Goal: Information Seeking & Learning: Learn about a topic

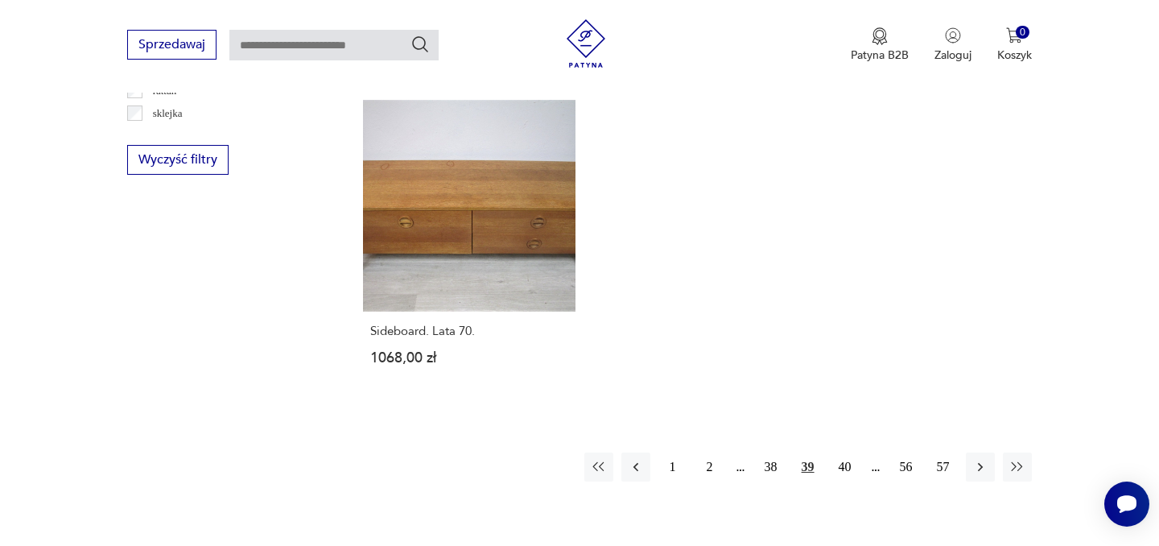
scroll to position [2355, 0]
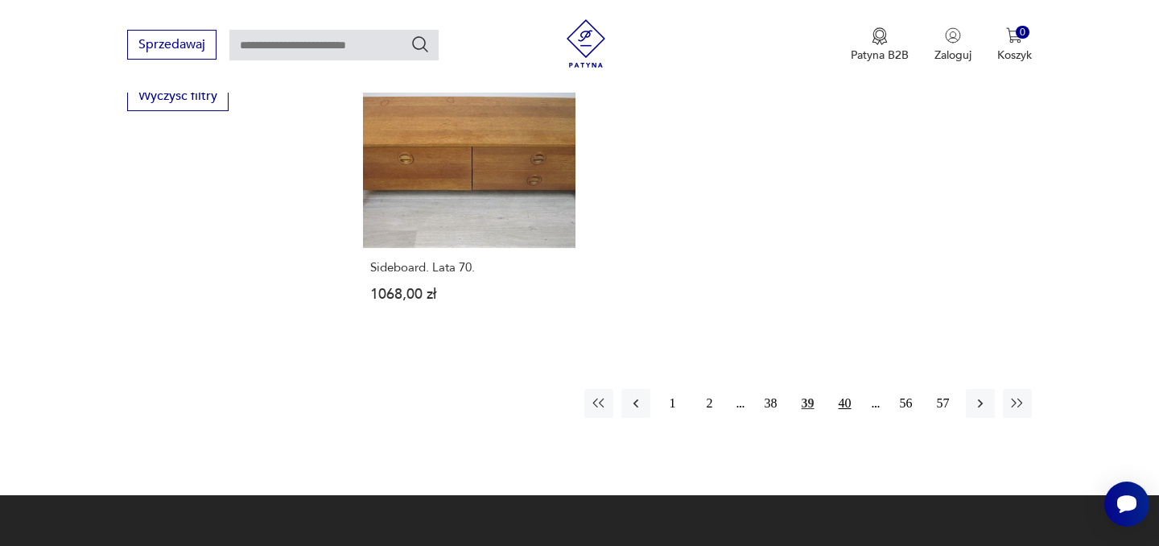
click at [849, 402] on button "40" at bounding box center [845, 403] width 29 height 29
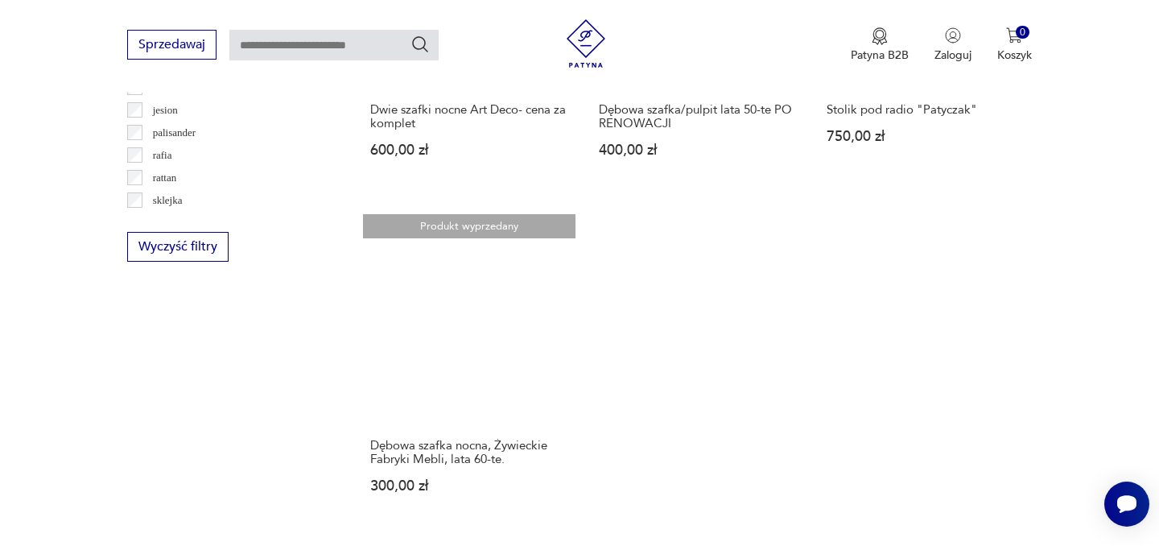
scroll to position [2368, 0]
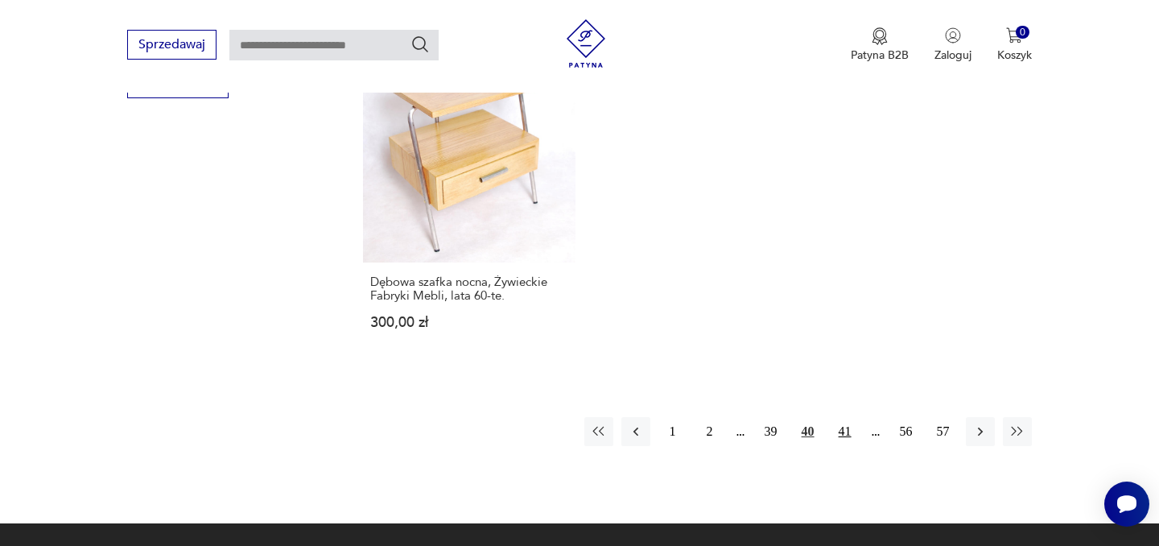
click at [840, 427] on button "41" at bounding box center [845, 431] width 29 height 29
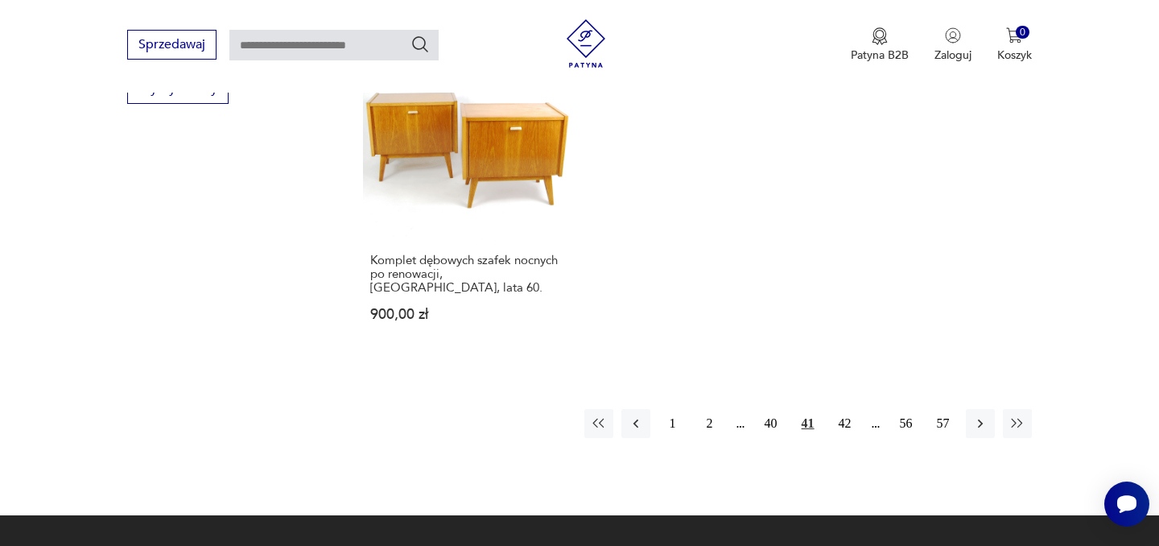
scroll to position [2372, 0]
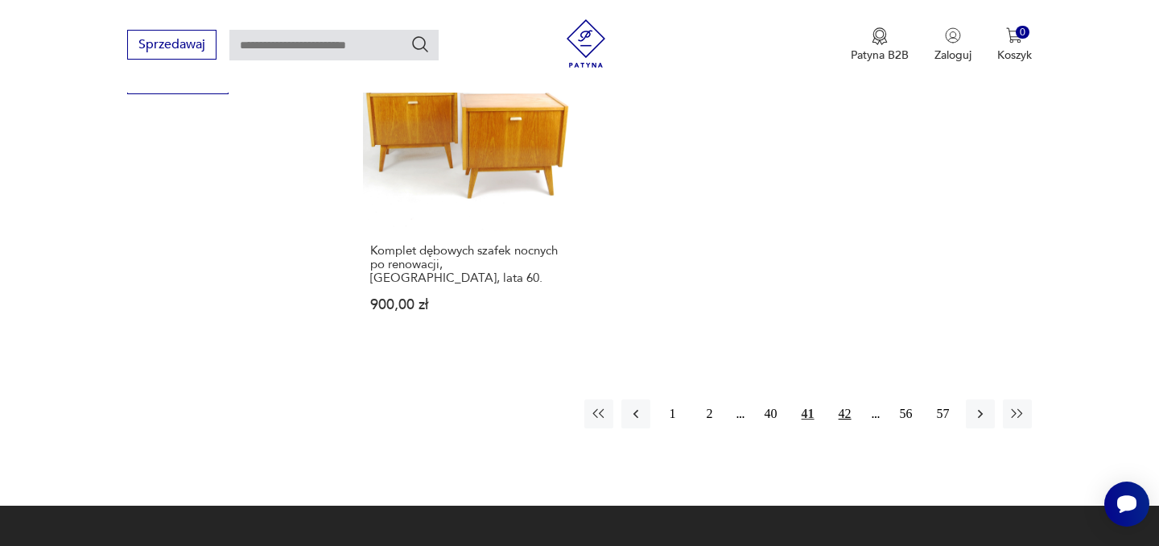
click at [849, 402] on button "42" at bounding box center [845, 413] width 29 height 29
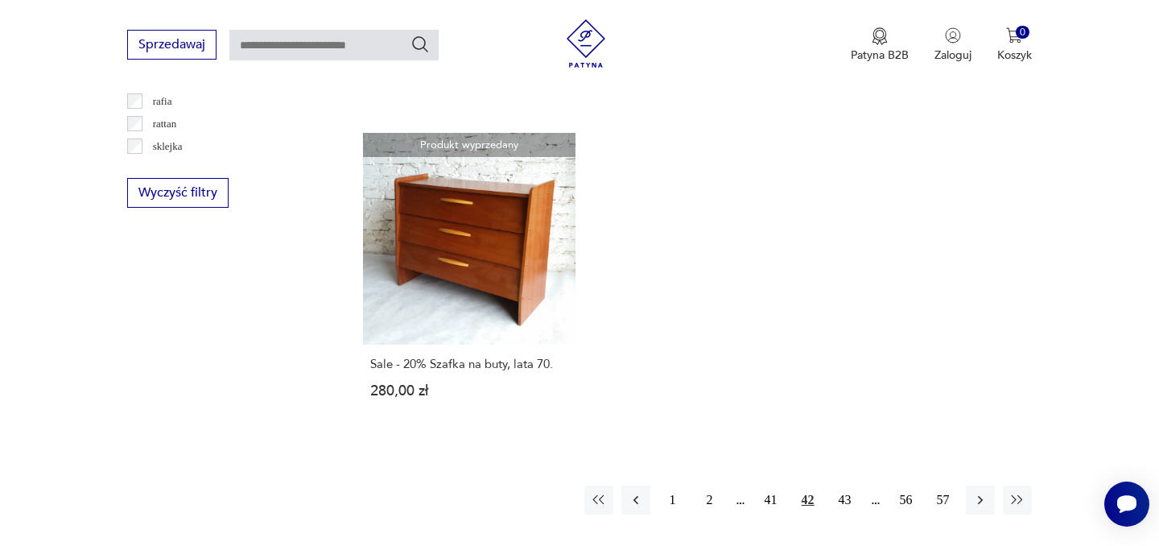
scroll to position [2316, 0]
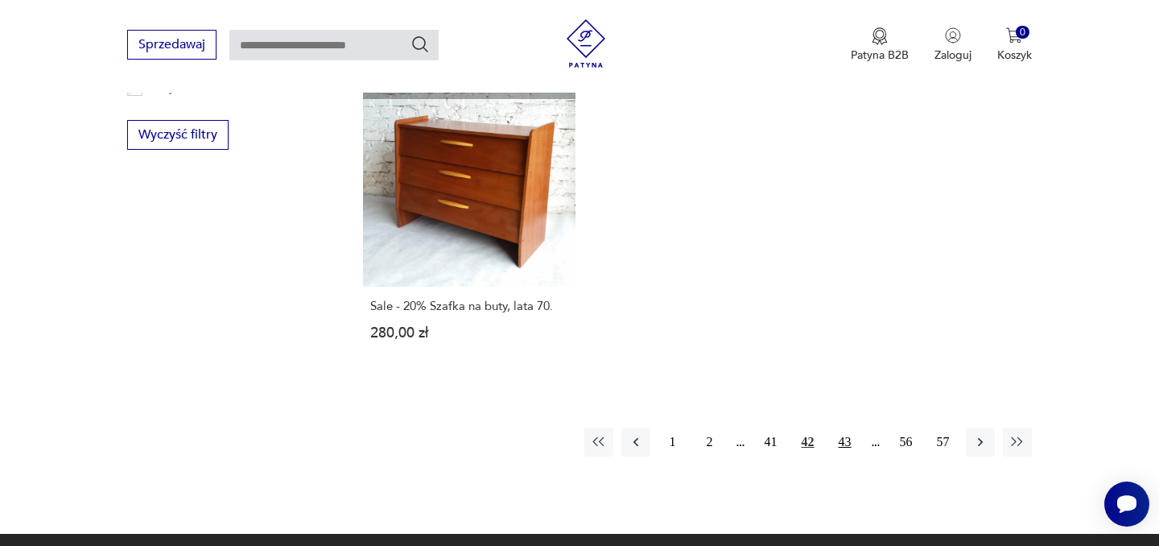
click at [843, 427] on button "43" at bounding box center [845, 441] width 29 height 29
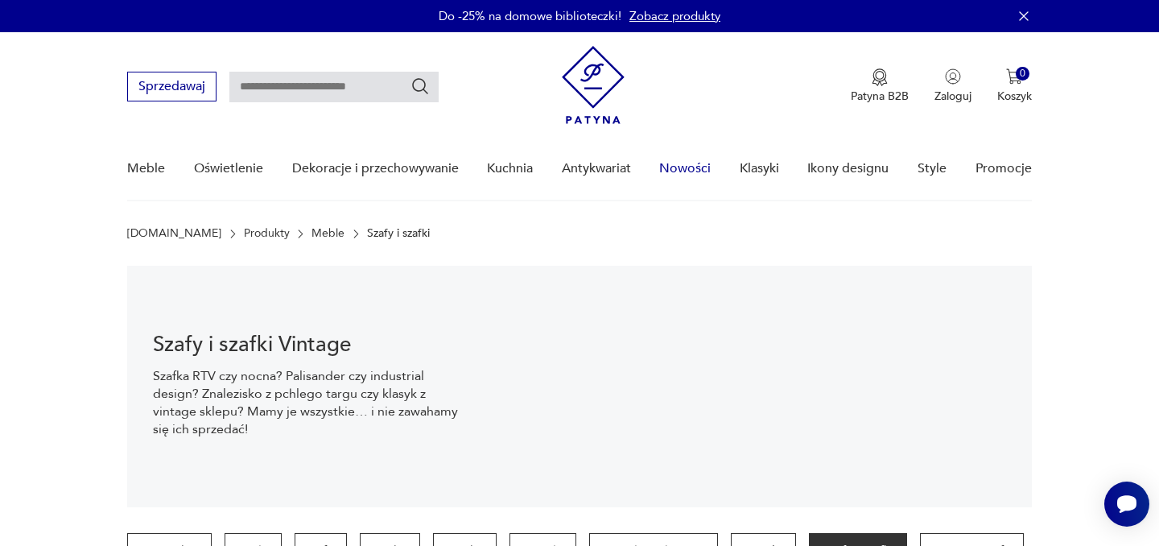
click at [681, 171] on link "Nowości" at bounding box center [685, 169] width 52 height 62
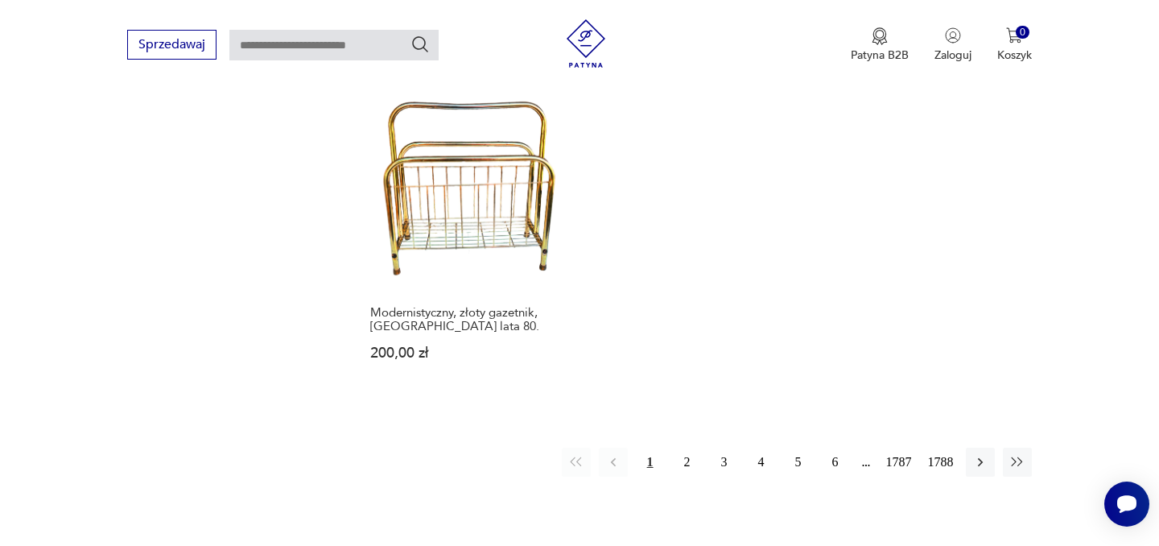
scroll to position [2159, 0]
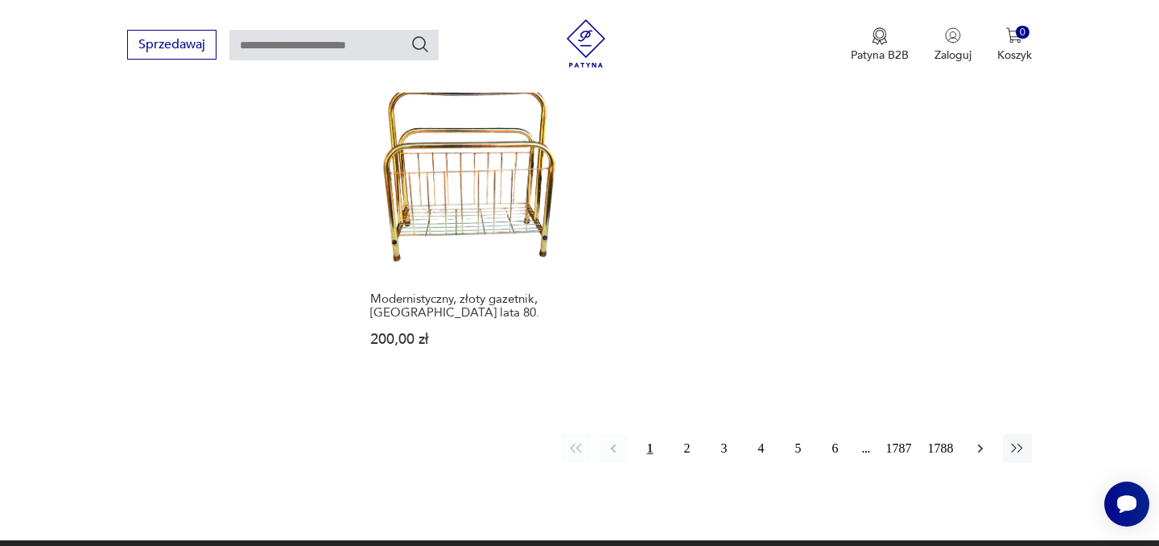
click at [988, 434] on button "button" at bounding box center [980, 448] width 29 height 29
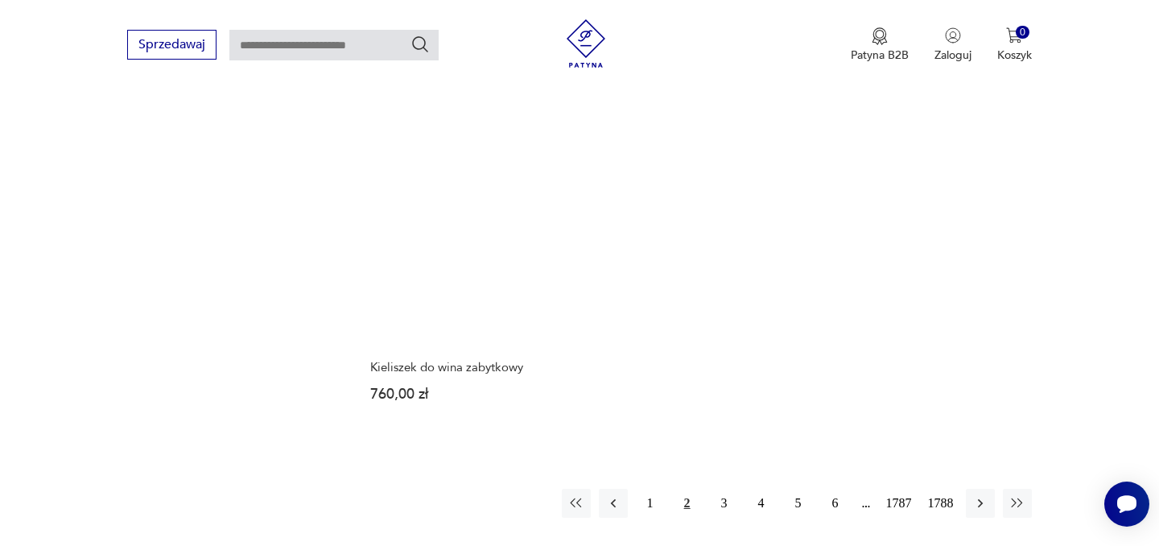
scroll to position [2181, 0]
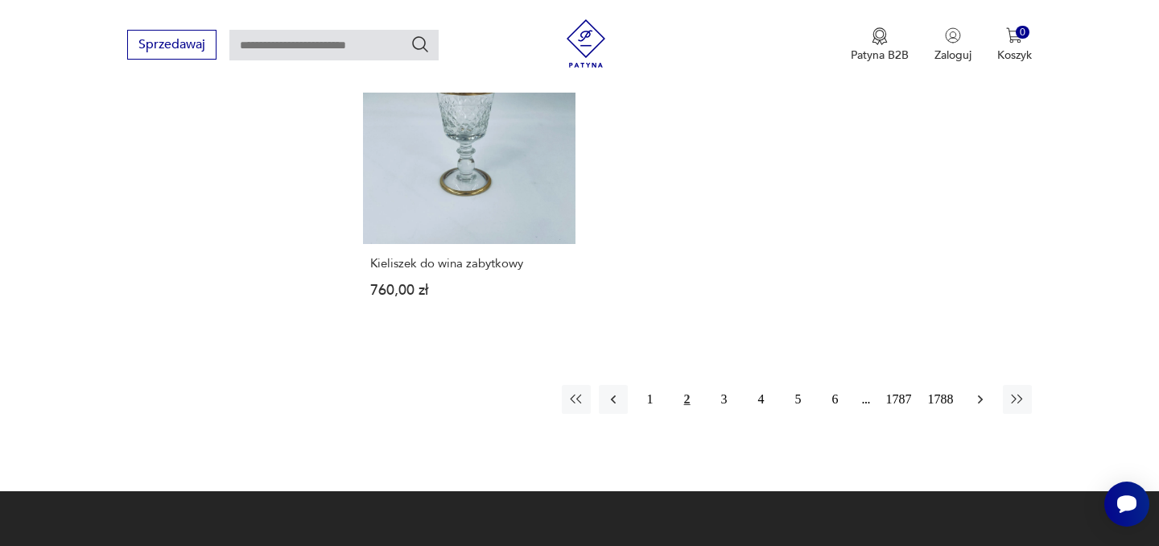
click at [985, 391] on icon "button" at bounding box center [980, 399] width 16 height 16
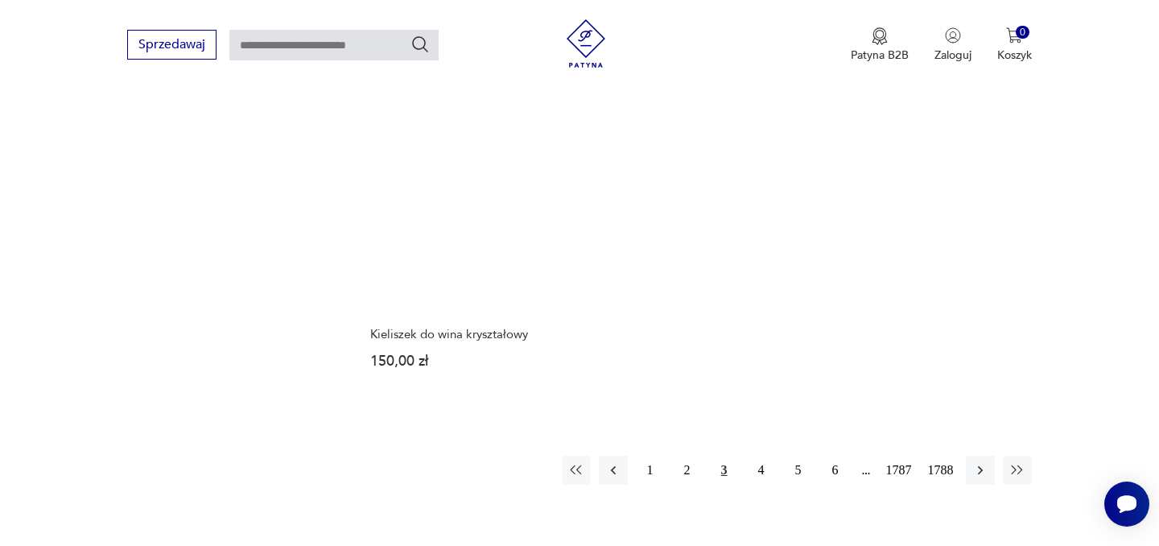
scroll to position [2086, 0]
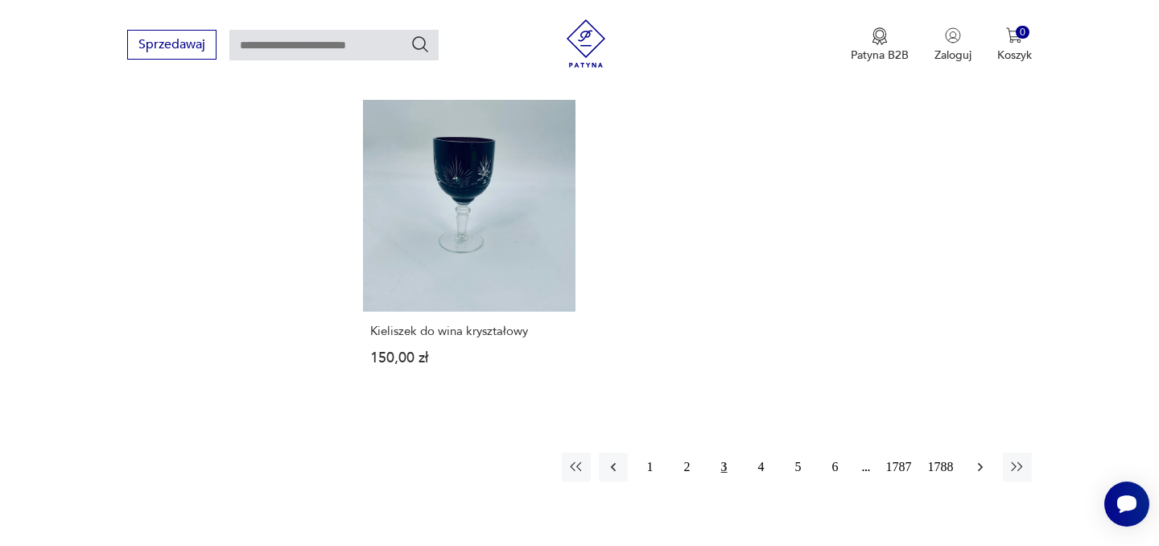
click at [984, 459] on icon "button" at bounding box center [980, 467] width 16 height 16
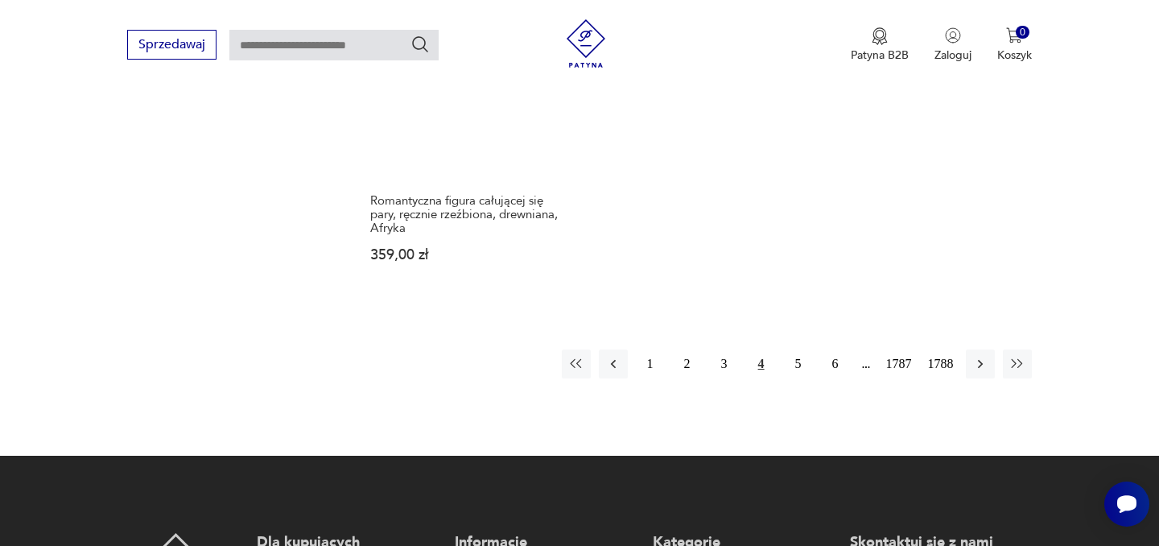
scroll to position [2252, 0]
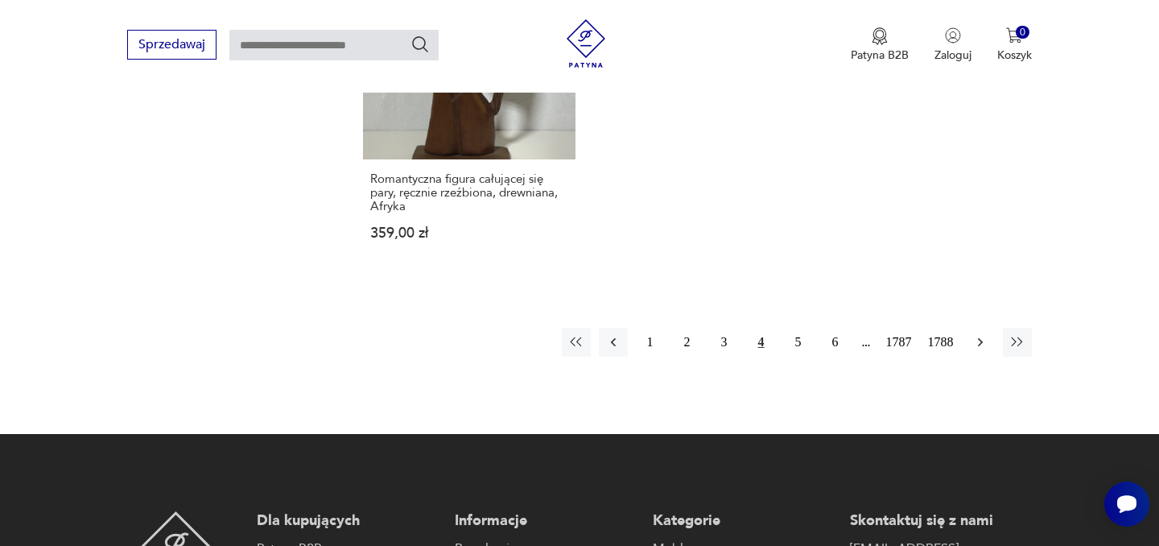
click at [981, 343] on icon "button" at bounding box center [980, 342] width 16 height 16
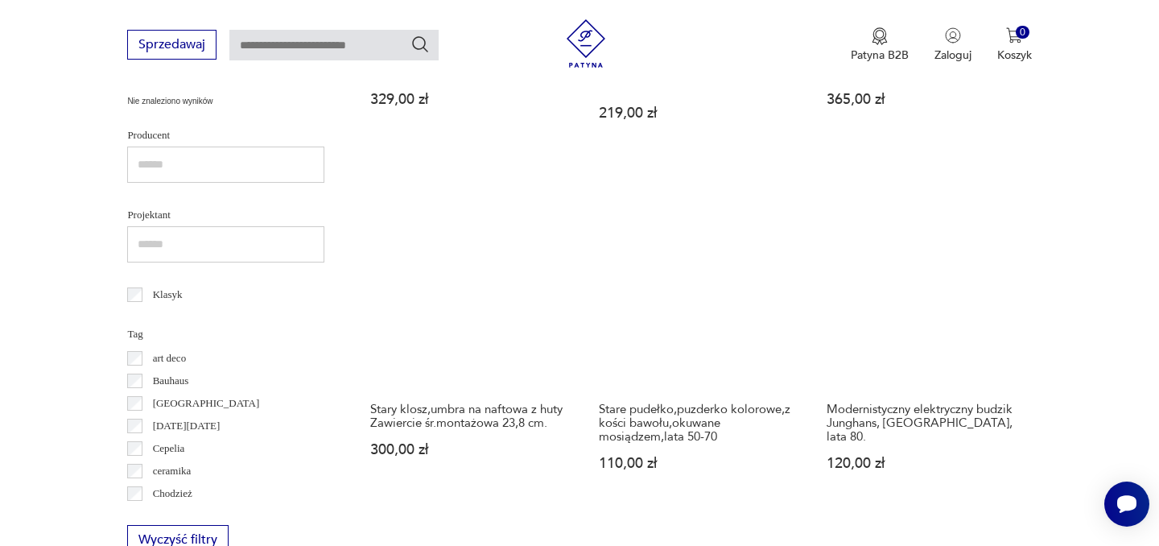
scroll to position [709, 0]
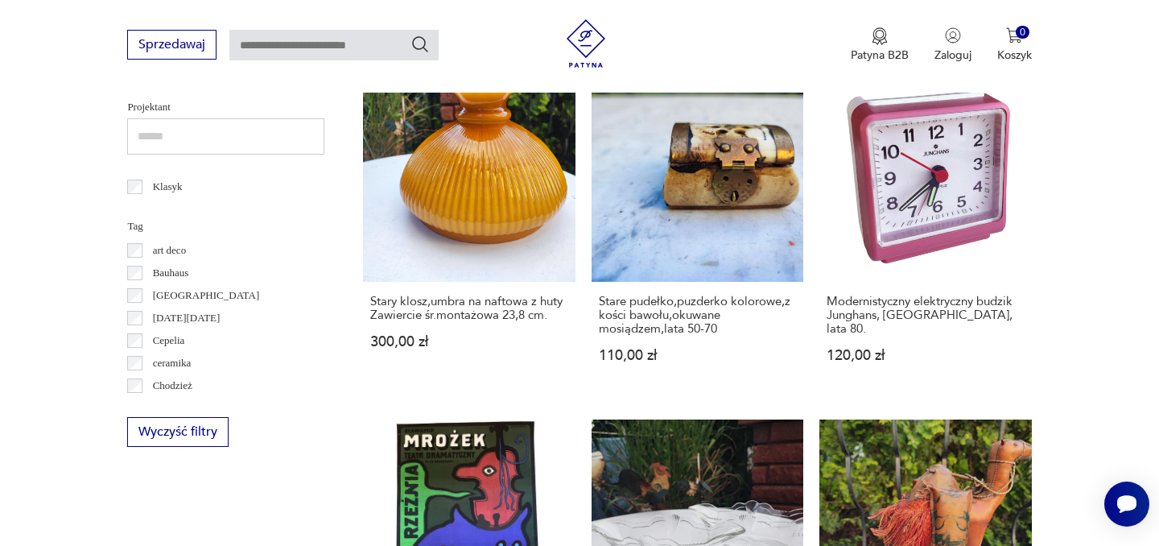
scroll to position [1008, 0]
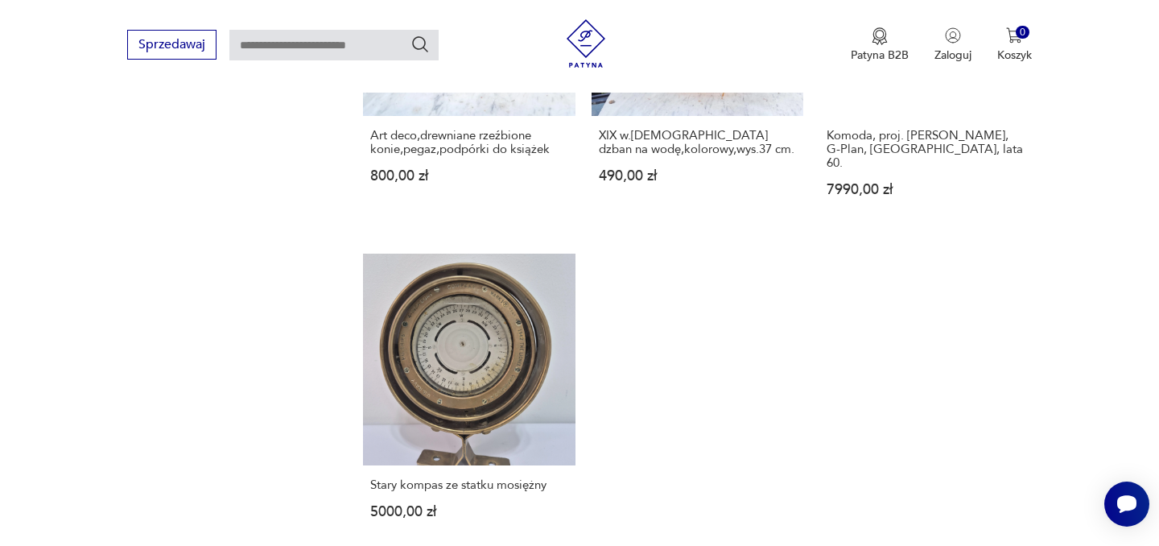
scroll to position [2131, 0]
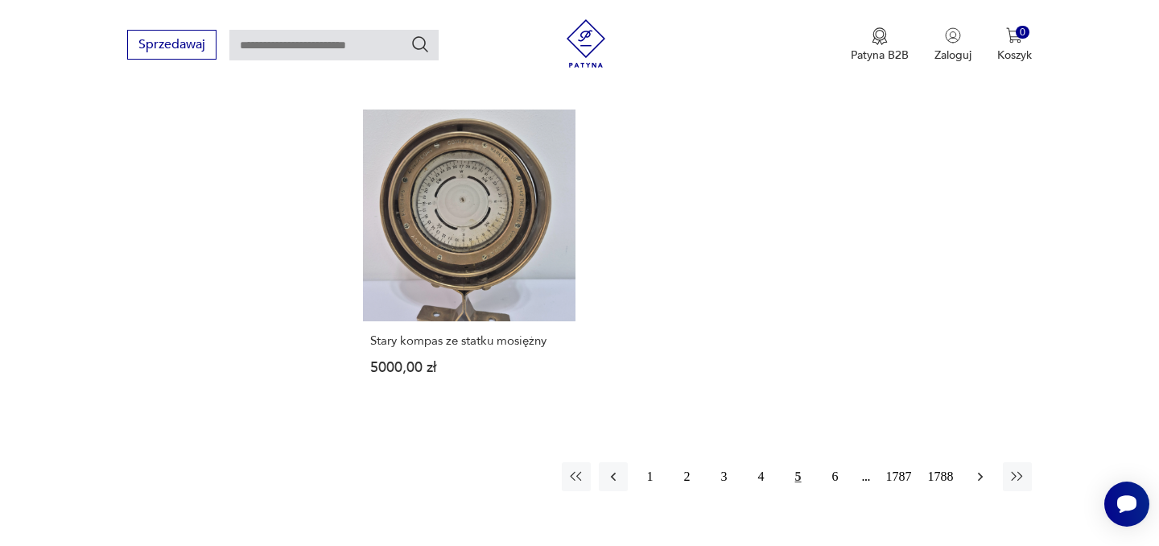
click at [982, 473] on icon "button" at bounding box center [979, 477] width 5 height 9
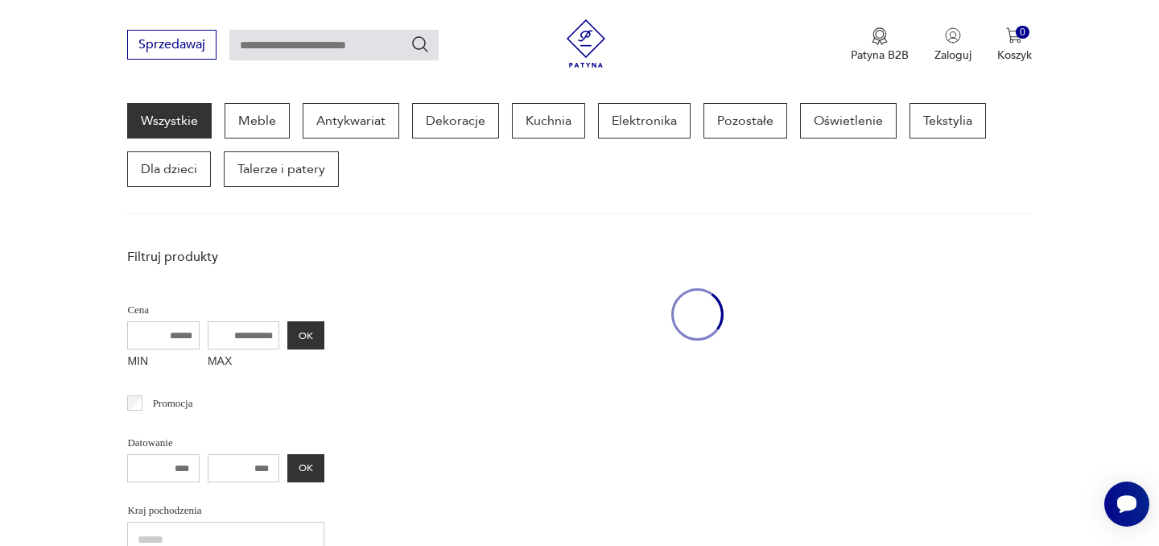
scroll to position [209, 0]
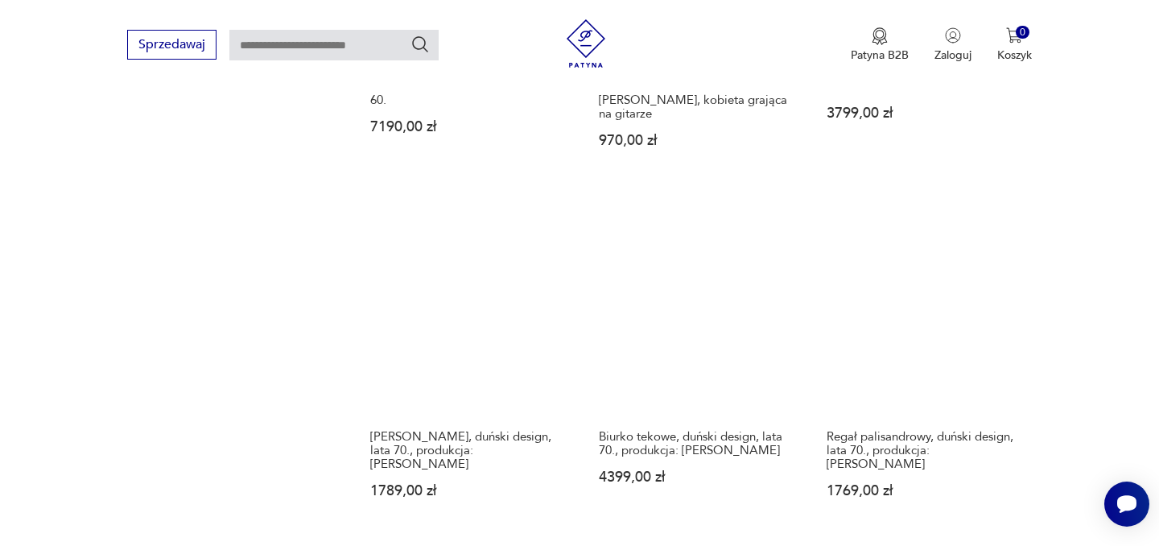
scroll to position [1352, 0]
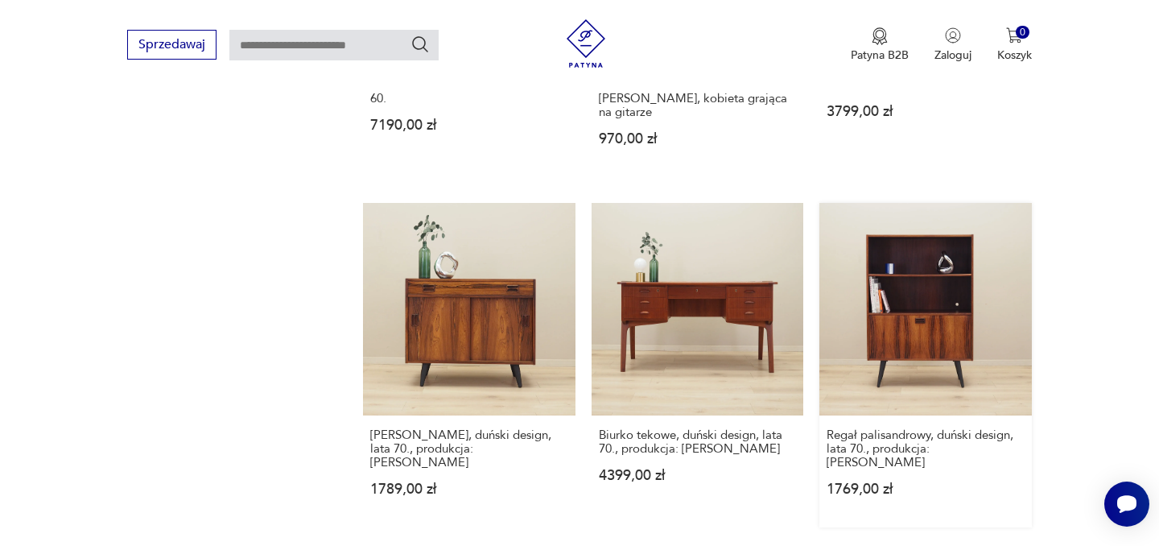
click at [1110, 259] on section "Filtruj produkty Cena MIN MAX OK Promocja Datowanie OK Kraj pochodzenia Nie zna…" at bounding box center [579, 230] width 1159 height 2262
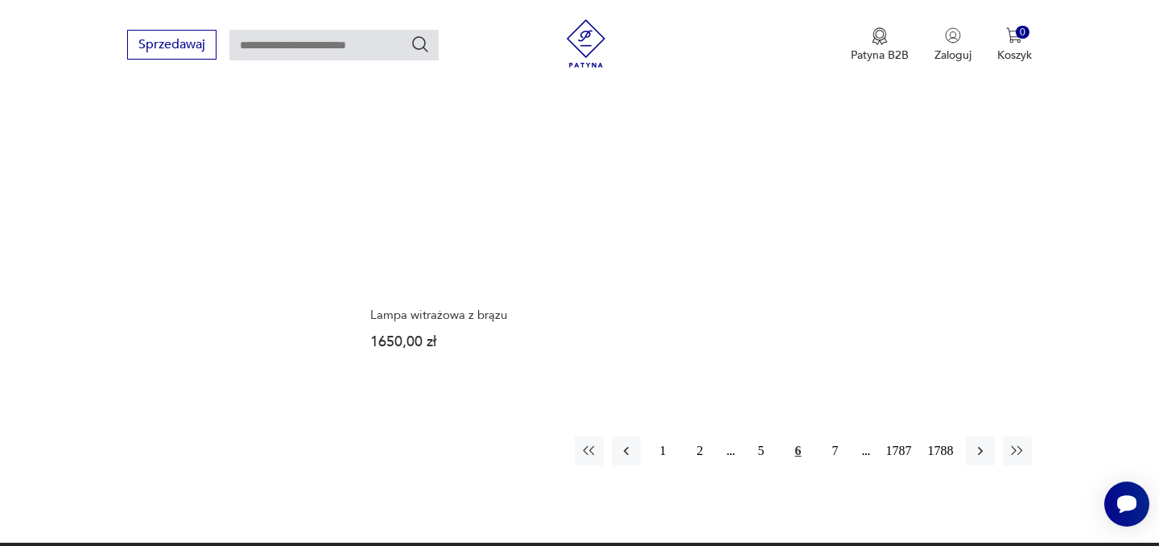
scroll to position [2181, 0]
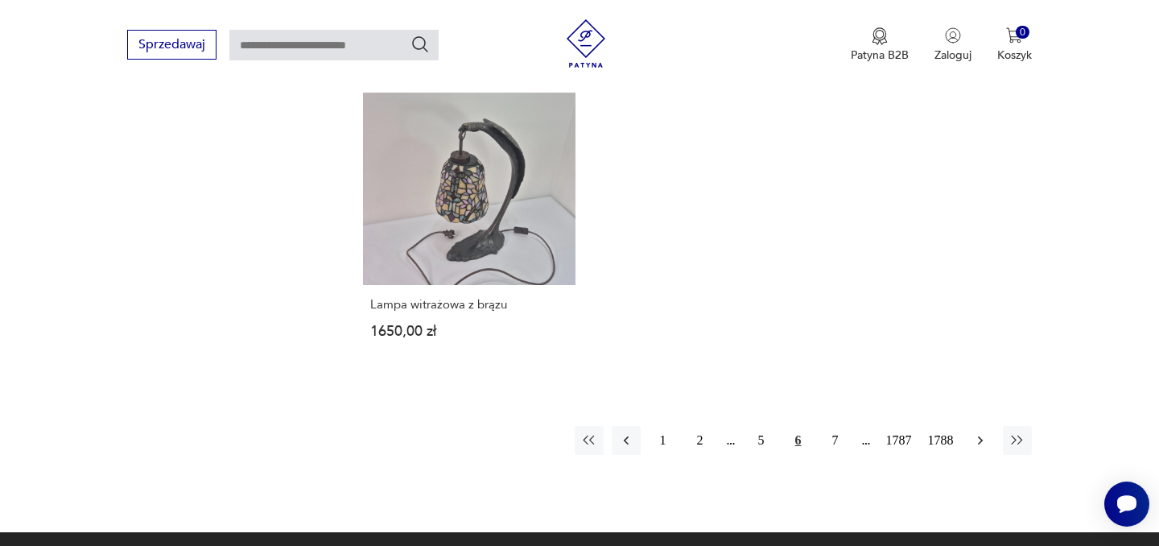
click at [984, 432] on icon "button" at bounding box center [980, 440] width 16 height 16
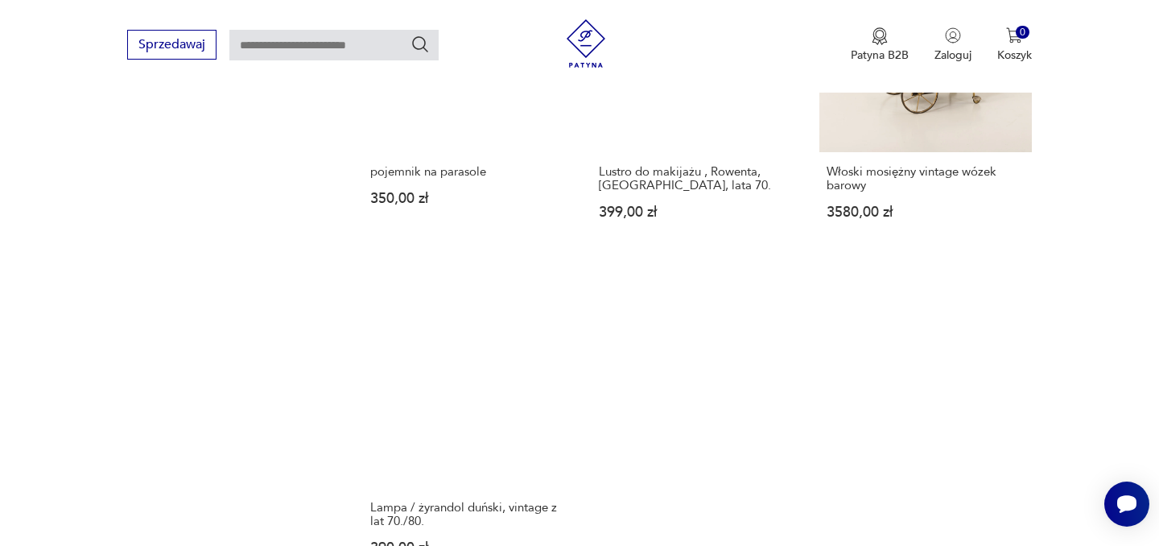
scroll to position [2131, 0]
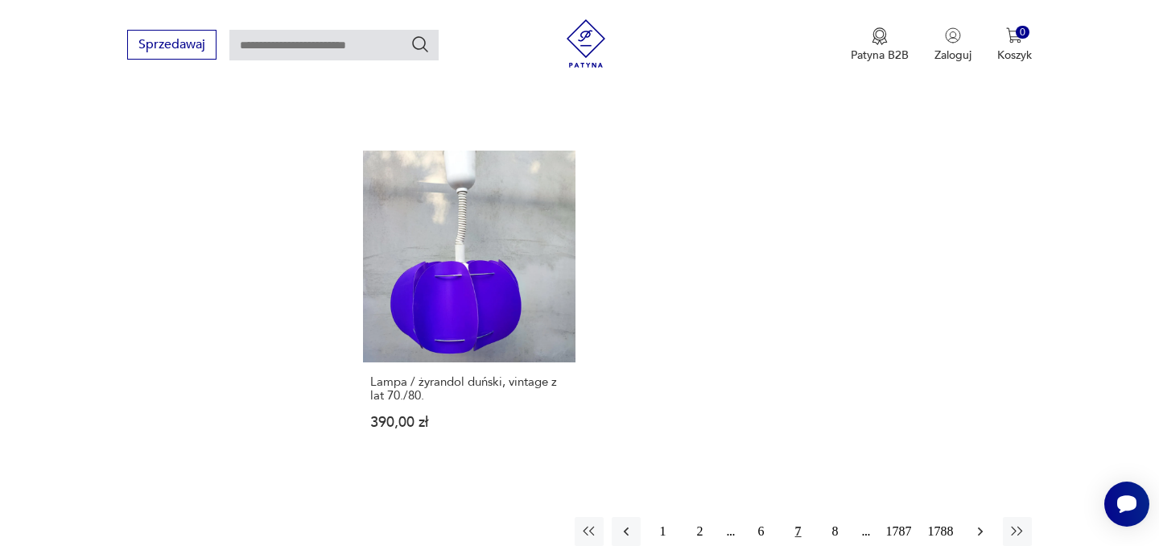
click at [989, 517] on button "button" at bounding box center [980, 531] width 29 height 29
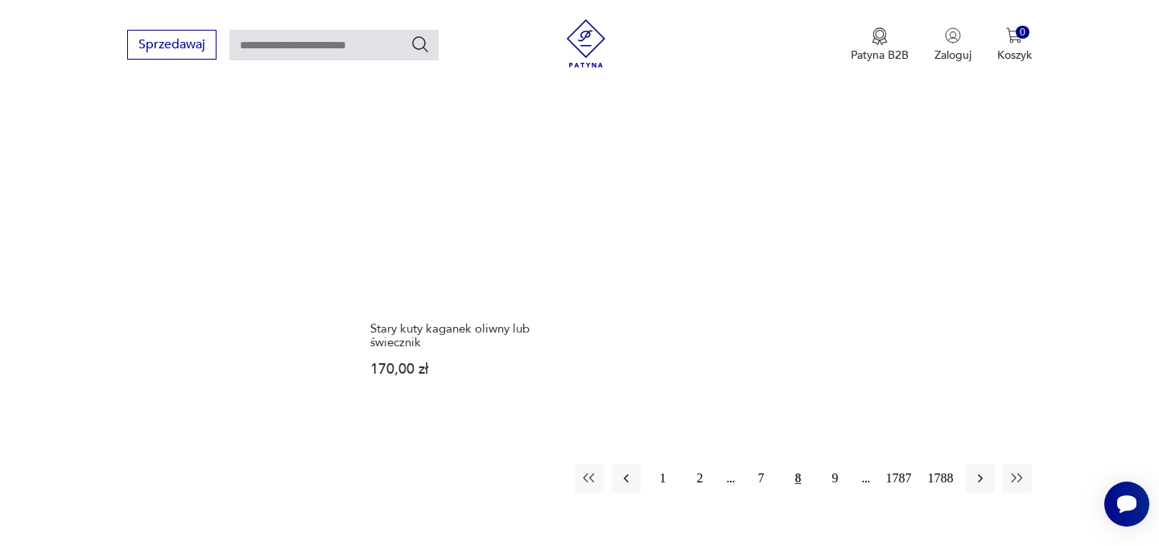
scroll to position [2193, 0]
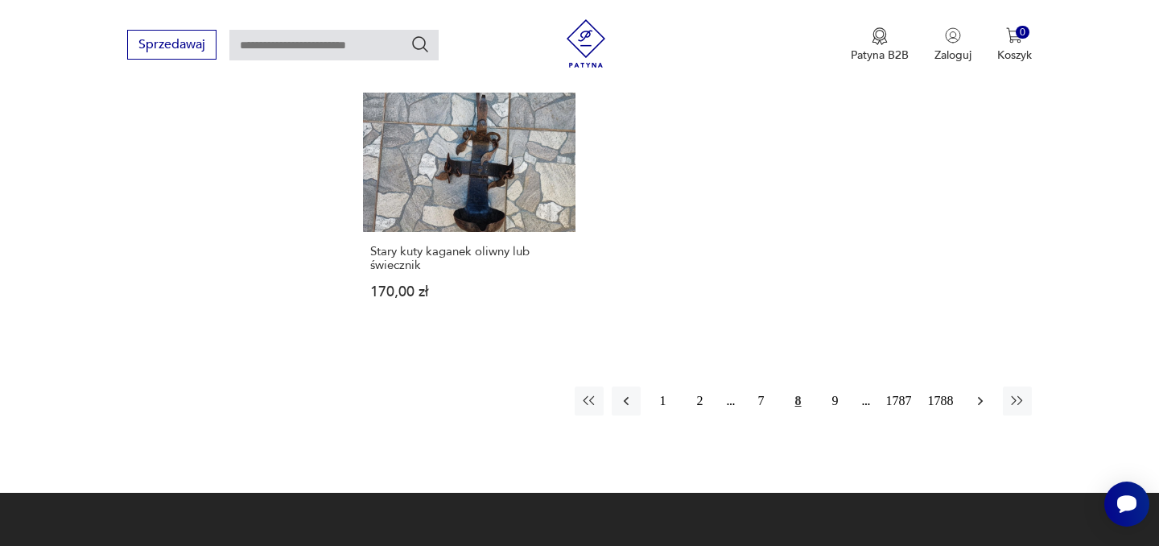
click at [980, 415] on button "button" at bounding box center [980, 400] width 29 height 29
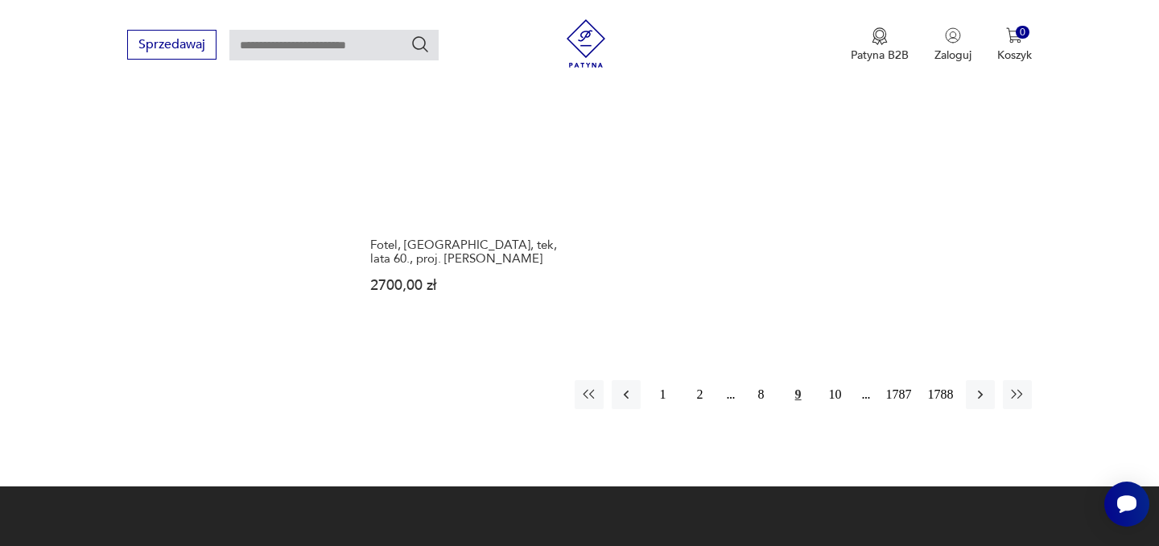
scroll to position [2207, 0]
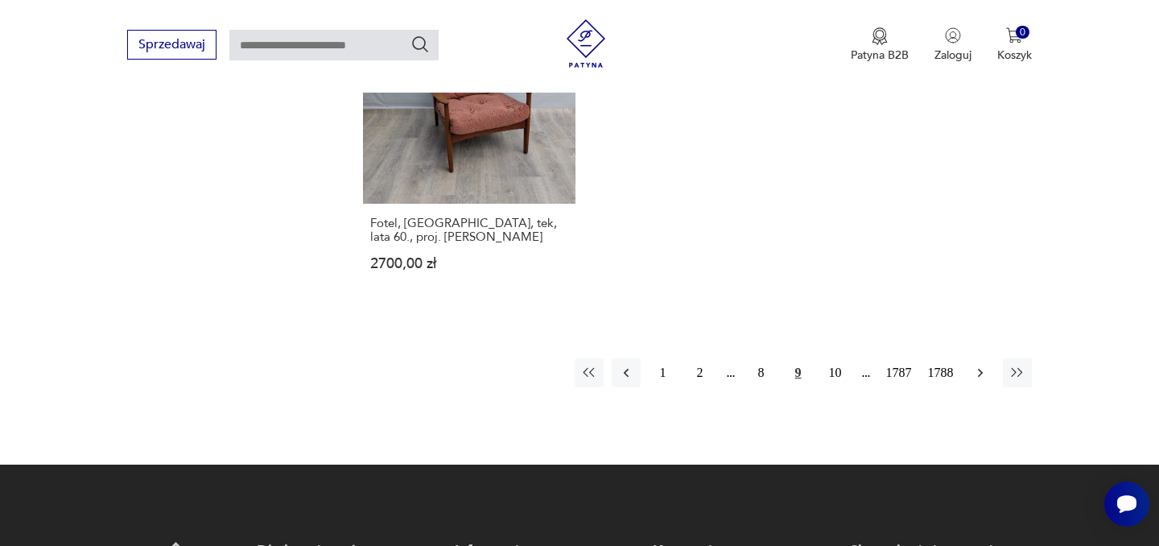
click at [980, 365] on icon "button" at bounding box center [980, 373] width 16 height 16
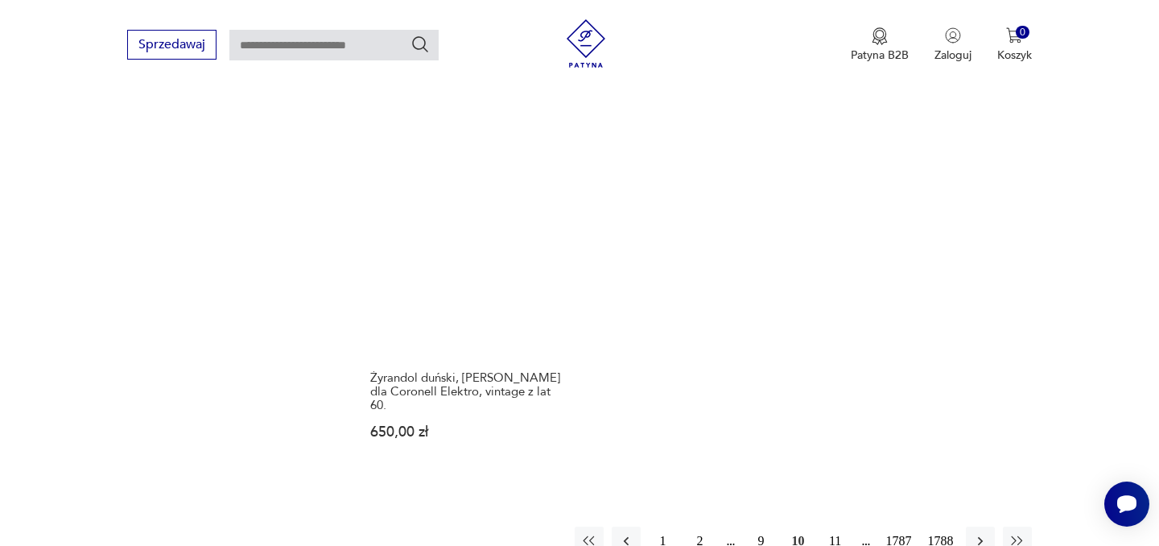
scroll to position [2247, 0]
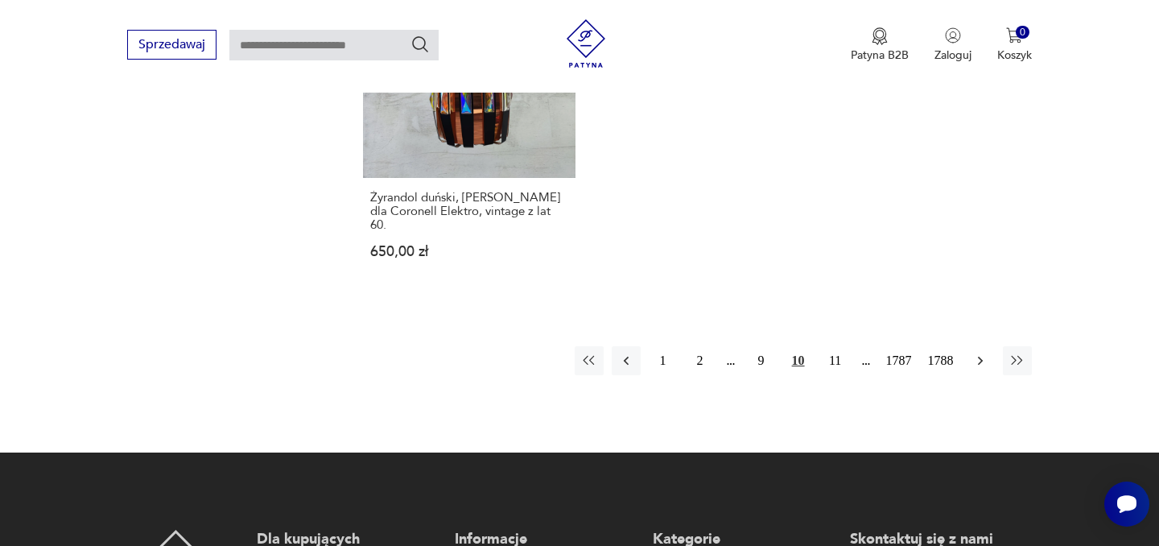
click at [977, 357] on icon "button" at bounding box center [979, 361] width 5 height 9
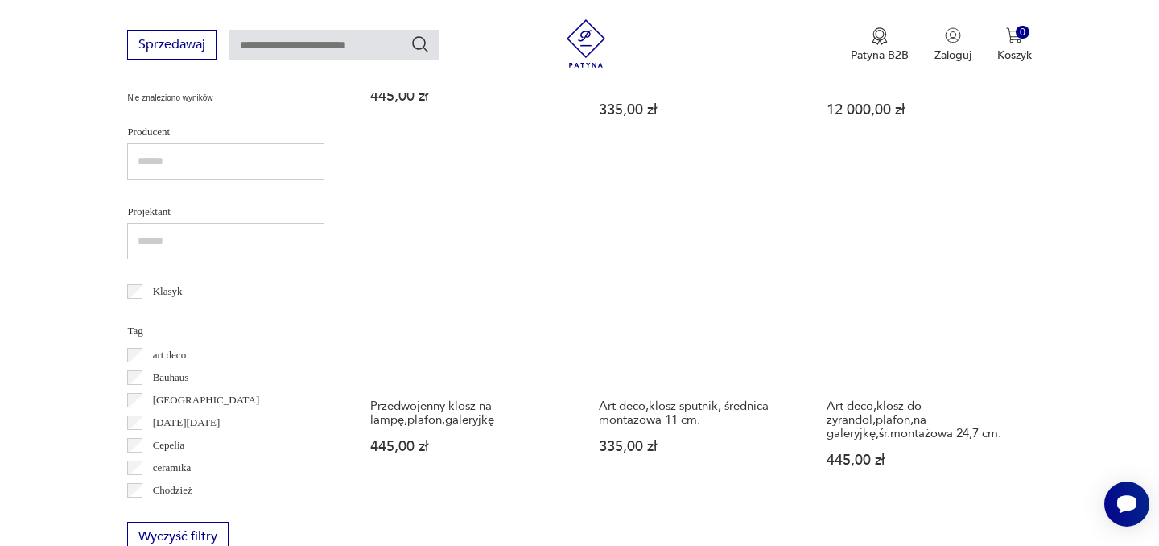
scroll to position [209, 0]
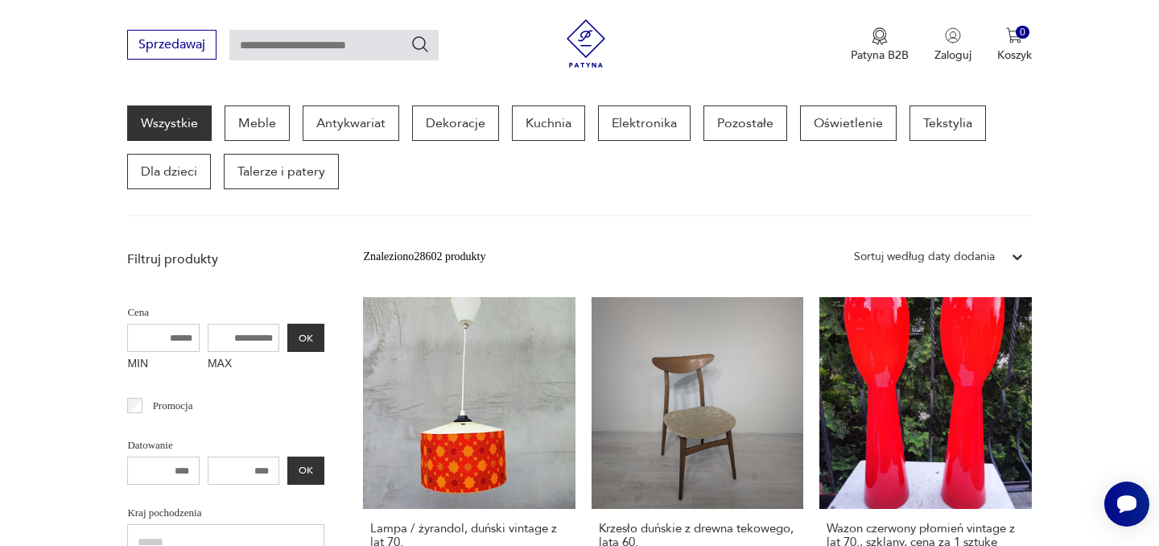
click at [1052, 200] on section "Wszystkie Meble Antykwariat Dekoracje Kuchnia Elektronika Pozostałe Oświetlenie…" at bounding box center [579, 160] width 1159 height 111
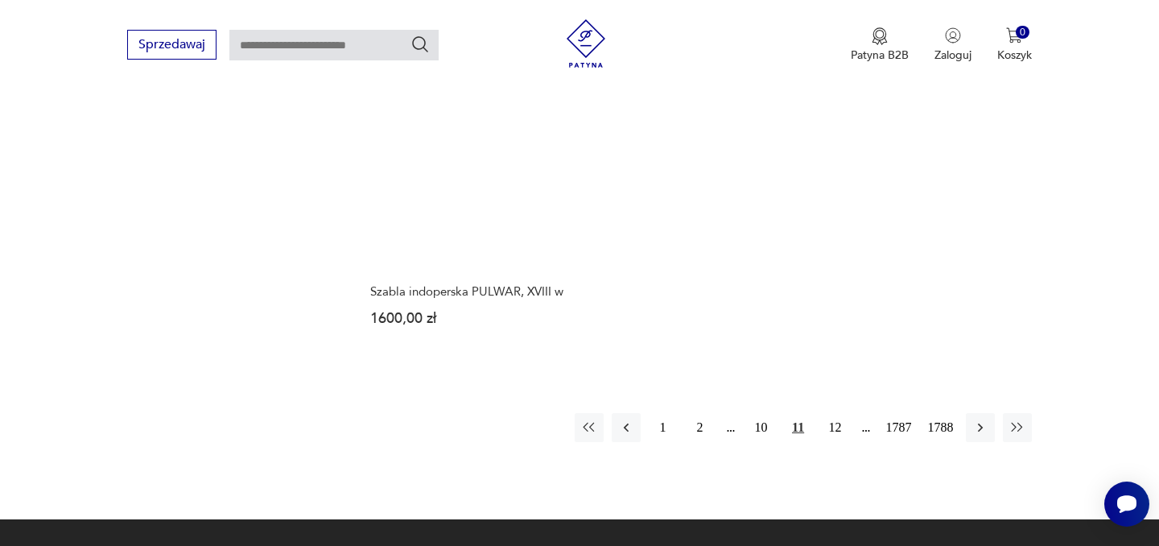
scroll to position [2134, 0]
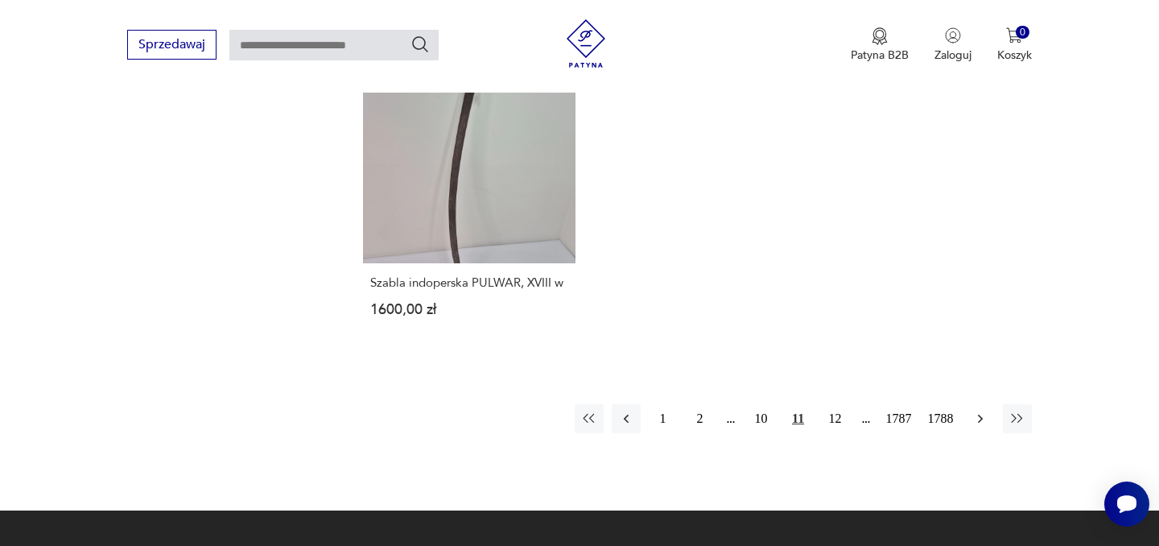
click at [969, 415] on button "button" at bounding box center [980, 418] width 29 height 29
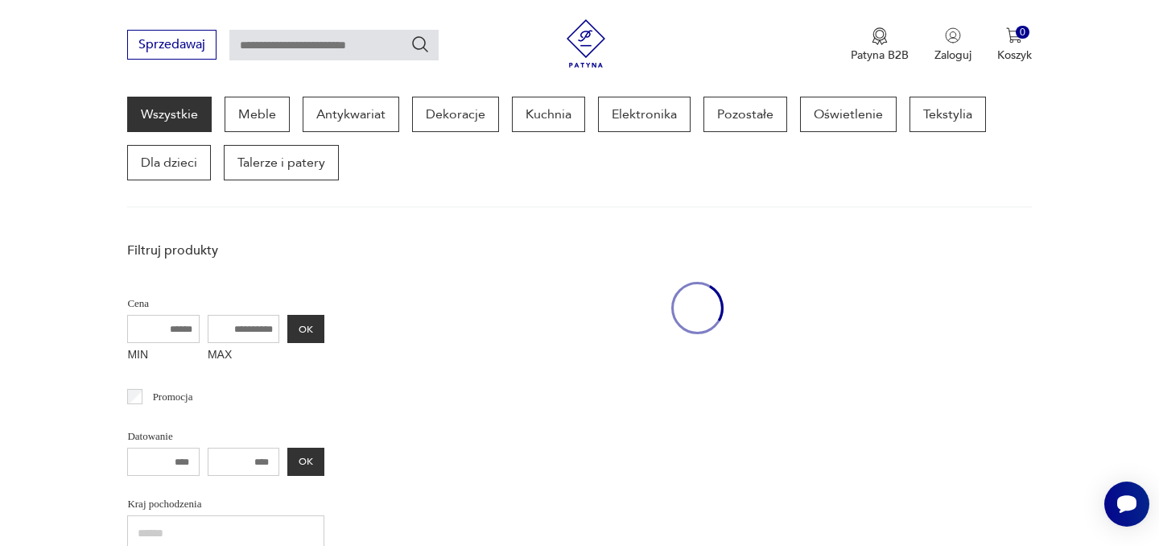
scroll to position [209, 0]
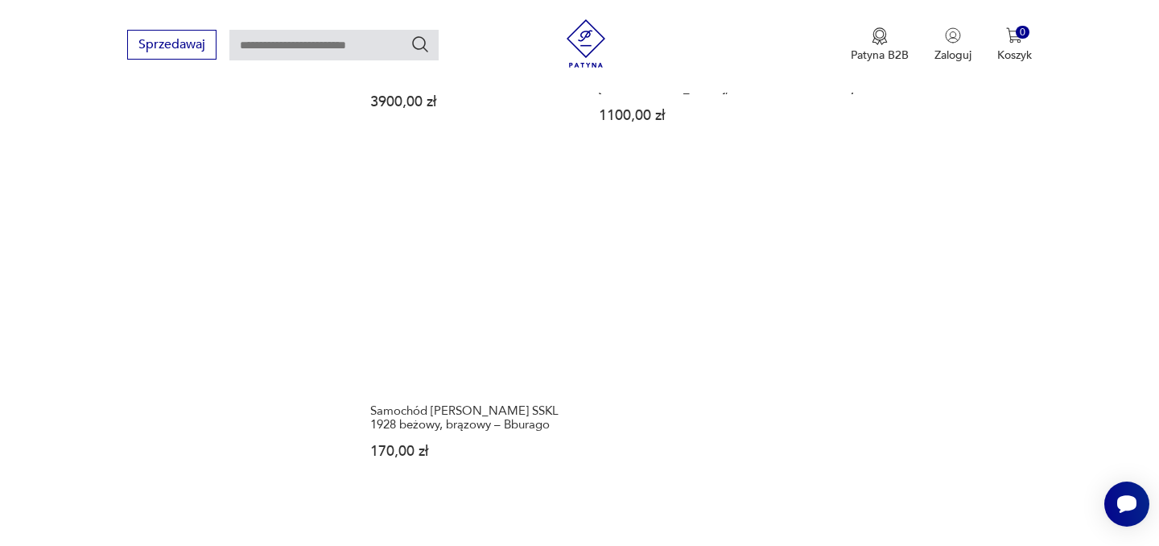
scroll to position [2146, 0]
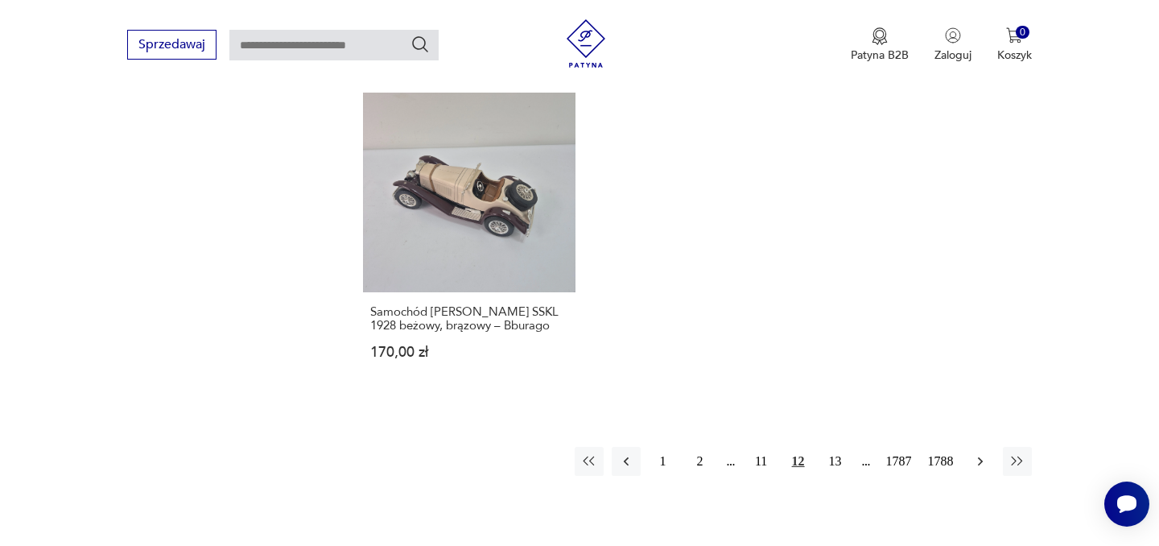
click at [977, 453] on icon "button" at bounding box center [980, 461] width 16 height 16
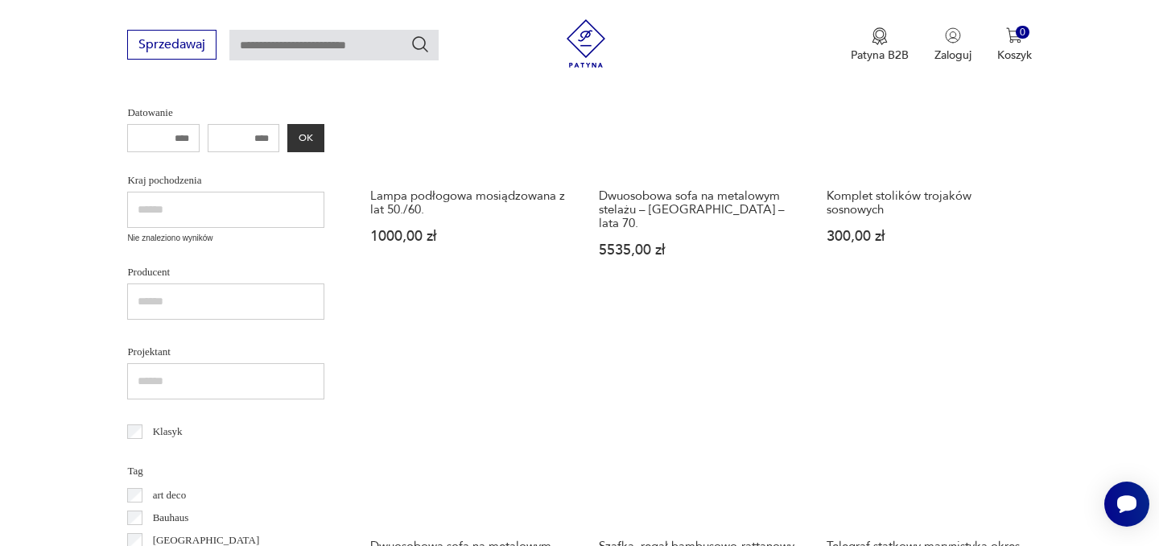
scroll to position [630, 0]
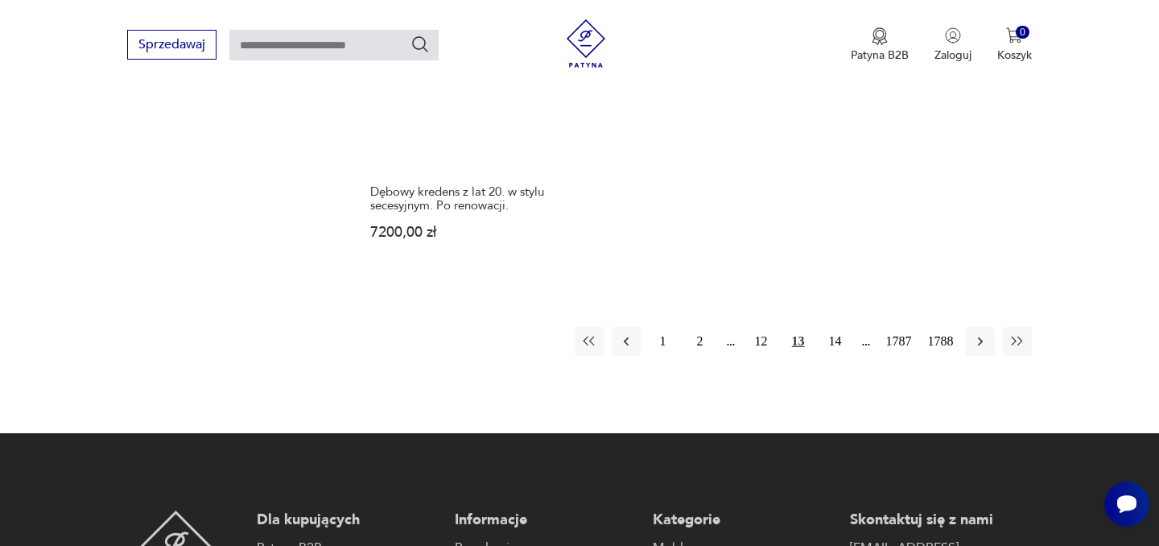
scroll to position [2348, 0]
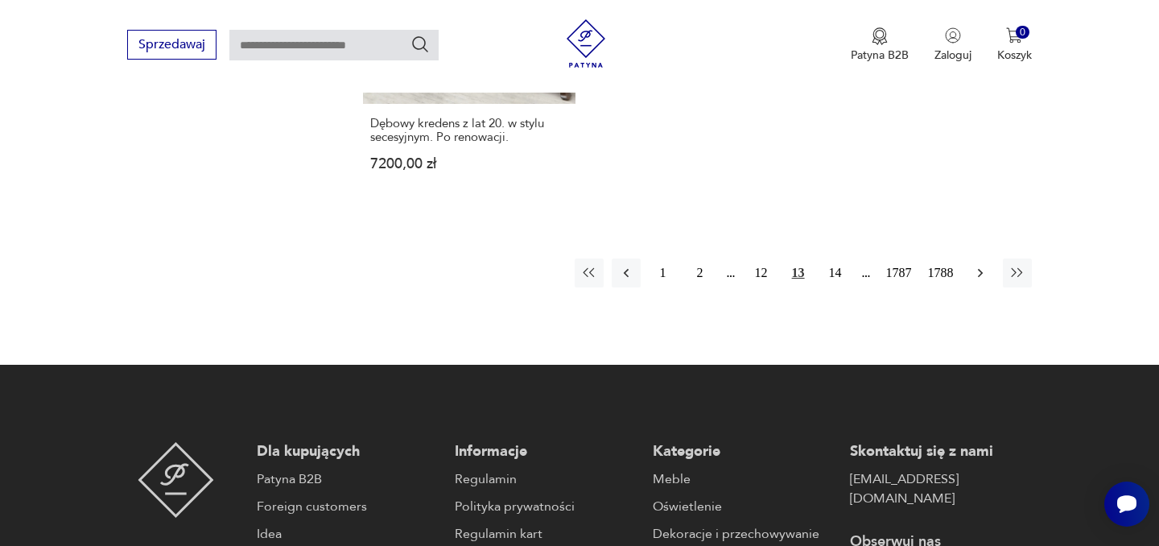
click at [985, 265] on icon "button" at bounding box center [980, 273] width 16 height 16
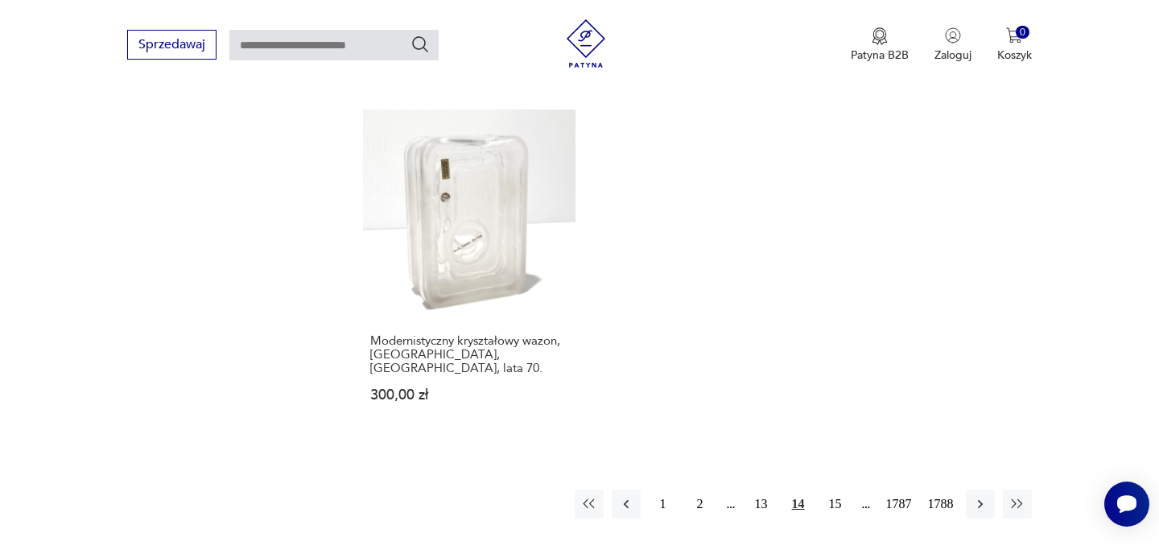
scroll to position [2142, 0]
click at [986, 498] on icon "button" at bounding box center [980, 506] width 16 height 16
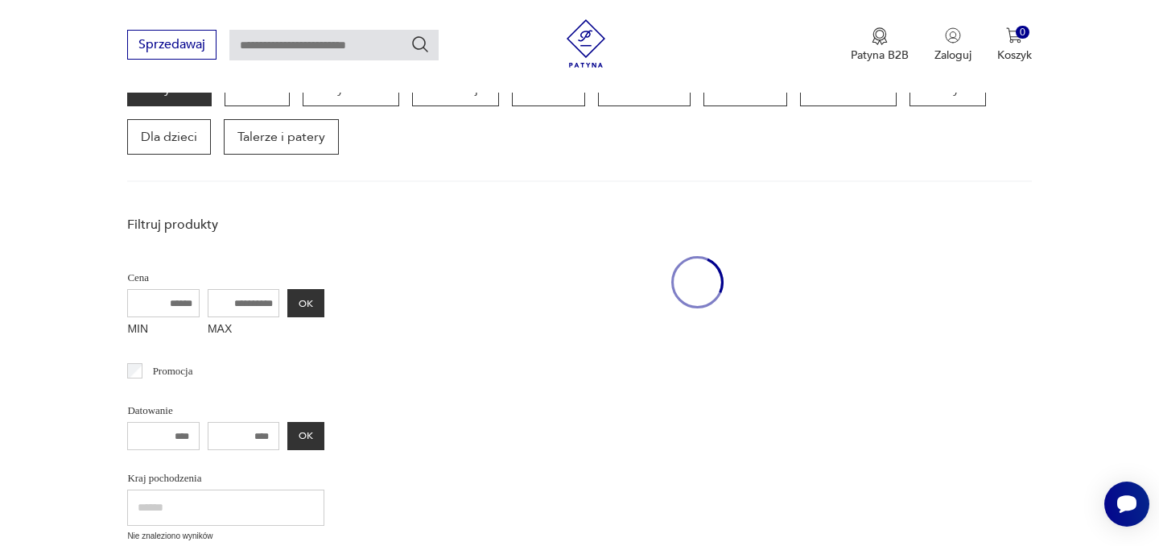
scroll to position [209, 0]
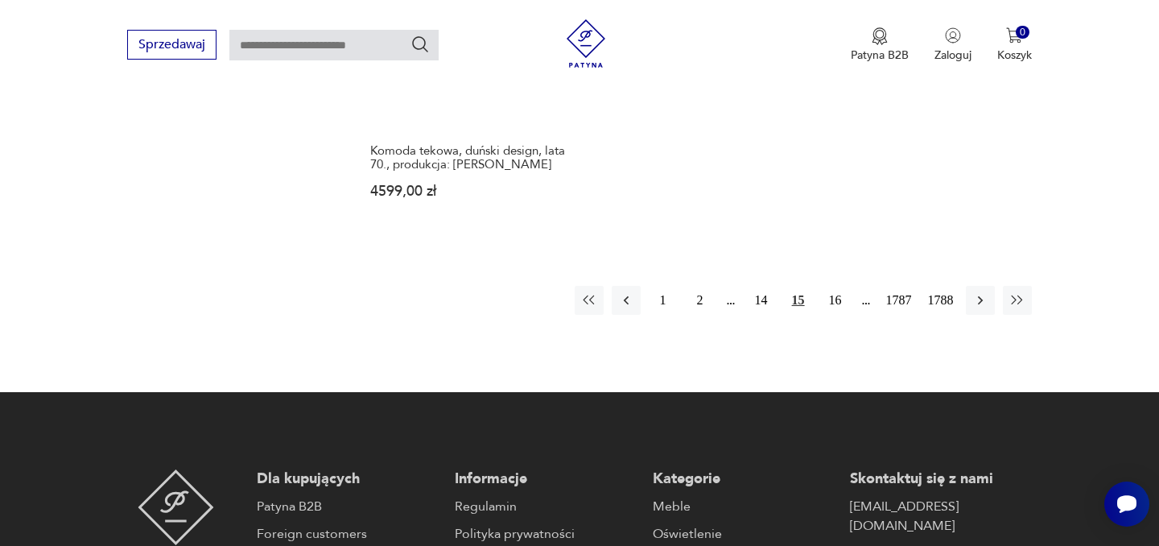
scroll to position [2356, 0]
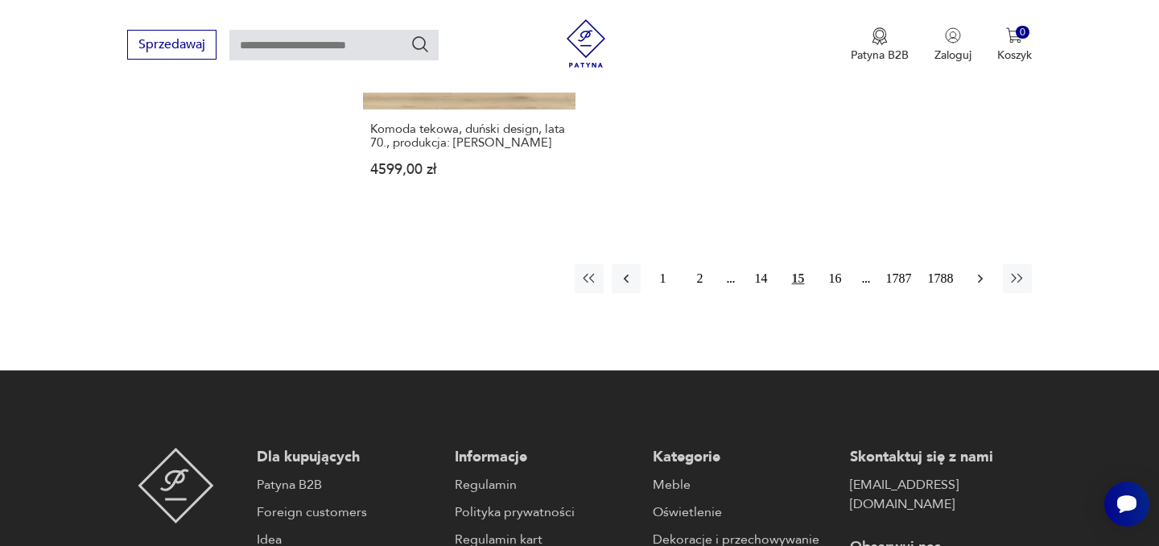
click at [981, 270] on icon "button" at bounding box center [980, 278] width 16 height 16
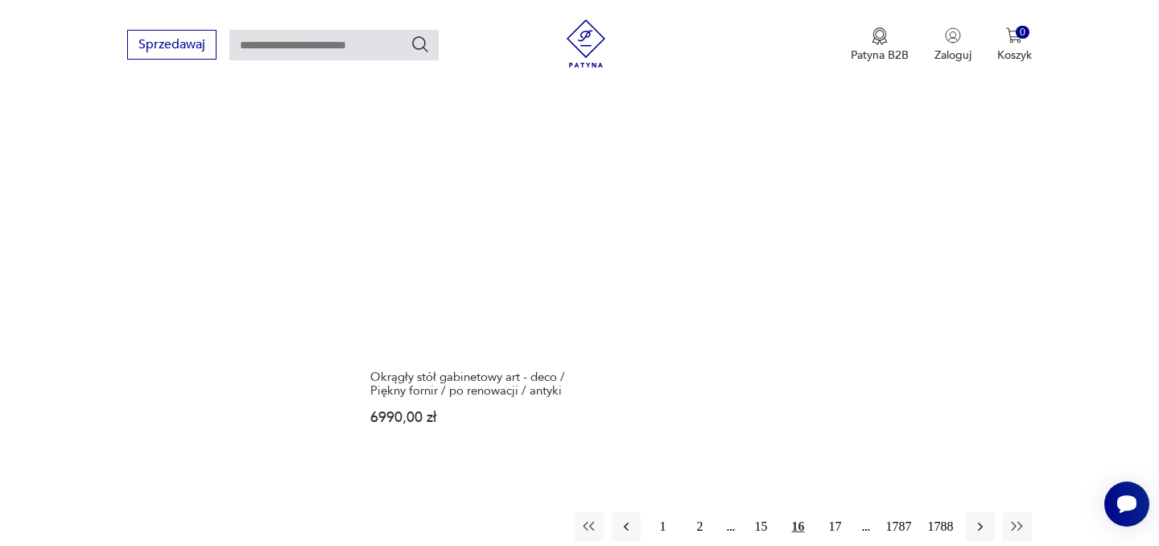
scroll to position [2306, 0]
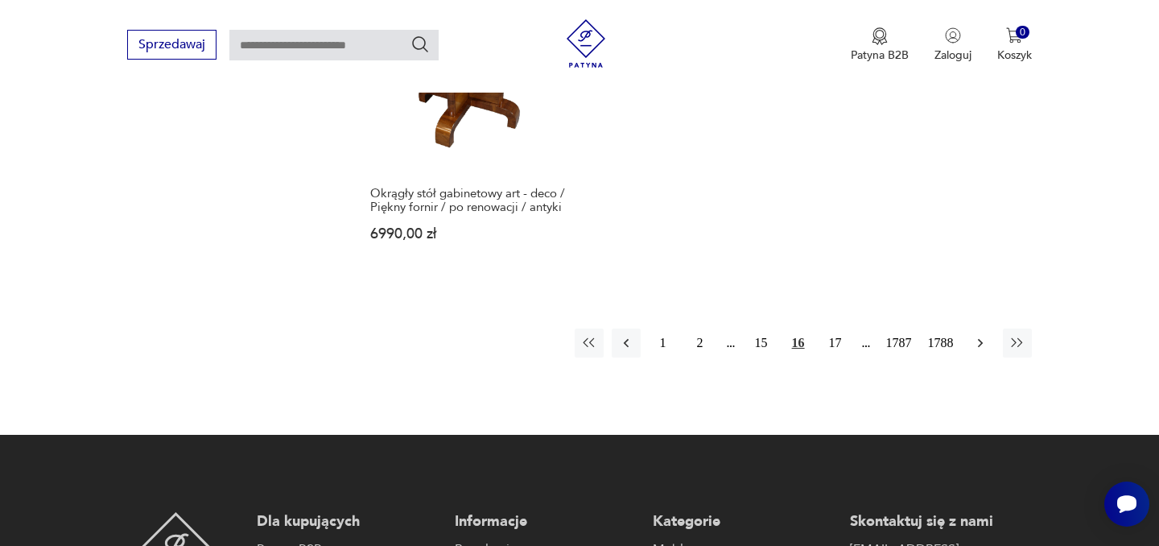
click at [976, 335] on icon "button" at bounding box center [980, 343] width 16 height 16
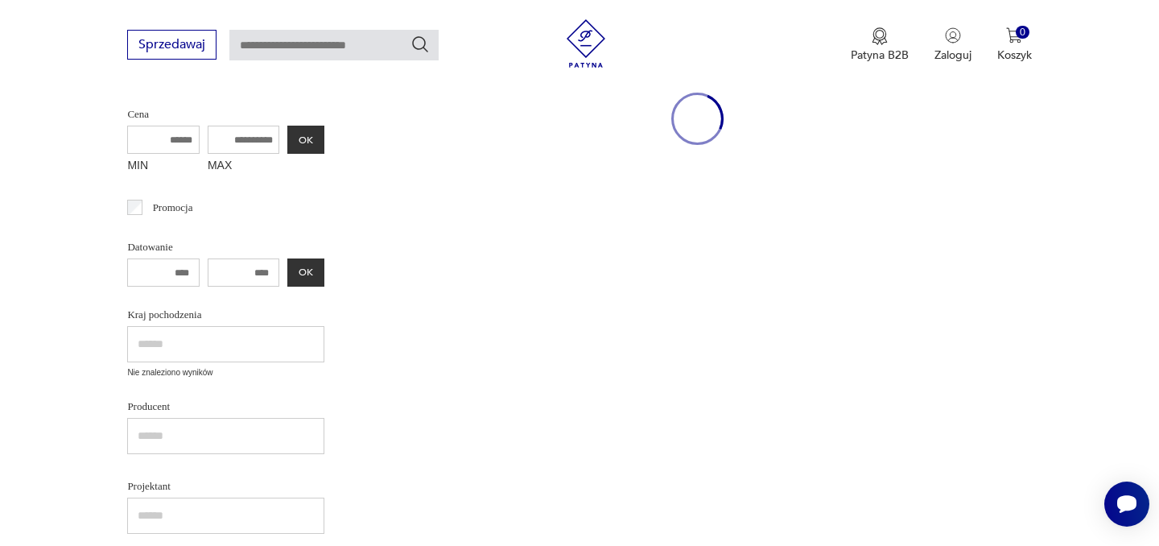
scroll to position [209, 0]
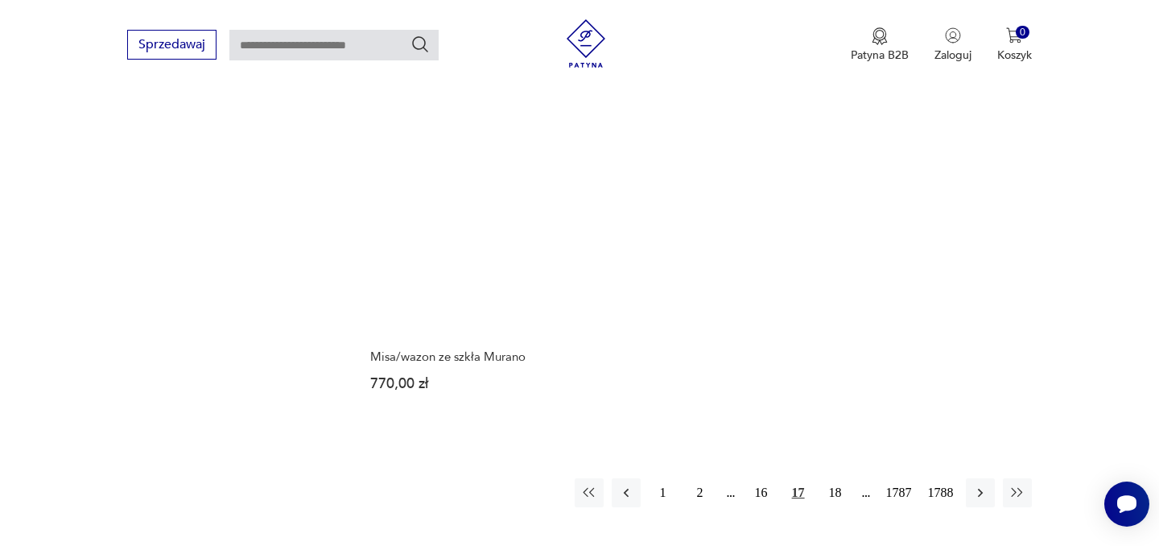
scroll to position [2199, 0]
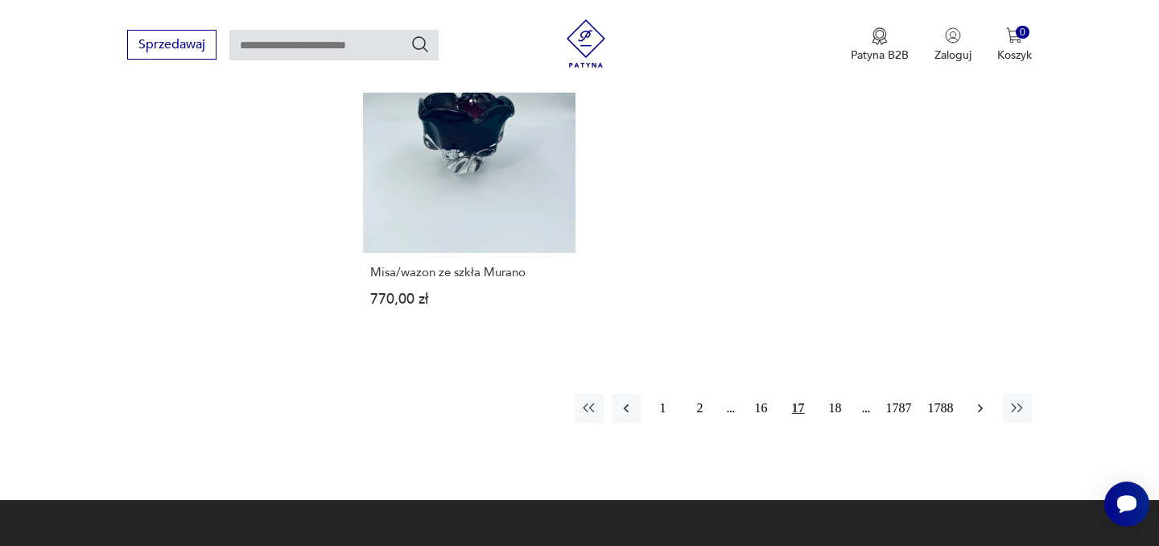
click at [984, 400] on icon "button" at bounding box center [980, 408] width 16 height 16
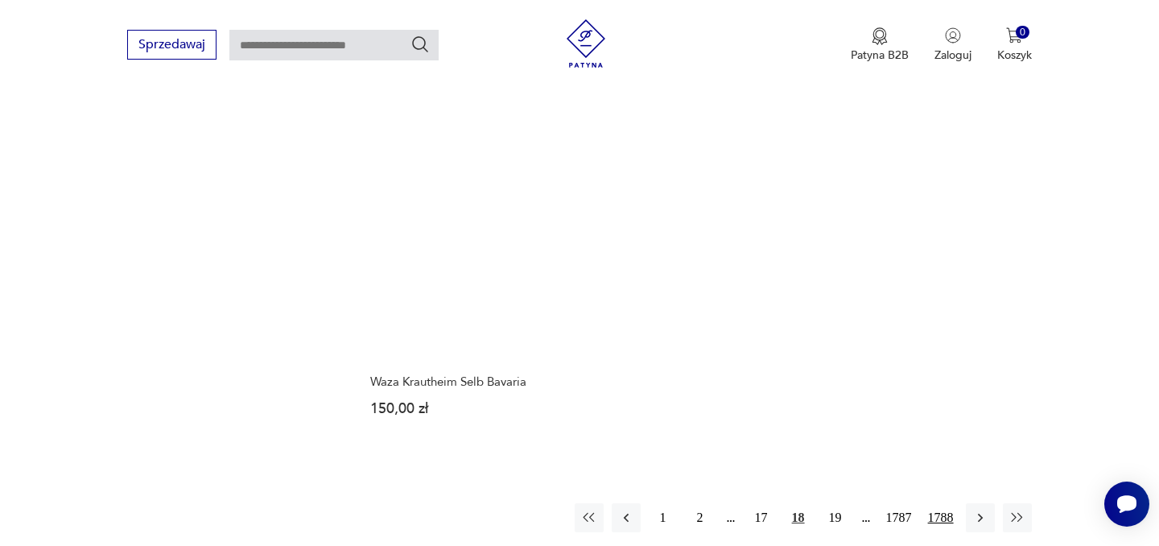
scroll to position [2050, 0]
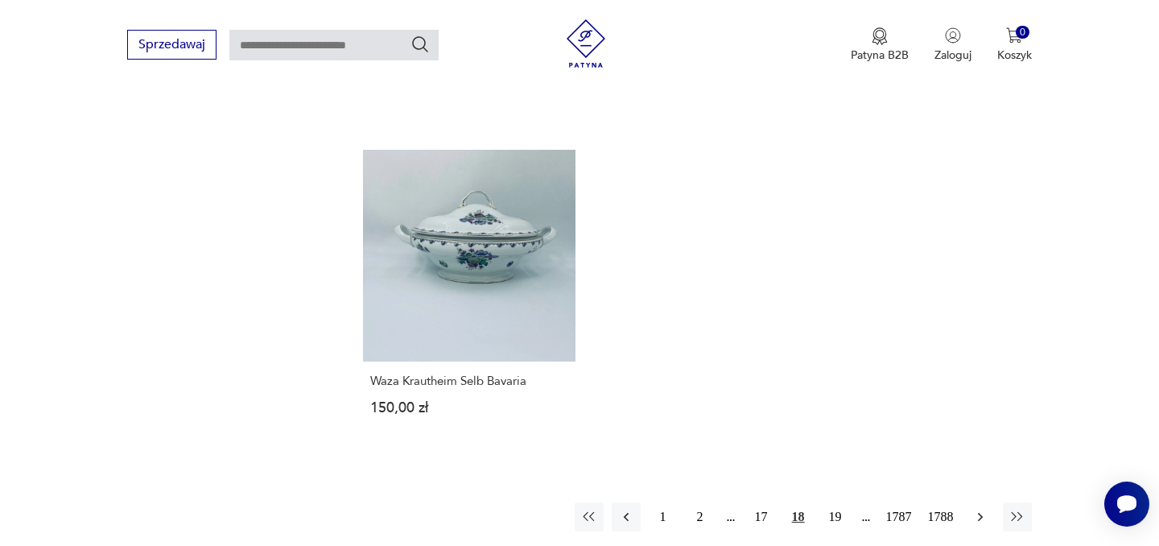
click at [979, 513] on icon "button" at bounding box center [979, 517] width 5 height 9
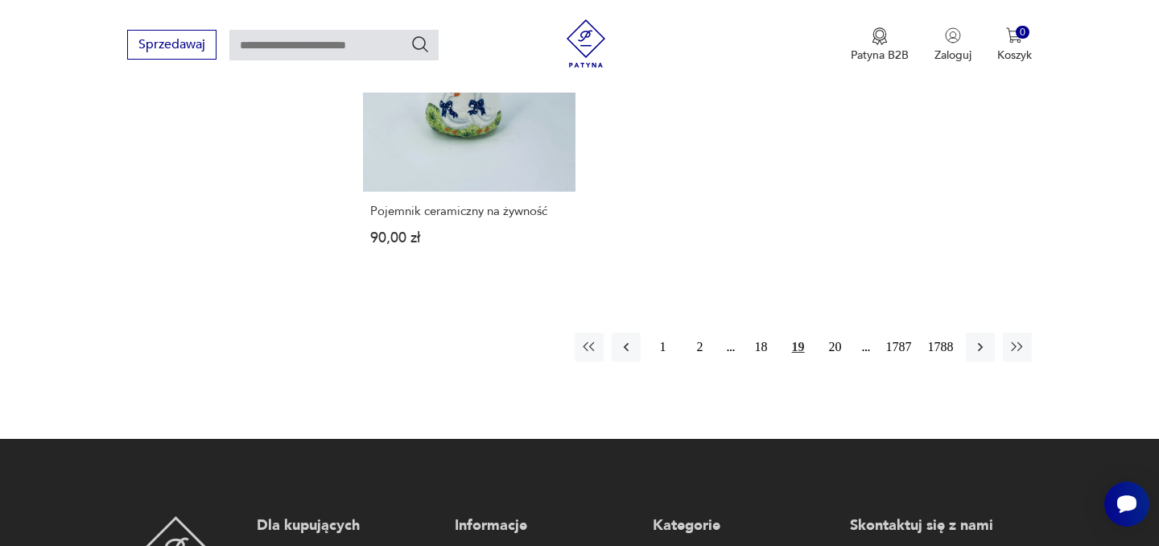
scroll to position [2189, 0]
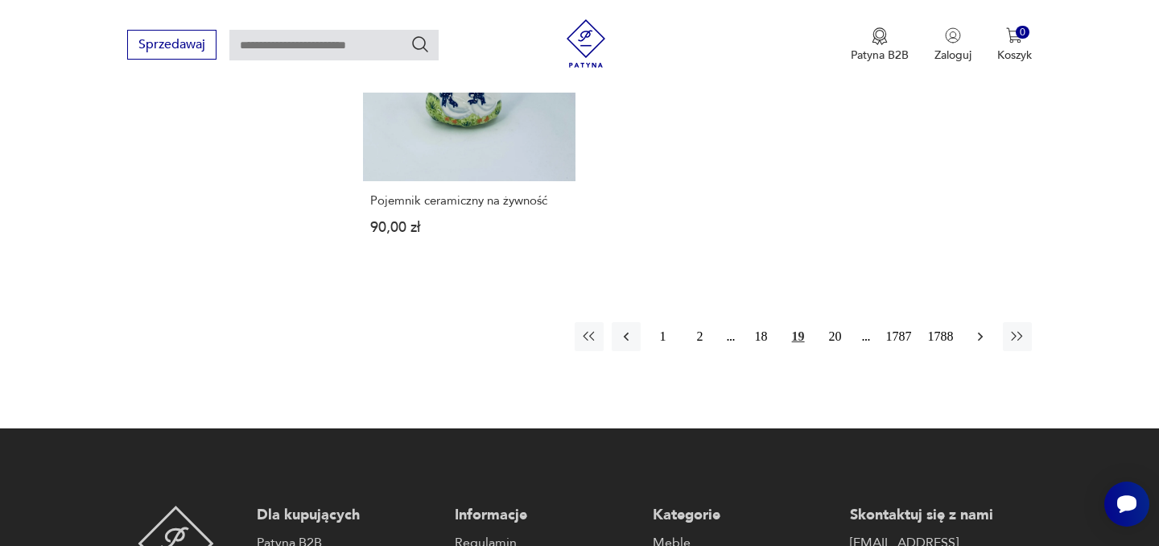
click at [975, 337] on icon "button" at bounding box center [980, 336] width 16 height 16
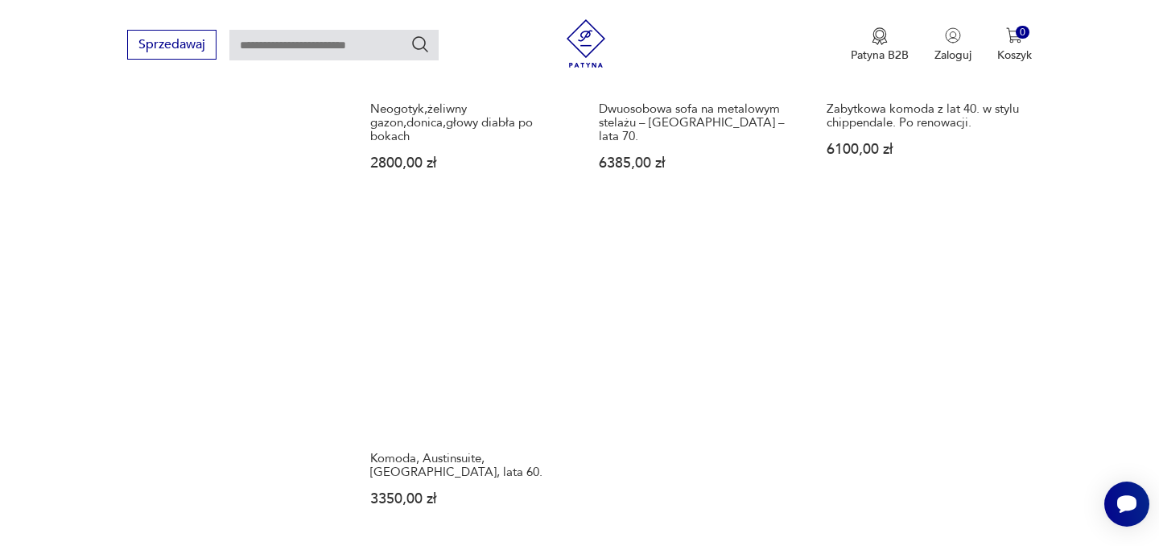
scroll to position [2194, 0]
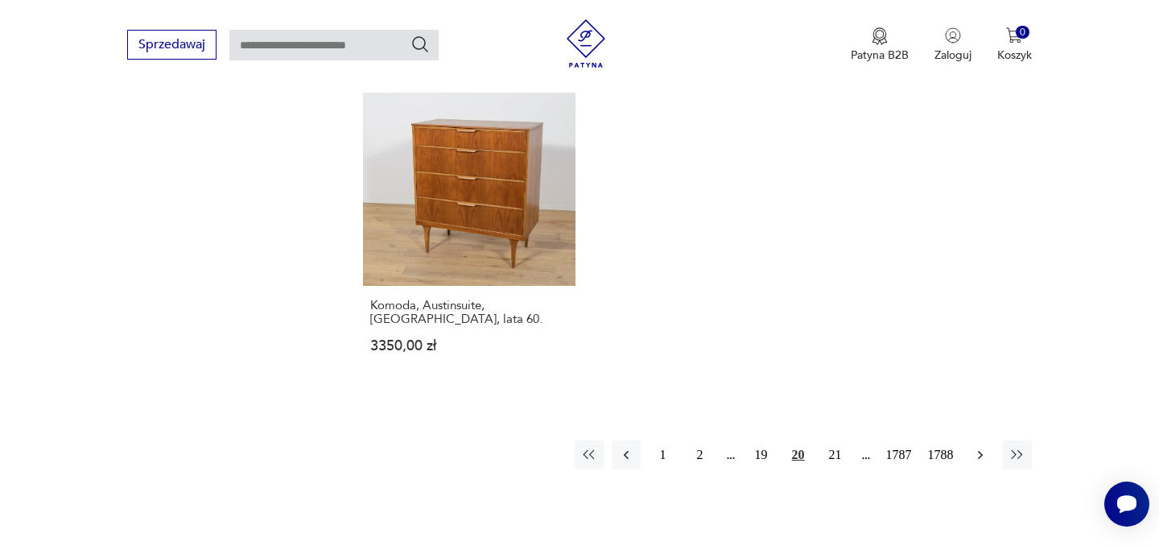
click at [985, 447] on icon "button" at bounding box center [980, 455] width 16 height 16
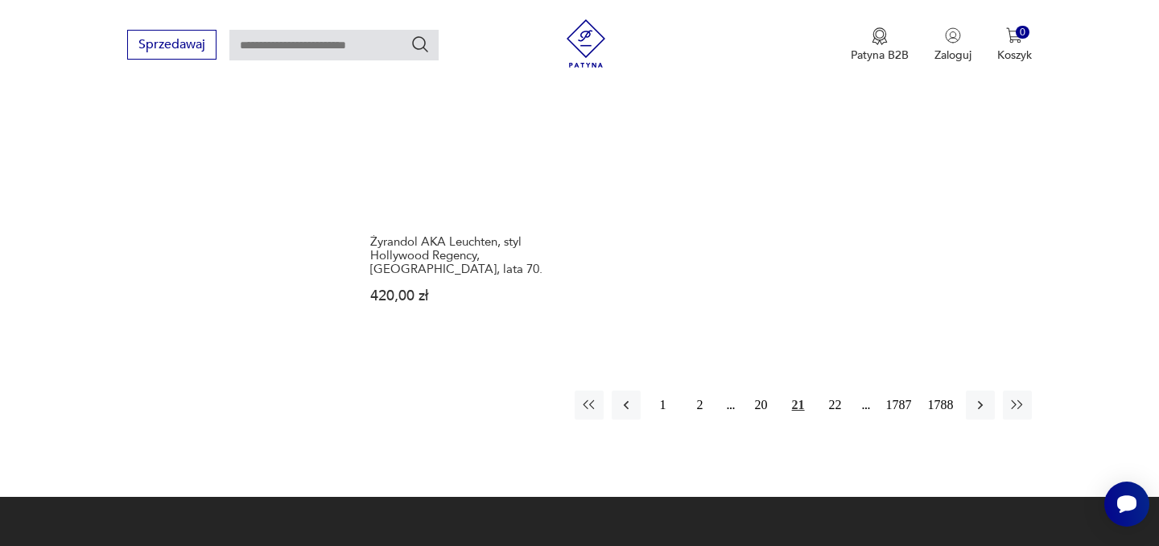
scroll to position [2302, 0]
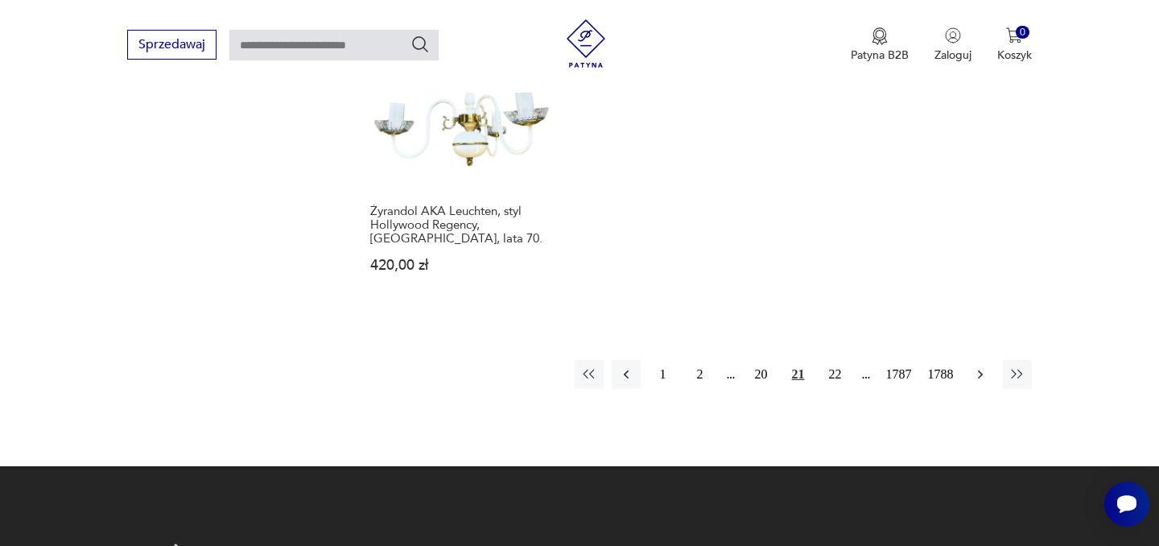
click at [978, 366] on icon "button" at bounding box center [980, 374] width 16 height 16
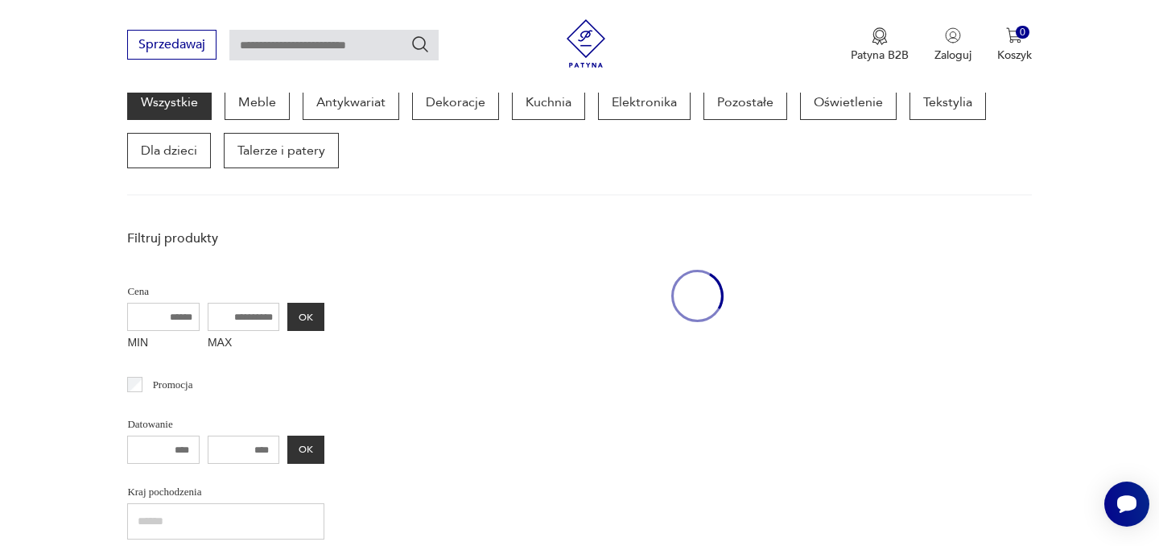
scroll to position [209, 0]
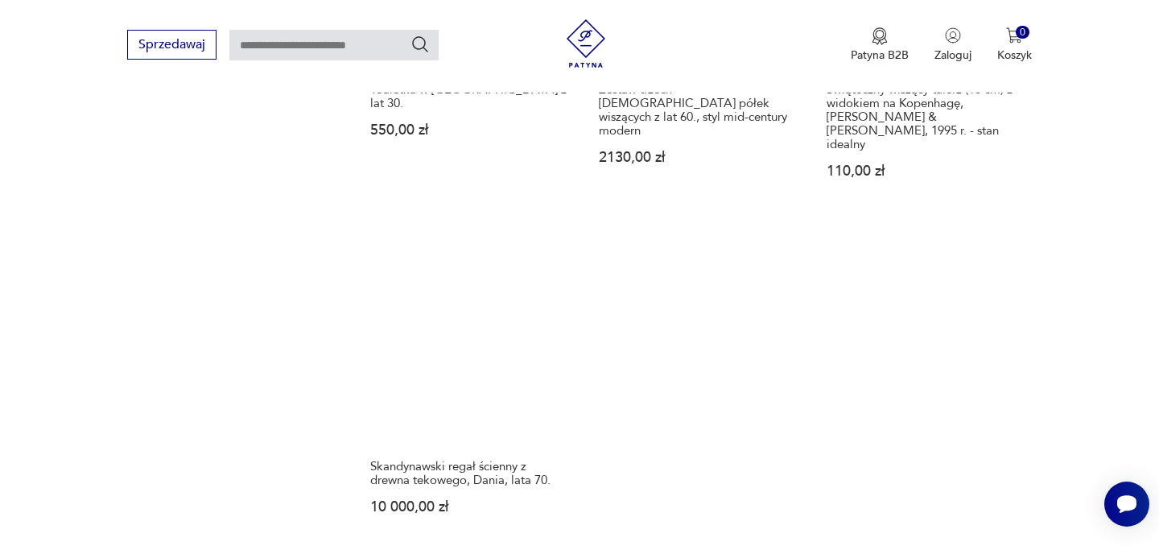
scroll to position [2159, 0]
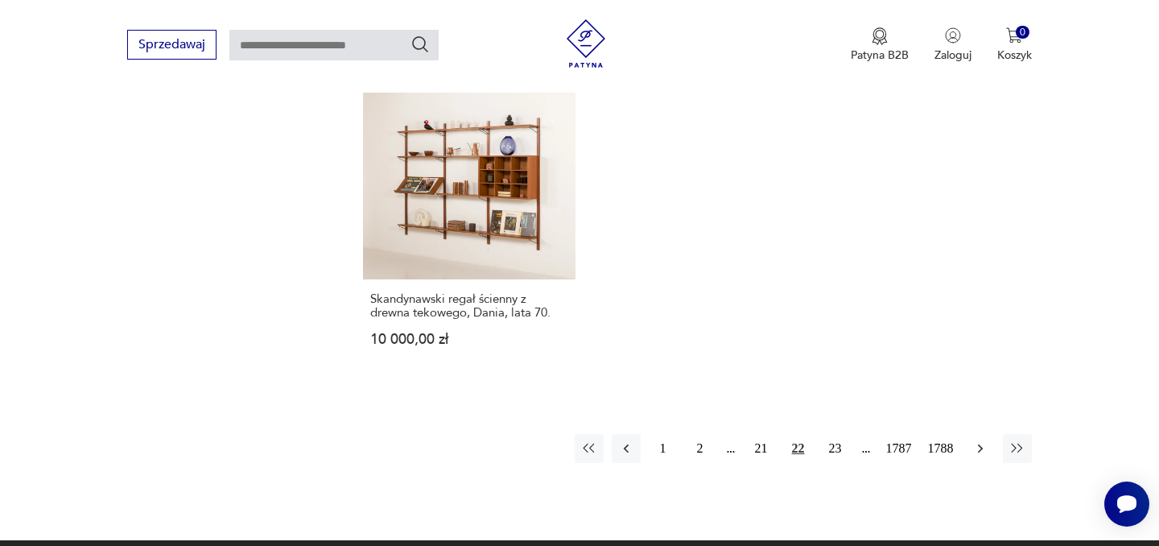
click at [987, 440] on icon "button" at bounding box center [980, 448] width 16 height 16
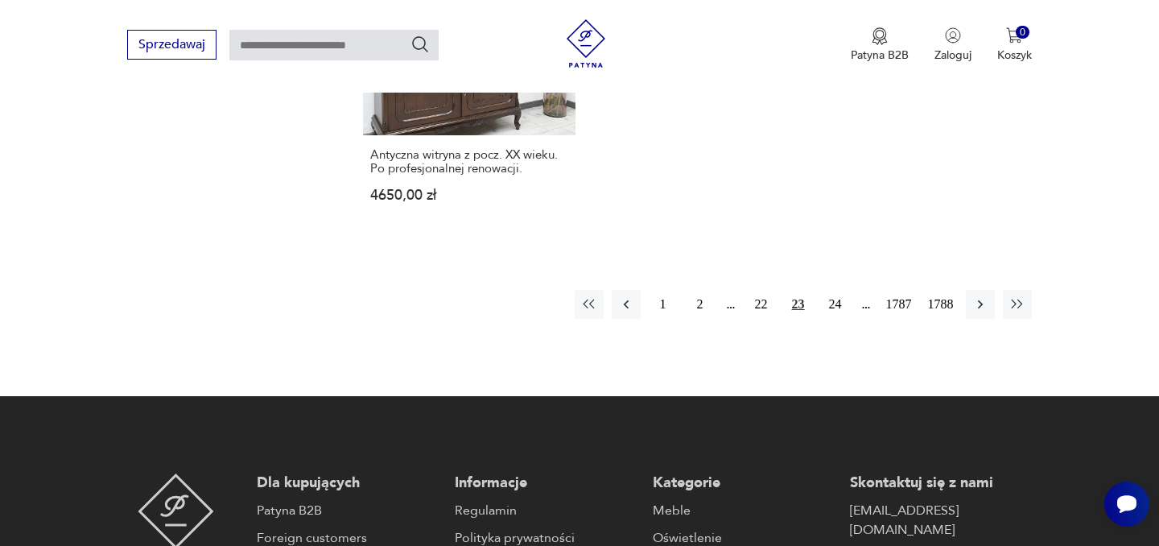
scroll to position [2285, 0]
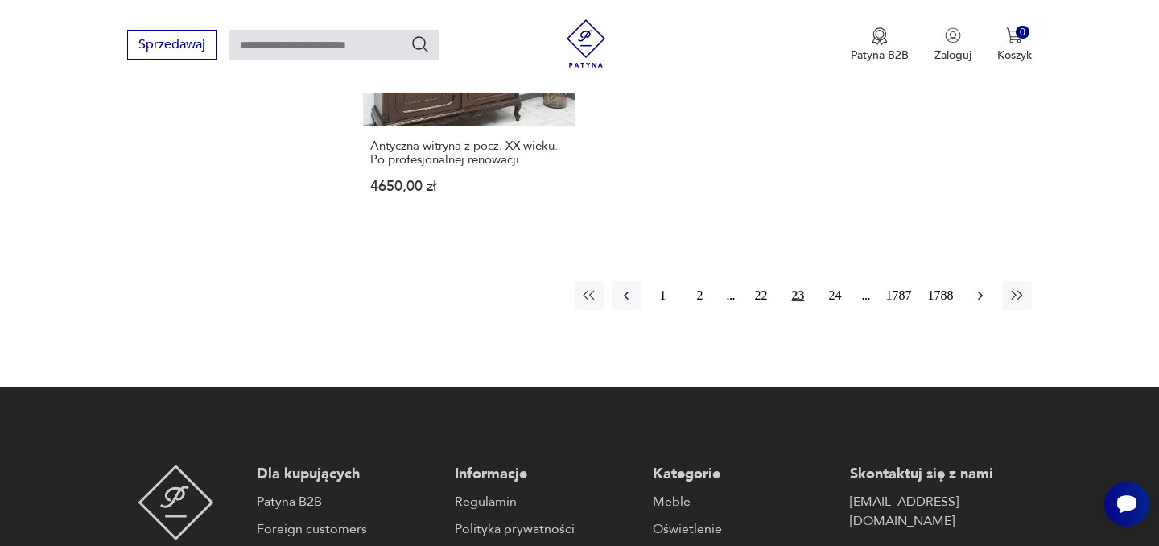
click at [983, 295] on icon "button" at bounding box center [980, 295] width 16 height 16
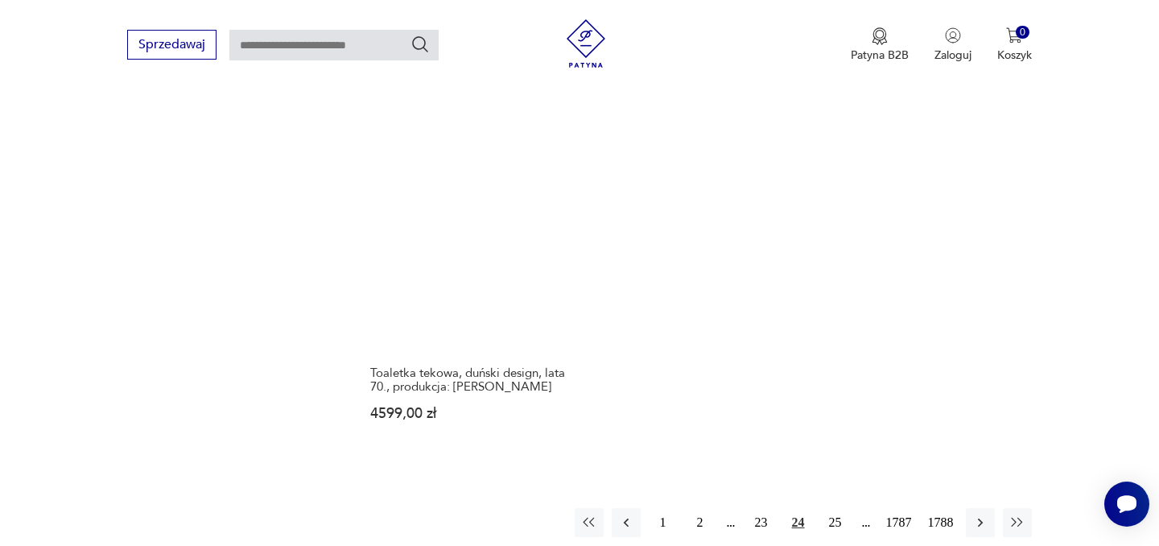
scroll to position [2266, 0]
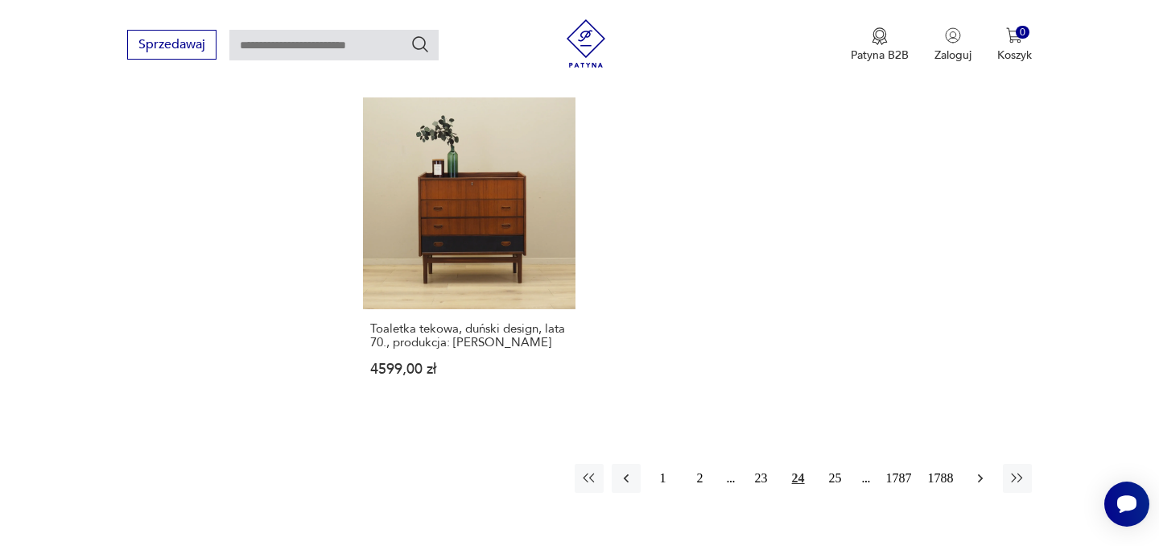
click at [977, 470] on icon "button" at bounding box center [980, 478] width 16 height 16
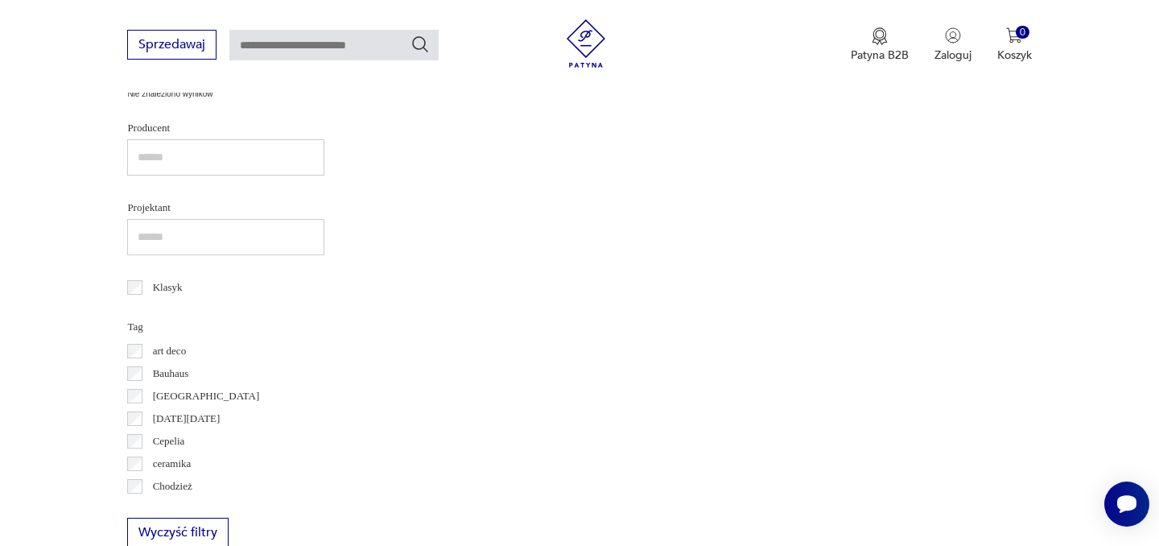
scroll to position [209, 0]
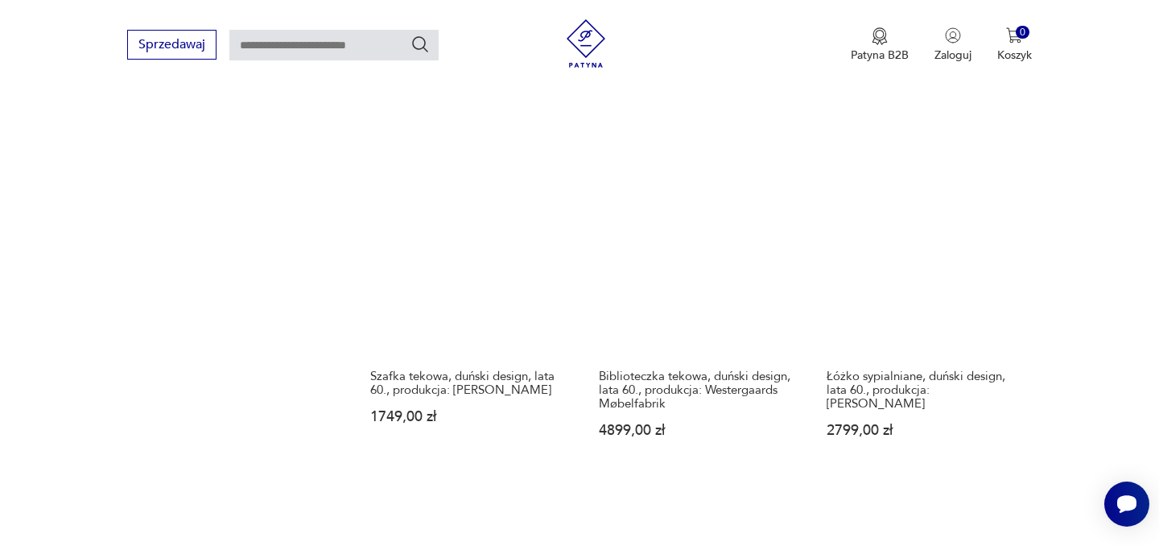
scroll to position [1431, 0]
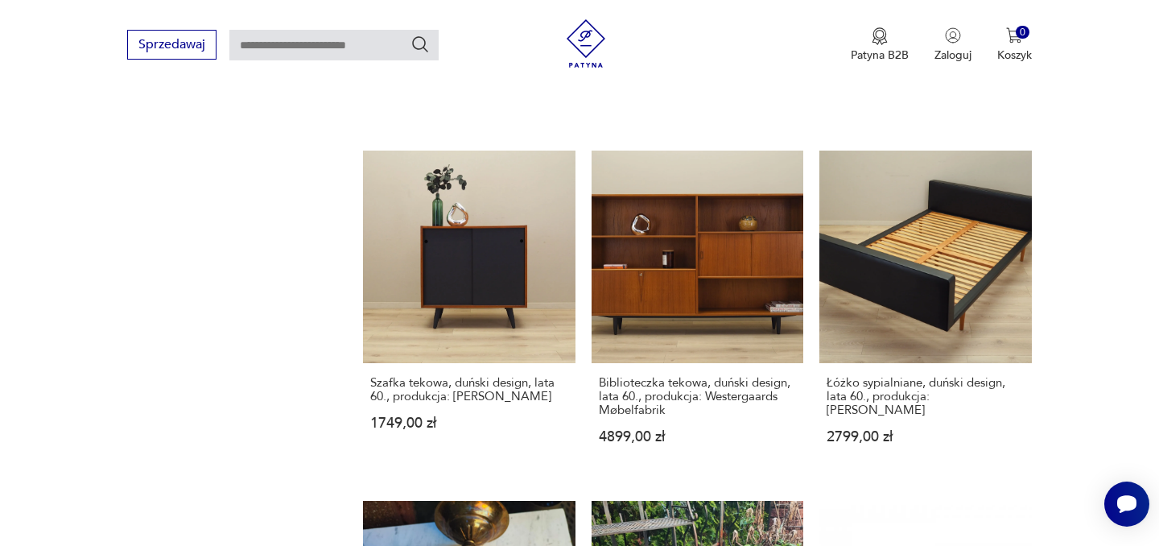
click at [1096, 193] on section "Filtruj produkty Cena MIN MAX OK Promocja Datowanie OK Kraj pochodzenia Nie zna…" at bounding box center [579, 184] width 1159 height 2331
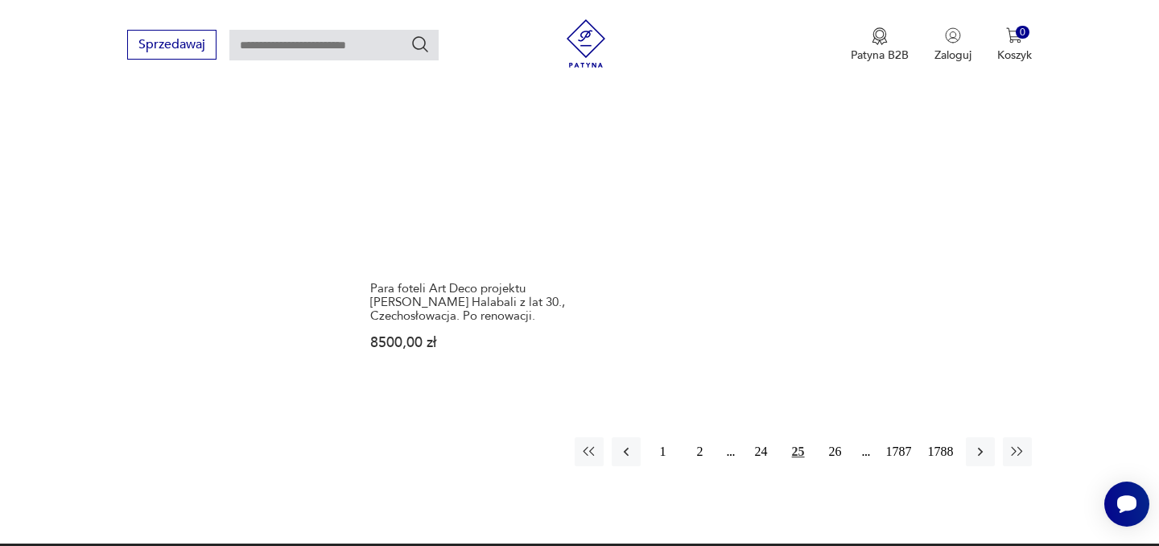
scroll to position [2277, 0]
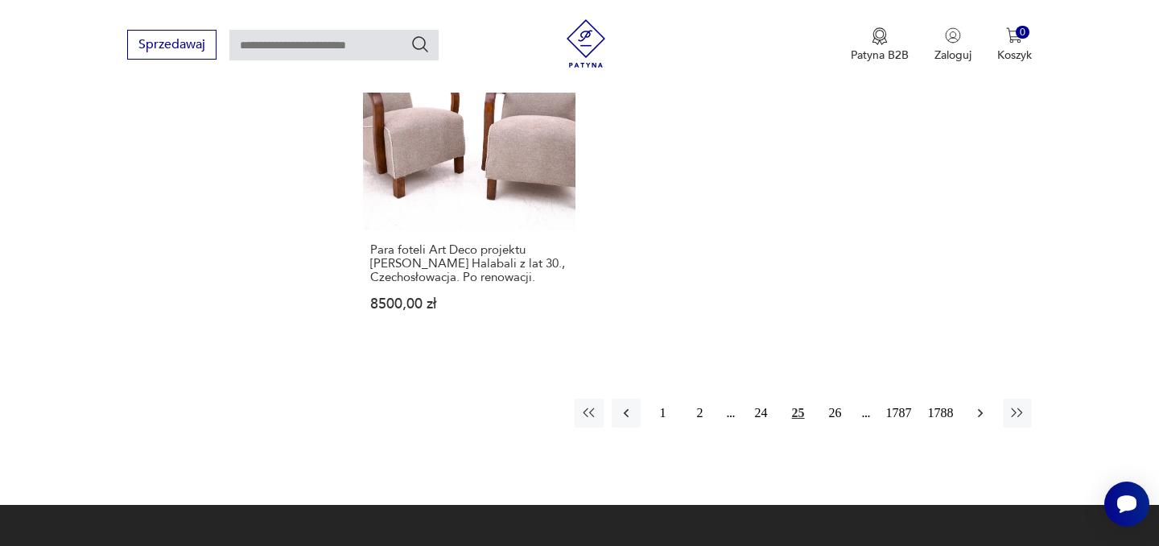
click at [988, 405] on icon "button" at bounding box center [980, 413] width 16 height 16
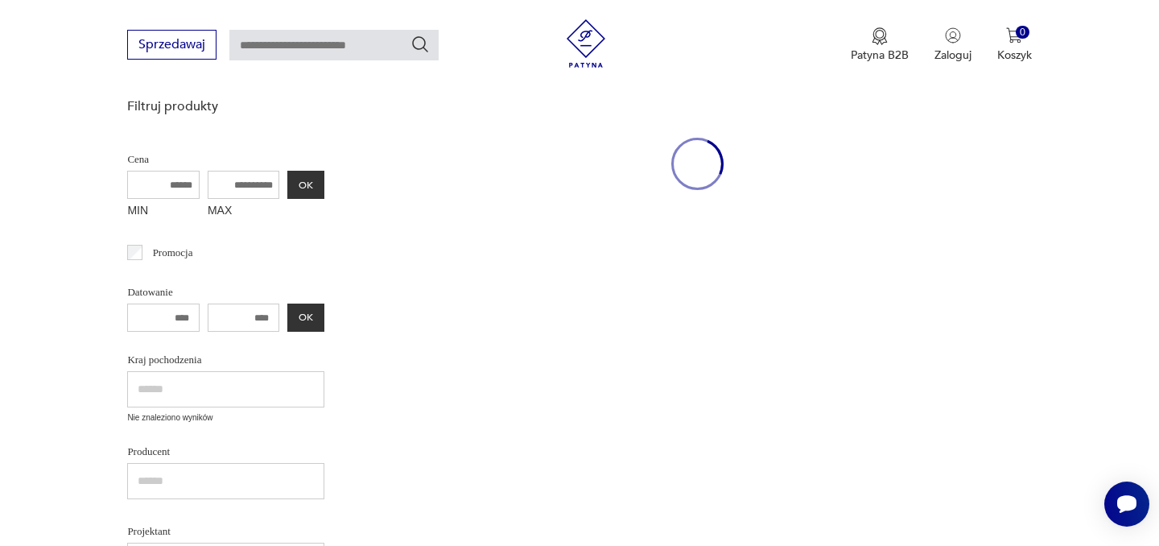
scroll to position [209, 0]
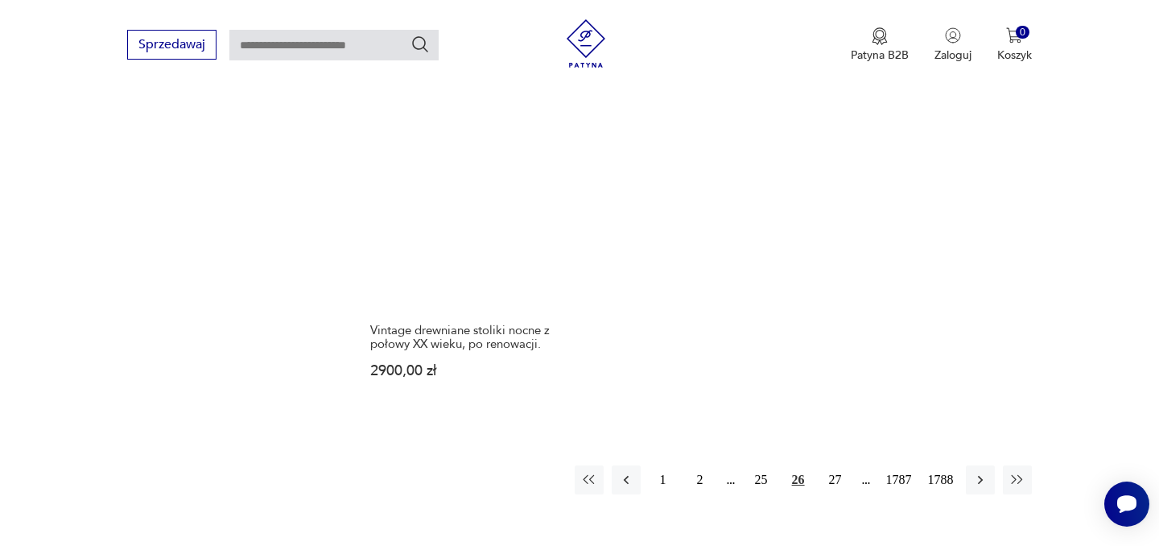
scroll to position [2170, 0]
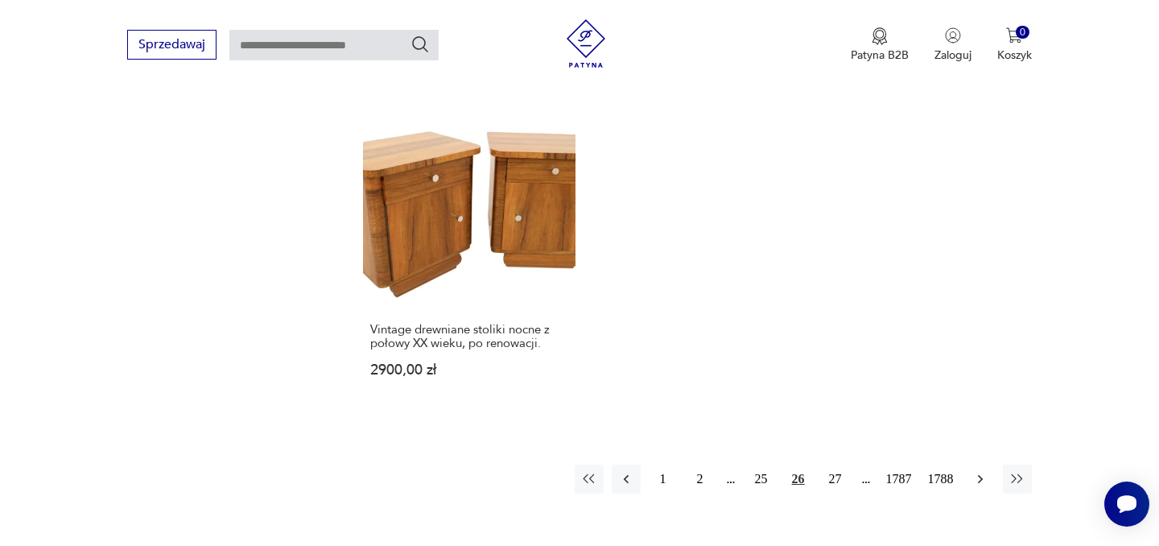
click at [982, 471] on icon "button" at bounding box center [980, 479] width 16 height 16
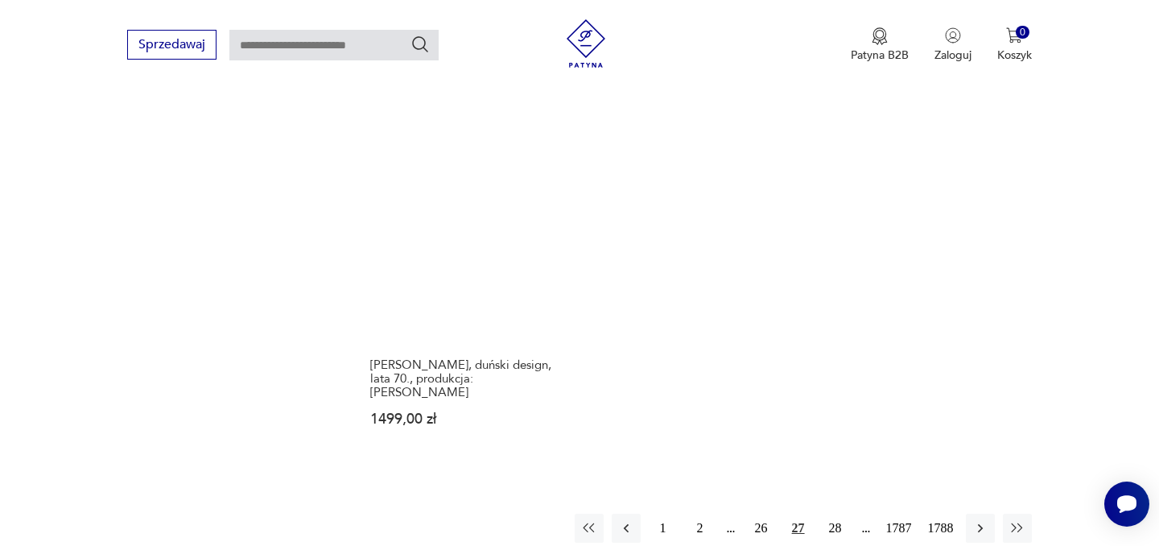
scroll to position [2120, 0]
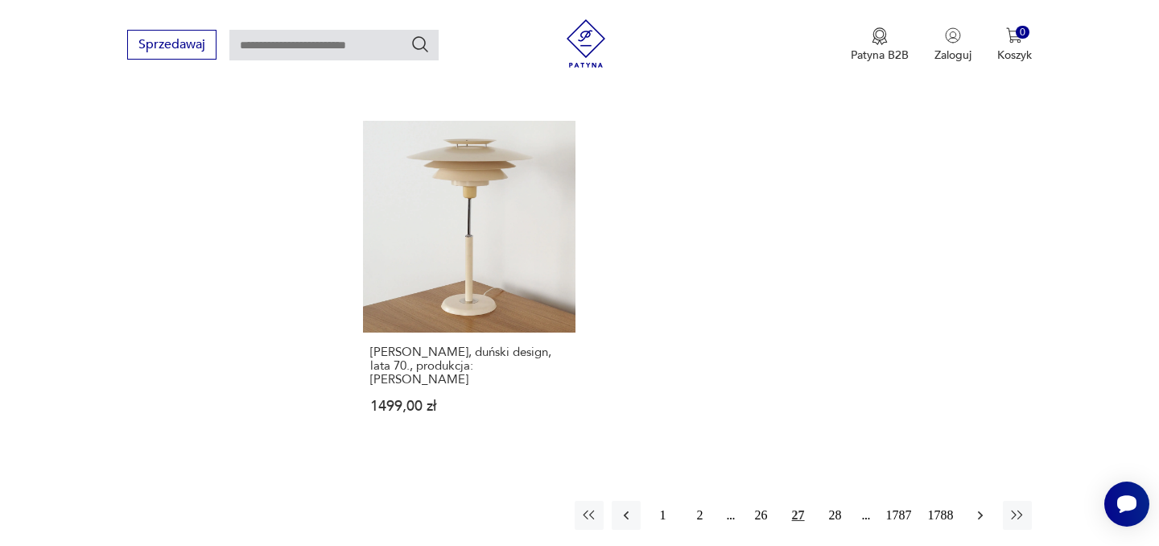
click at [978, 507] on icon "button" at bounding box center [980, 515] width 16 height 16
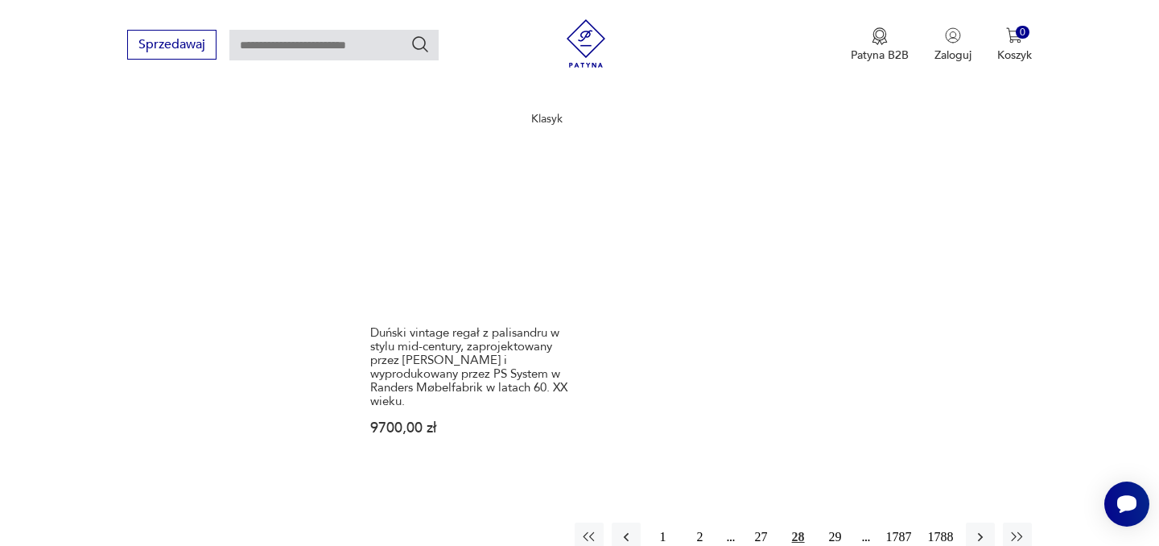
scroll to position [2195, 0]
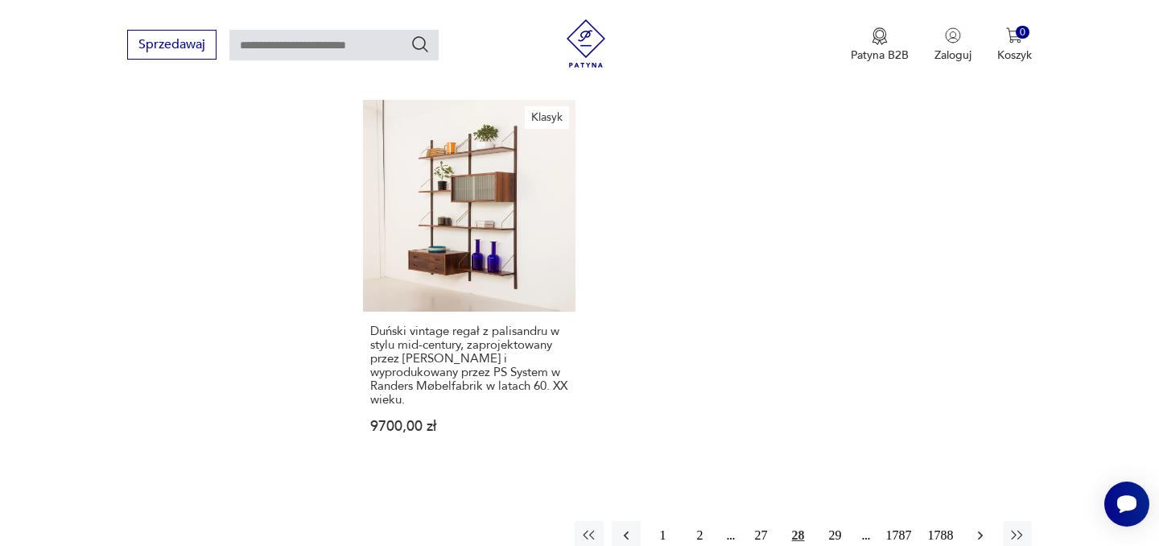
click at [979, 531] on icon "button" at bounding box center [979, 535] width 5 height 9
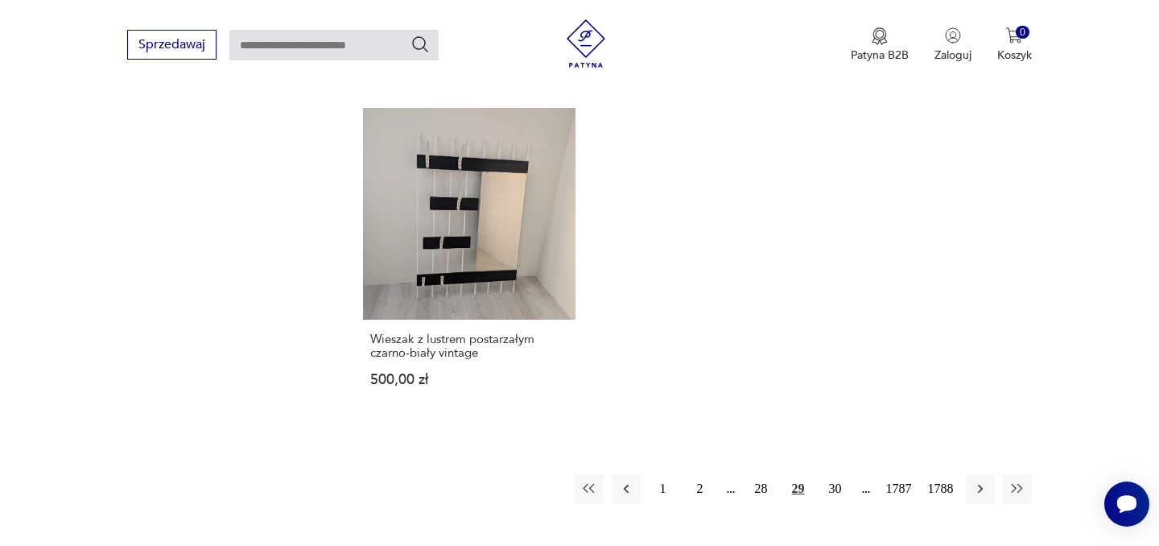
scroll to position [2273, 0]
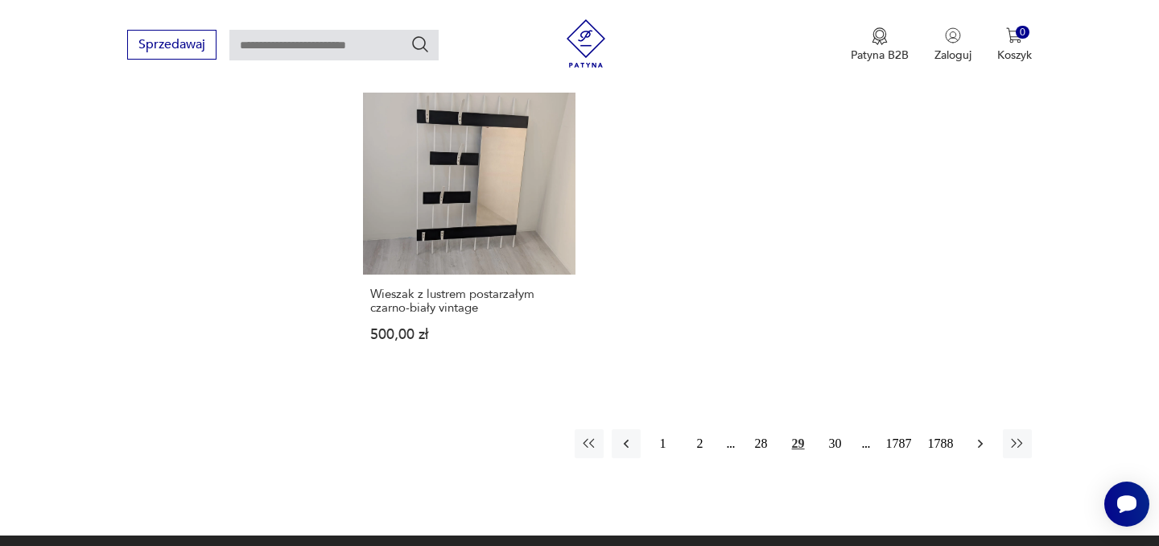
click at [985, 440] on icon "button" at bounding box center [980, 444] width 16 height 16
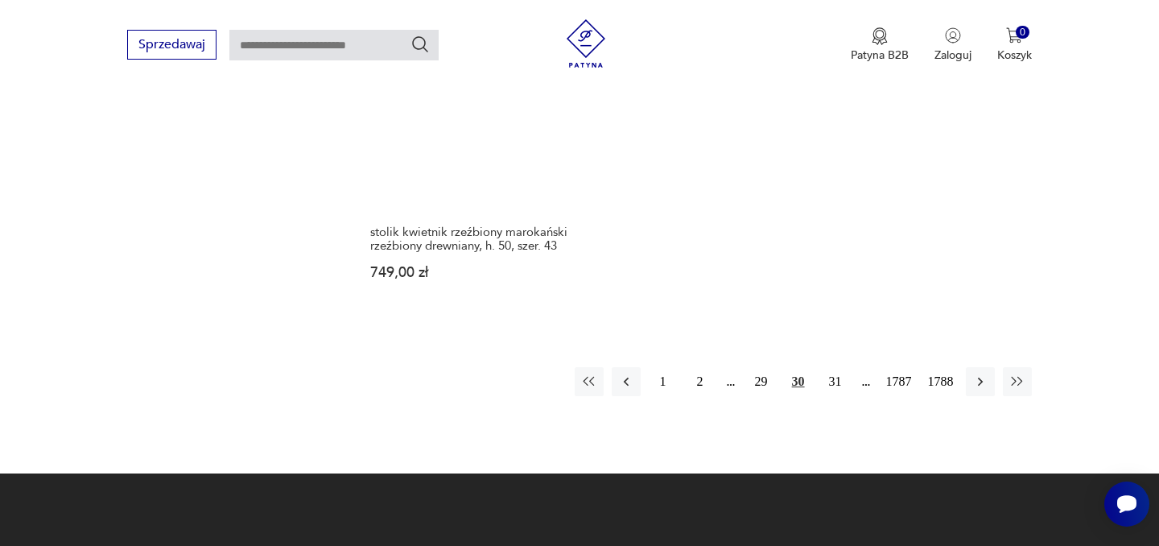
scroll to position [2251, 0]
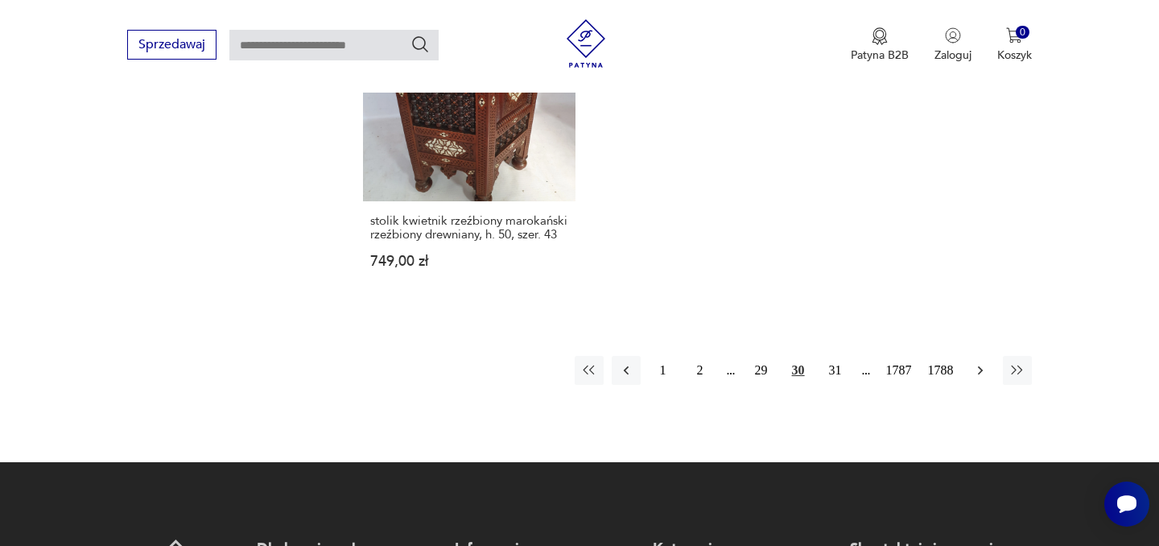
click at [971, 356] on button "button" at bounding box center [980, 370] width 29 height 29
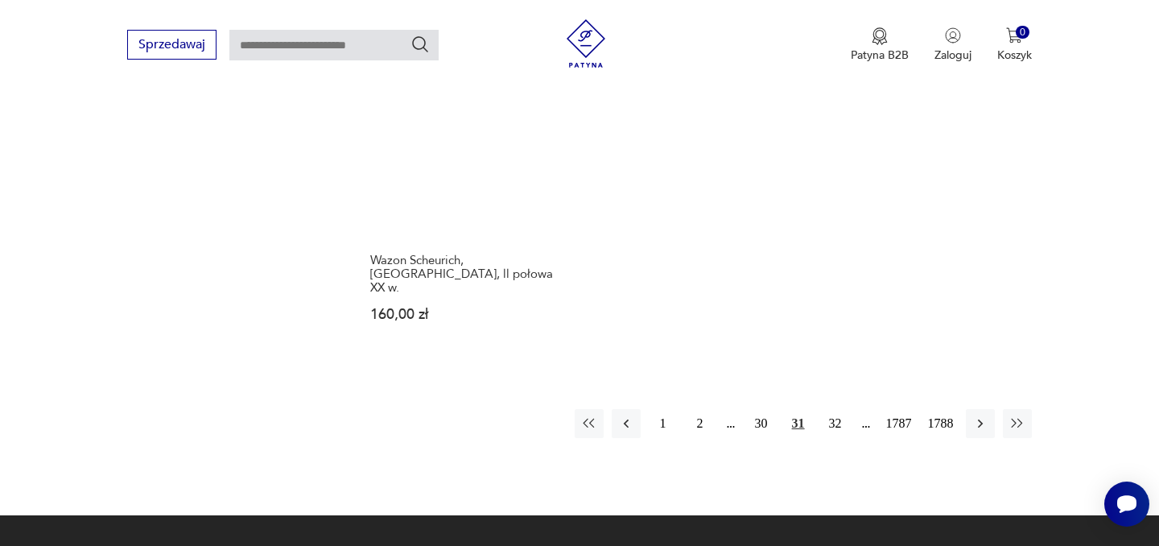
scroll to position [2277, 0]
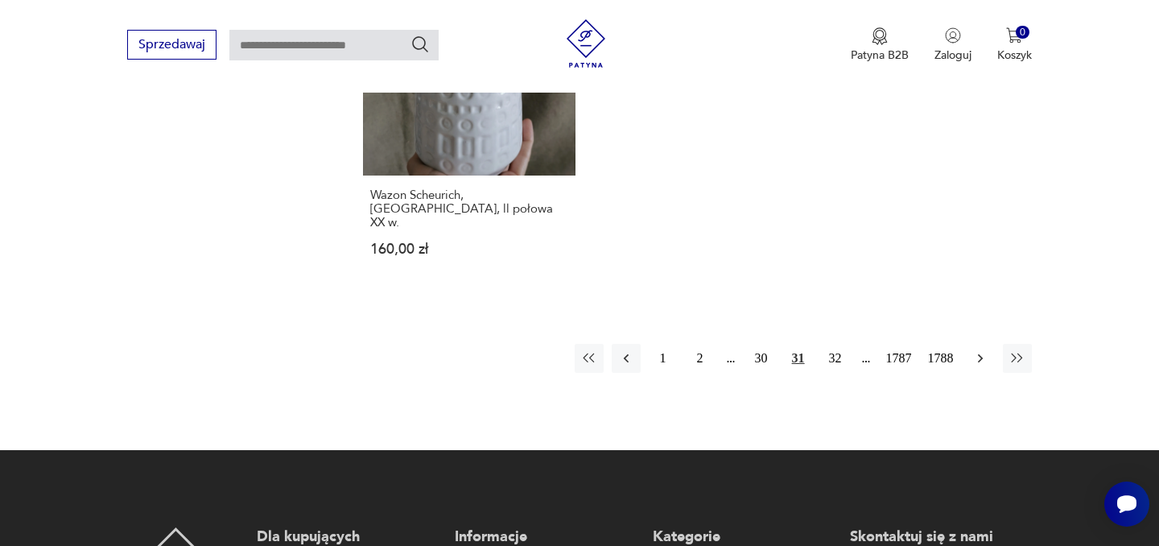
click at [987, 350] on icon "button" at bounding box center [980, 358] width 16 height 16
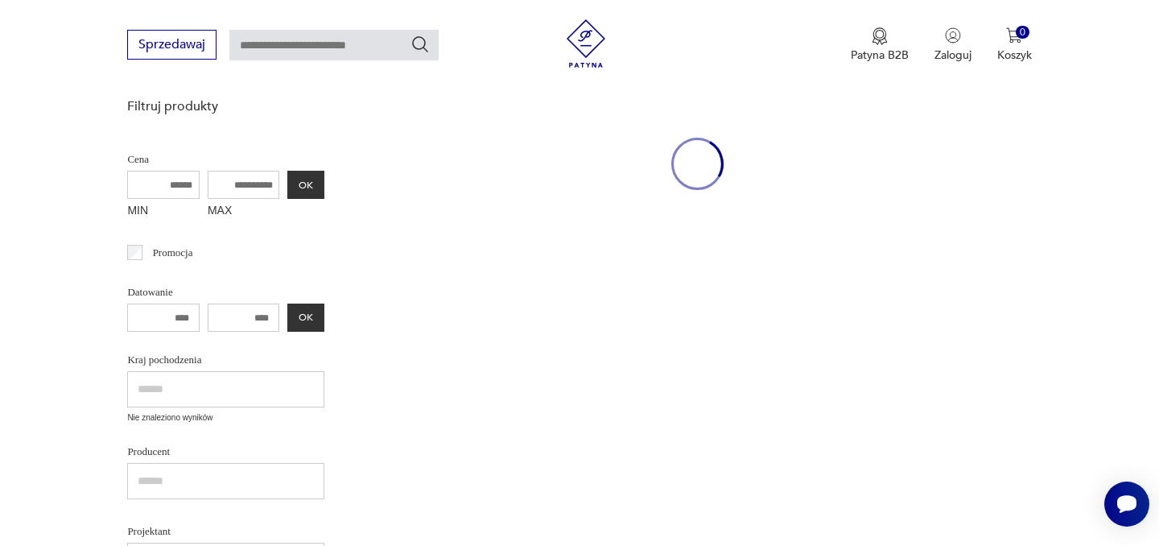
scroll to position [209, 0]
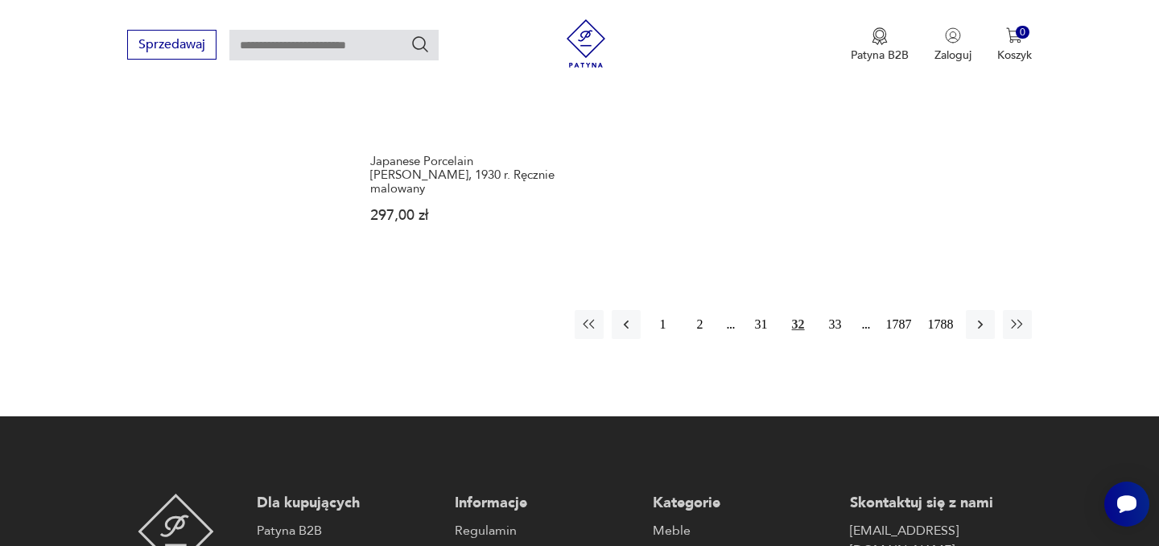
scroll to position [2408, 0]
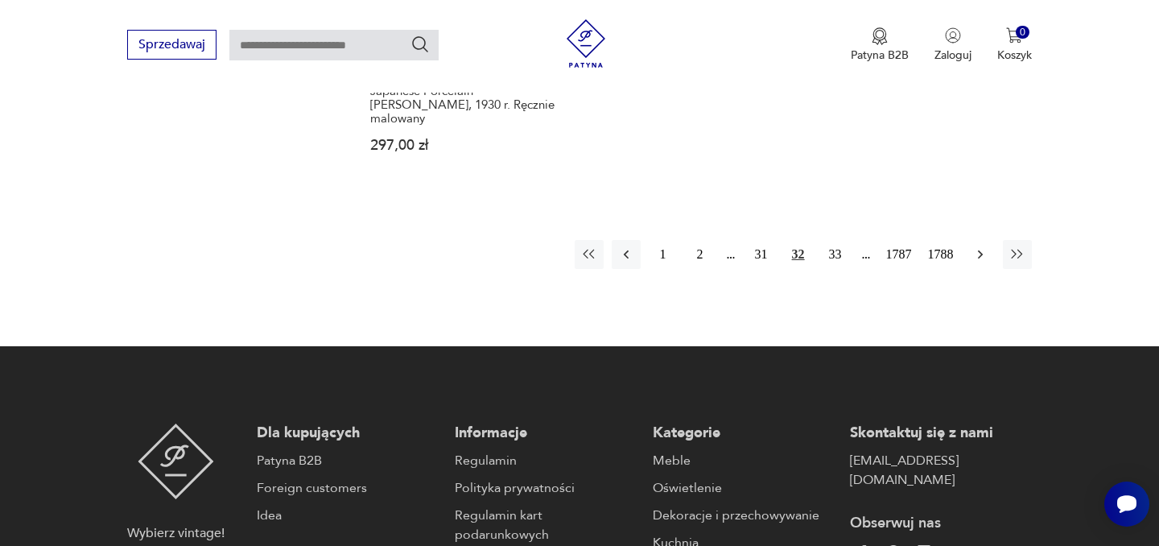
click at [972, 246] on icon "button" at bounding box center [980, 254] width 16 height 16
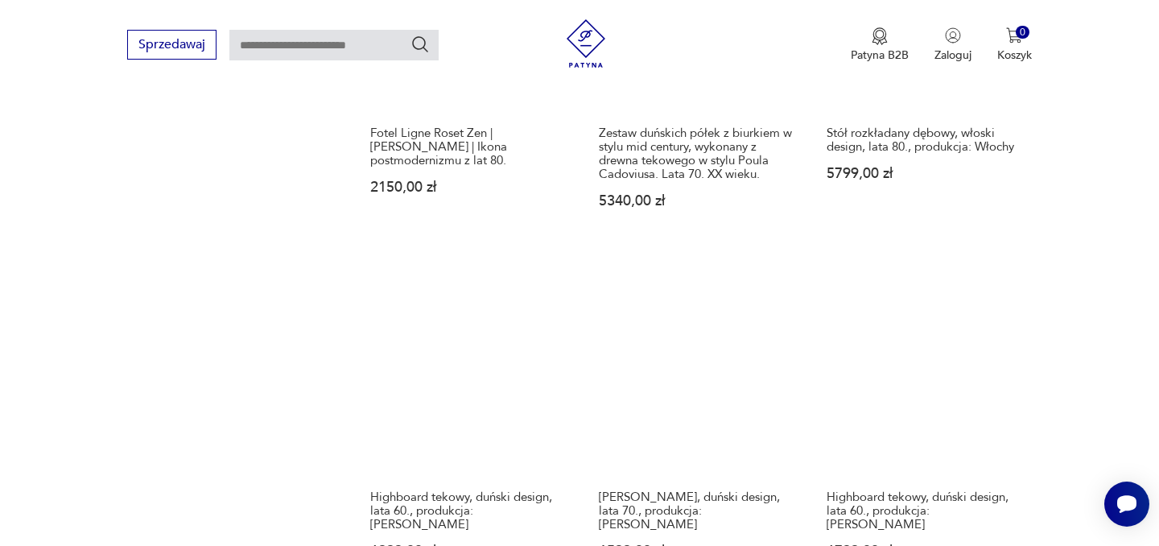
scroll to position [1392, 0]
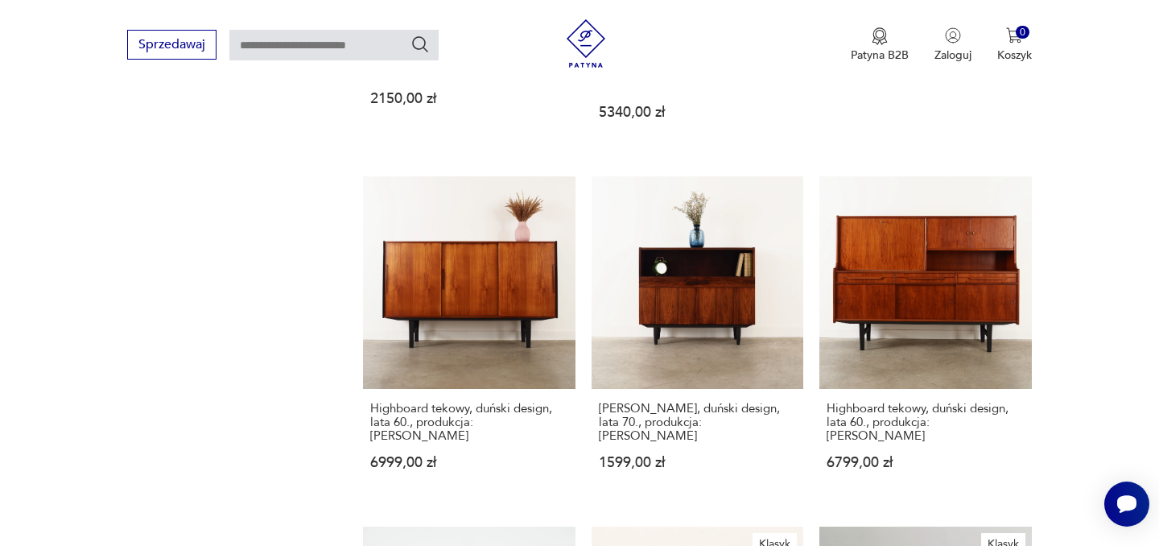
click at [1071, 247] on section "Filtruj produkty Cena MIN MAX OK Promocja Datowanie OK Kraj pochodzenia Nie zna…" at bounding box center [579, 204] width 1159 height 2290
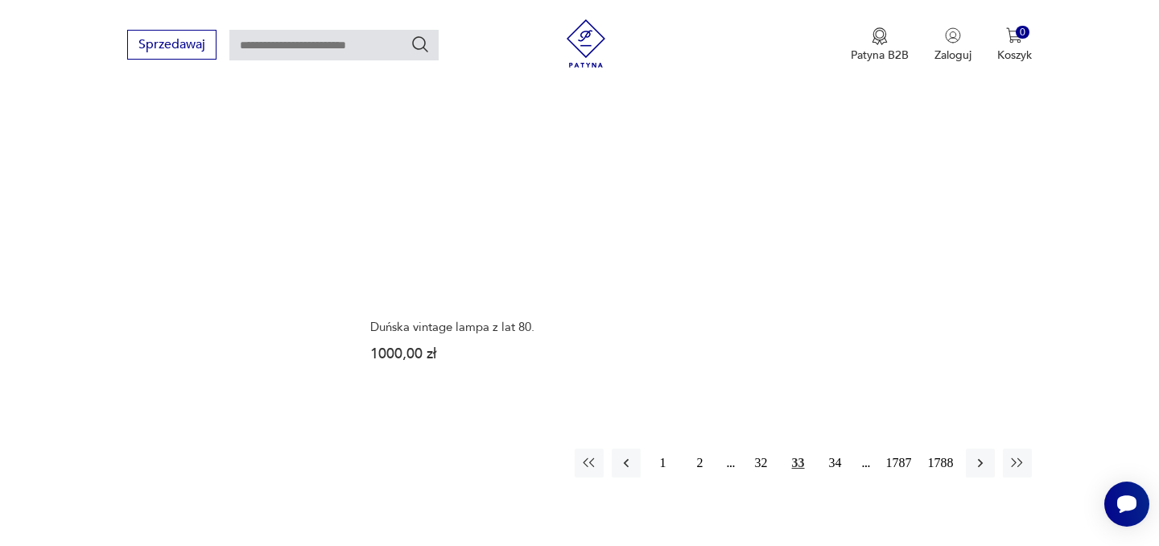
scroll to position [2302, 0]
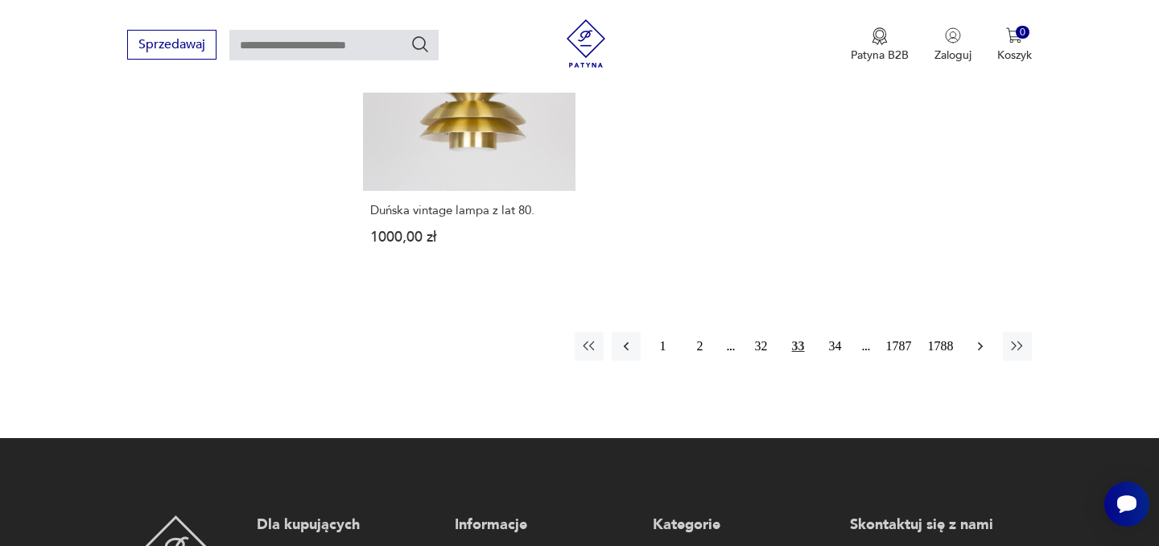
click at [986, 338] on icon "button" at bounding box center [980, 346] width 16 height 16
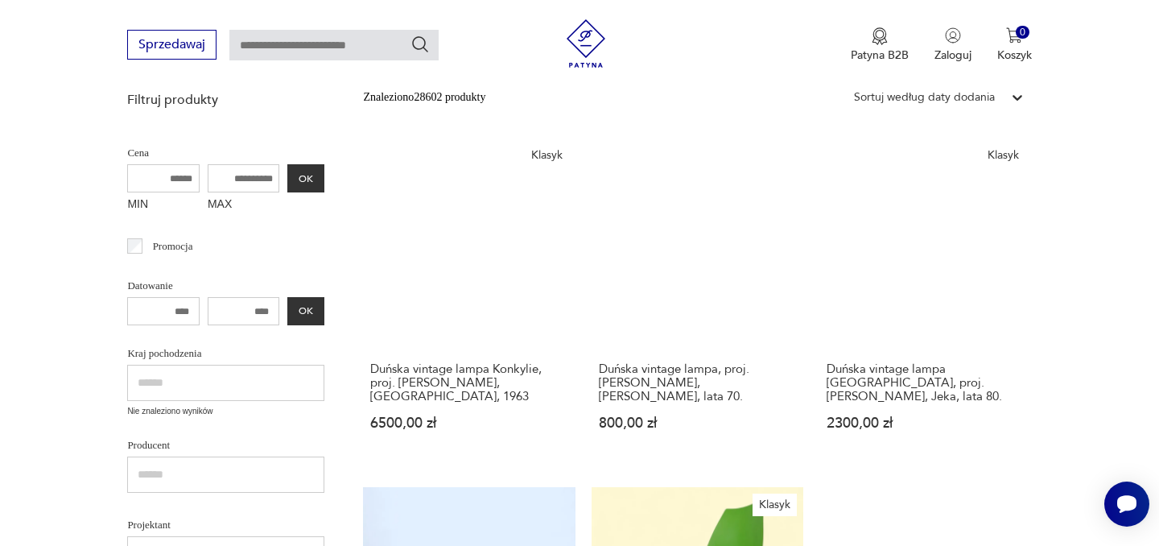
scroll to position [433, 0]
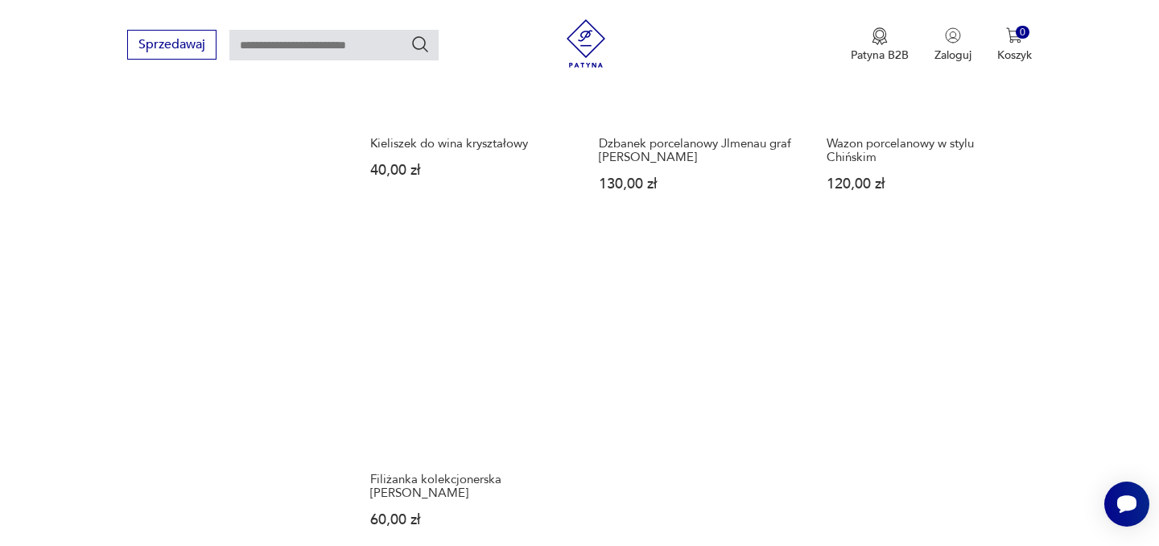
scroll to position [2273, 0]
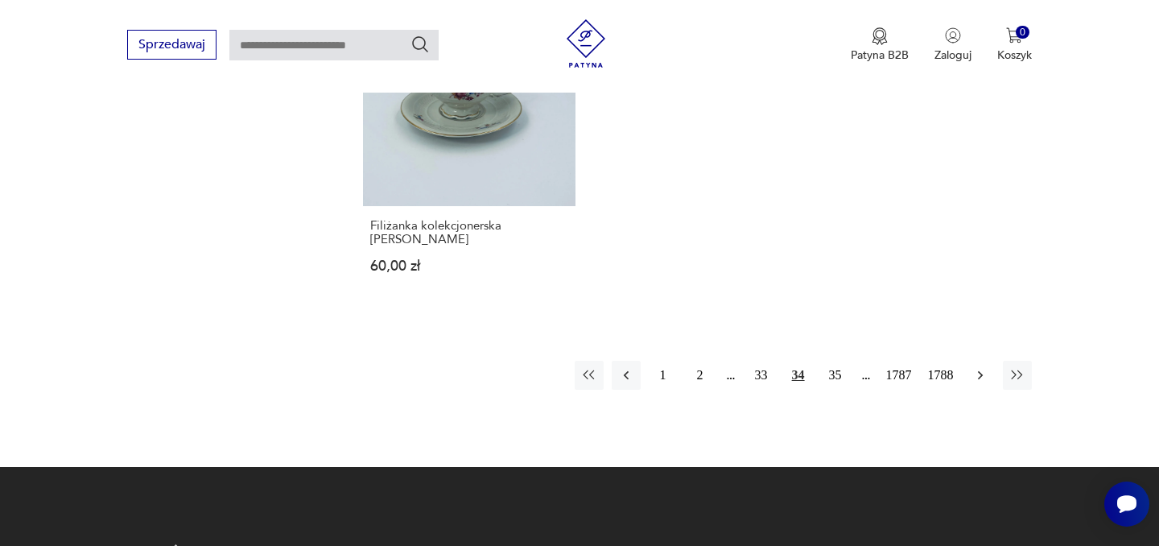
click at [981, 367] on icon "button" at bounding box center [980, 375] width 16 height 16
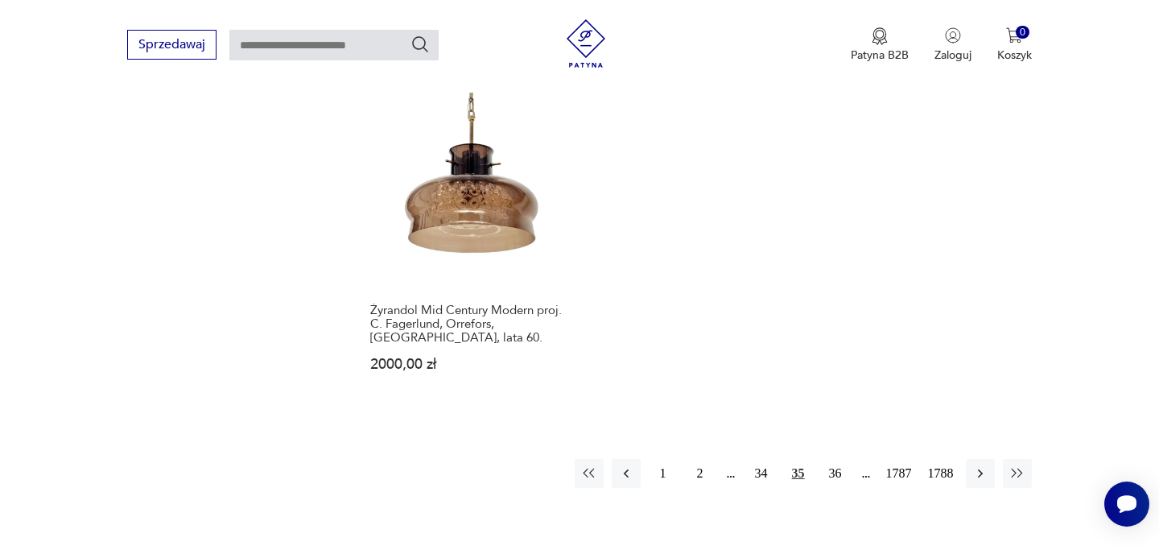
scroll to position [2314, 0]
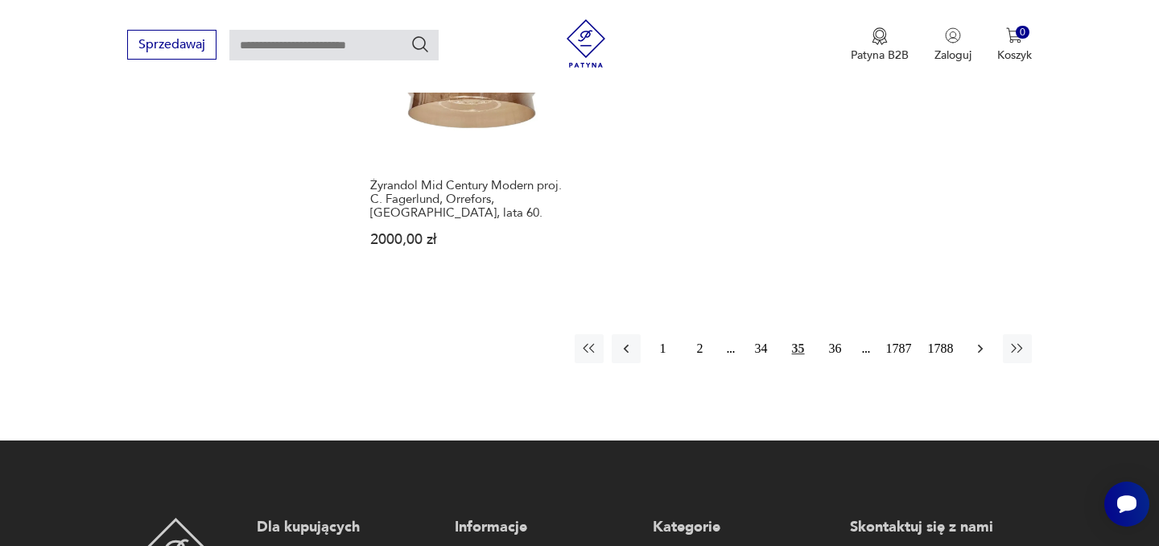
click at [984, 341] on icon "button" at bounding box center [980, 349] width 16 height 16
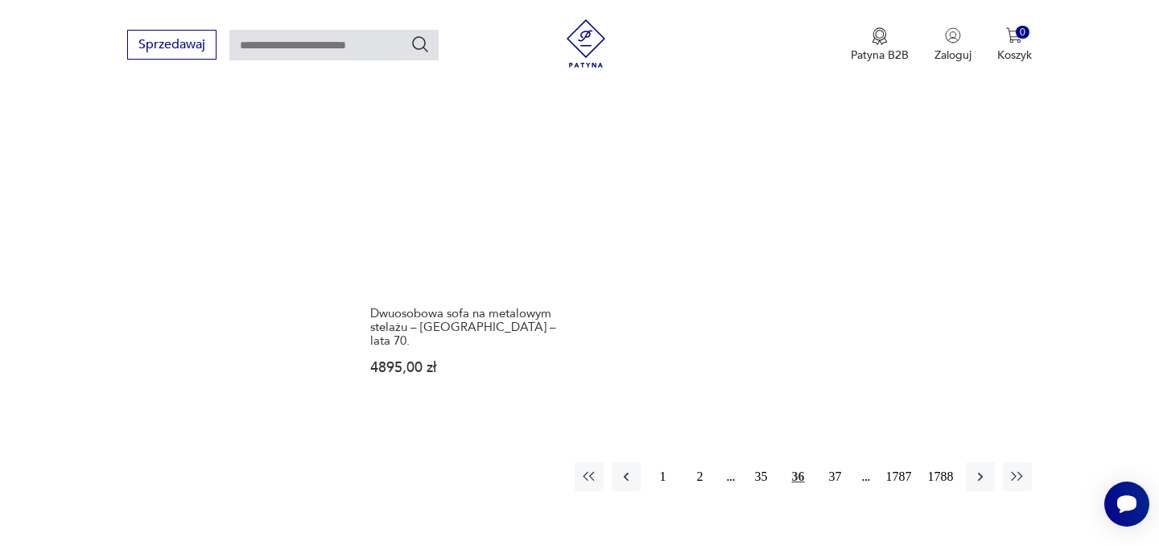
scroll to position [2197, 0]
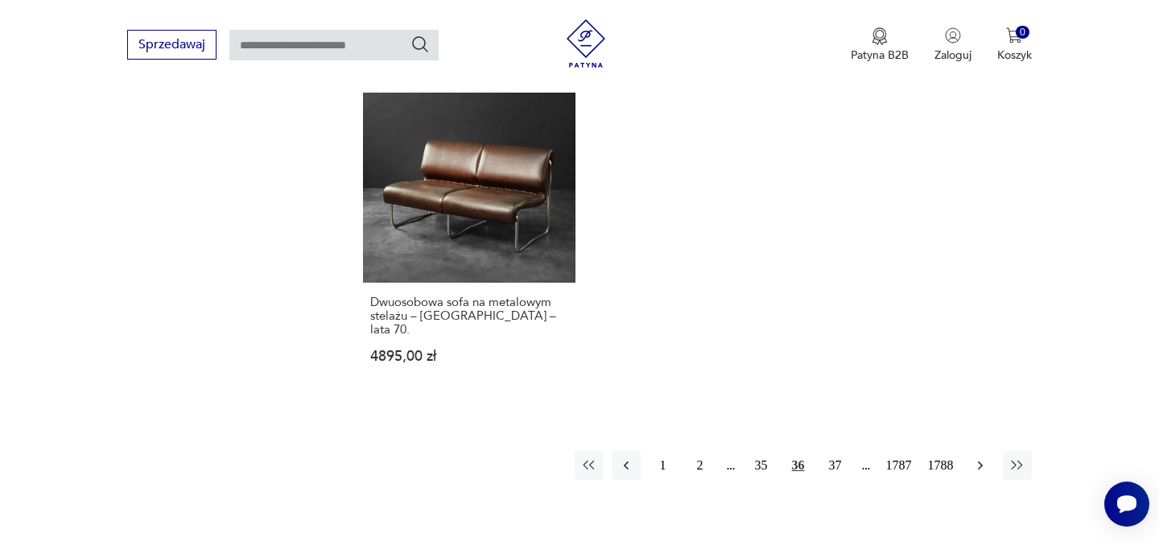
click at [988, 457] on icon "button" at bounding box center [980, 465] width 16 height 16
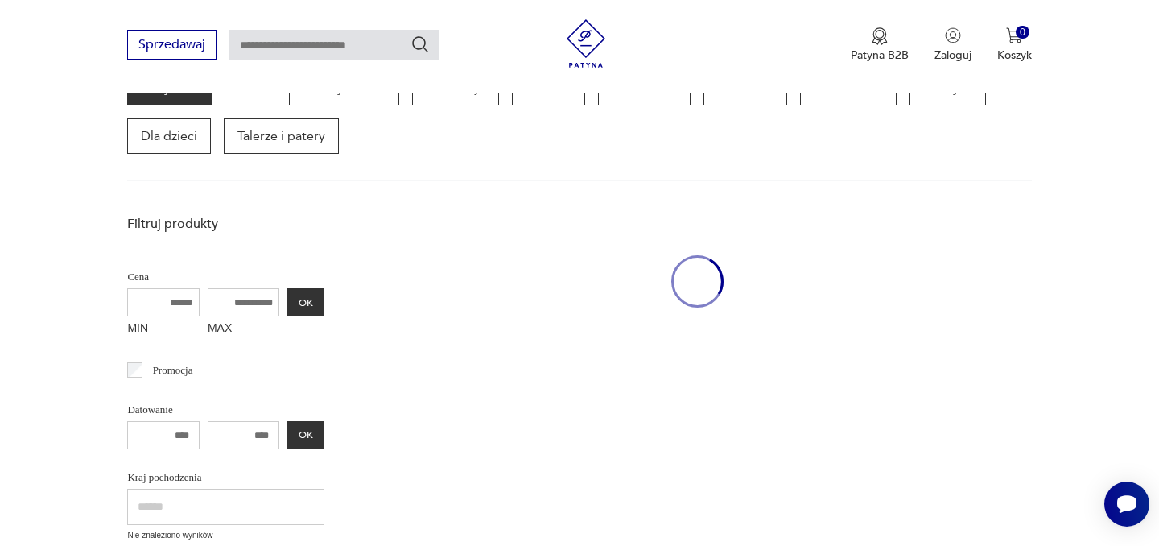
scroll to position [209, 0]
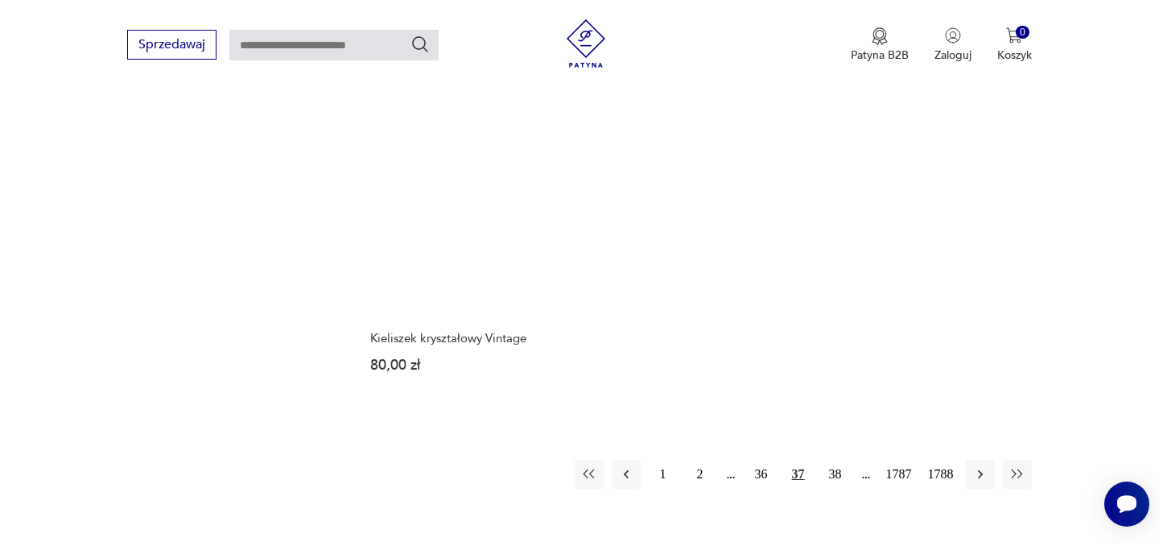
scroll to position [2129, 0]
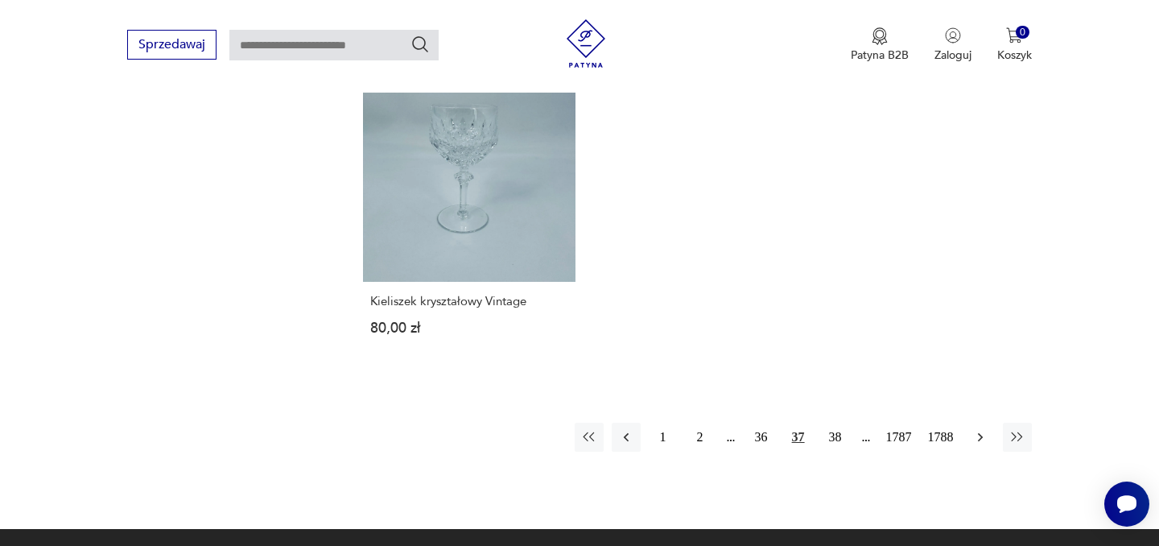
click at [983, 429] on icon "button" at bounding box center [980, 437] width 16 height 16
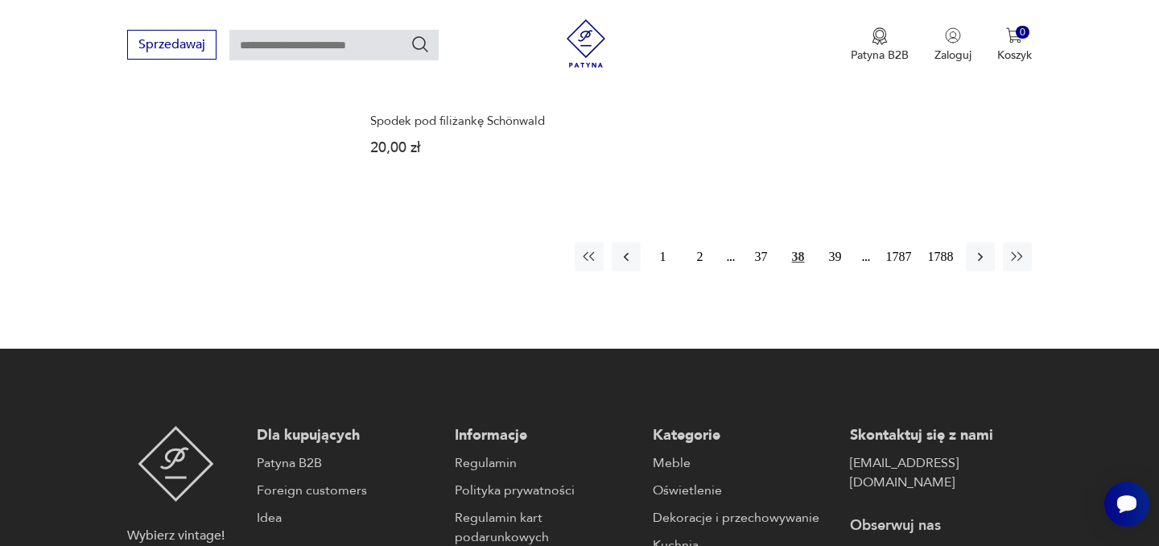
scroll to position [2309, 0]
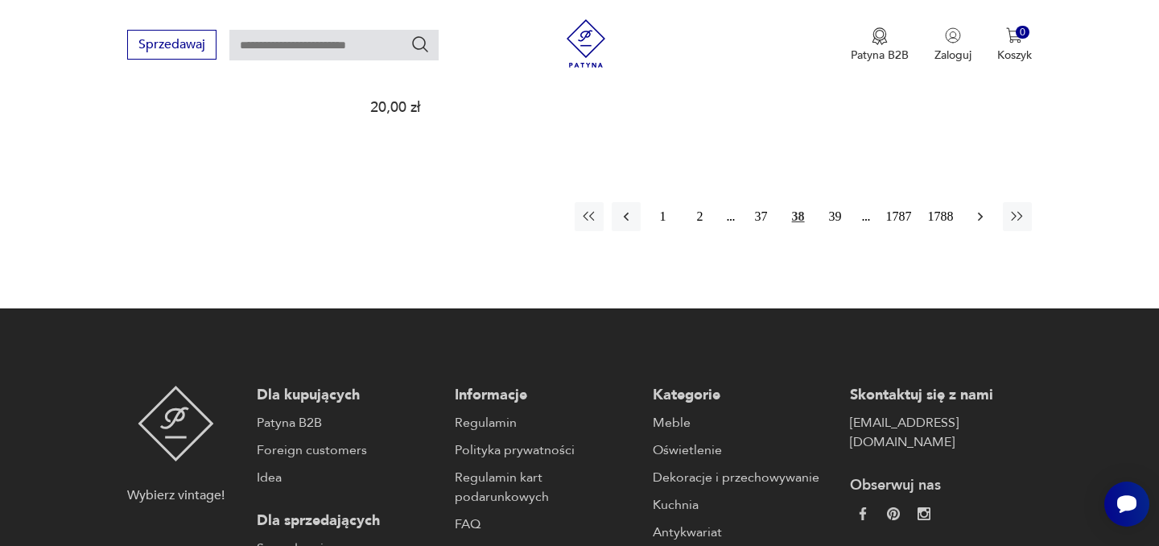
click at [981, 225] on icon "button" at bounding box center [980, 217] width 16 height 16
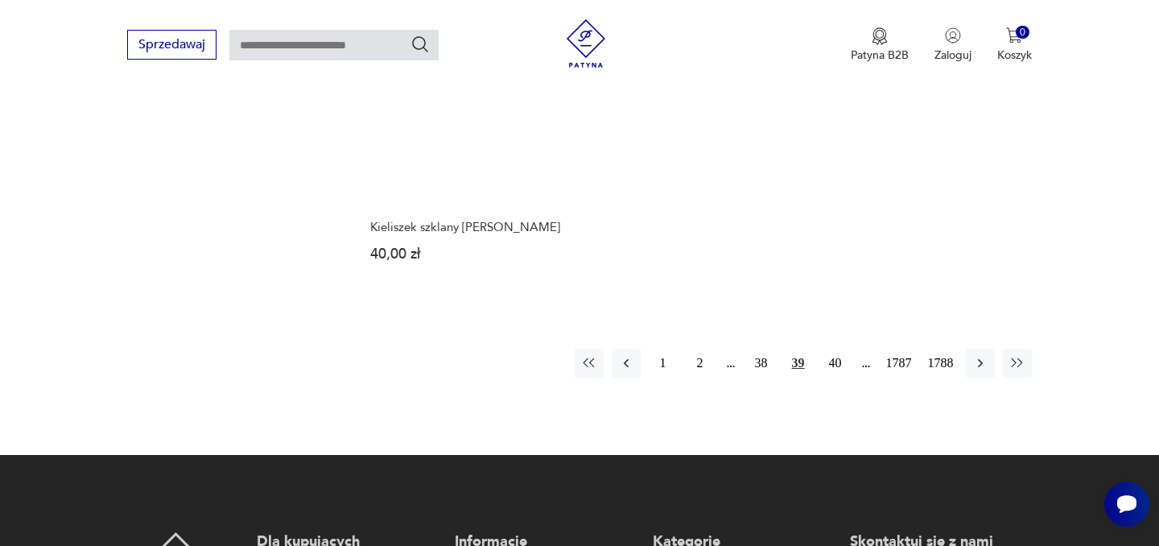
scroll to position [2236, 0]
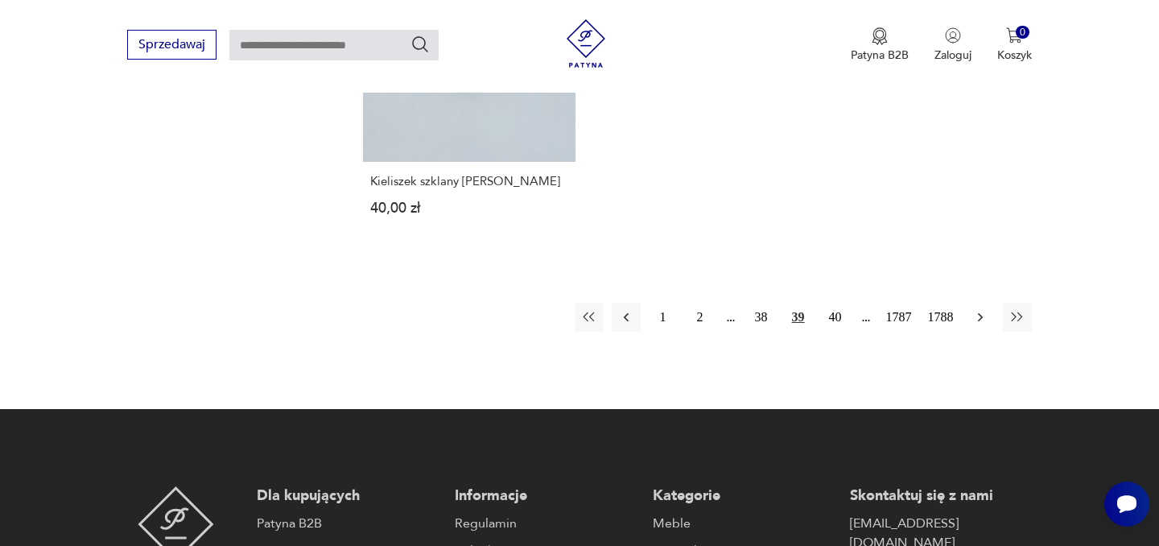
click at [985, 321] on icon "button" at bounding box center [980, 317] width 16 height 16
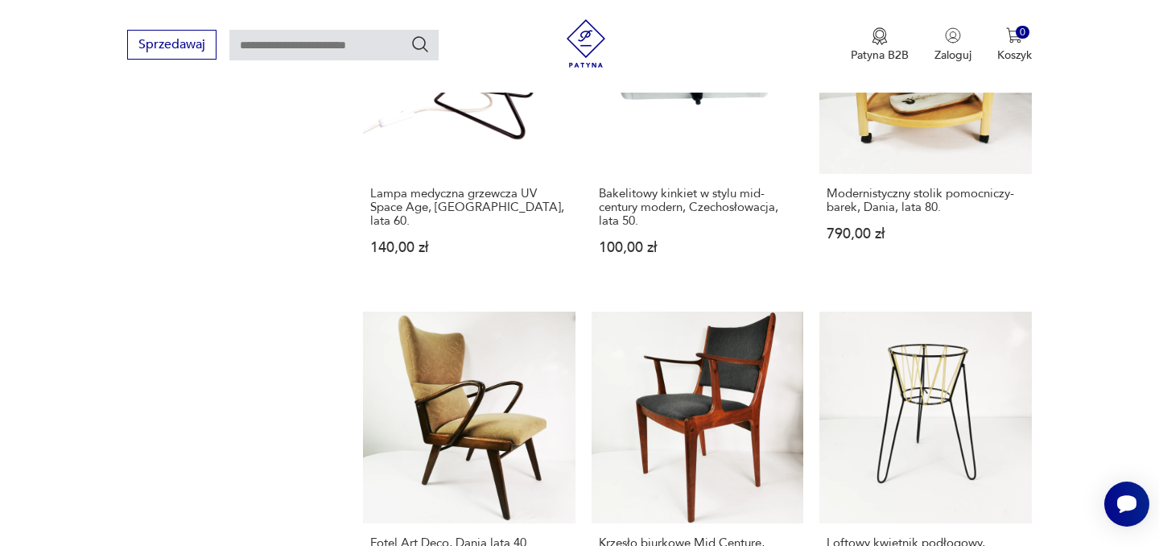
scroll to position [1641, 0]
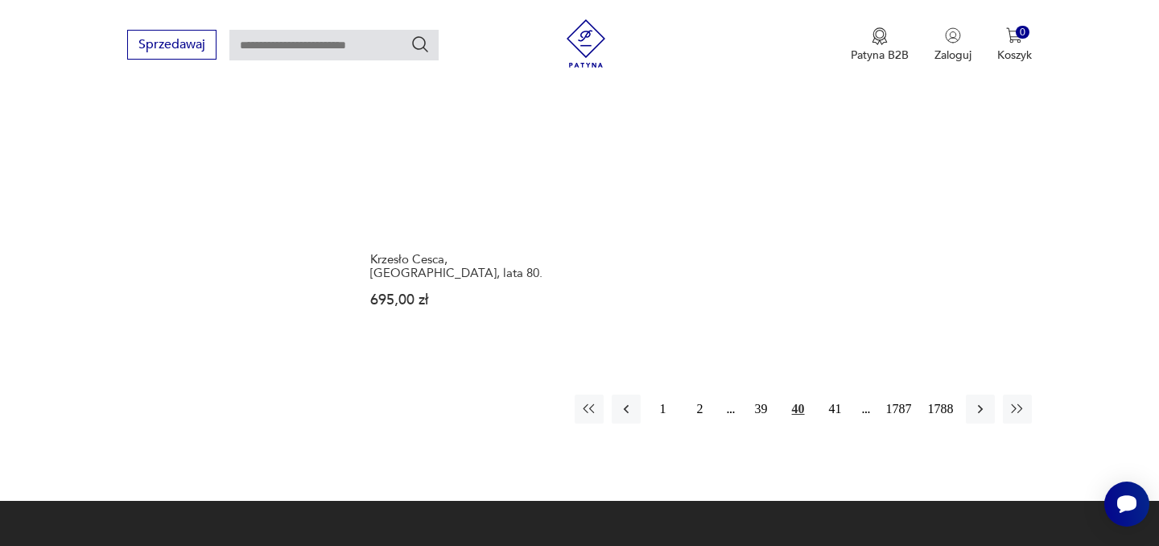
scroll to position [2186, 0]
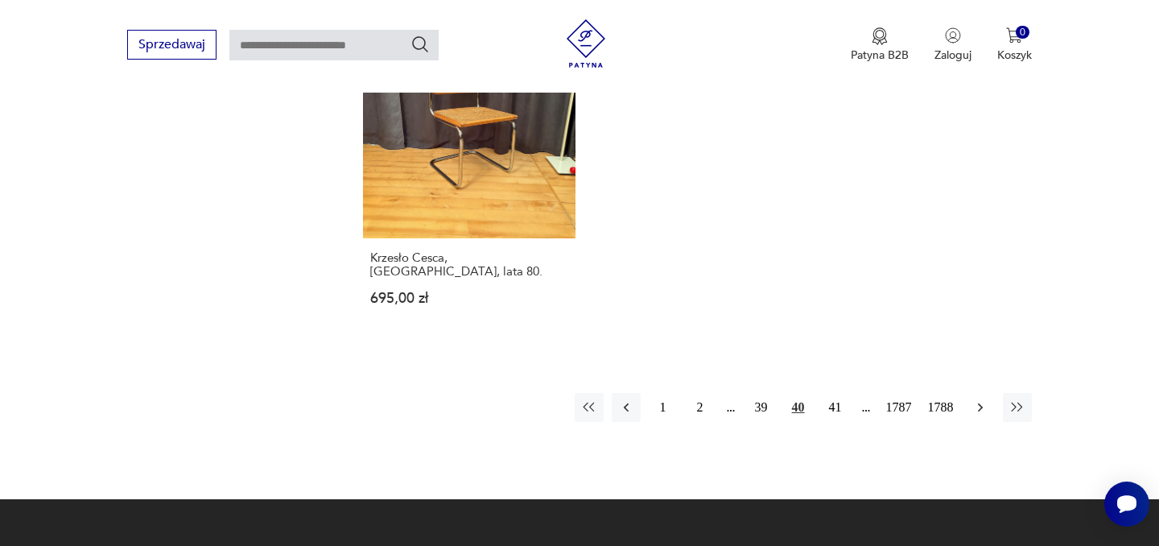
click at [987, 393] on button "button" at bounding box center [980, 407] width 29 height 29
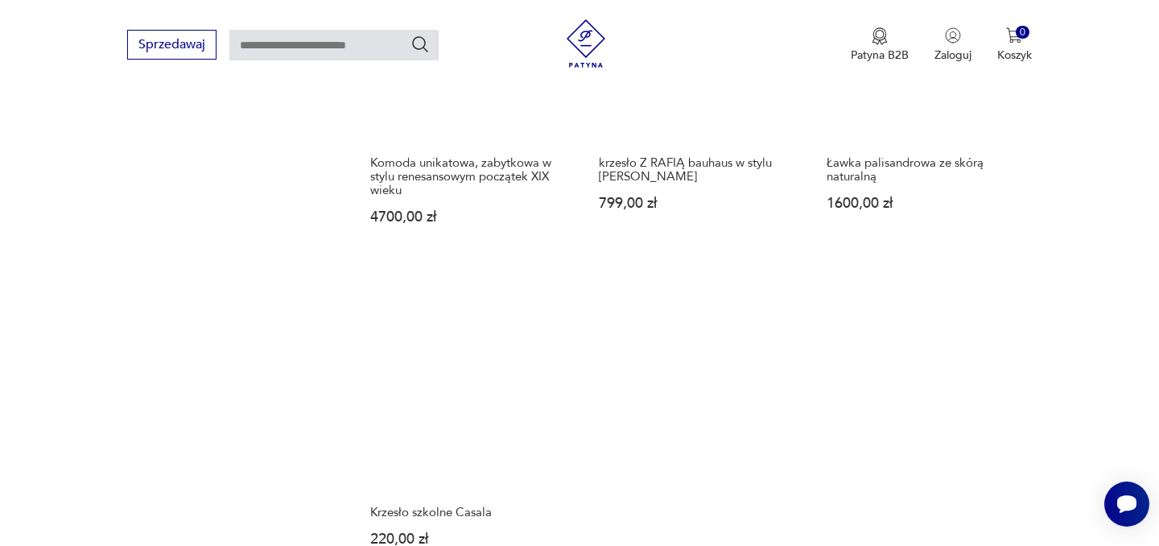
scroll to position [2087, 0]
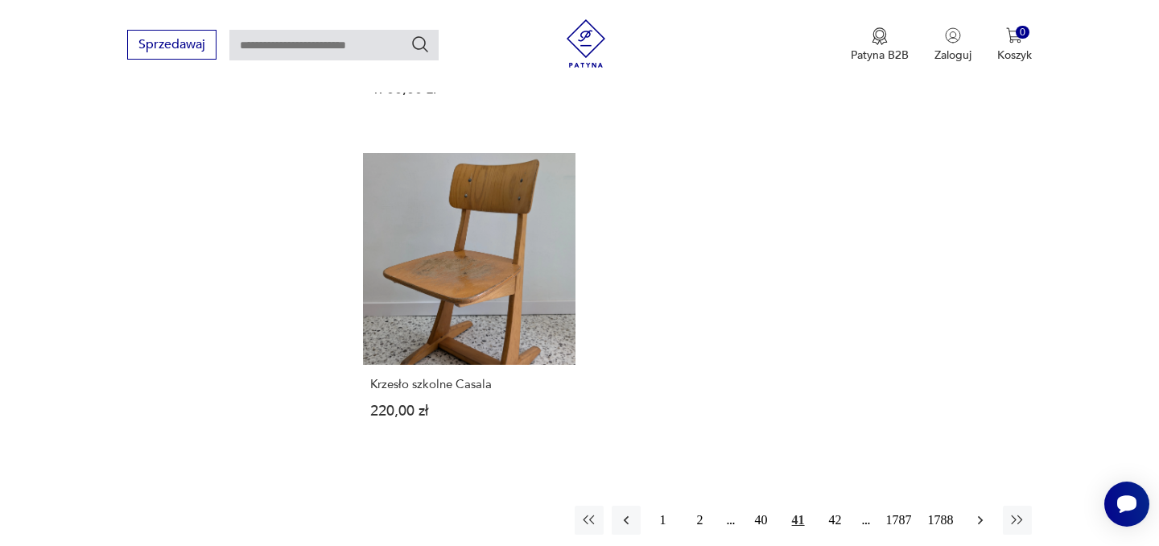
click at [981, 512] on icon "button" at bounding box center [980, 520] width 16 height 16
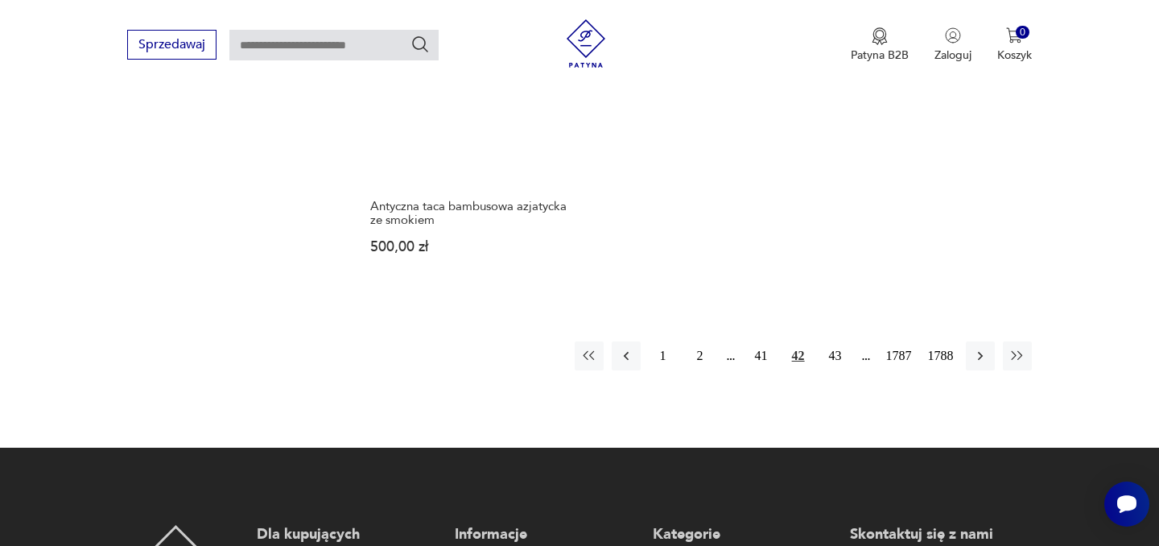
scroll to position [2251, 0]
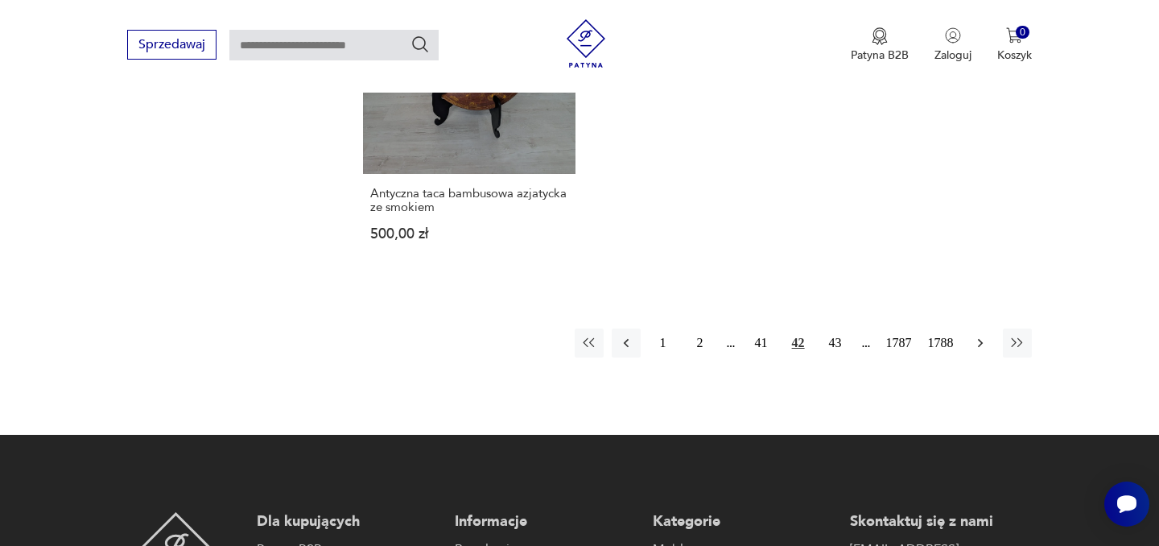
click at [981, 339] on icon "button" at bounding box center [980, 343] width 16 height 16
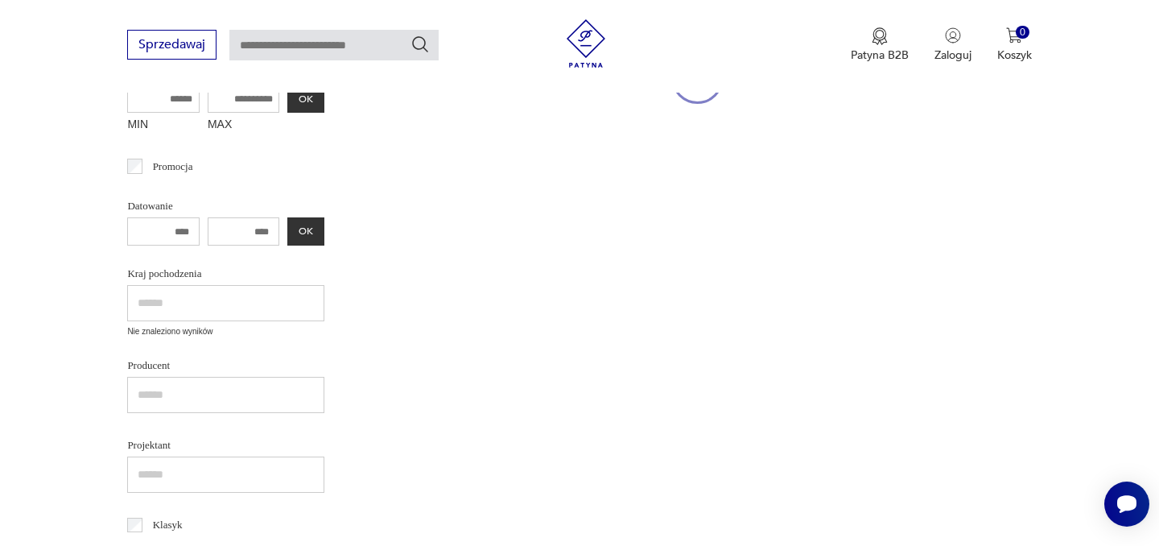
click at [1111, 300] on section "Filtruj produkty Cena MIN MAX OK Promocja Datowanie OK Kraj pochodzenia Nie zna…" at bounding box center [579, 432] width 1159 height 859
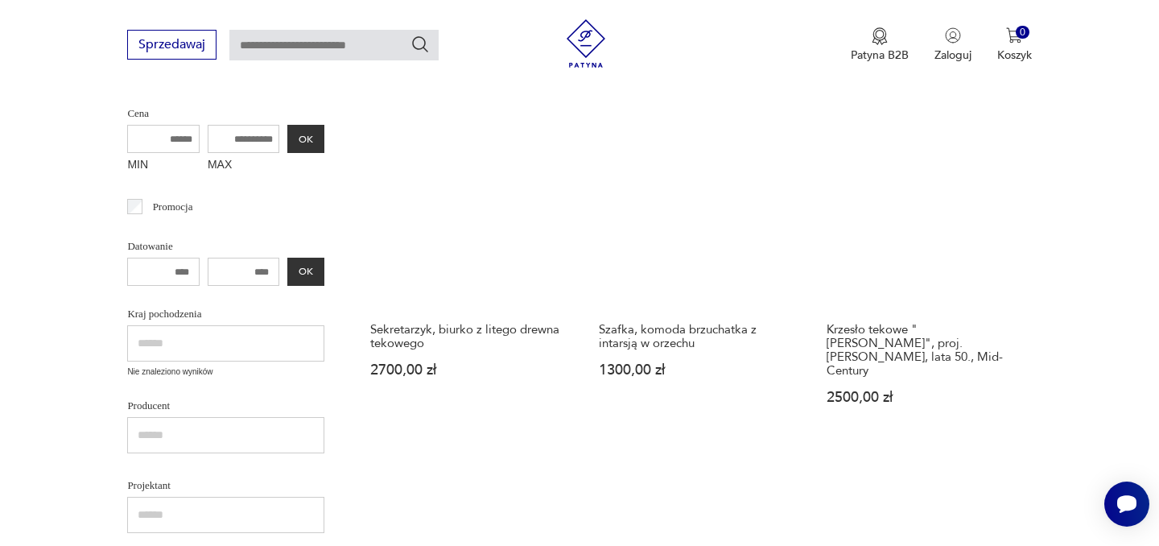
scroll to position [398, 0]
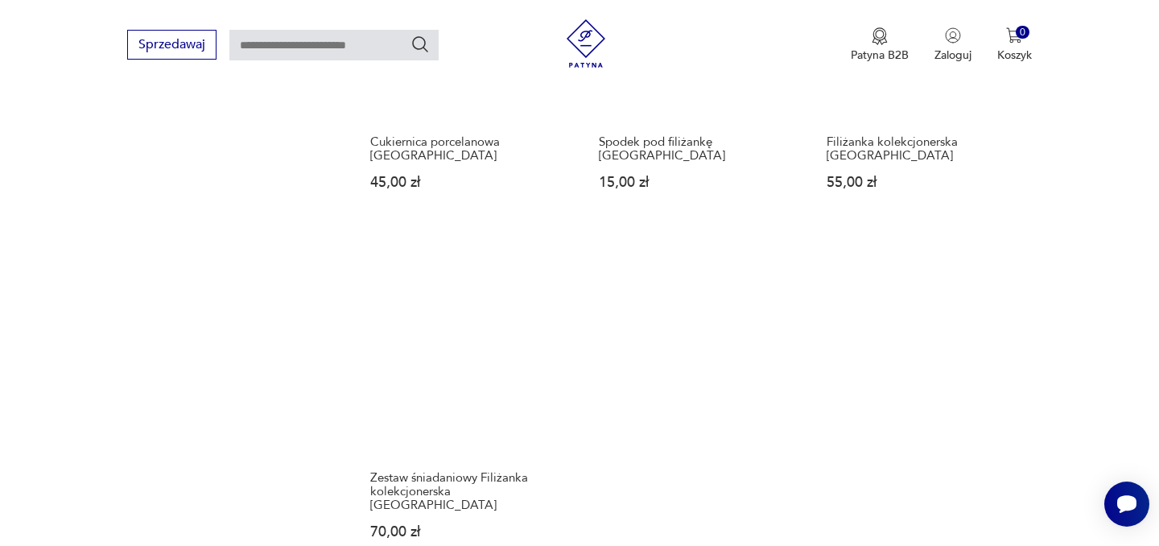
scroll to position [2079, 0]
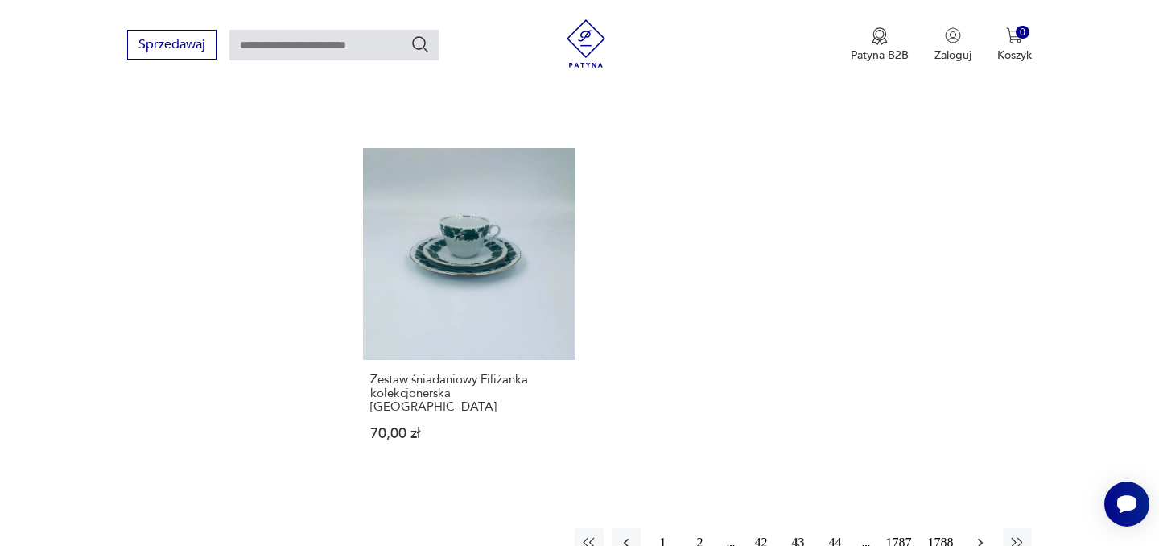
click at [984, 535] on icon "button" at bounding box center [980, 543] width 16 height 16
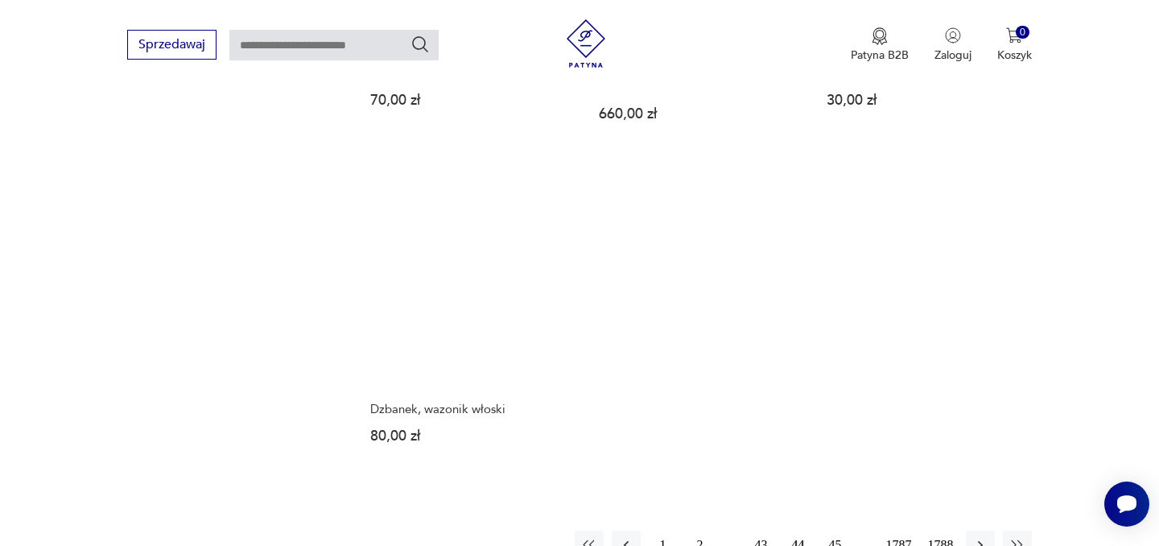
scroll to position [2335, 0]
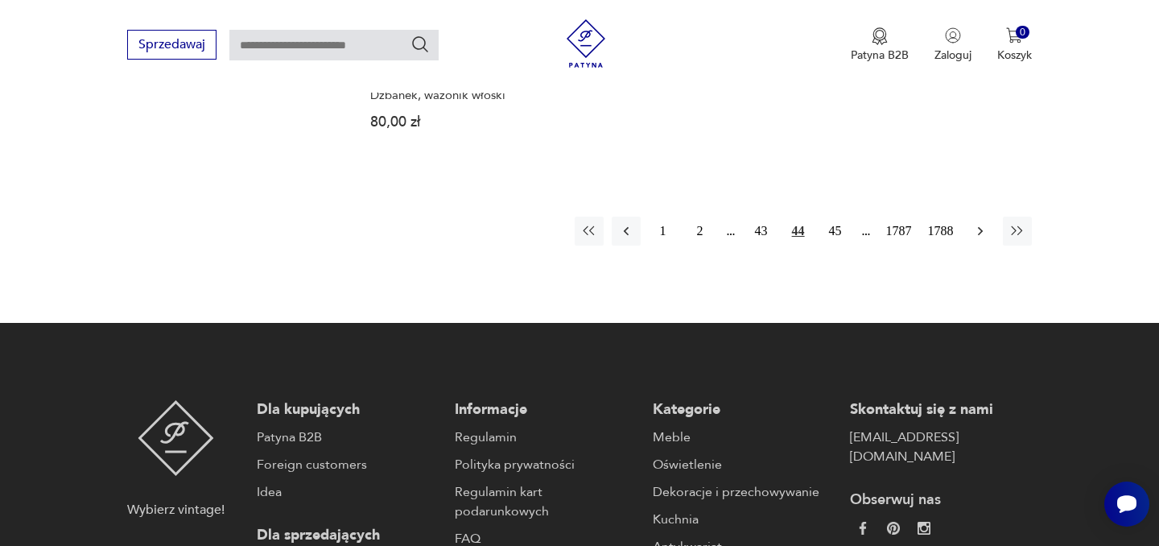
click at [980, 228] on icon "button" at bounding box center [979, 231] width 5 height 9
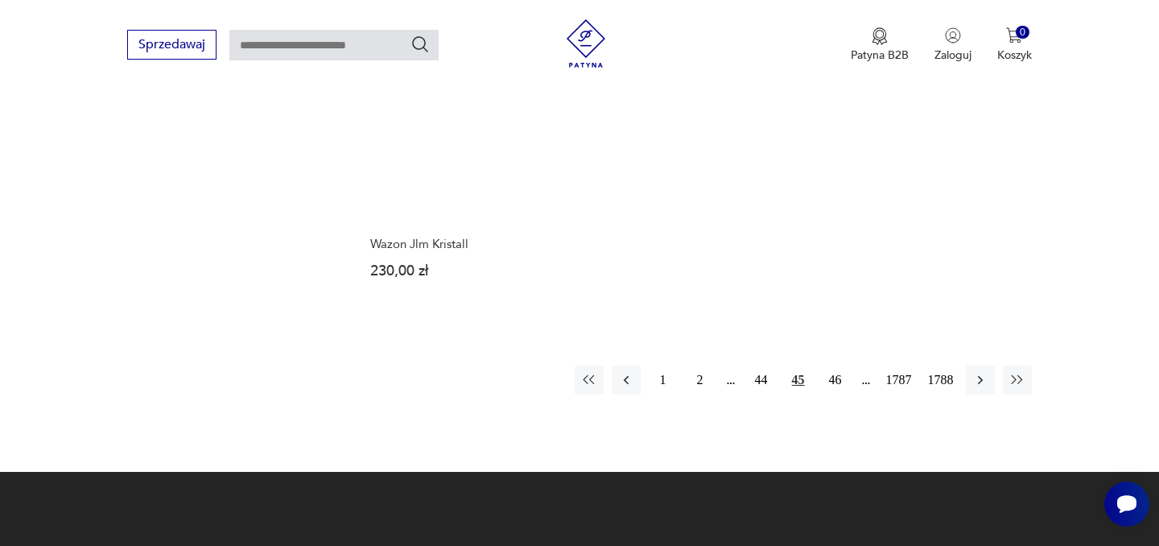
scroll to position [2215, 0]
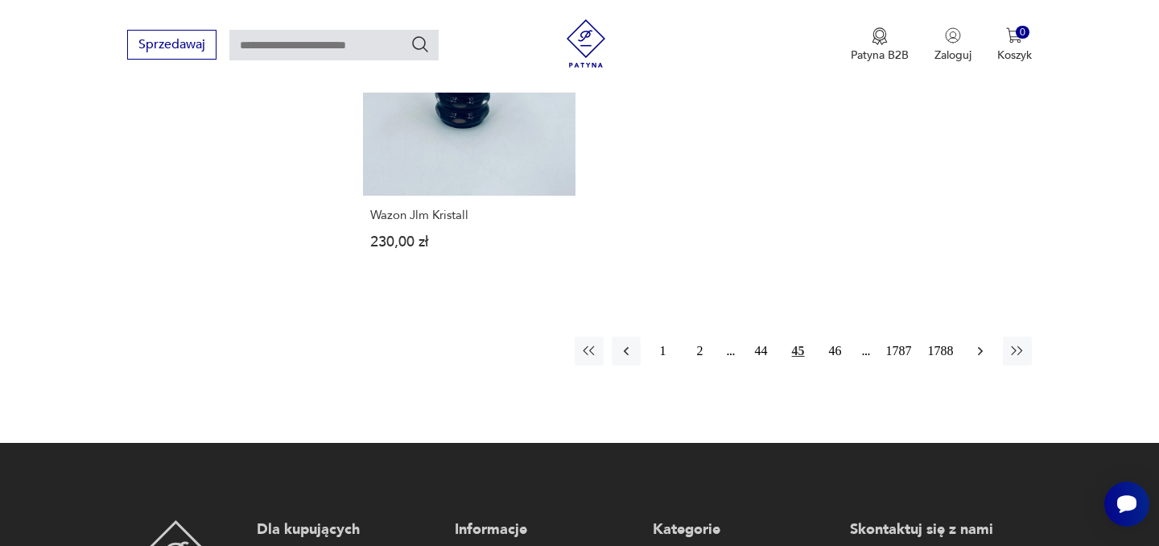
click at [978, 359] on icon "button" at bounding box center [980, 351] width 16 height 16
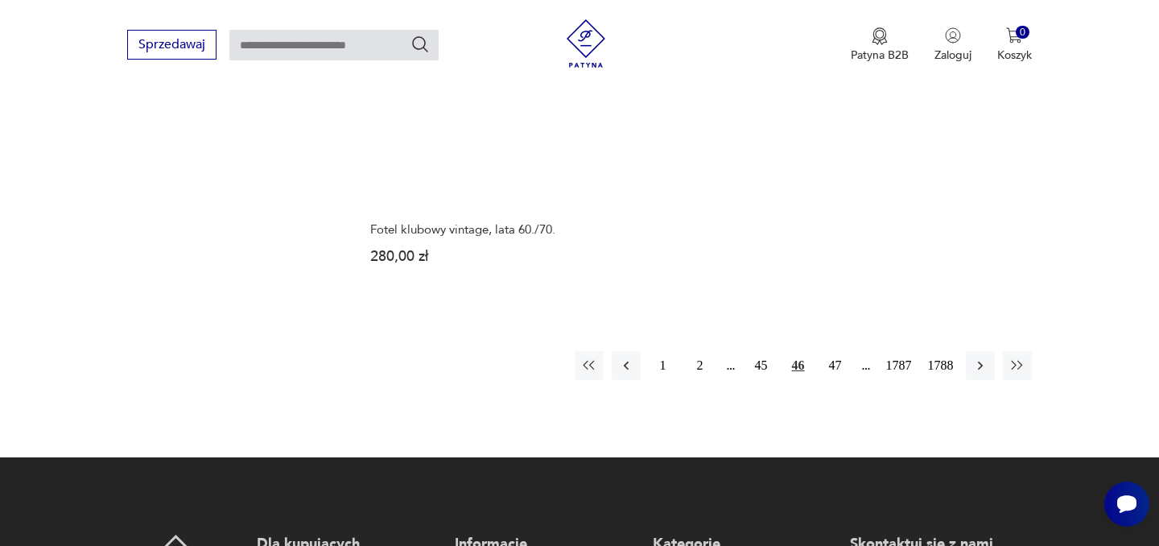
scroll to position [2281, 0]
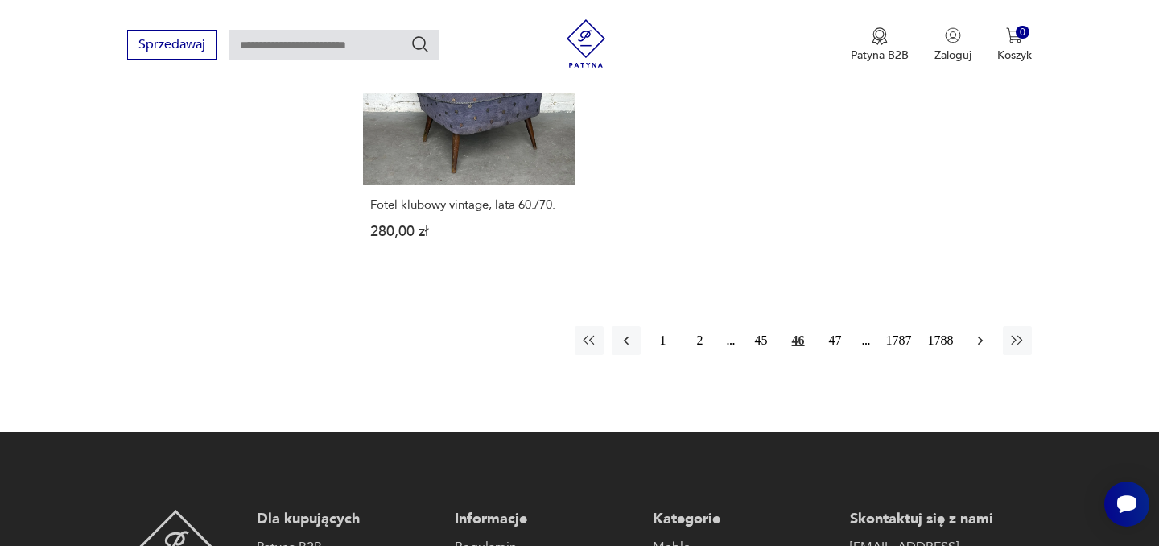
click at [977, 332] on icon "button" at bounding box center [980, 340] width 16 height 16
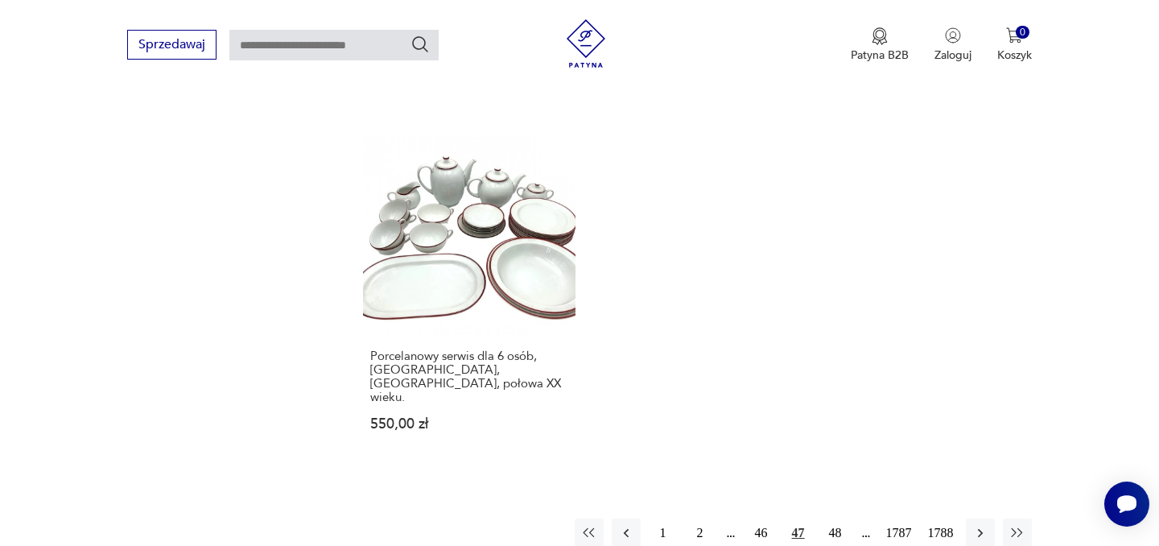
scroll to position [2151, 0]
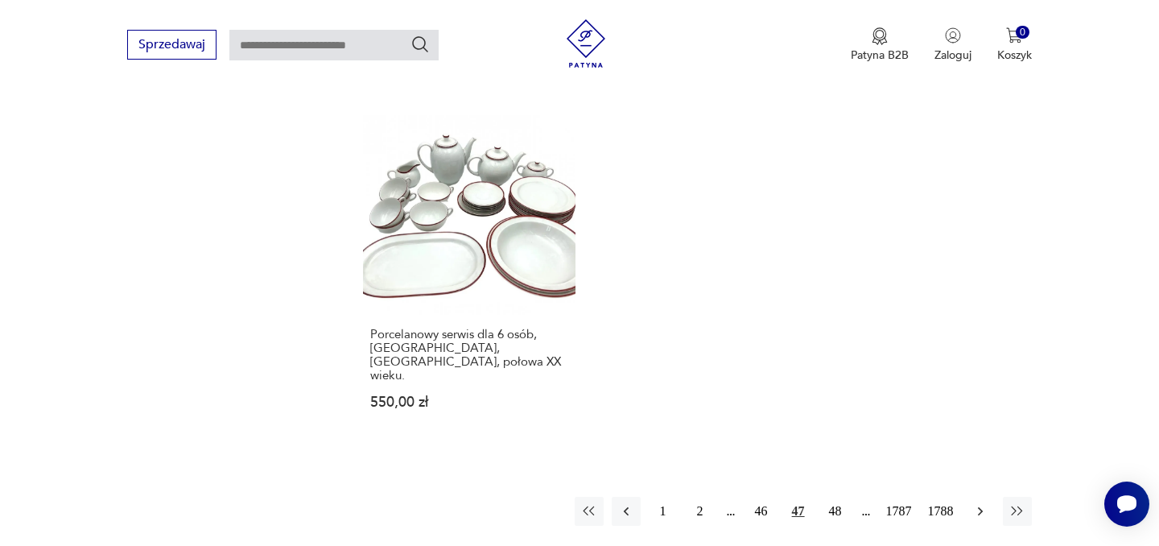
click at [974, 503] on icon "button" at bounding box center [980, 511] width 16 height 16
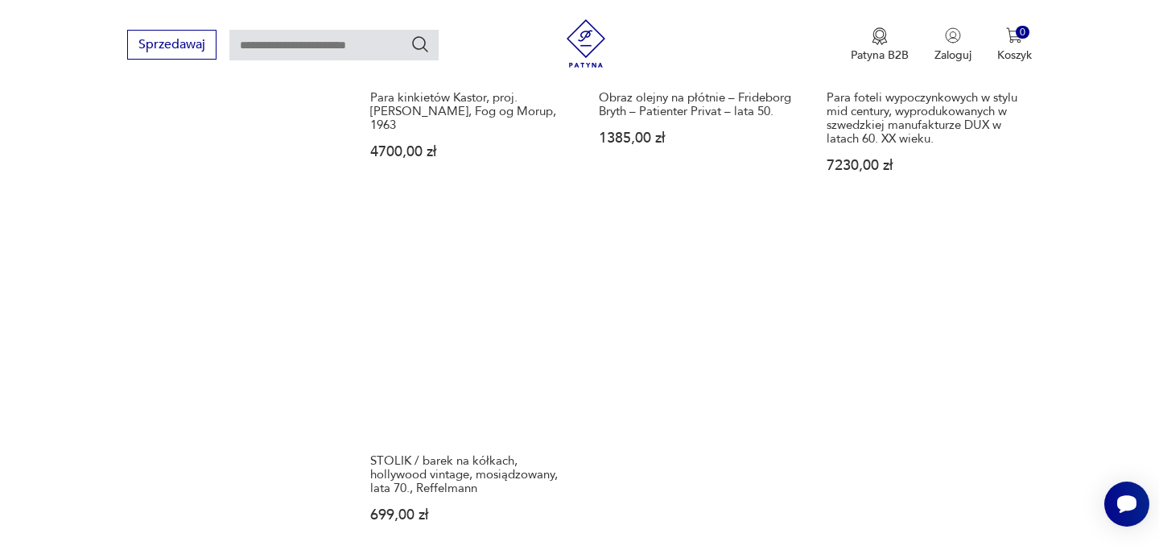
scroll to position [2212, 0]
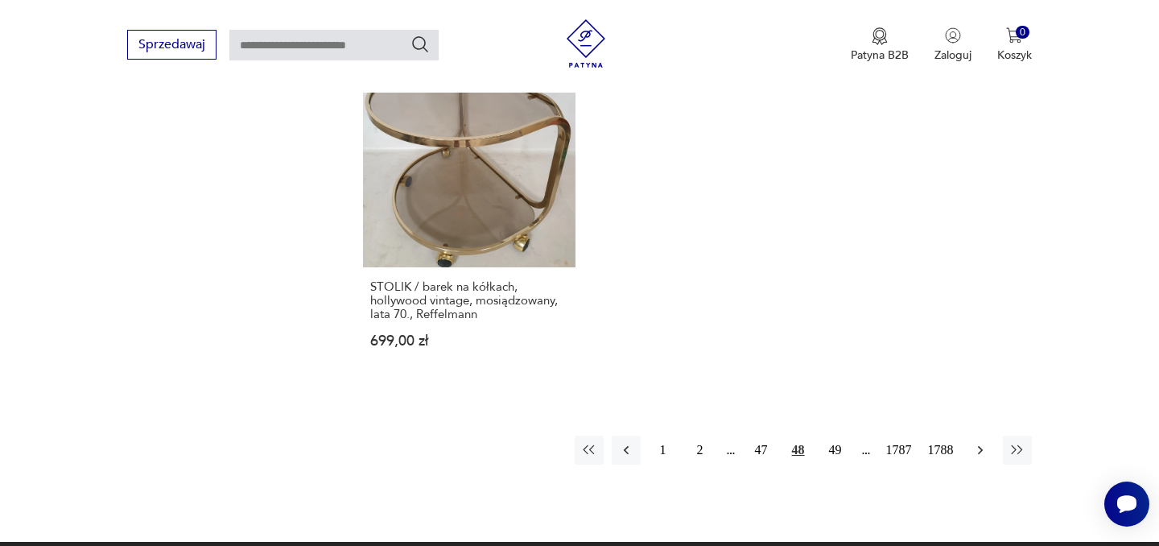
click at [988, 442] on icon "button" at bounding box center [980, 450] width 16 height 16
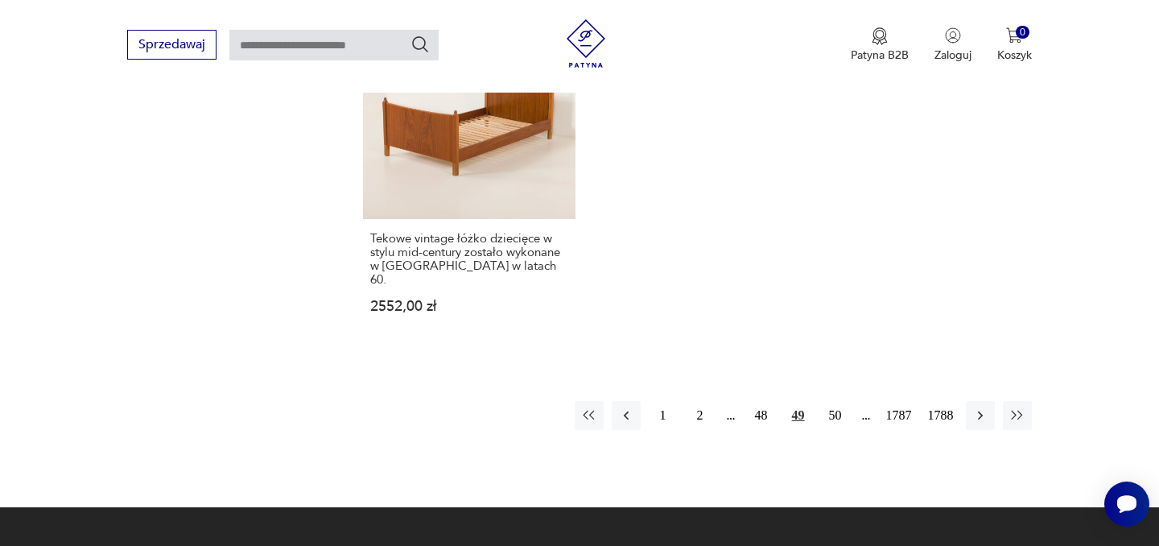
scroll to position [2249, 0]
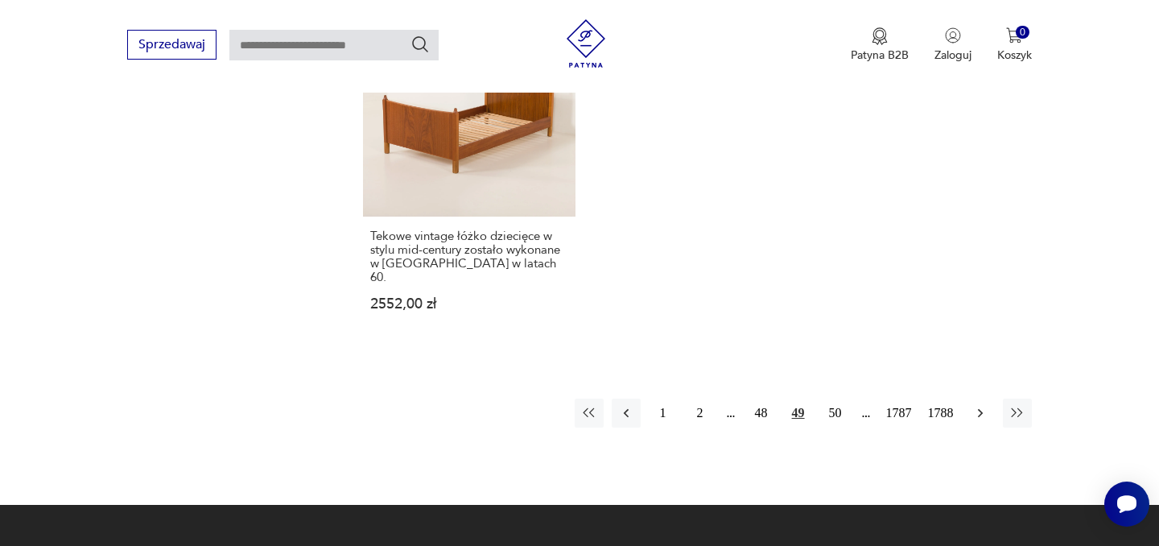
click at [985, 405] on icon "button" at bounding box center [980, 413] width 16 height 16
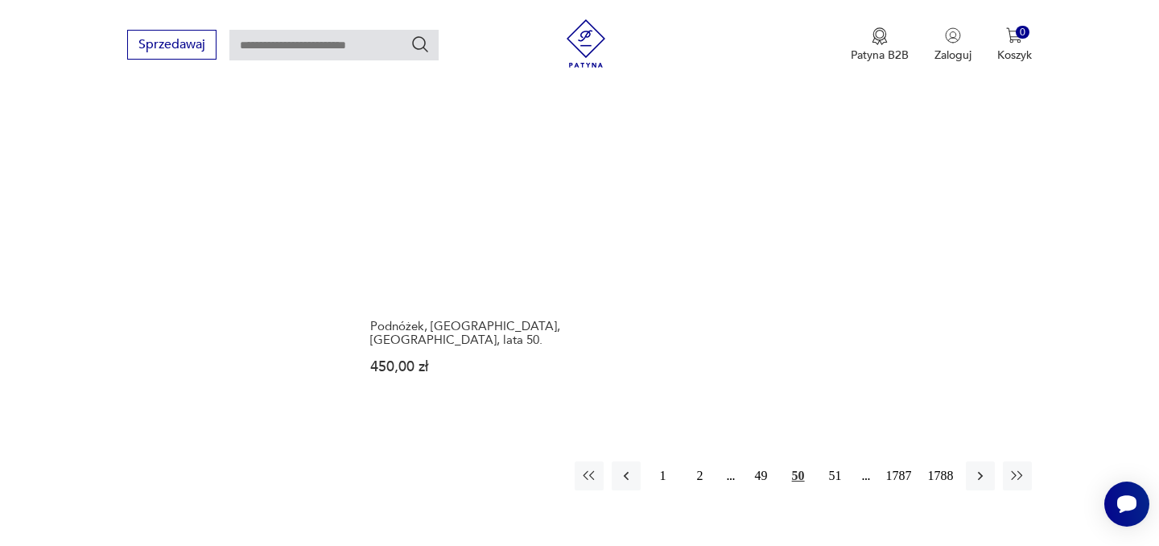
scroll to position [2184, 0]
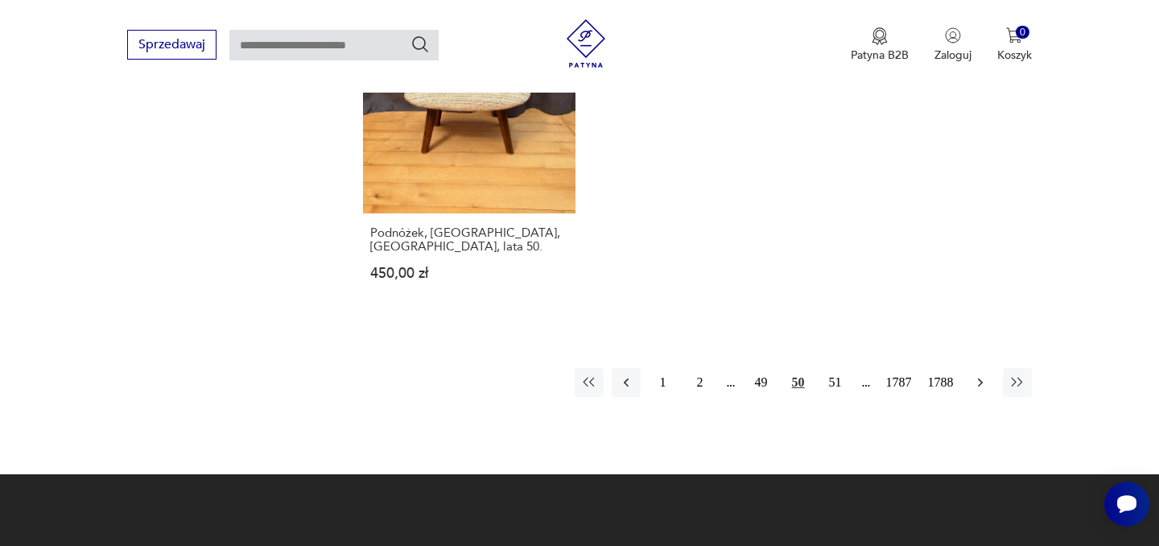
click at [977, 374] on icon "button" at bounding box center [980, 382] width 16 height 16
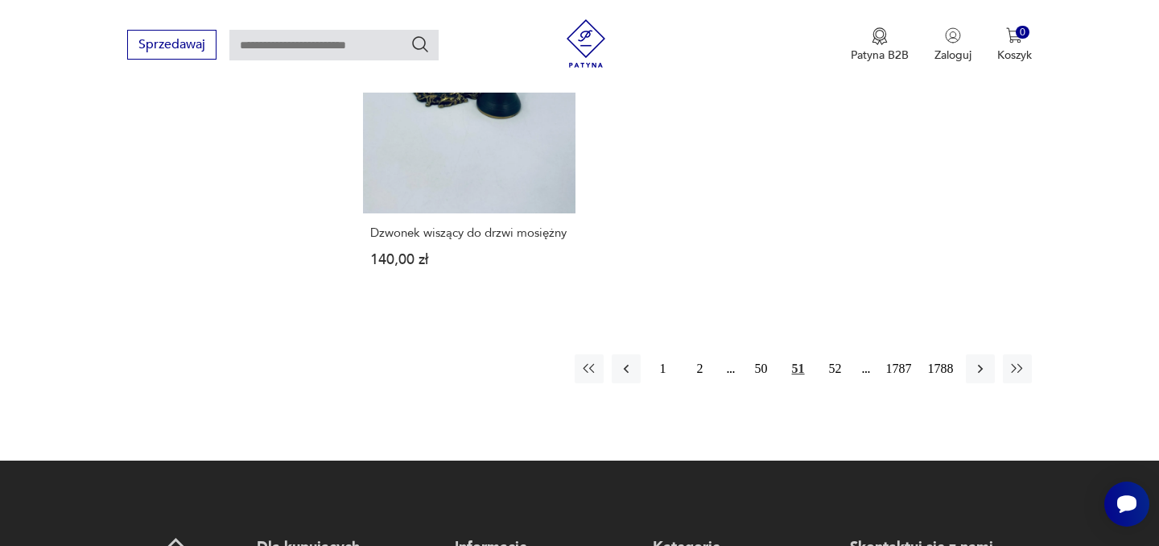
scroll to position [2218, 0]
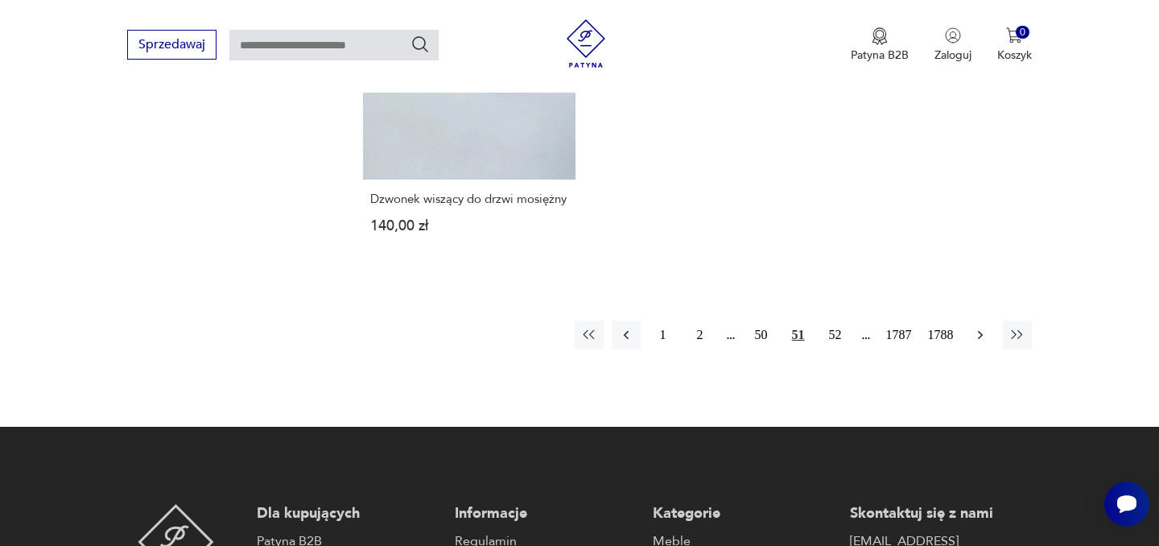
click at [988, 332] on icon "button" at bounding box center [980, 335] width 16 height 16
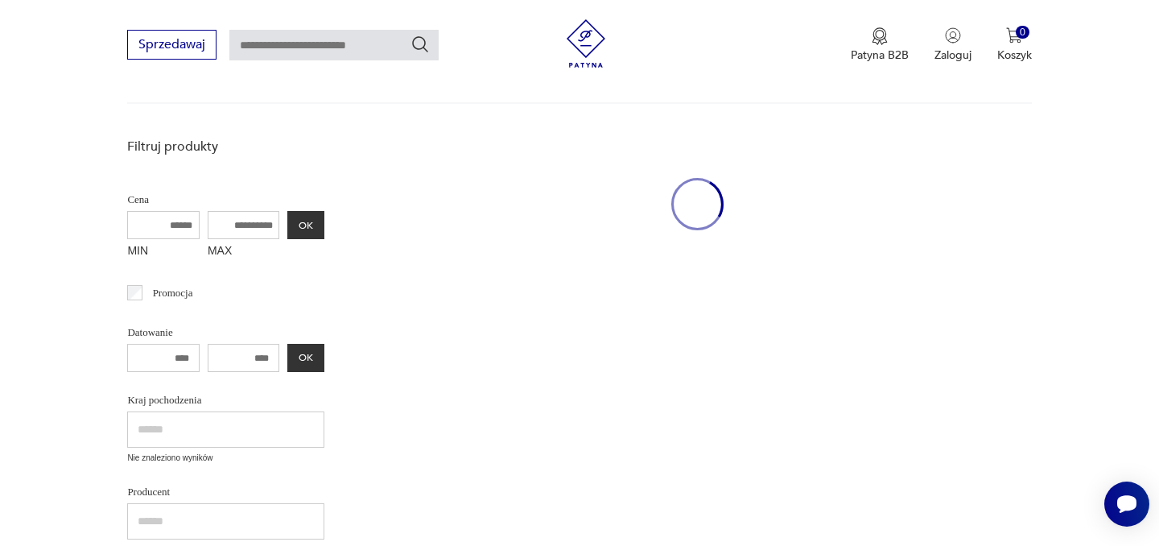
scroll to position [209, 0]
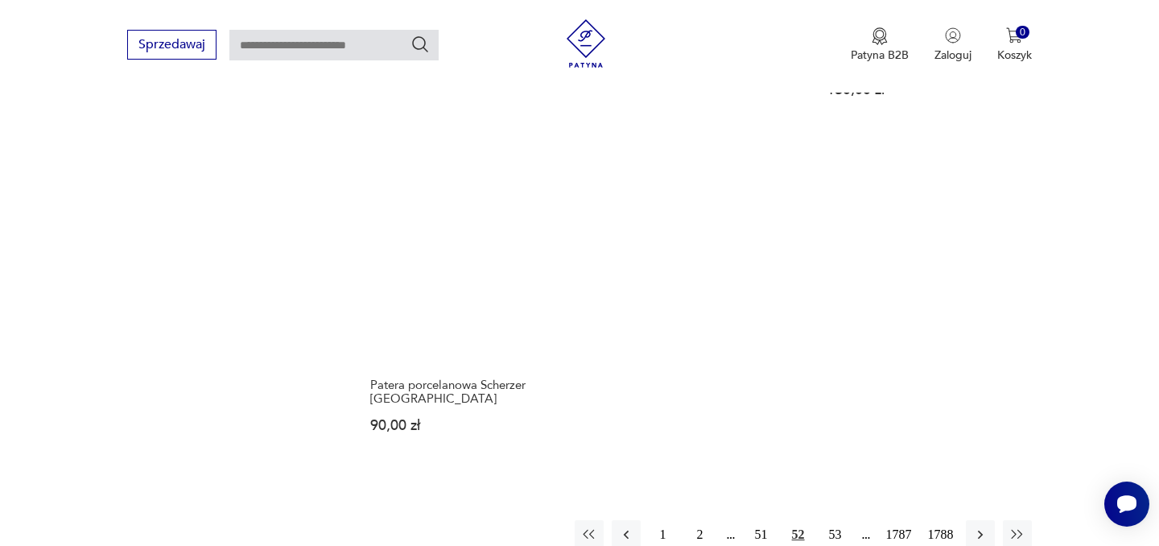
scroll to position [2088, 0]
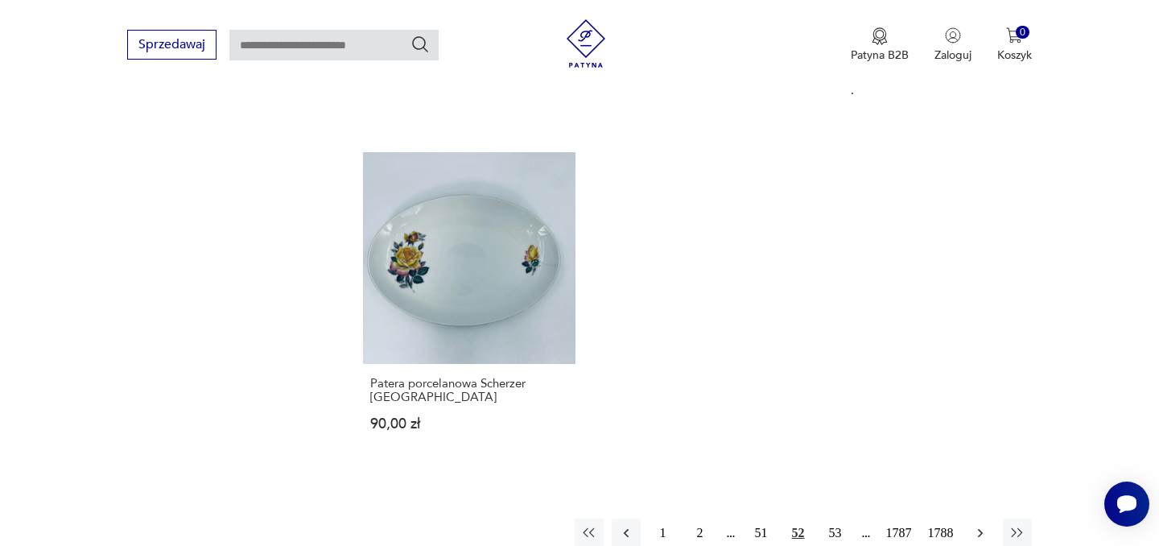
click at [982, 525] on icon "button" at bounding box center [980, 533] width 16 height 16
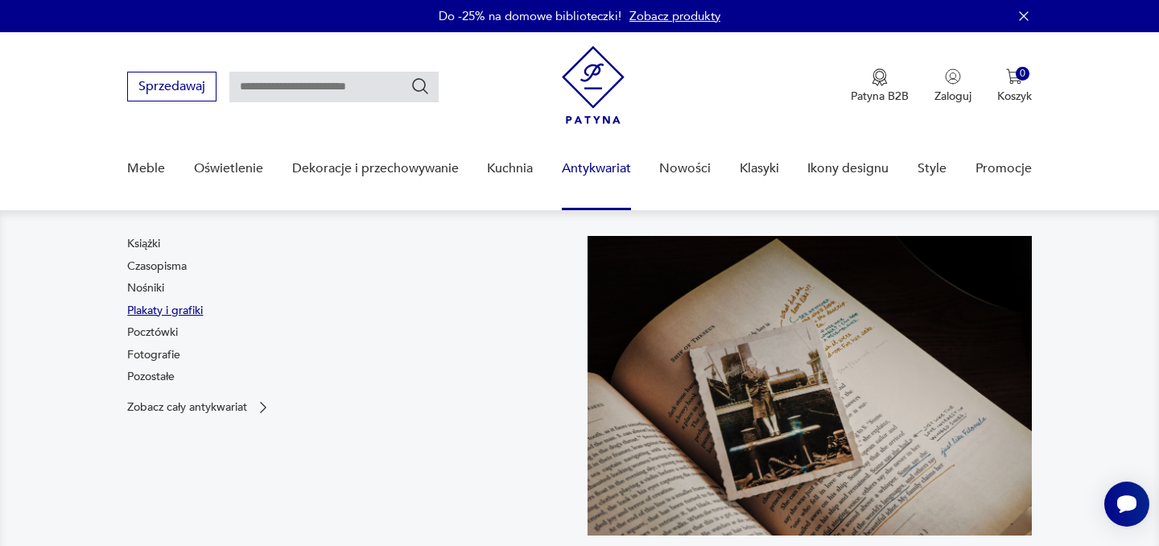
click at [163, 310] on link "Plakaty i grafiki" at bounding box center [165, 311] width 76 height 16
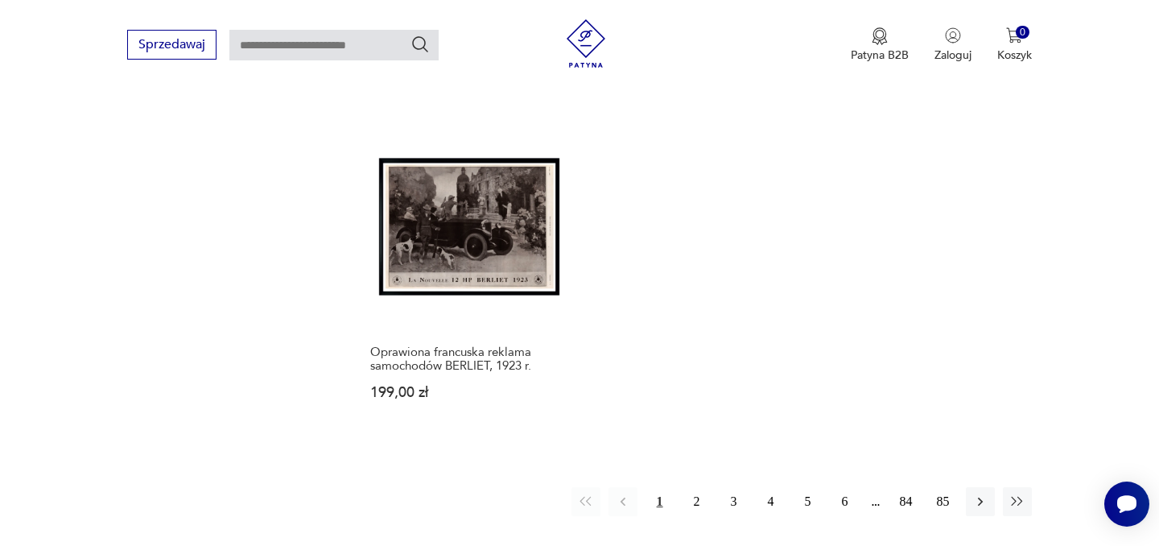
scroll to position [2335, 0]
click at [694, 489] on button "2" at bounding box center [697, 503] width 29 height 29
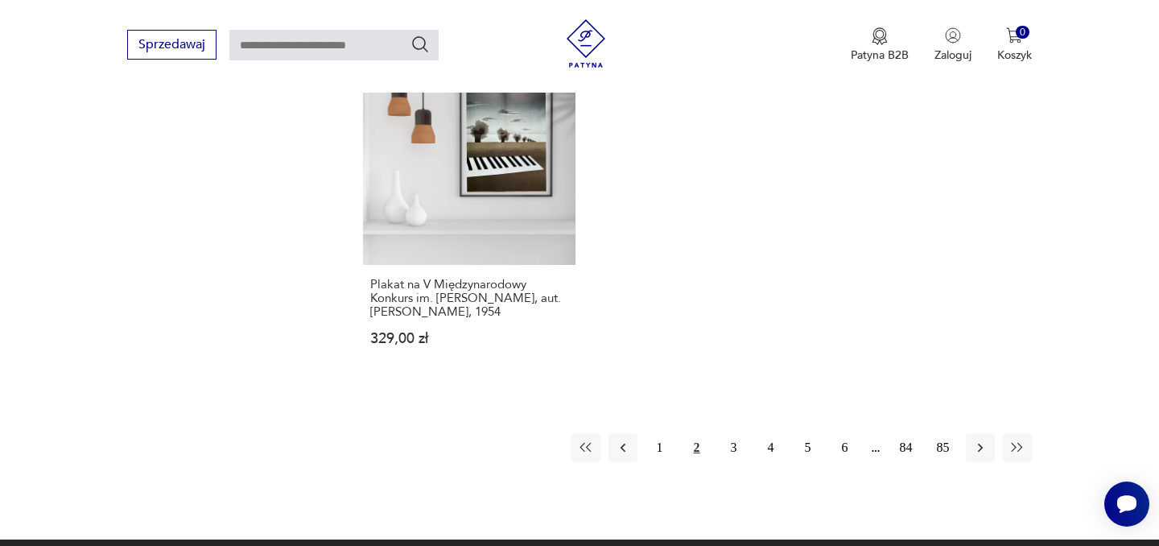
scroll to position [2484, 0]
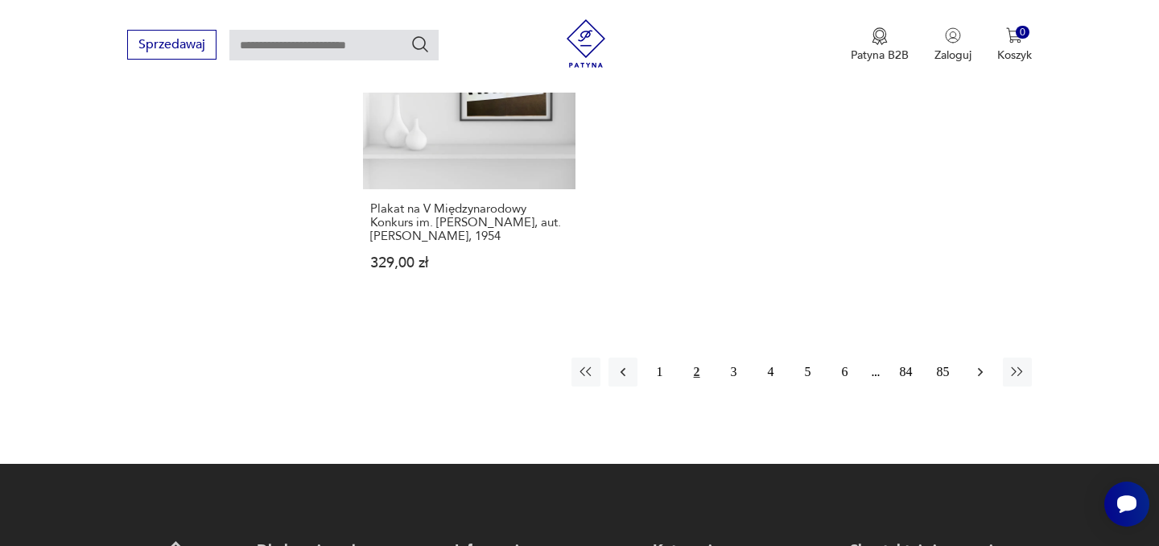
click at [984, 364] on icon "button" at bounding box center [980, 372] width 16 height 16
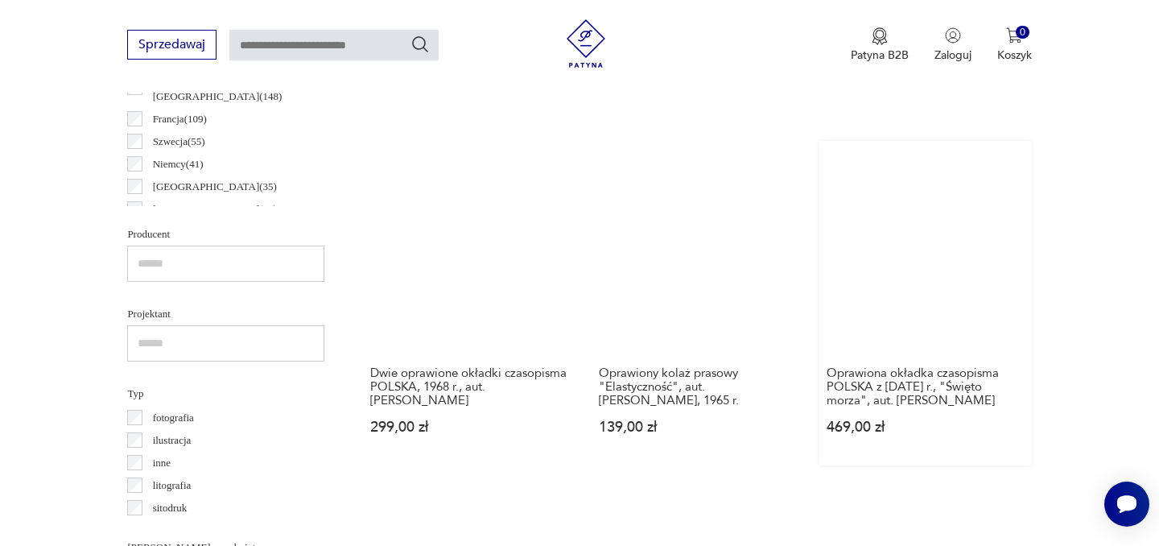
scroll to position [899, 0]
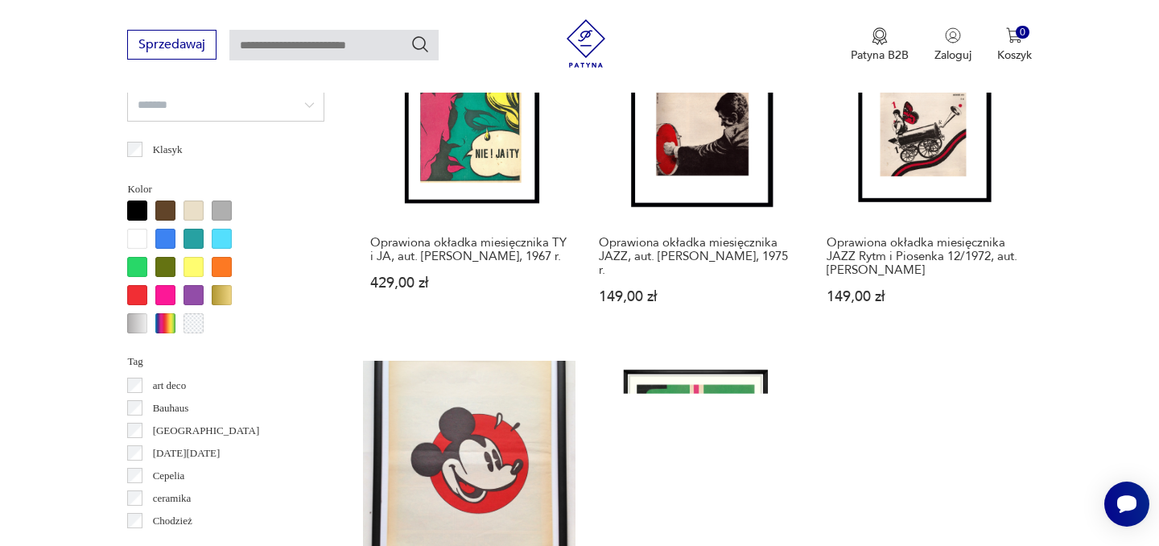
scroll to position [1480, 0]
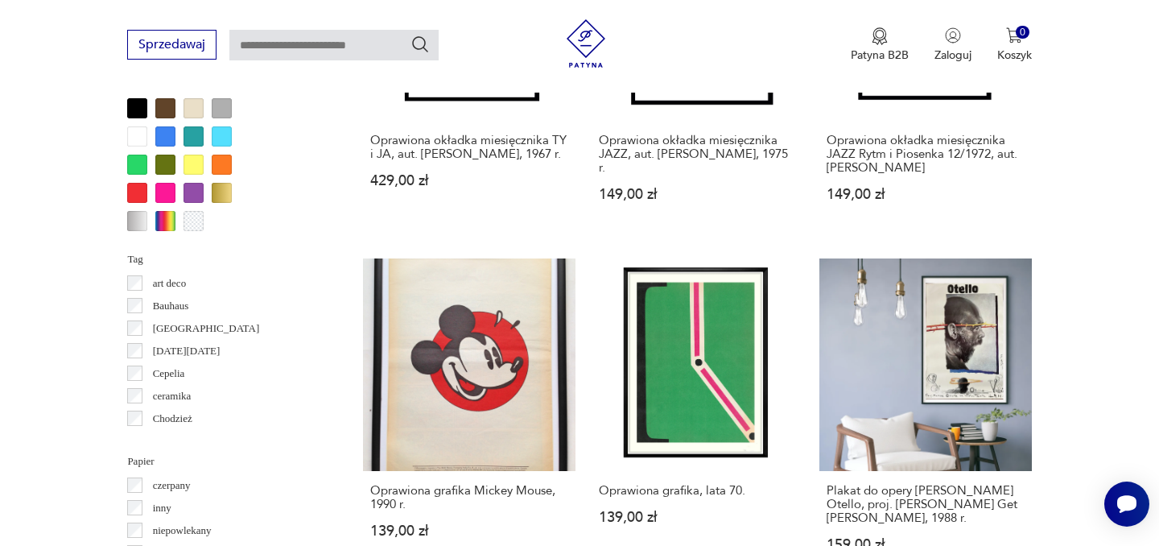
click at [1063, 231] on section "Filtruj produkty Cena MIN MAX OK Promocja Datowanie OK Kraj pochodzenia Polska …" at bounding box center [579, 292] width 1159 height 2303
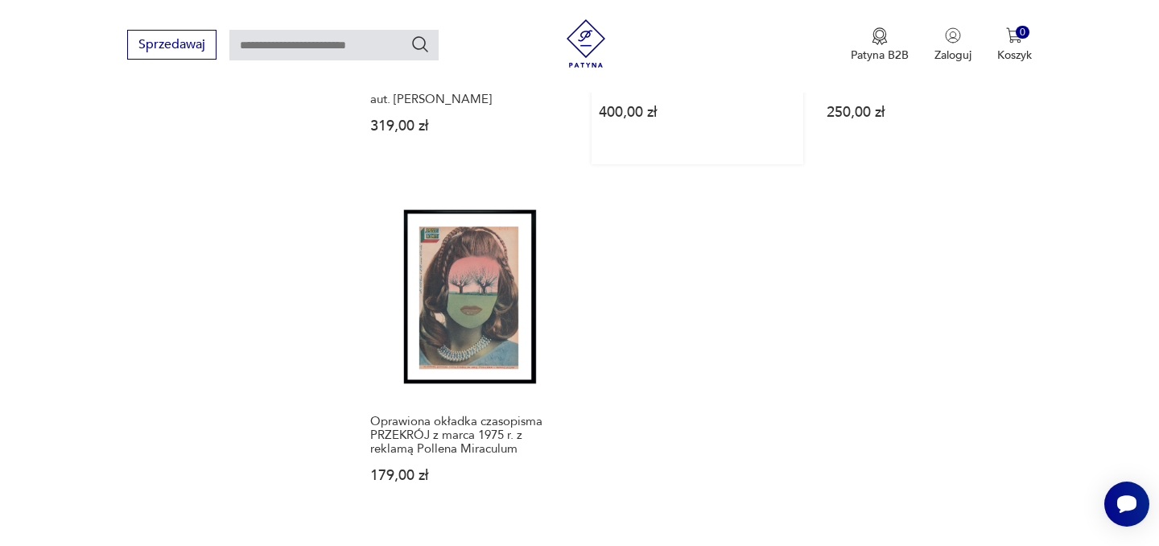
scroll to position [2391, 0]
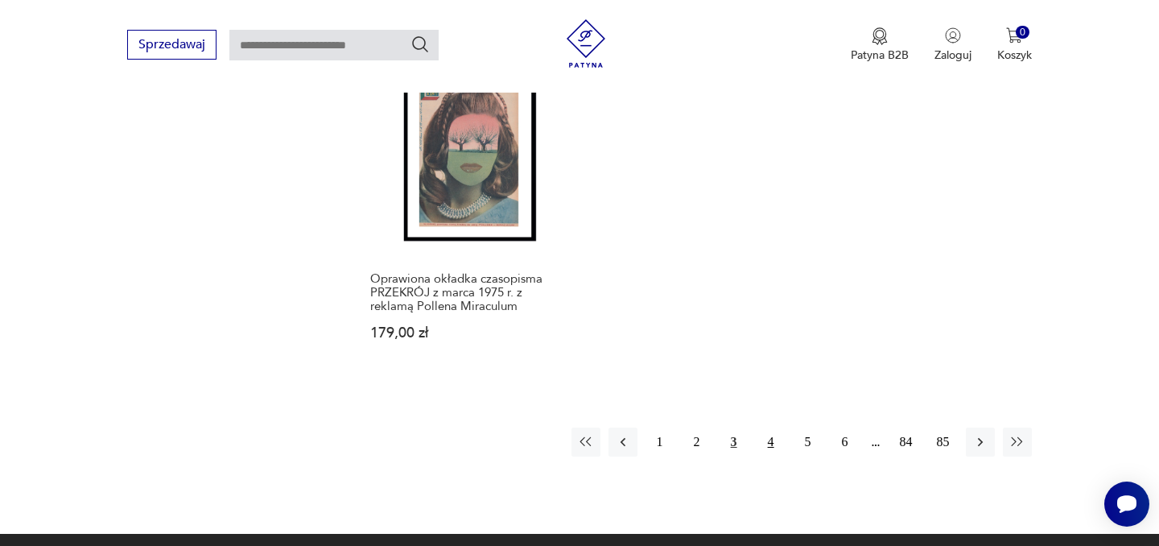
click at [770, 427] on button "4" at bounding box center [771, 441] width 29 height 29
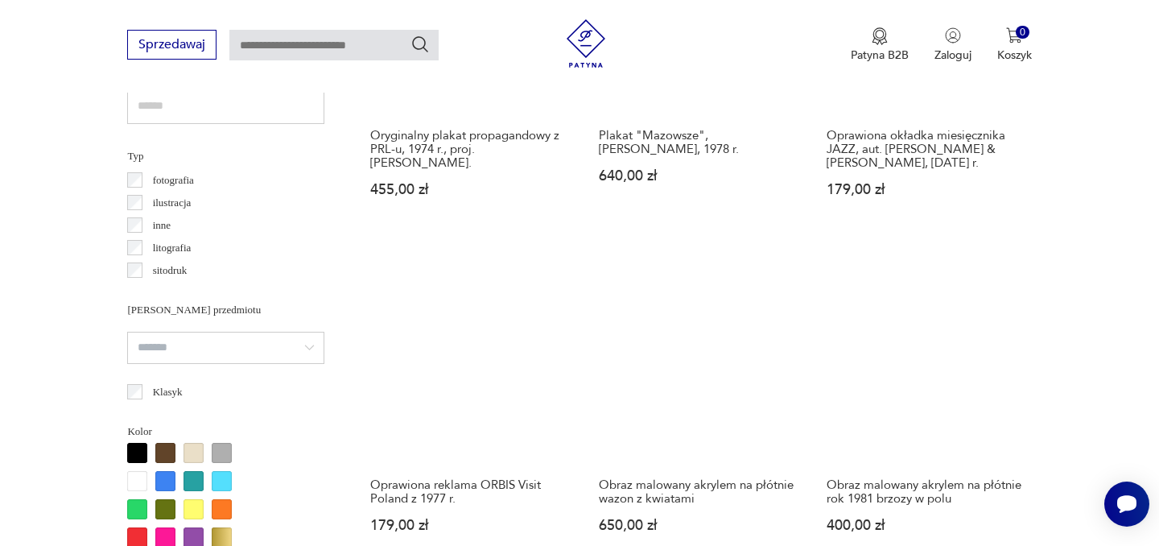
scroll to position [1138, 0]
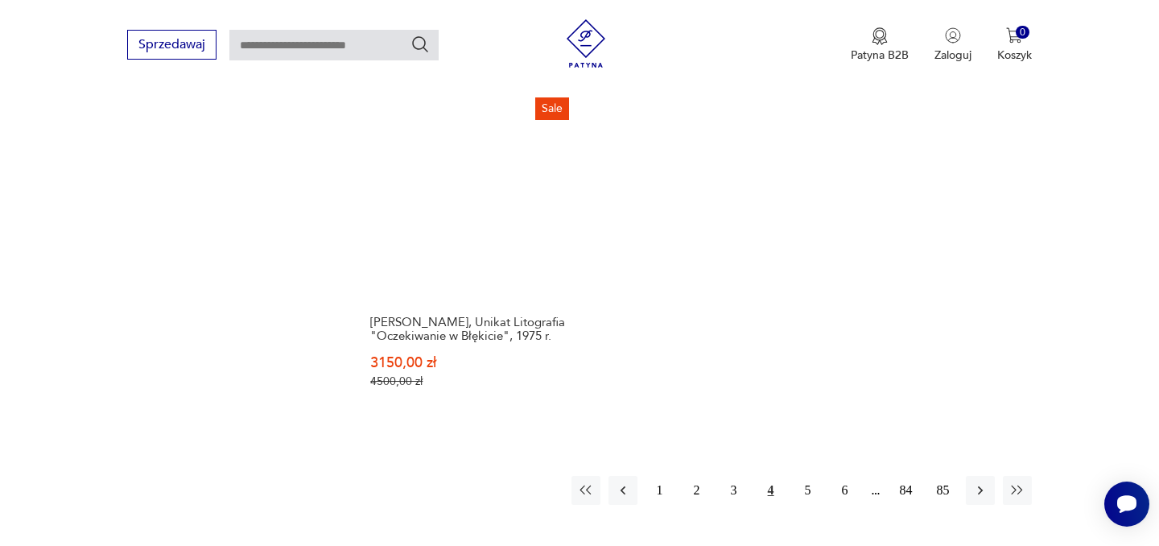
scroll to position [2380, 0]
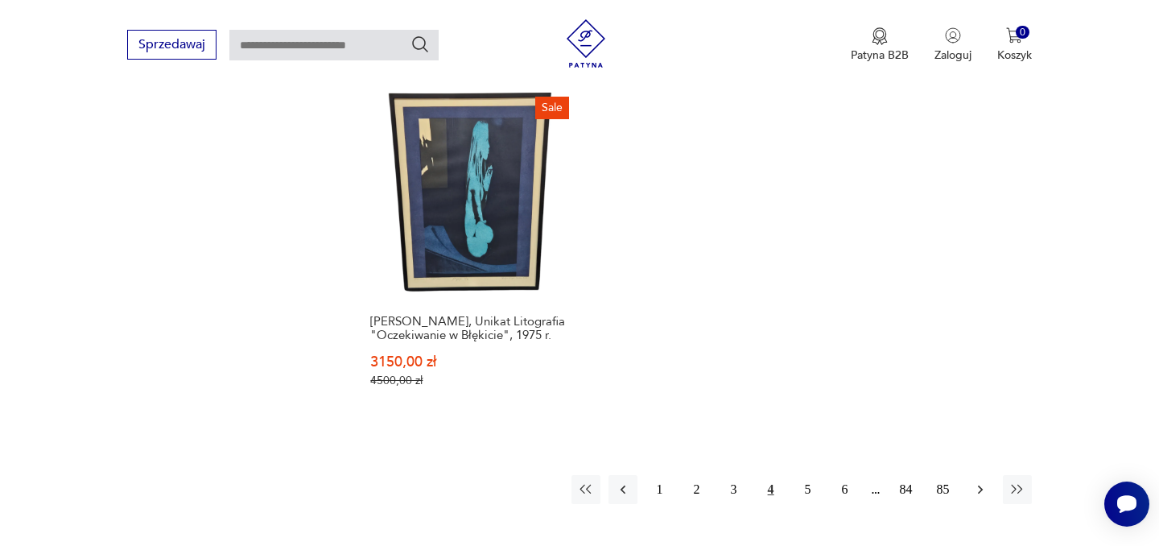
click at [978, 481] on icon "button" at bounding box center [980, 489] width 16 height 16
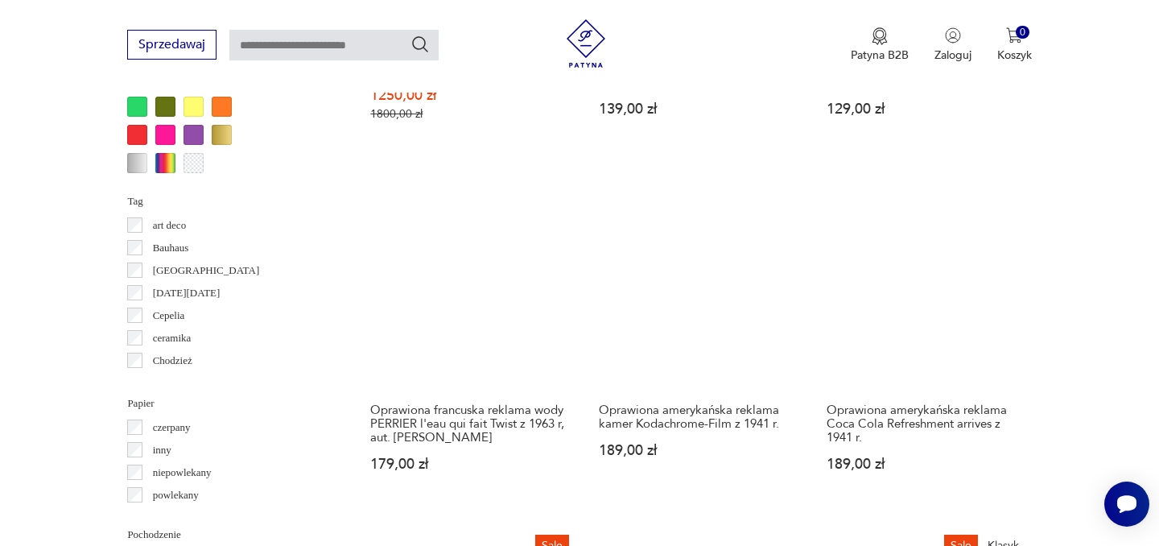
scroll to position [1542, 0]
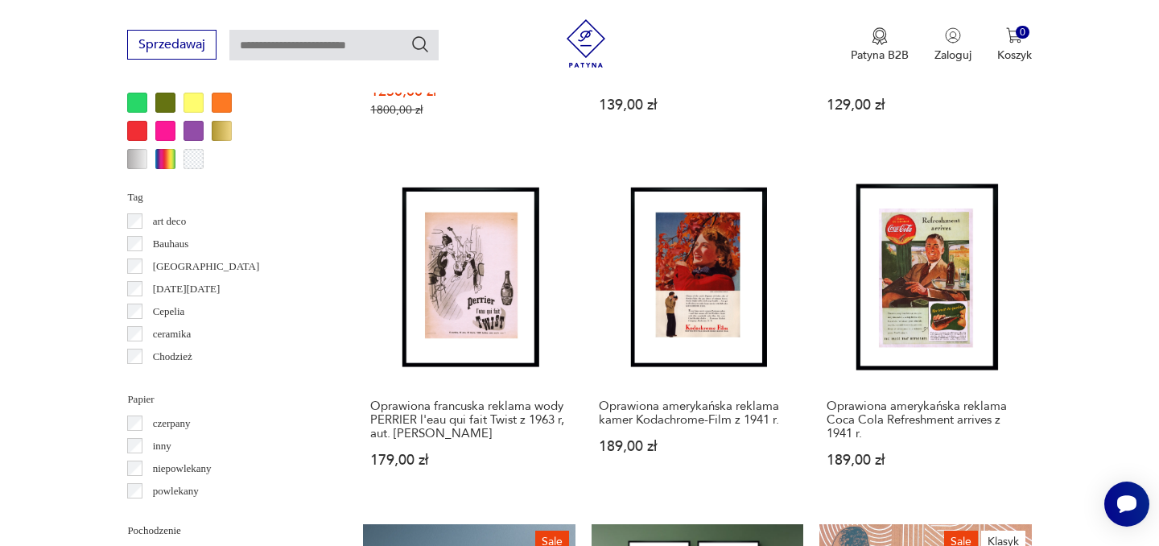
click at [1046, 382] on section "Filtruj produkty Cena MIN MAX OK Promocja Datowanie OK Kraj pochodzenia Polska …" at bounding box center [579, 244] width 1159 height 2331
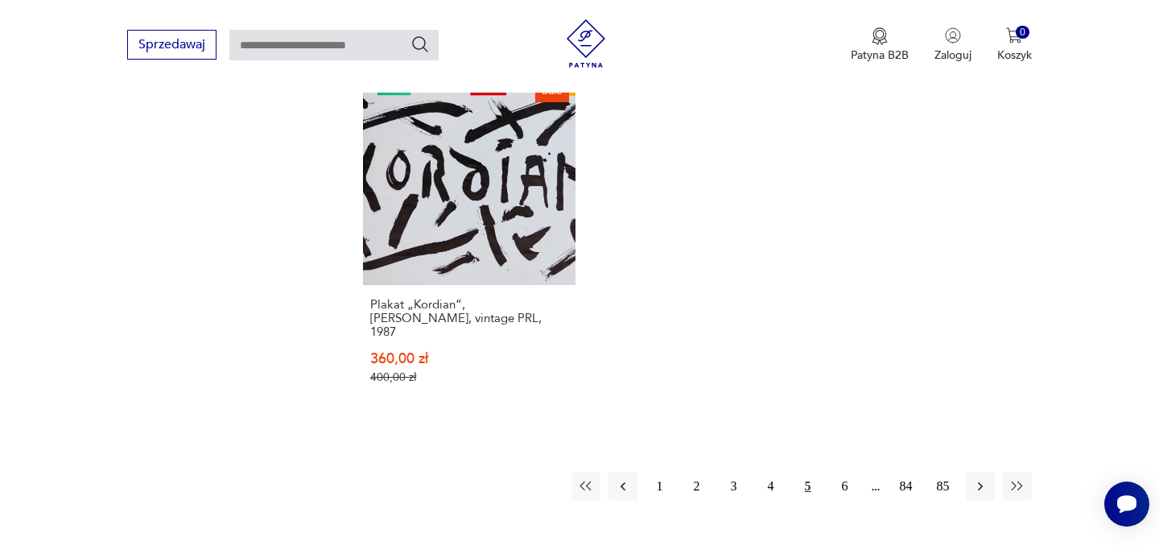
scroll to position [2376, 0]
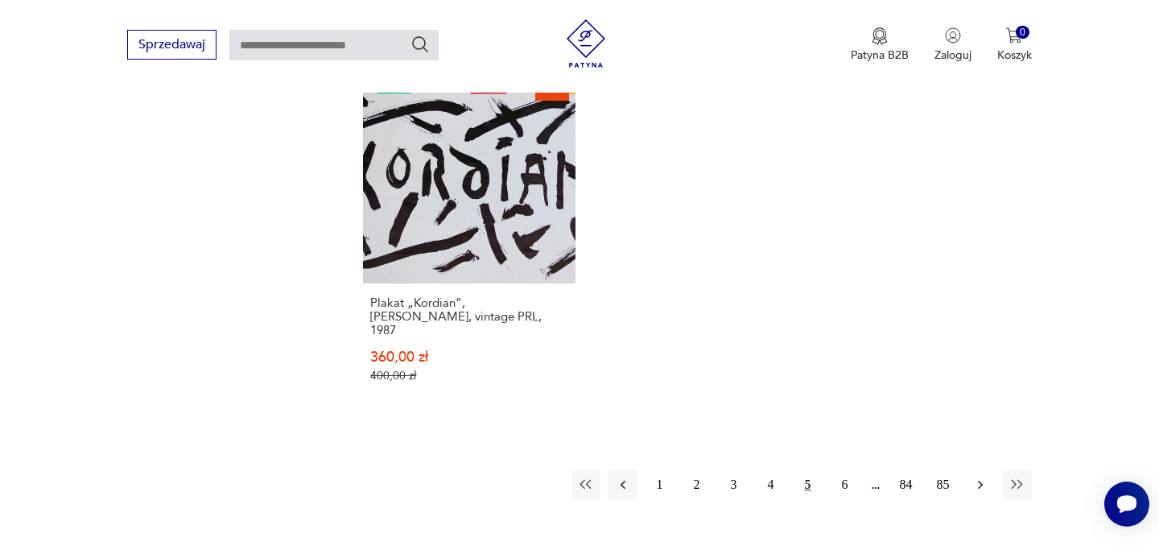
click at [981, 477] on icon "button" at bounding box center [980, 485] width 16 height 16
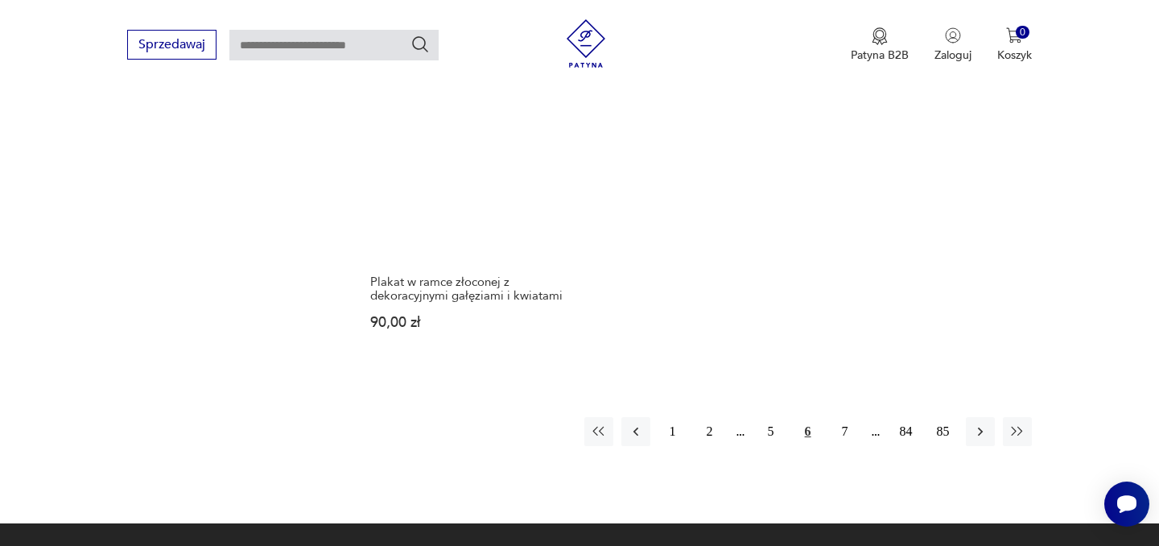
scroll to position [2428, 0]
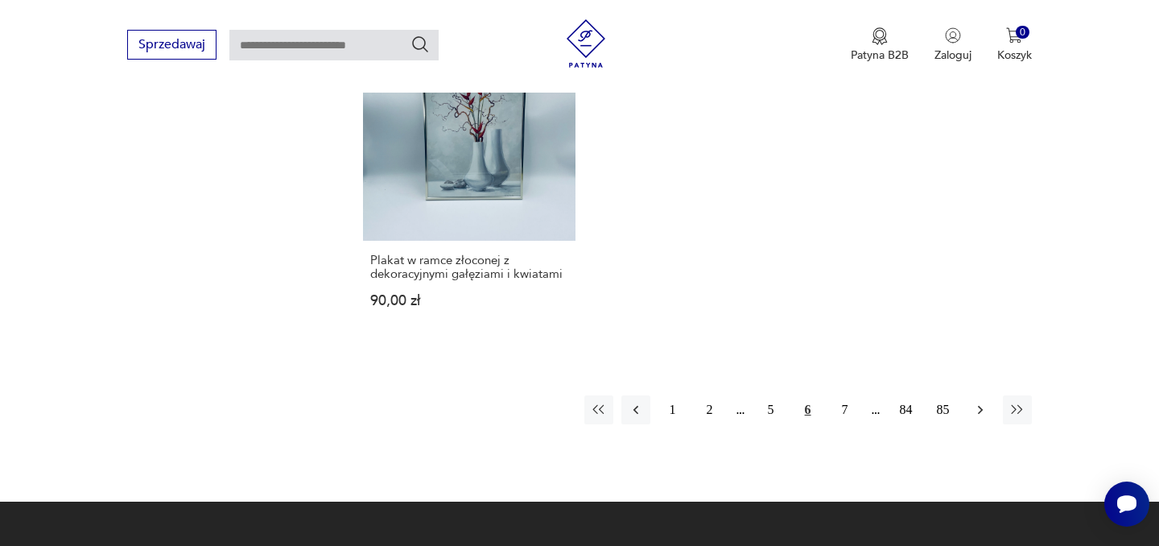
click at [981, 402] on icon "button" at bounding box center [980, 410] width 16 height 16
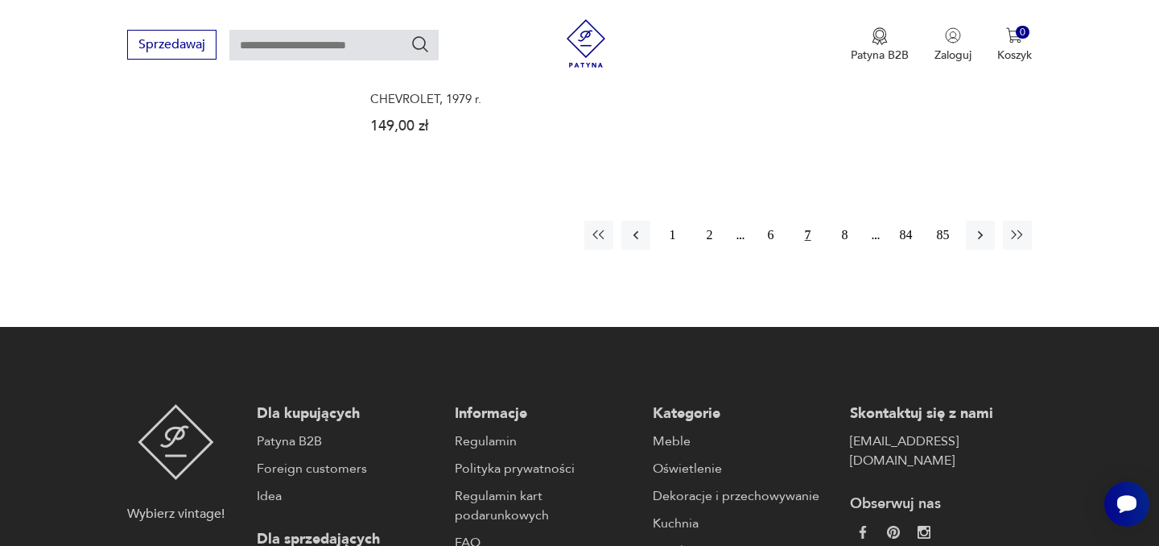
scroll to position [2477, 0]
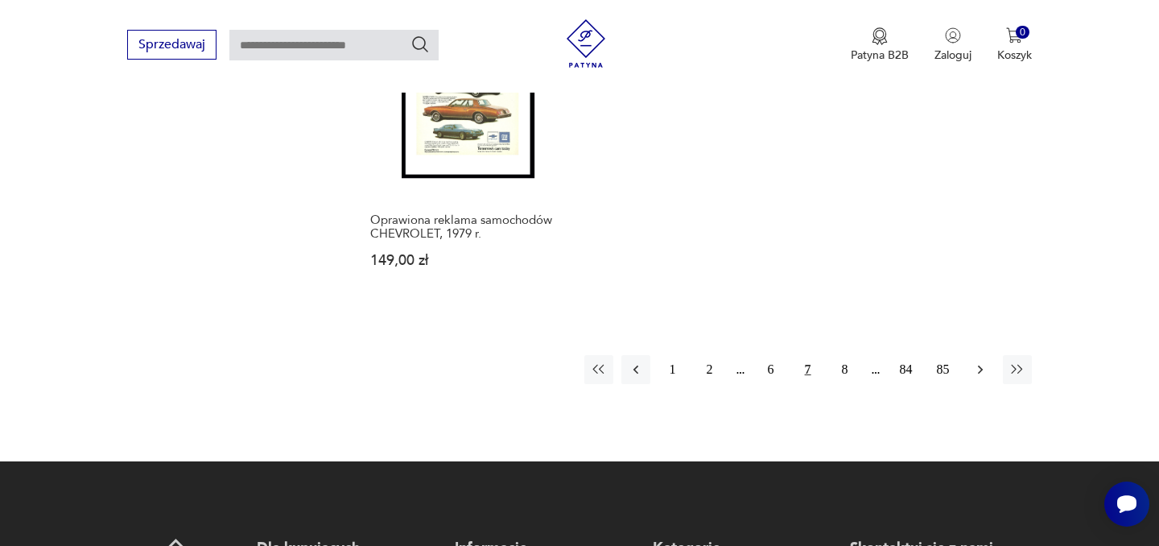
click at [980, 361] on icon "button" at bounding box center [980, 369] width 16 height 16
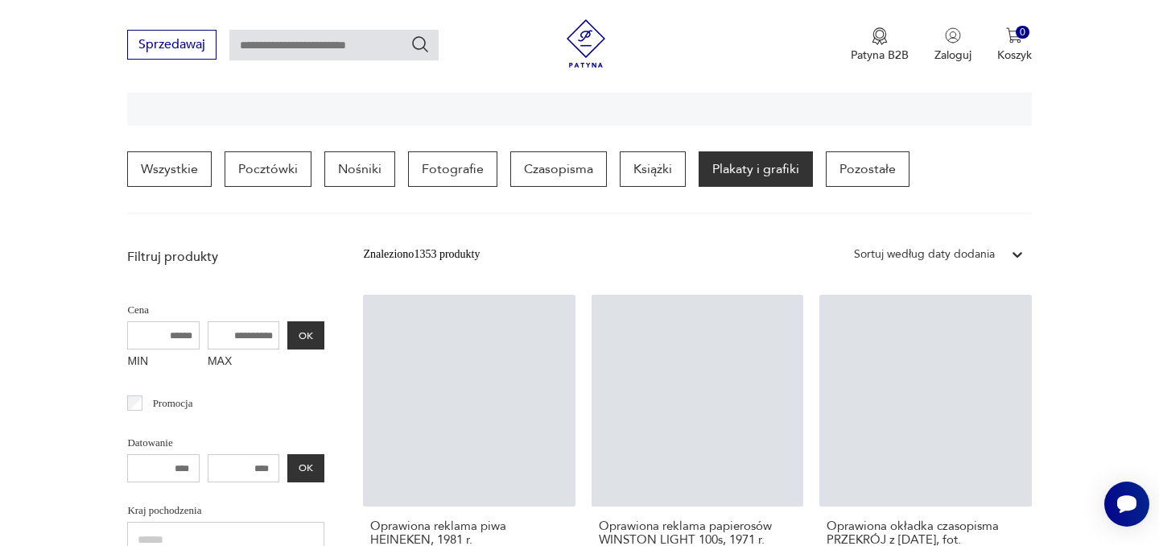
scroll to position [379, 0]
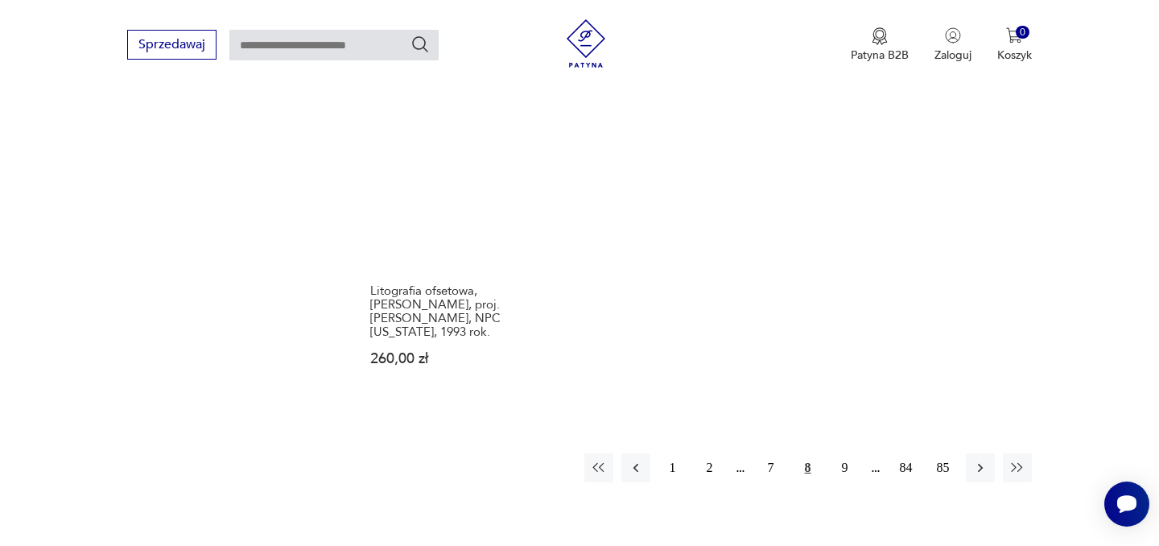
scroll to position [2389, 0]
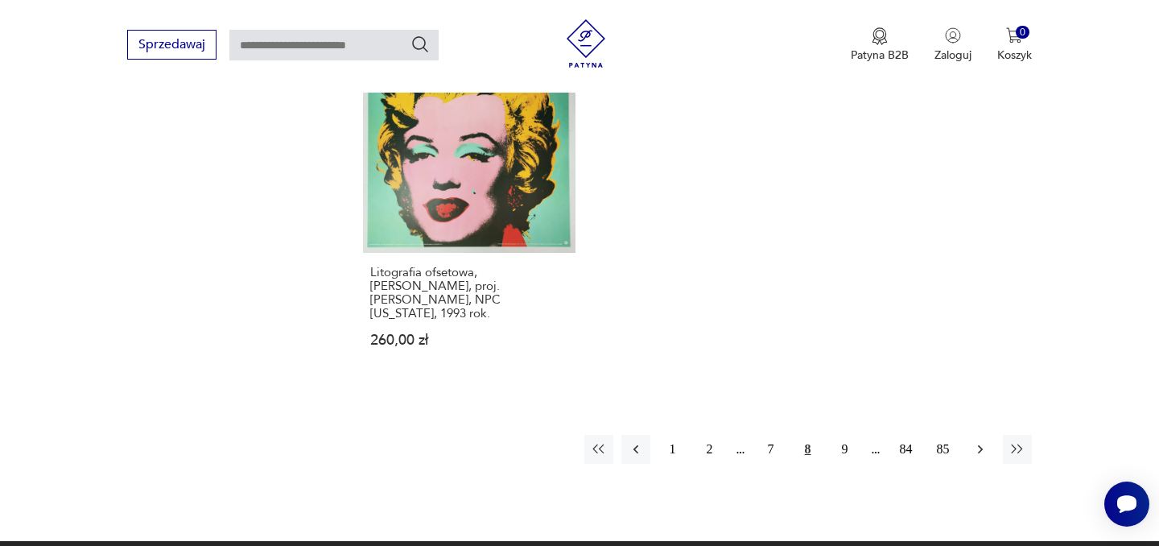
click at [983, 441] on icon "button" at bounding box center [980, 449] width 16 height 16
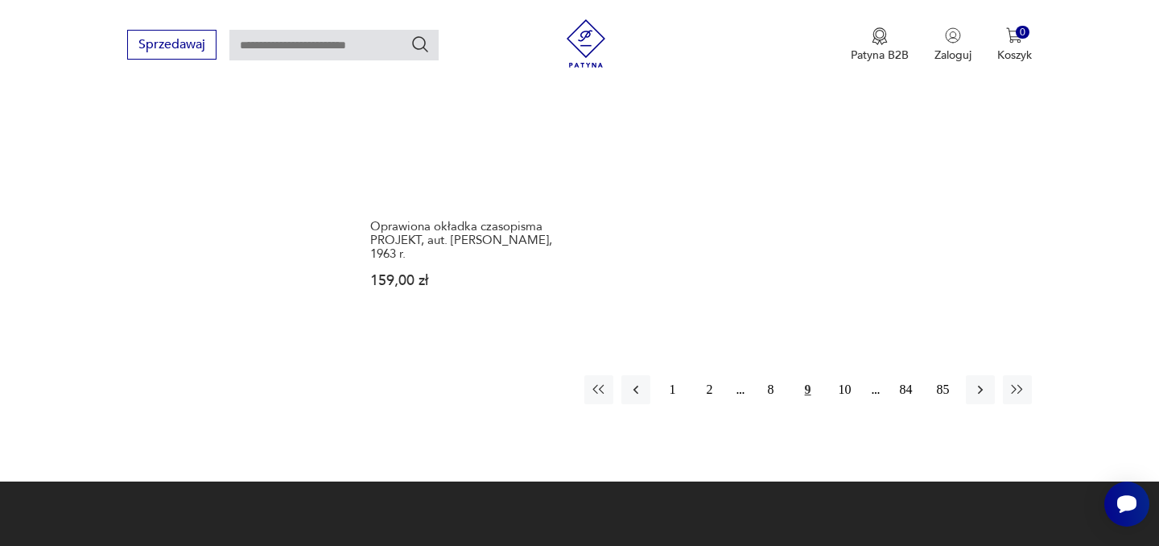
scroll to position [2471, 0]
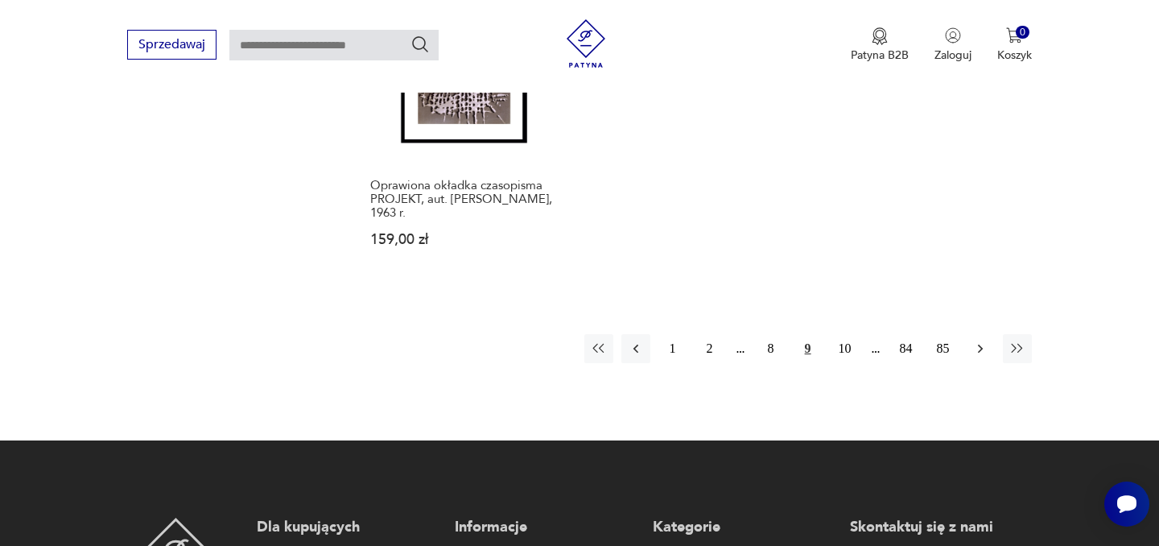
click at [974, 344] on icon "button" at bounding box center [980, 349] width 16 height 16
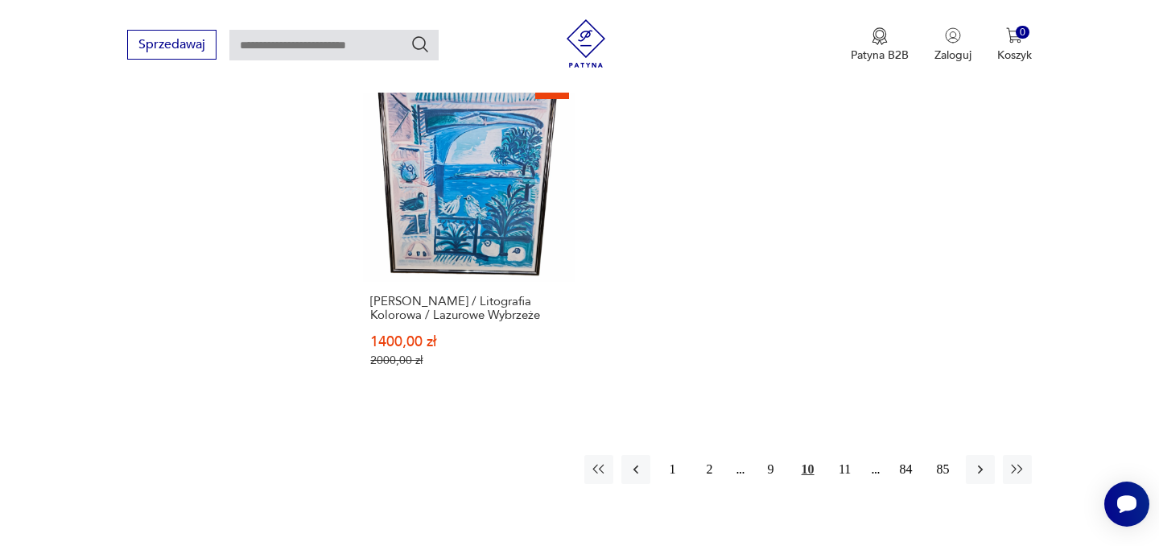
scroll to position [2490, 0]
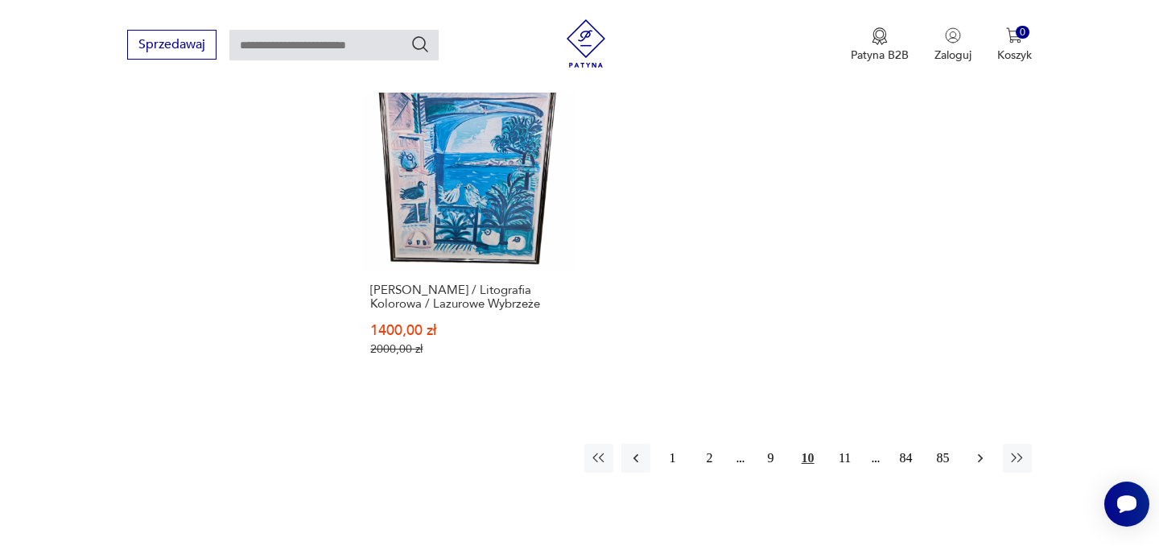
click at [981, 454] on icon "button" at bounding box center [979, 458] width 5 height 9
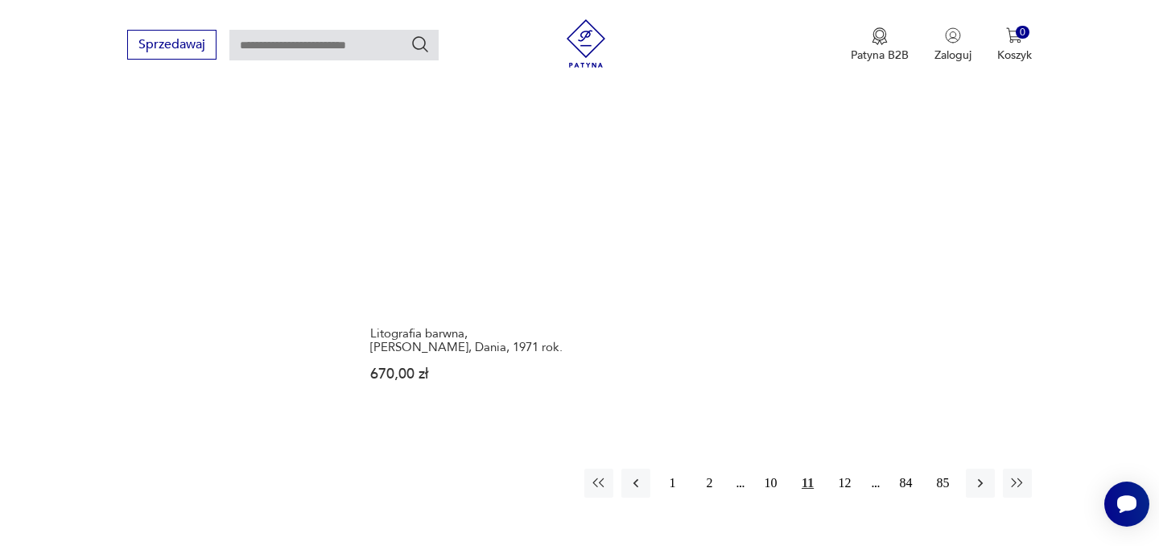
scroll to position [2356, 0]
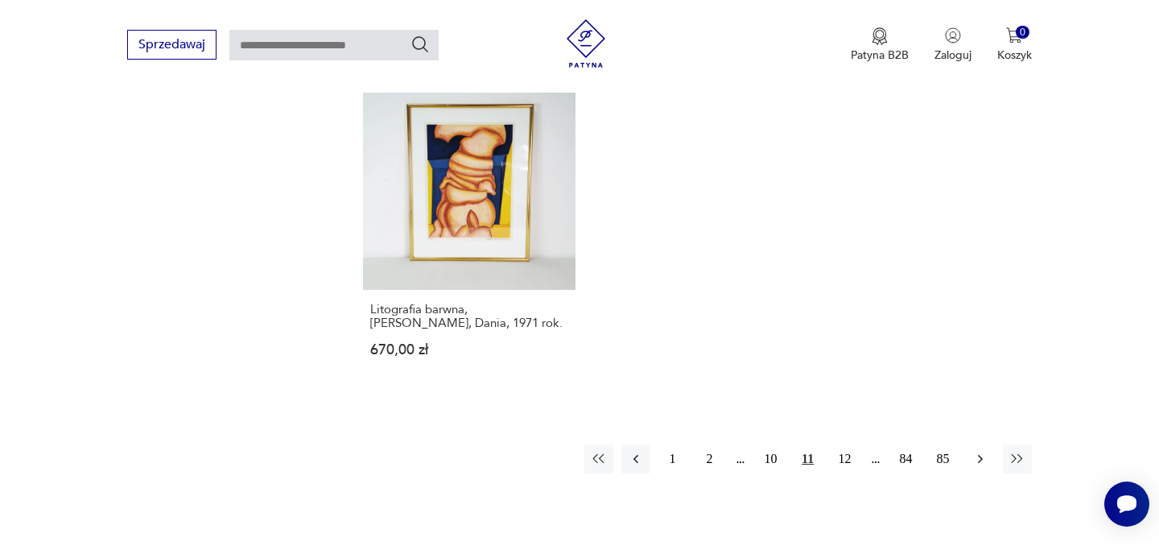
click at [982, 451] on icon "button" at bounding box center [980, 459] width 16 height 16
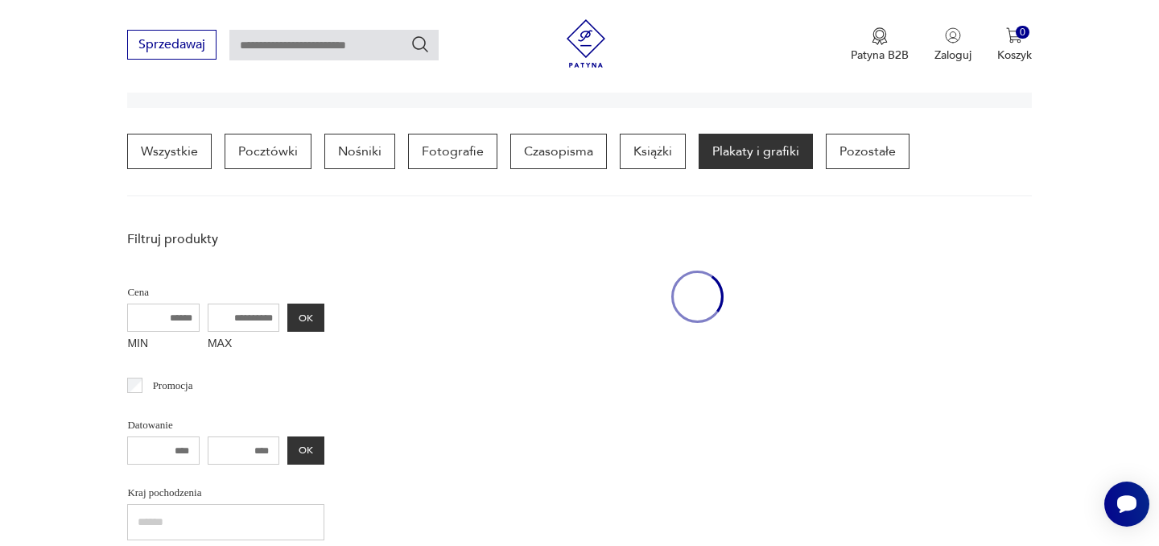
scroll to position [379, 0]
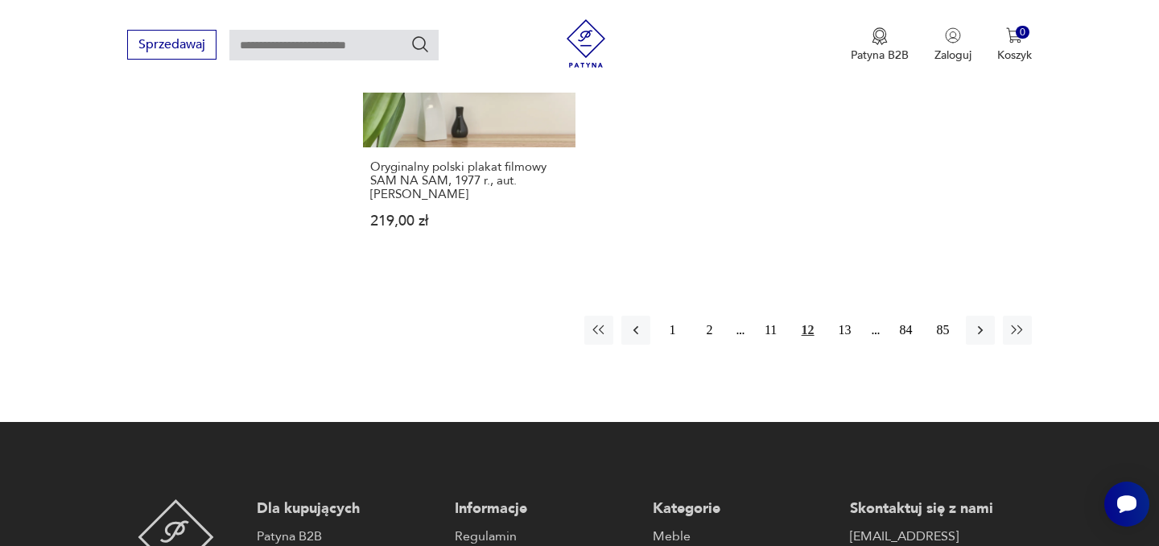
scroll to position [2521, 0]
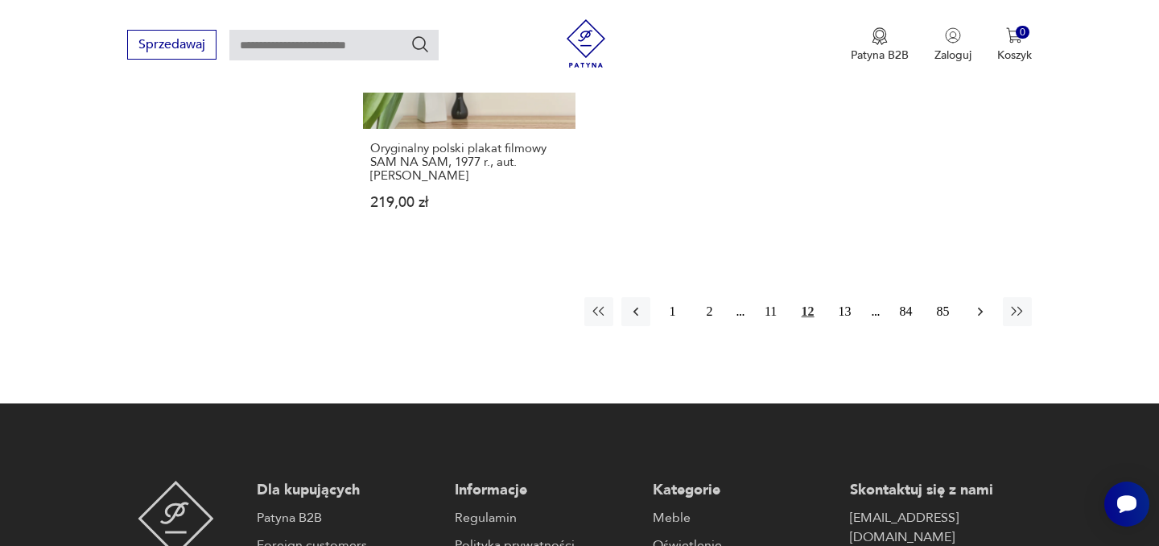
click at [986, 303] on icon "button" at bounding box center [980, 311] width 16 height 16
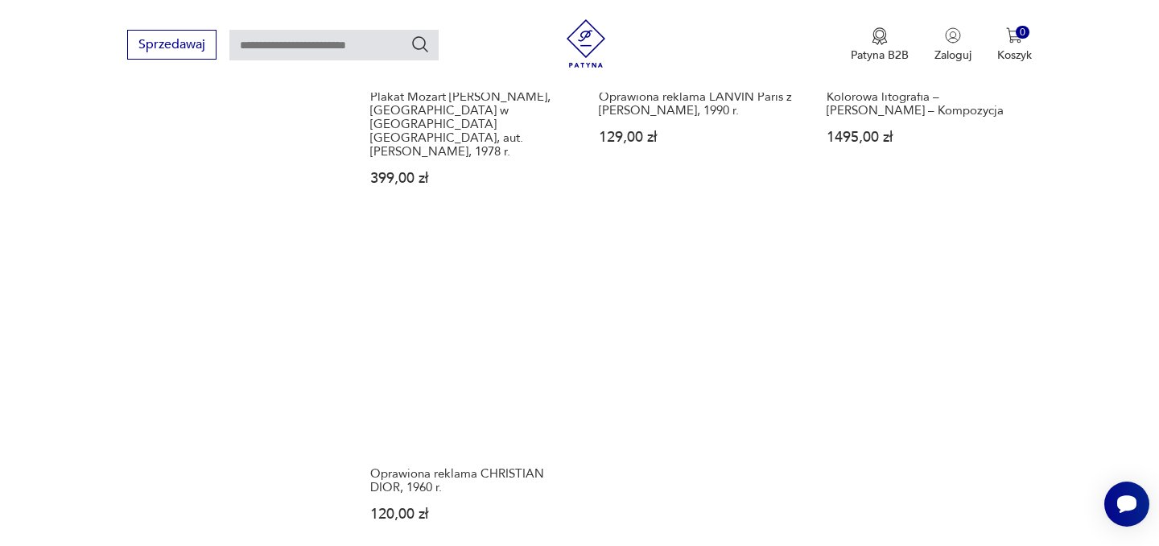
scroll to position [2307, 0]
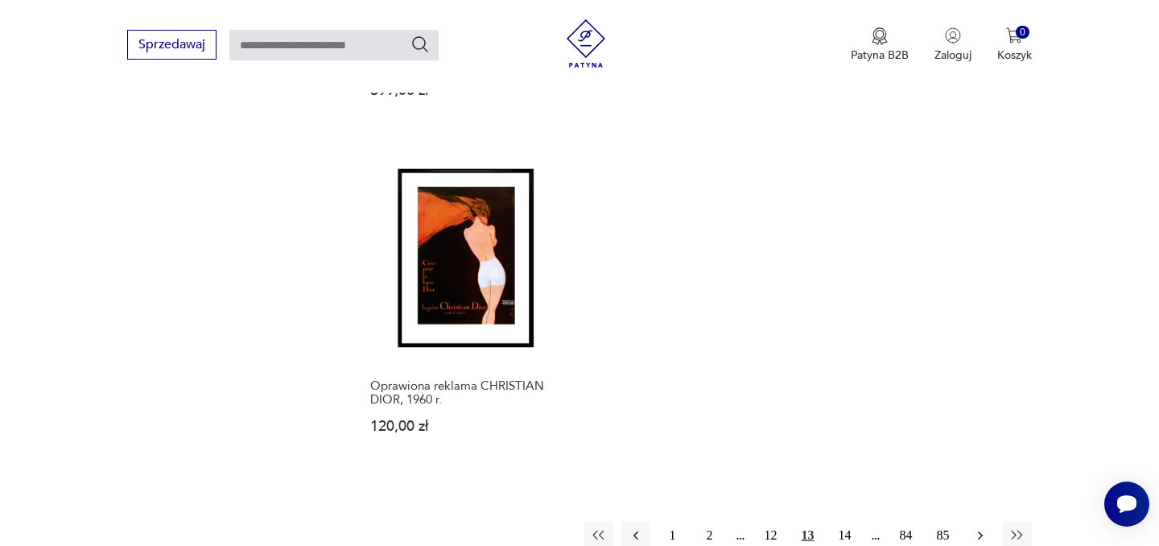
click at [977, 527] on icon "button" at bounding box center [980, 535] width 16 height 16
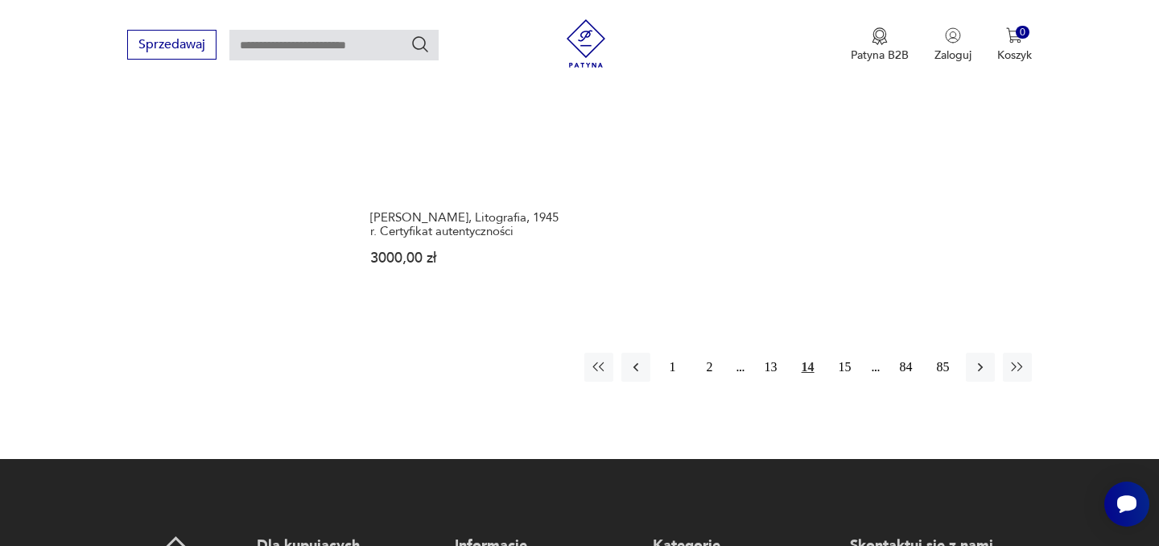
scroll to position [2420, 0]
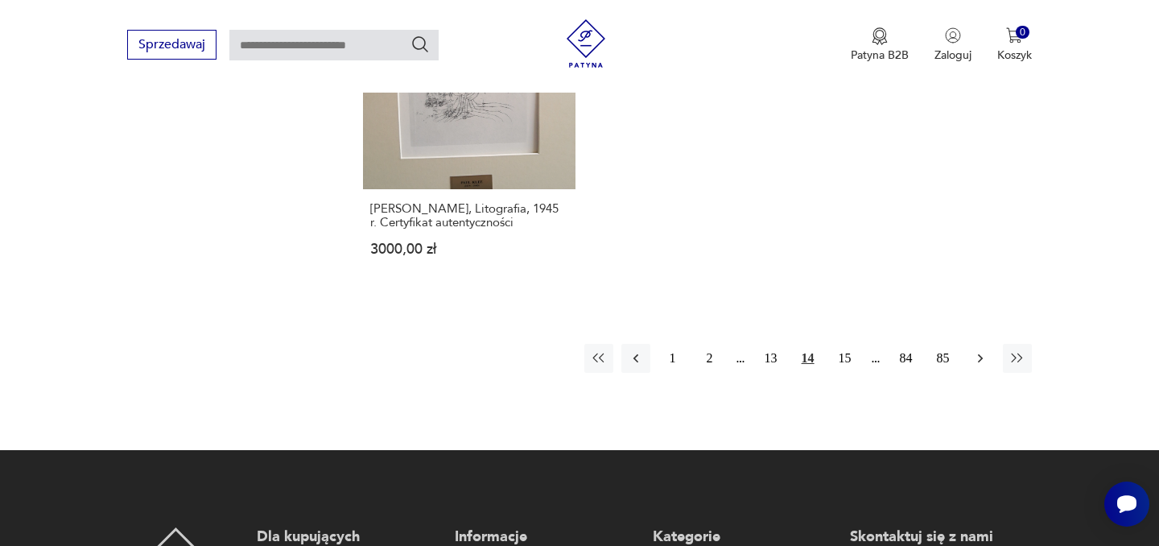
click at [985, 357] on icon "button" at bounding box center [980, 358] width 16 height 16
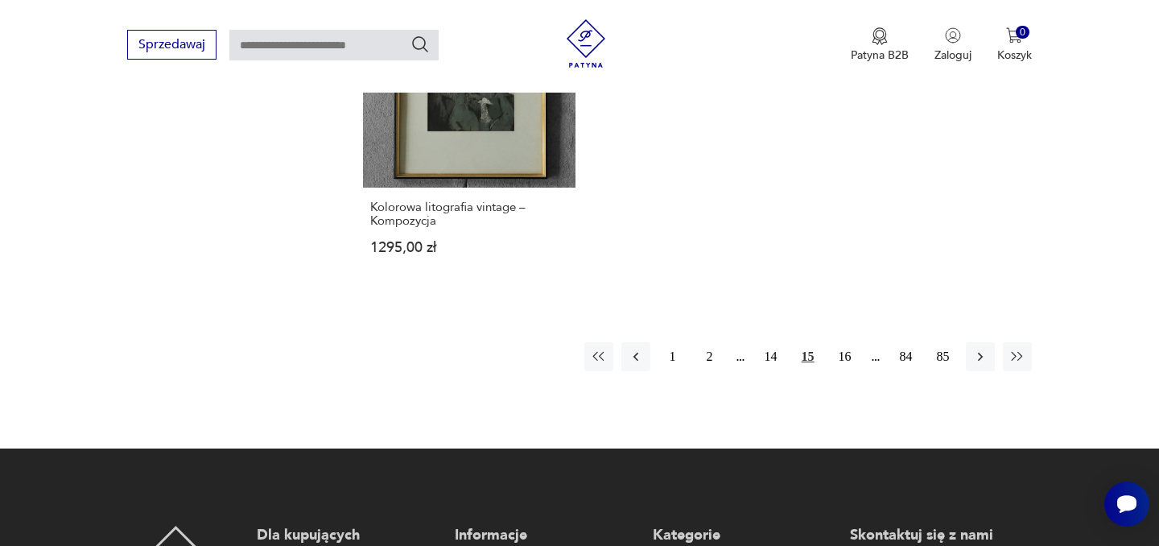
scroll to position [2497, 0]
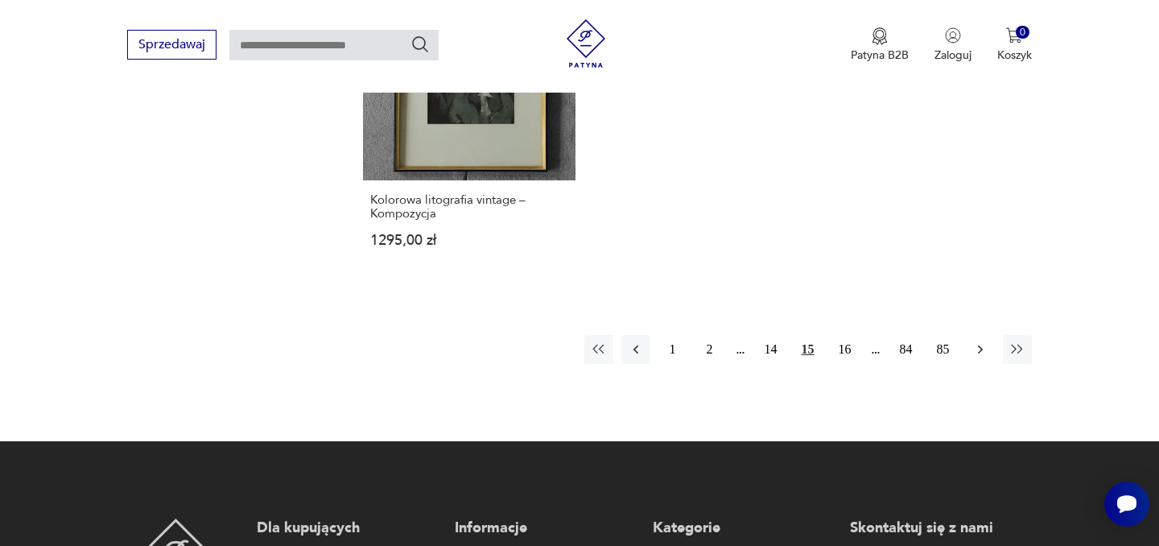
click at [982, 341] on icon "button" at bounding box center [980, 349] width 16 height 16
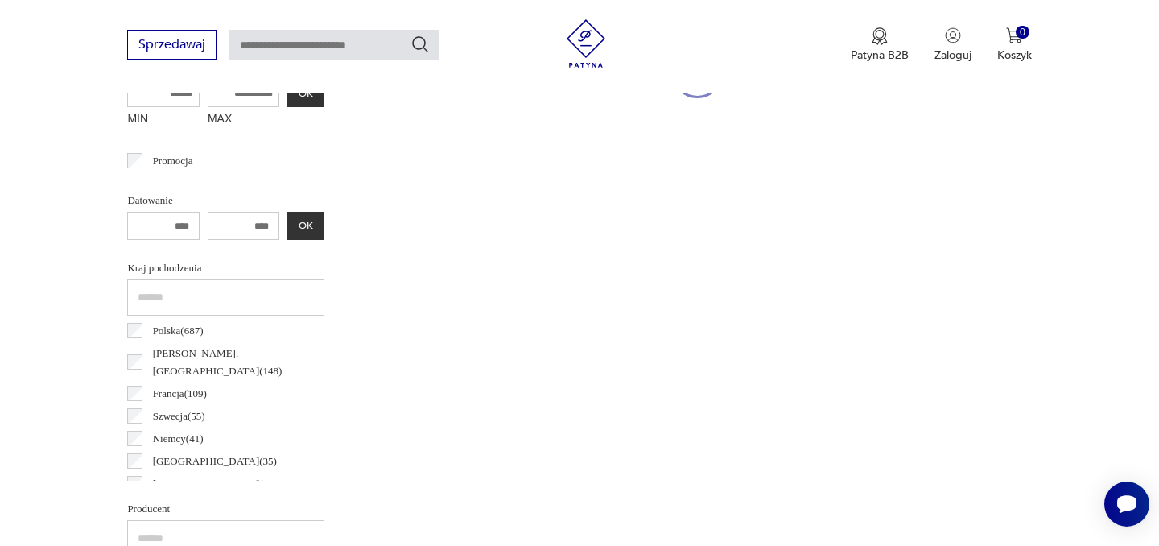
scroll to position [379, 0]
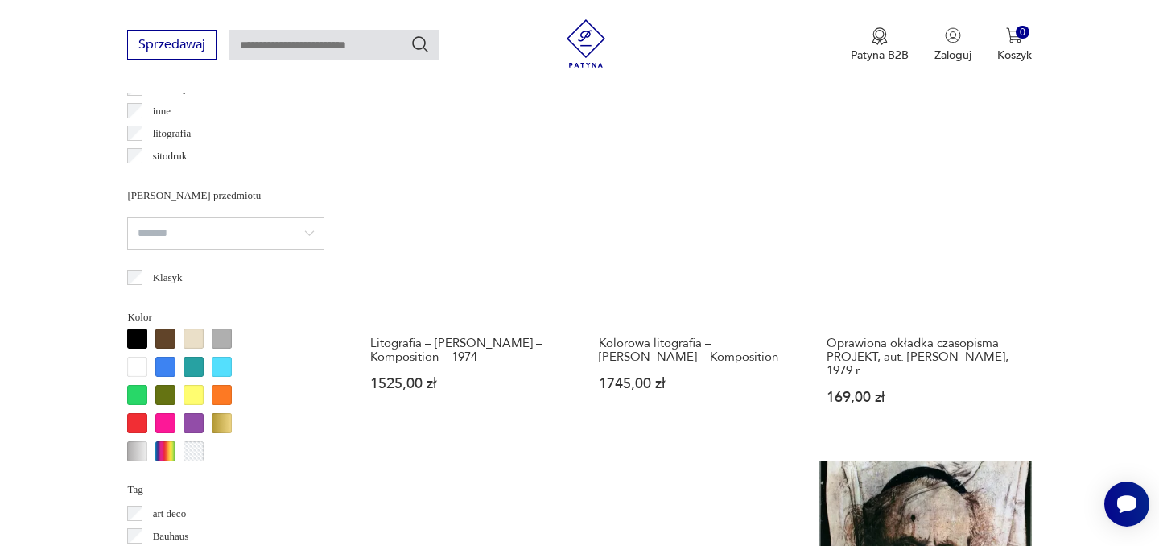
scroll to position [1237, 0]
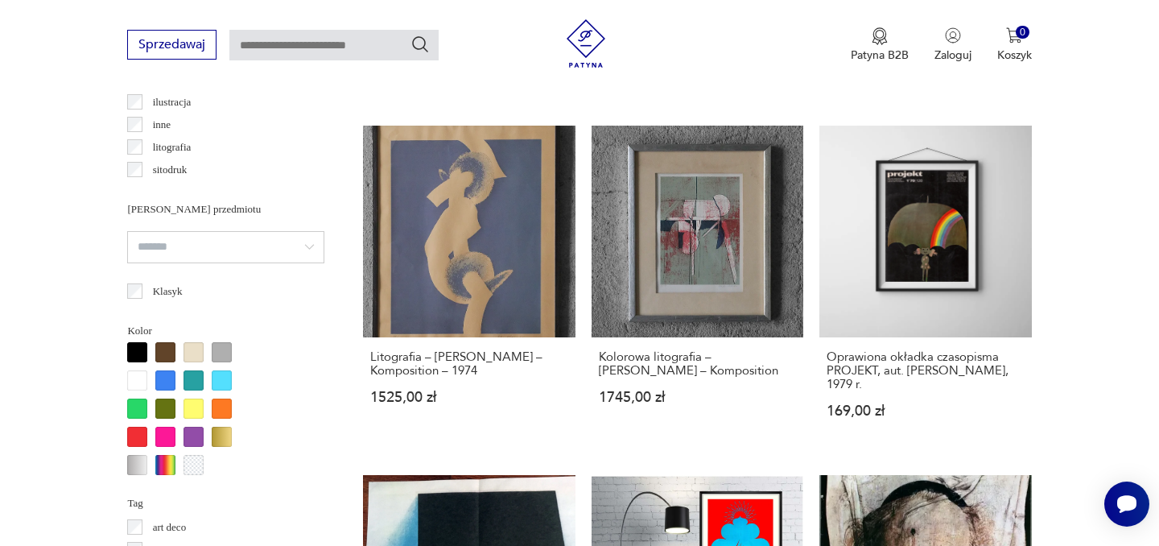
click at [1056, 247] on section "Filtruj produkty Cena MIN MAX OK Promocja Datowanie OK Kraj pochodzenia Polska …" at bounding box center [579, 516] width 1159 height 2262
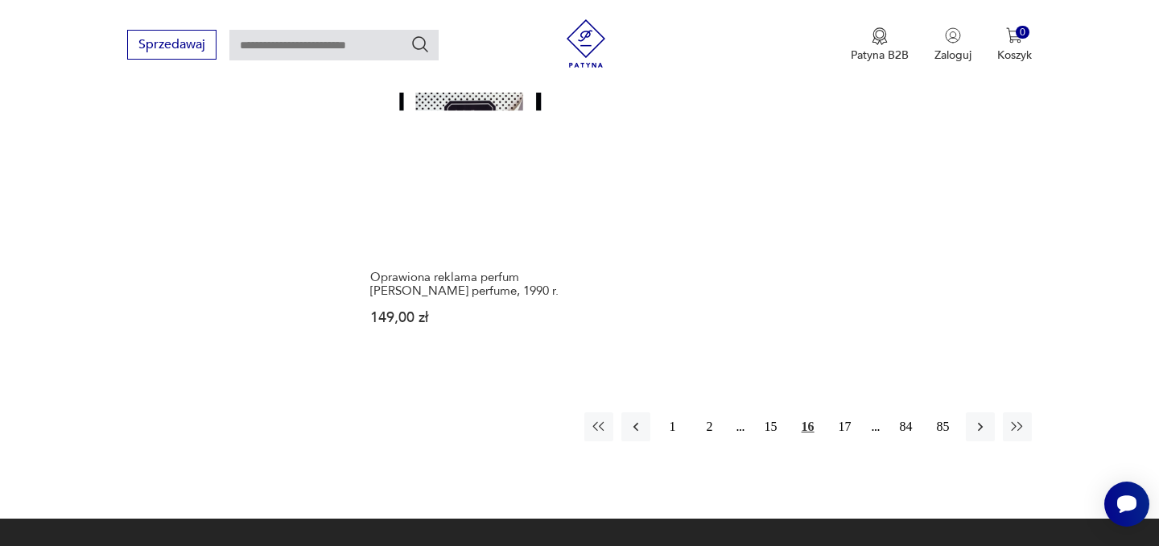
scroll to position [2432, 0]
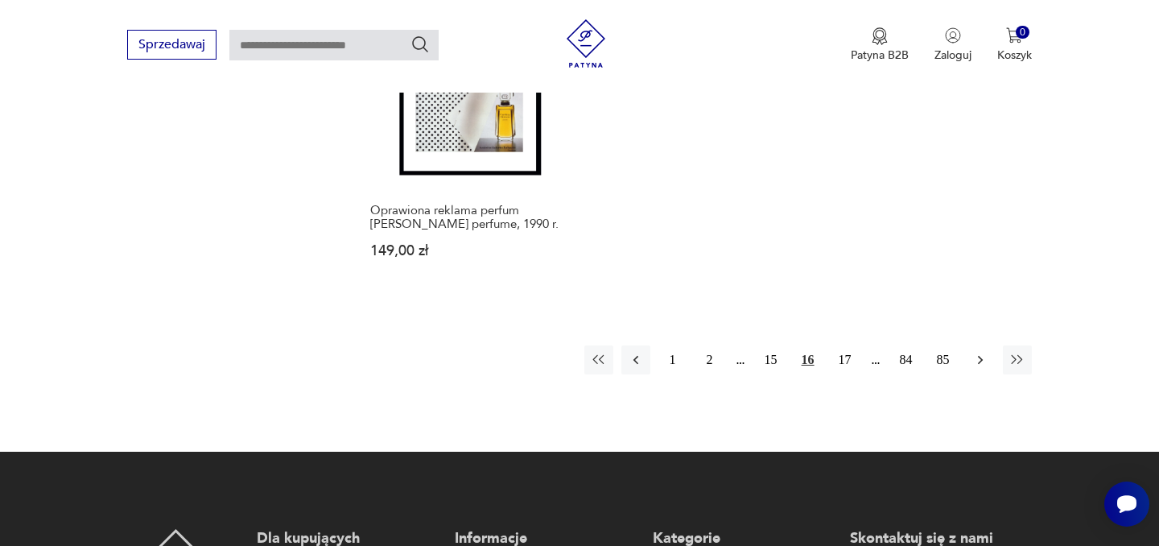
click at [975, 352] on icon "button" at bounding box center [980, 360] width 16 height 16
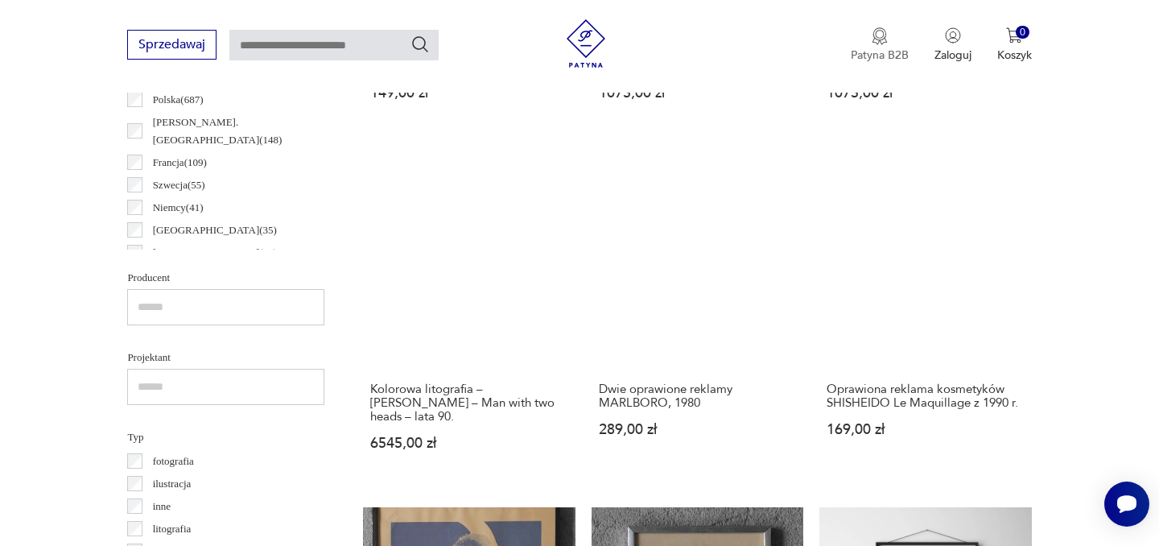
scroll to position [379, 0]
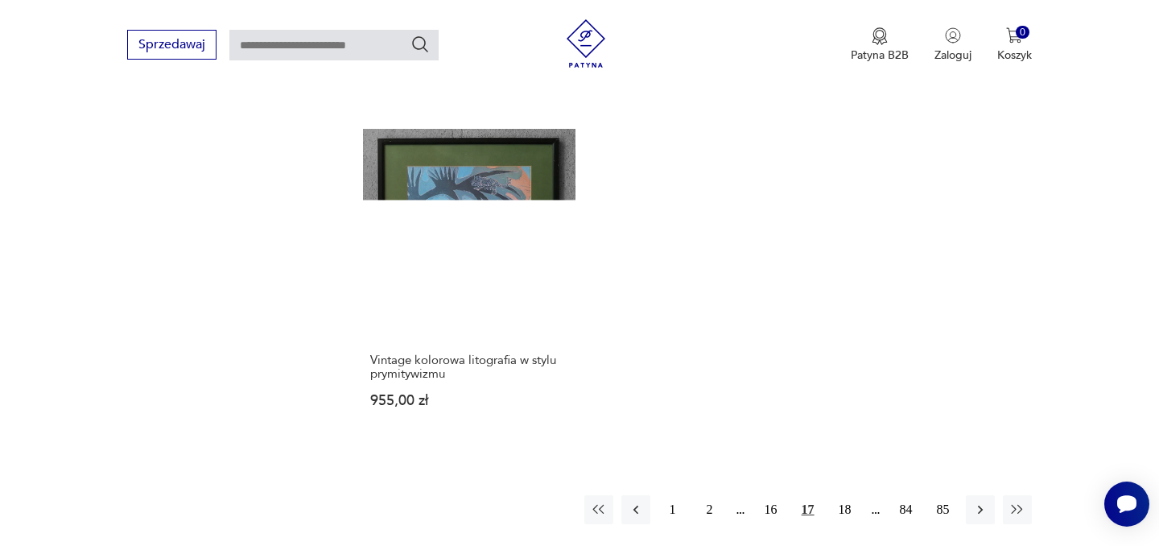
scroll to position [2285, 0]
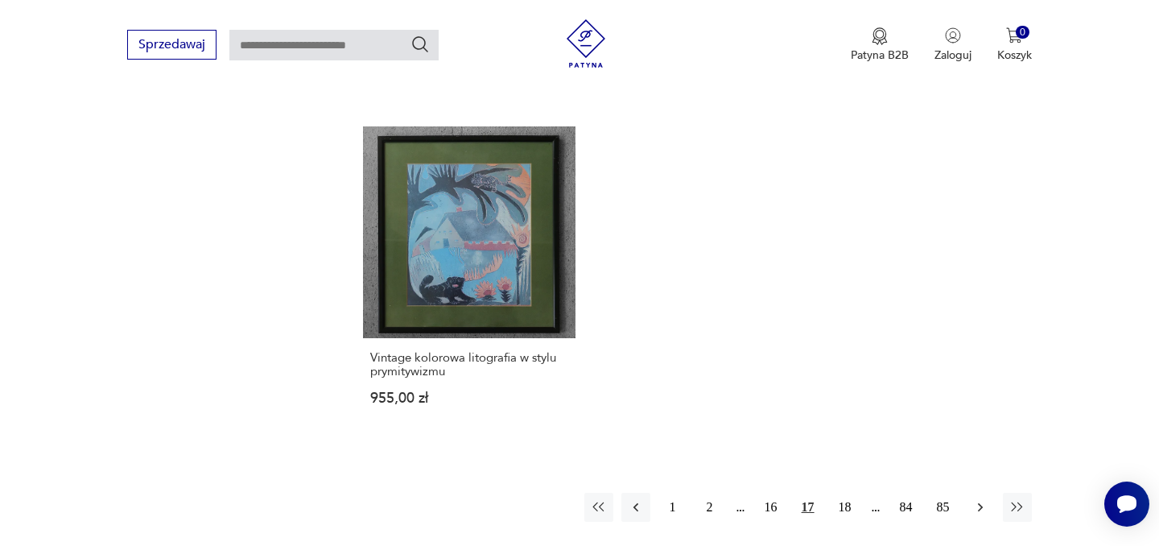
click at [981, 499] on icon "button" at bounding box center [980, 507] width 16 height 16
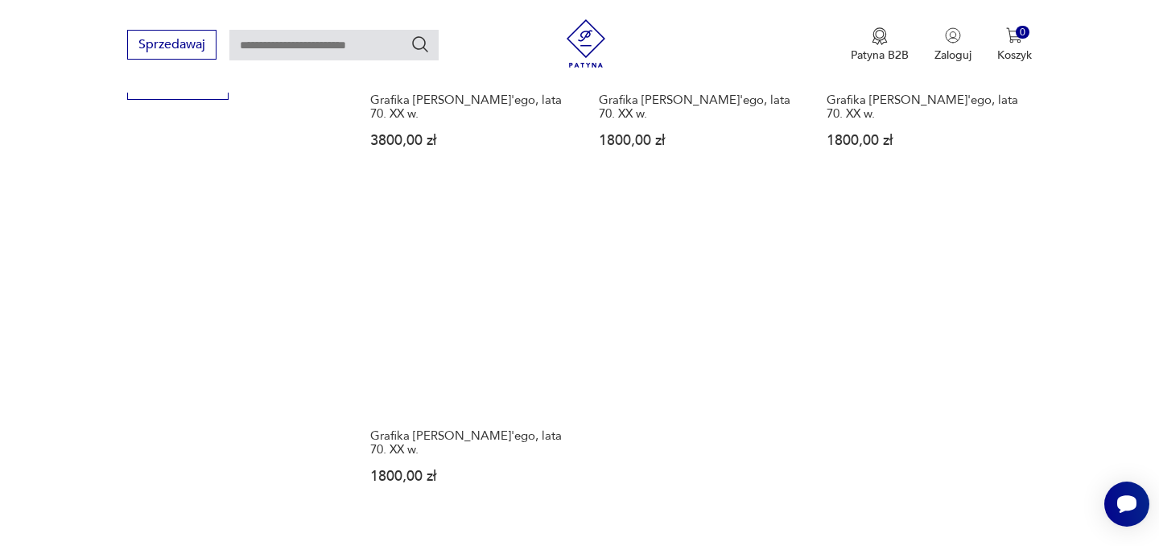
scroll to position [2311, 0]
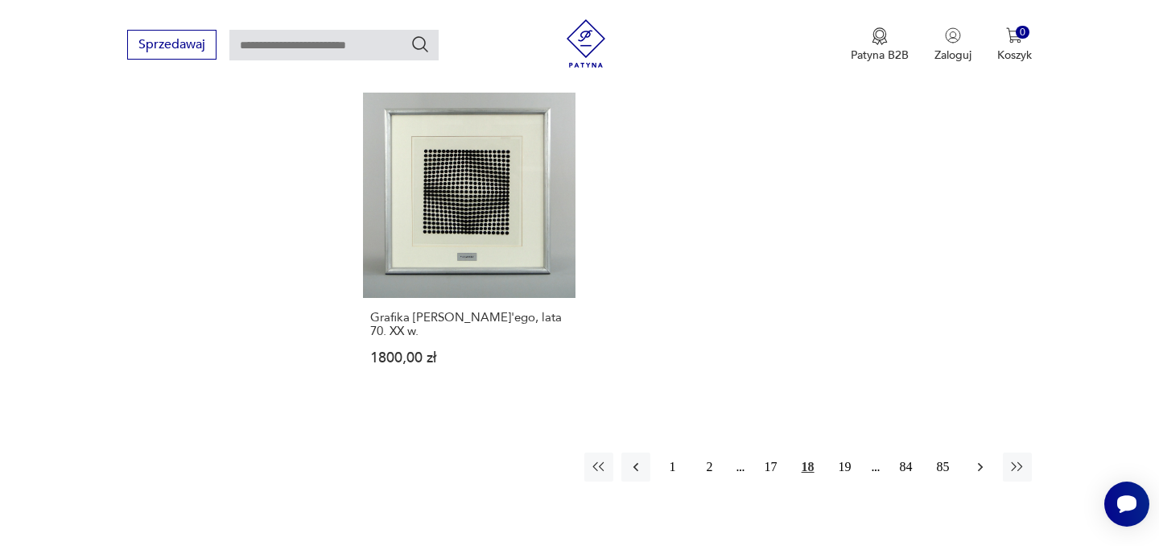
click at [984, 459] on icon "button" at bounding box center [980, 467] width 16 height 16
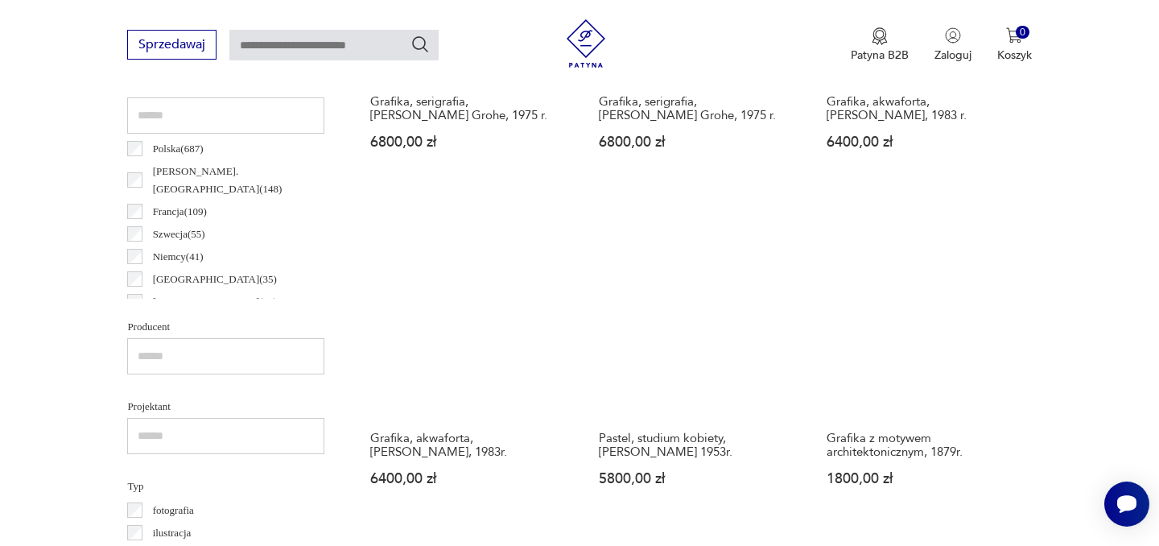
scroll to position [843, 0]
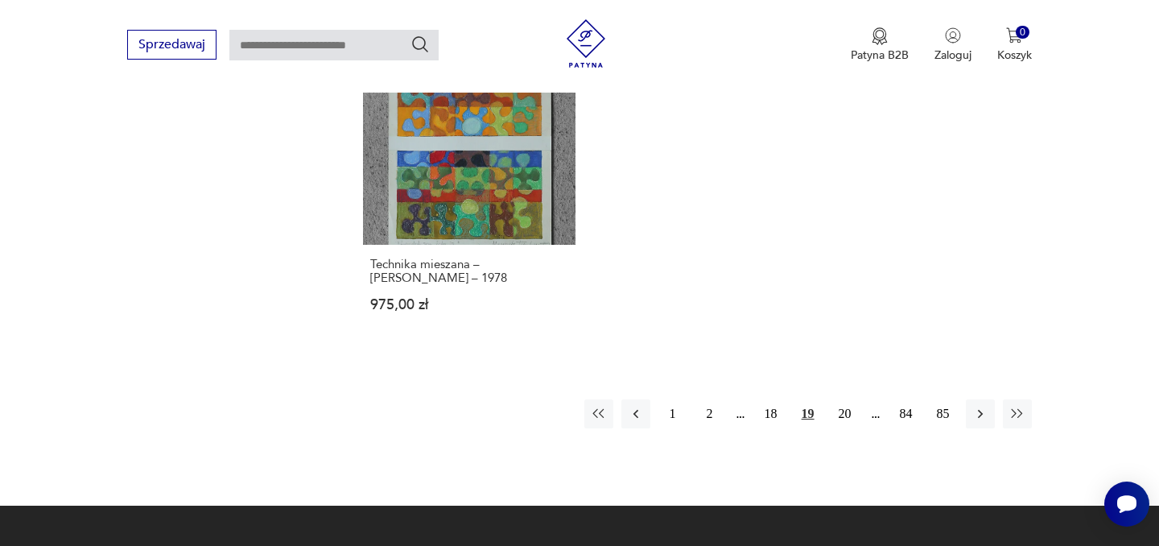
scroll to position [2368, 0]
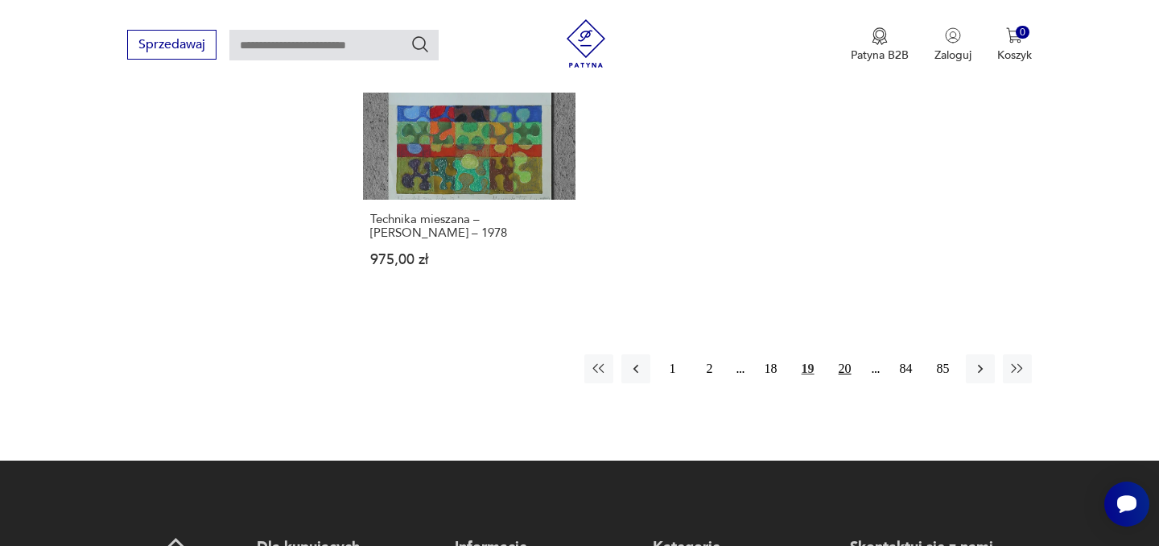
click at [842, 369] on button "20" at bounding box center [845, 368] width 29 height 29
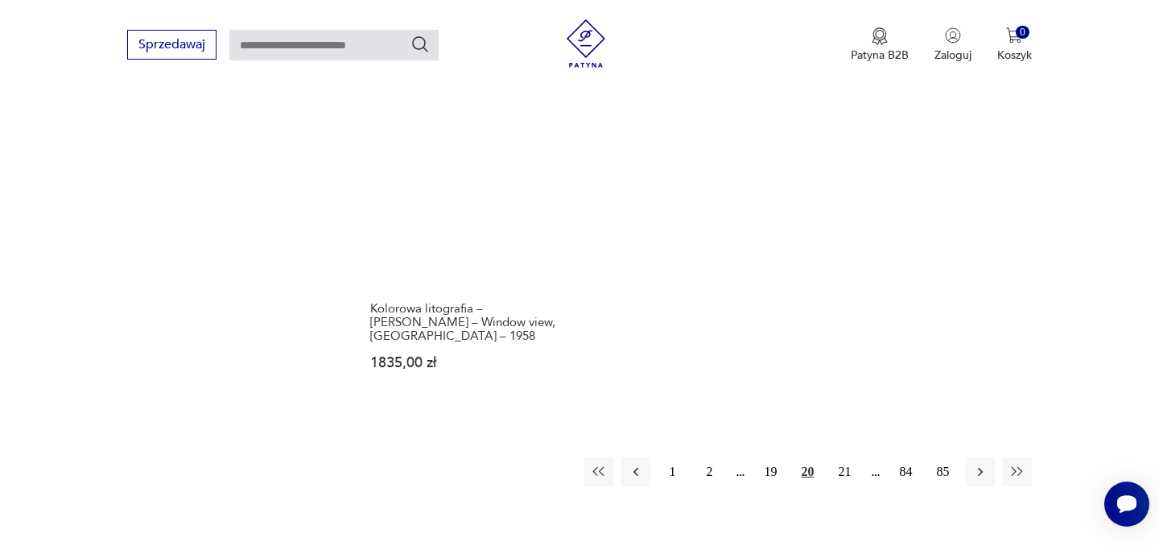
scroll to position [2444, 0]
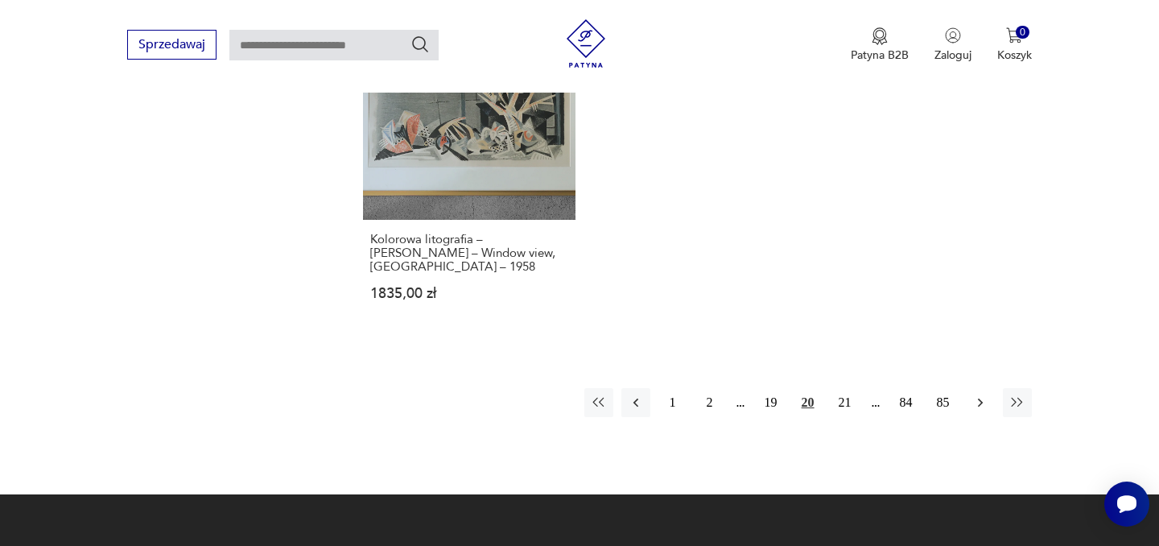
click at [991, 388] on button "button" at bounding box center [980, 402] width 29 height 29
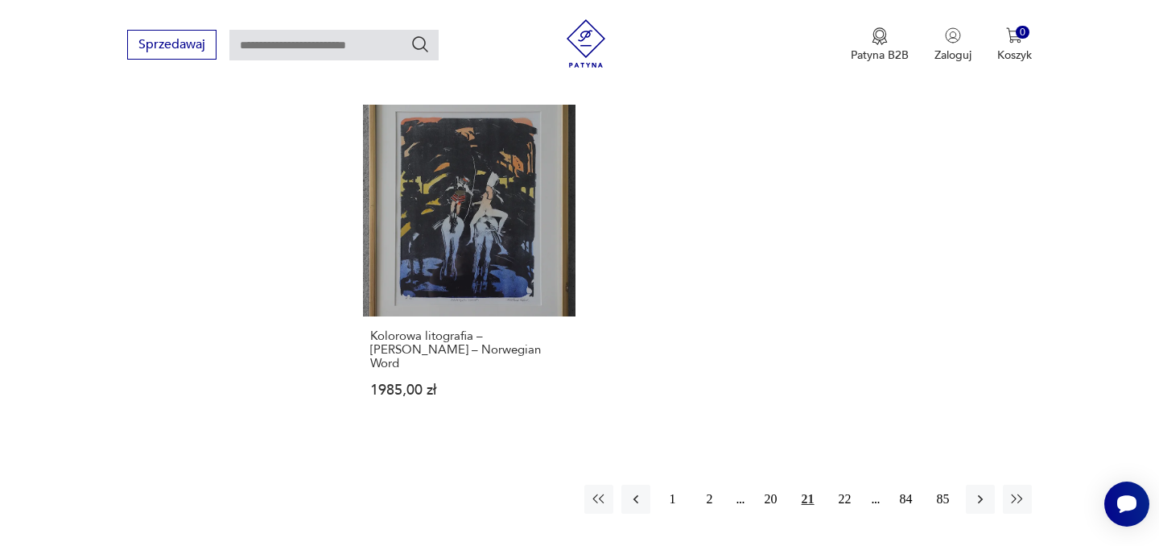
scroll to position [2331, 0]
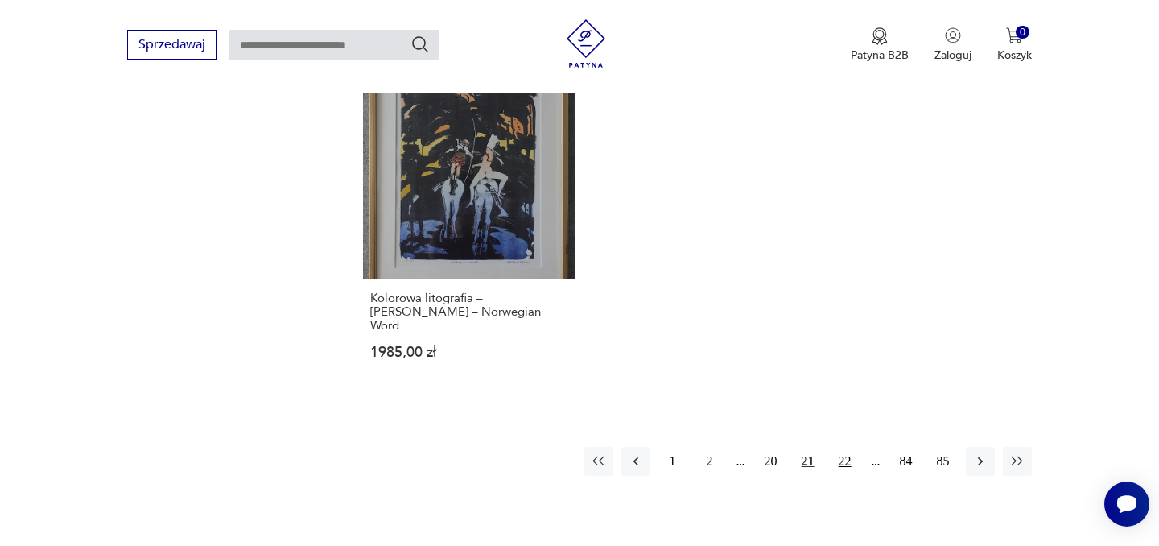
click at [850, 447] on button "22" at bounding box center [845, 461] width 29 height 29
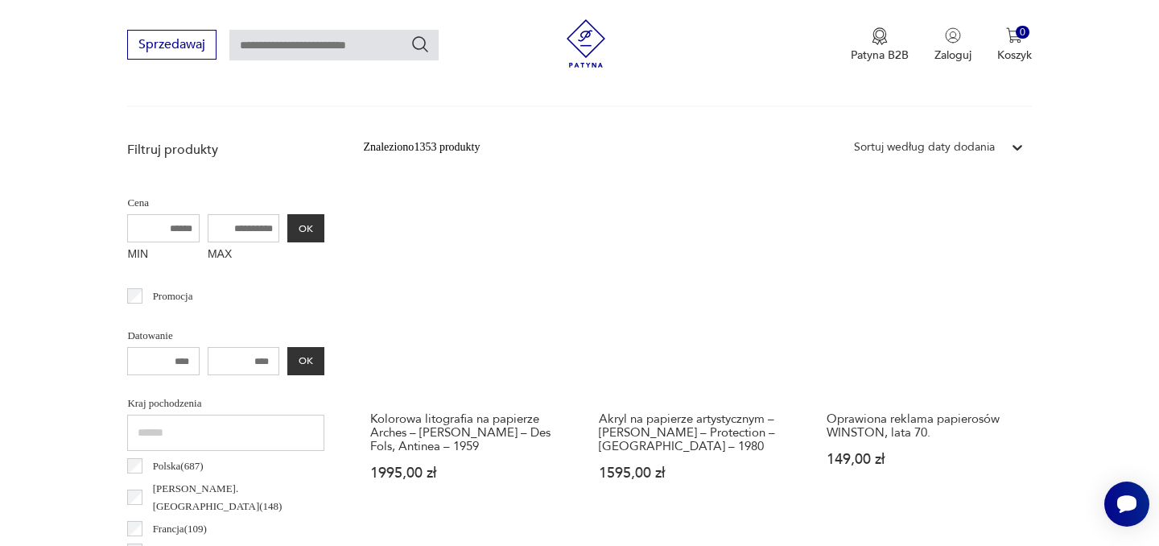
scroll to position [379, 0]
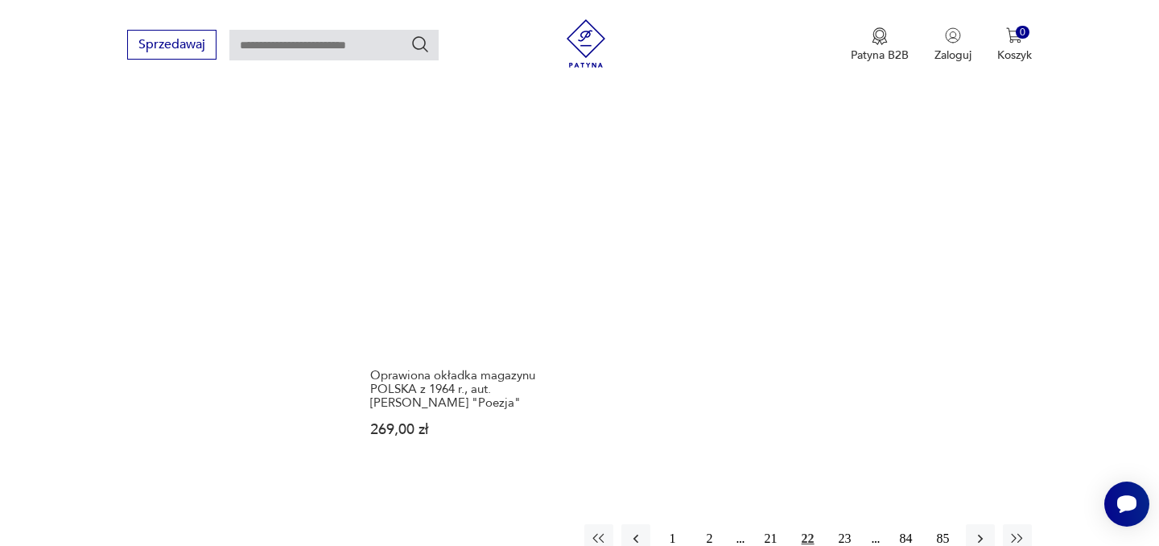
scroll to position [2376, 0]
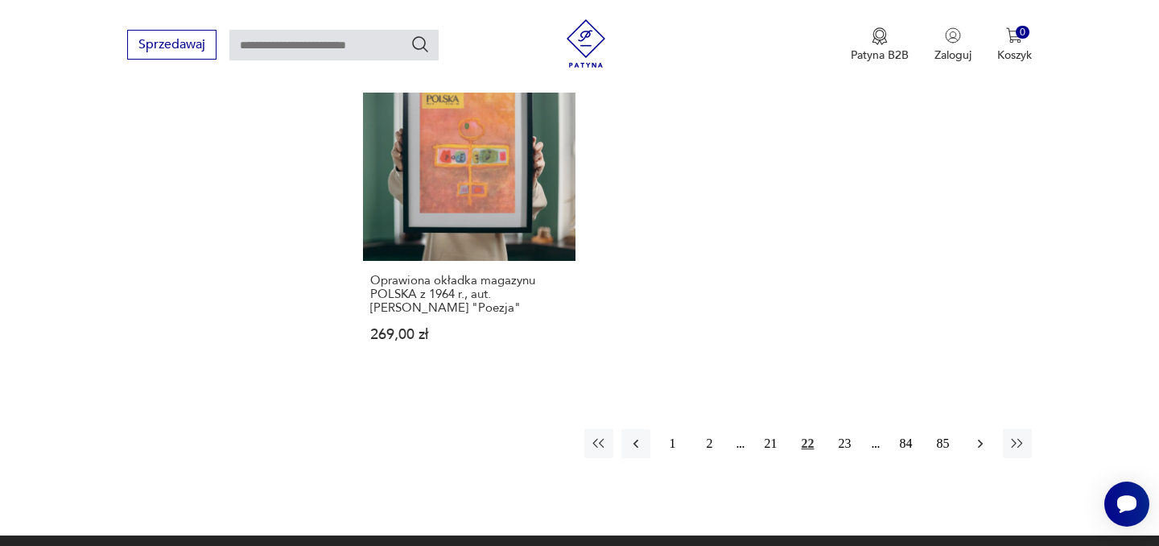
click at [981, 440] on icon "button" at bounding box center [979, 444] width 5 height 9
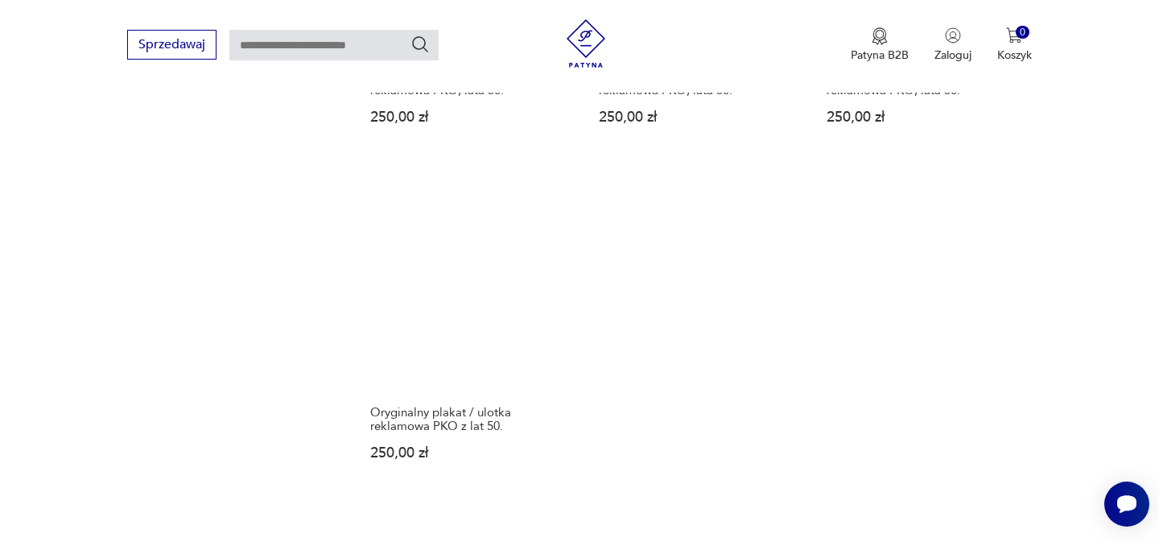
scroll to position [2285, 0]
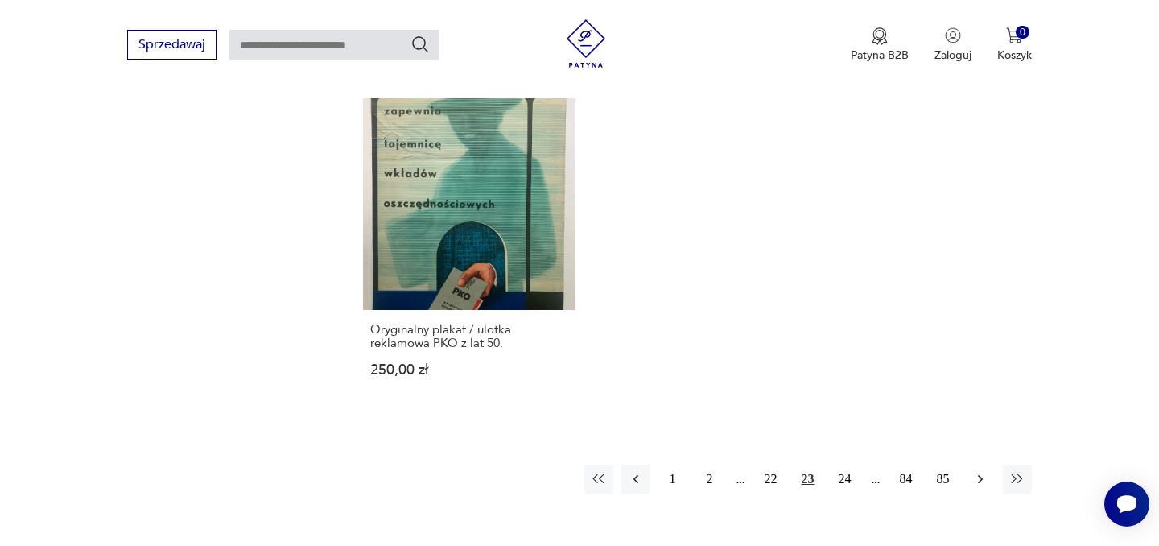
click at [985, 482] on icon "button" at bounding box center [980, 479] width 16 height 16
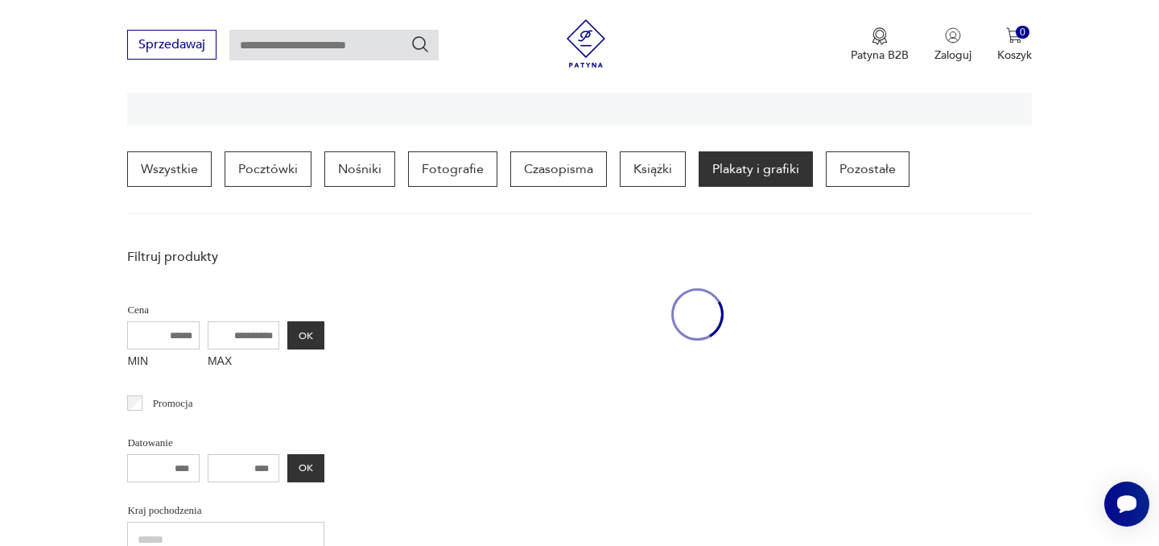
scroll to position [379, 0]
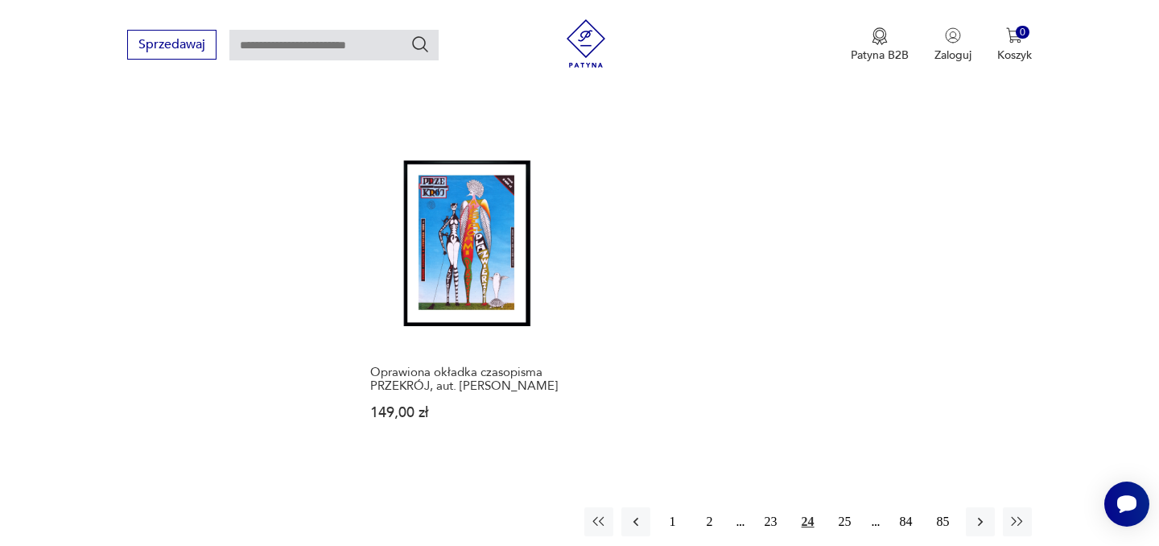
scroll to position [2653, 0]
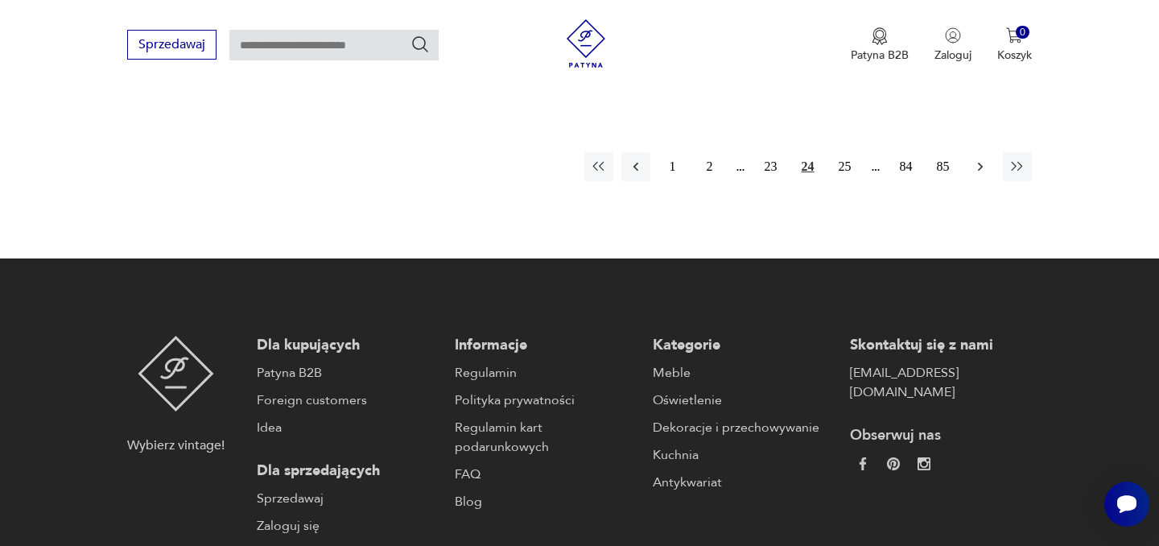
click at [983, 159] on icon "button" at bounding box center [980, 167] width 16 height 16
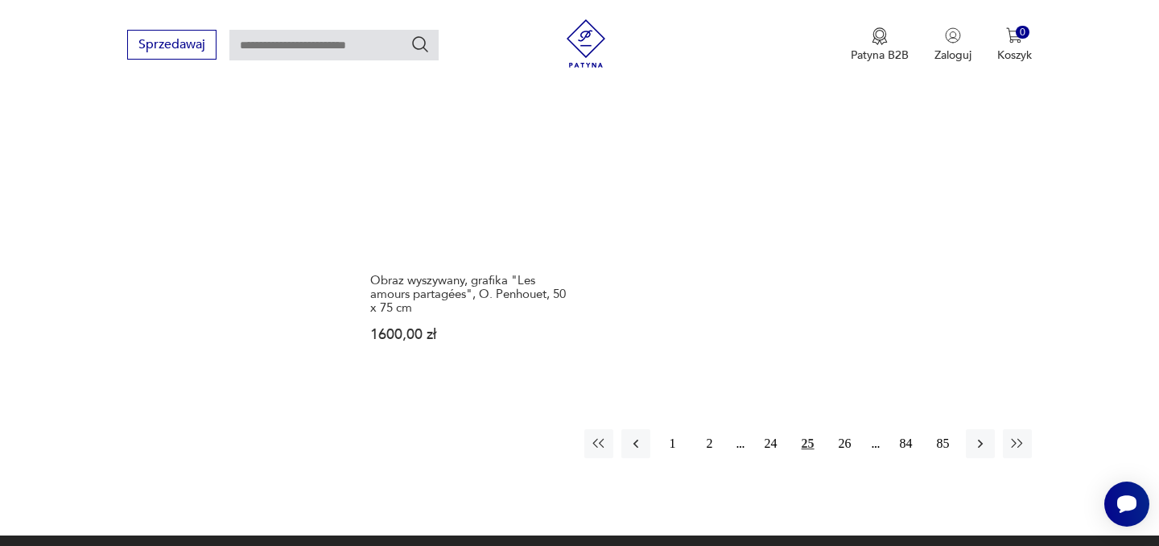
scroll to position [2403, 0]
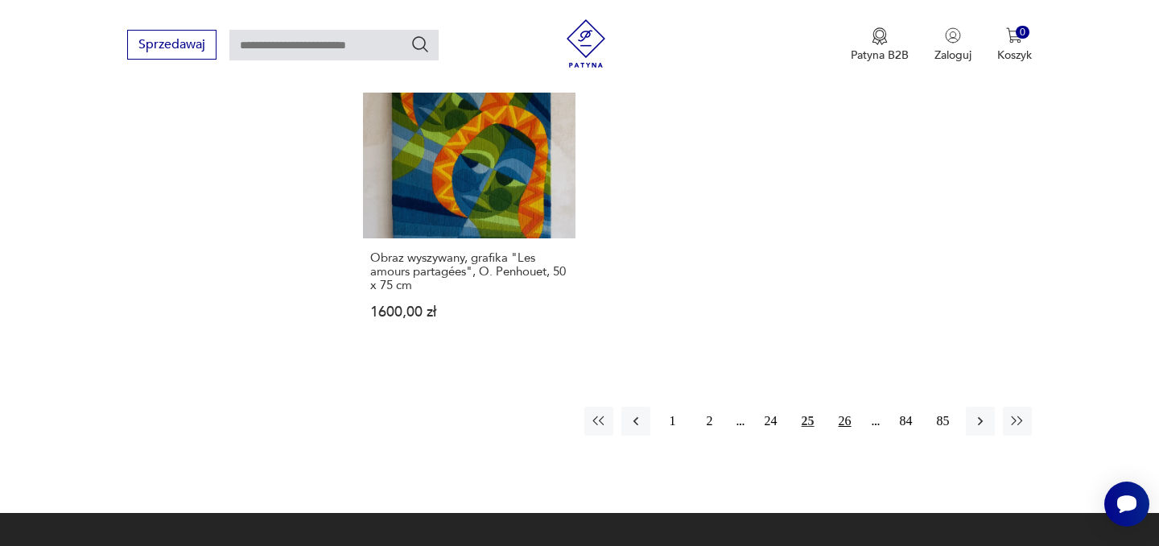
click at [835, 420] on button "26" at bounding box center [845, 421] width 29 height 29
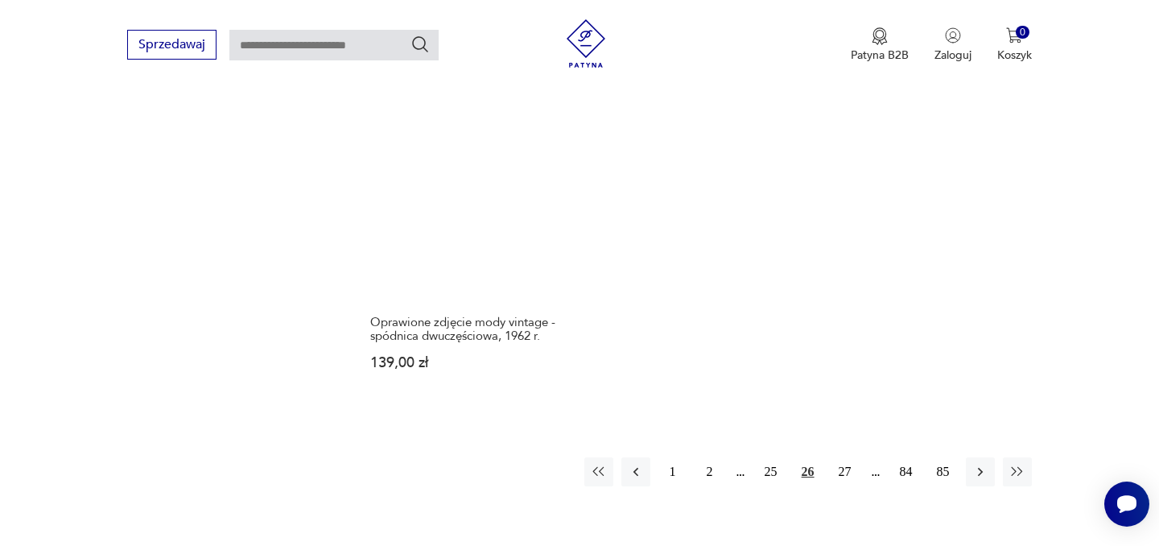
scroll to position [2321, 0]
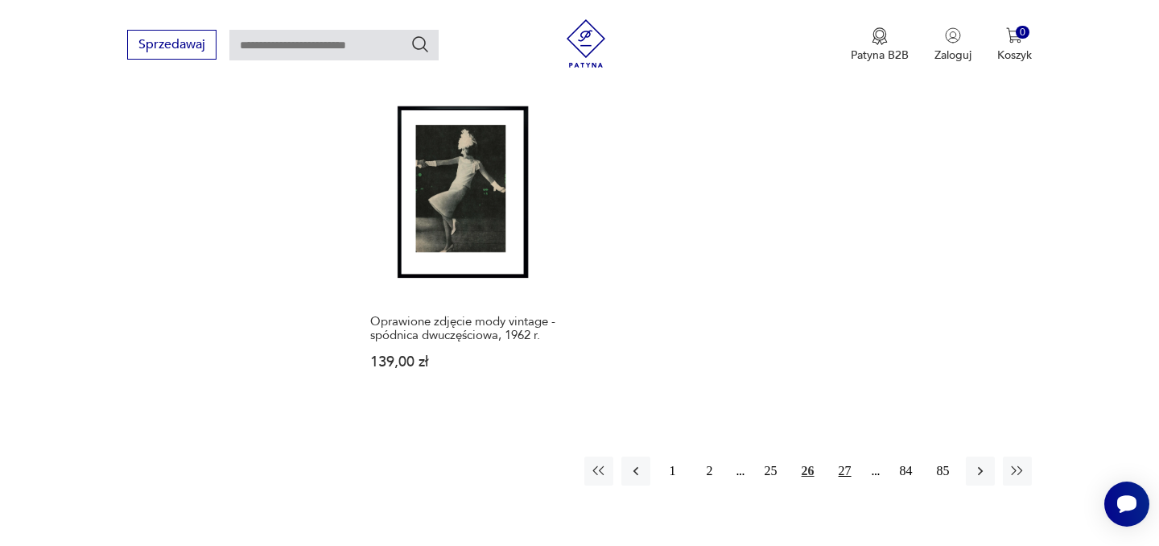
click at [841, 473] on button "27" at bounding box center [845, 470] width 29 height 29
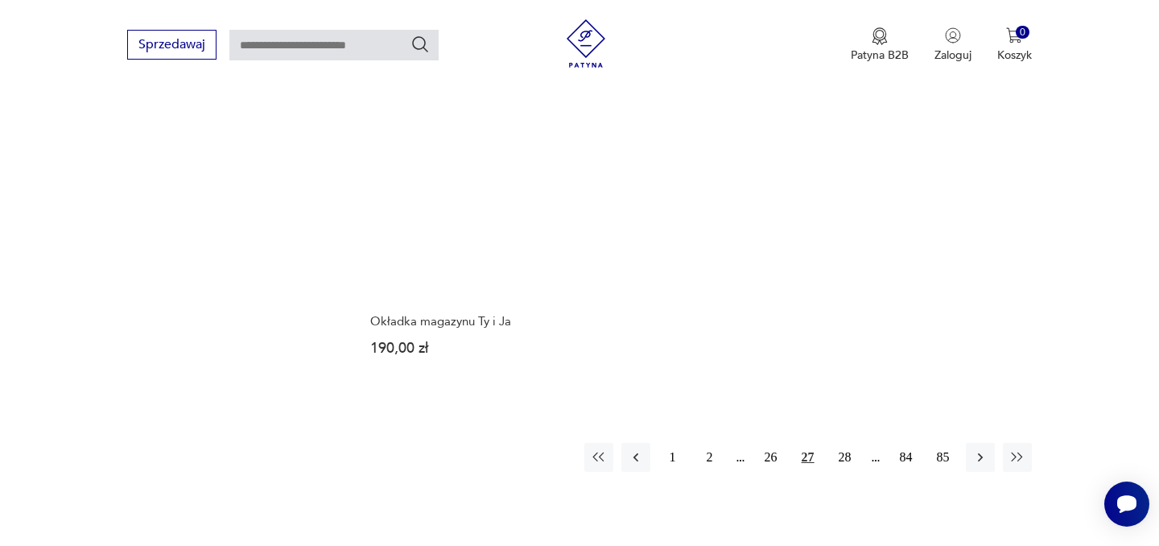
scroll to position [2336, 0]
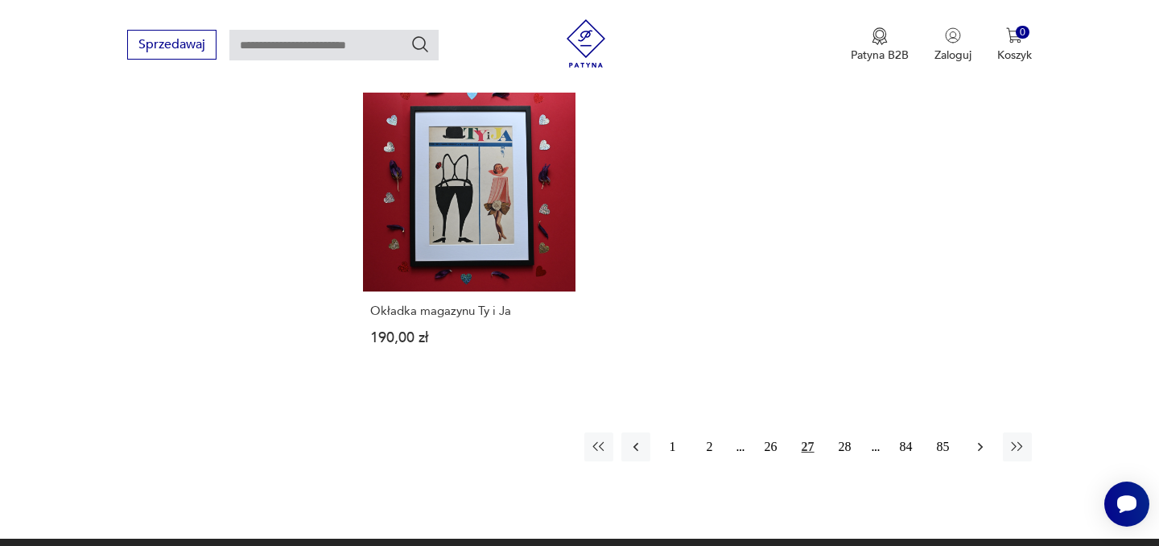
click at [977, 444] on icon "button" at bounding box center [980, 447] width 16 height 16
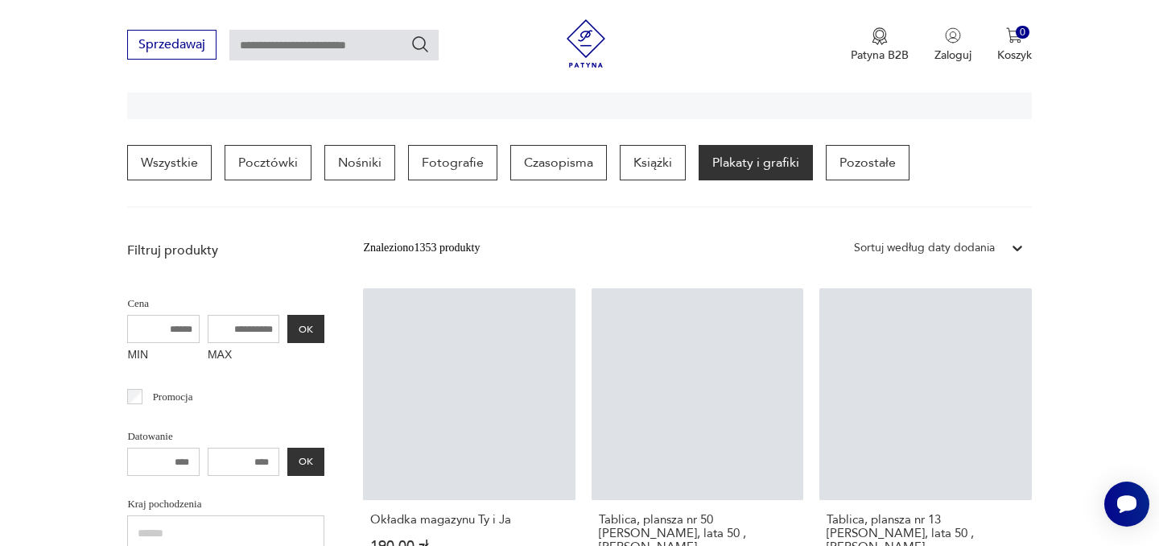
scroll to position [379, 0]
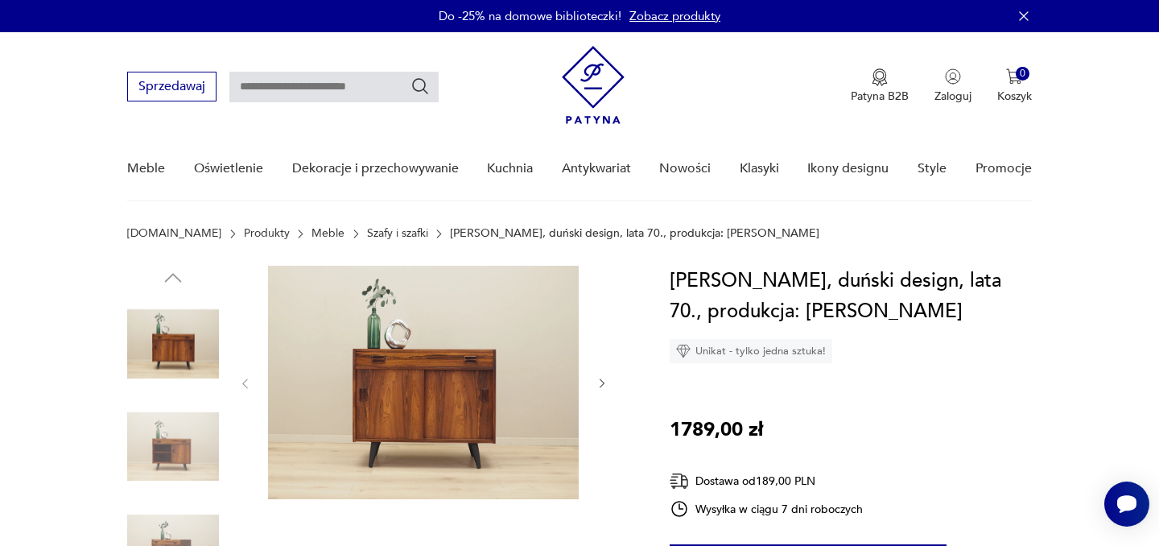
click at [599, 379] on icon "button" at bounding box center [603, 384] width 14 height 14
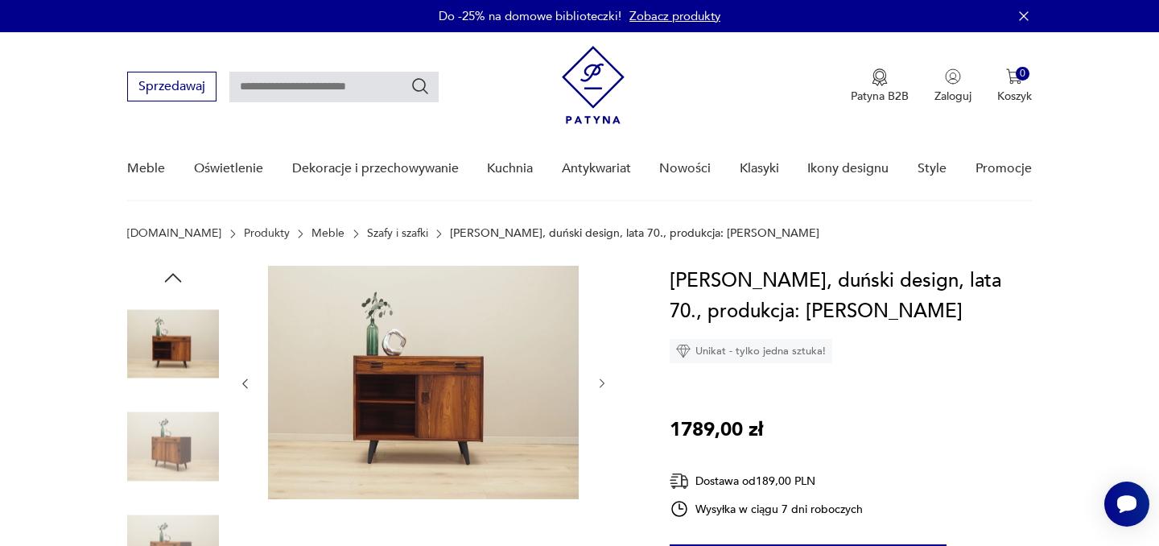
click at [599, 379] on icon "button" at bounding box center [603, 384] width 14 height 14
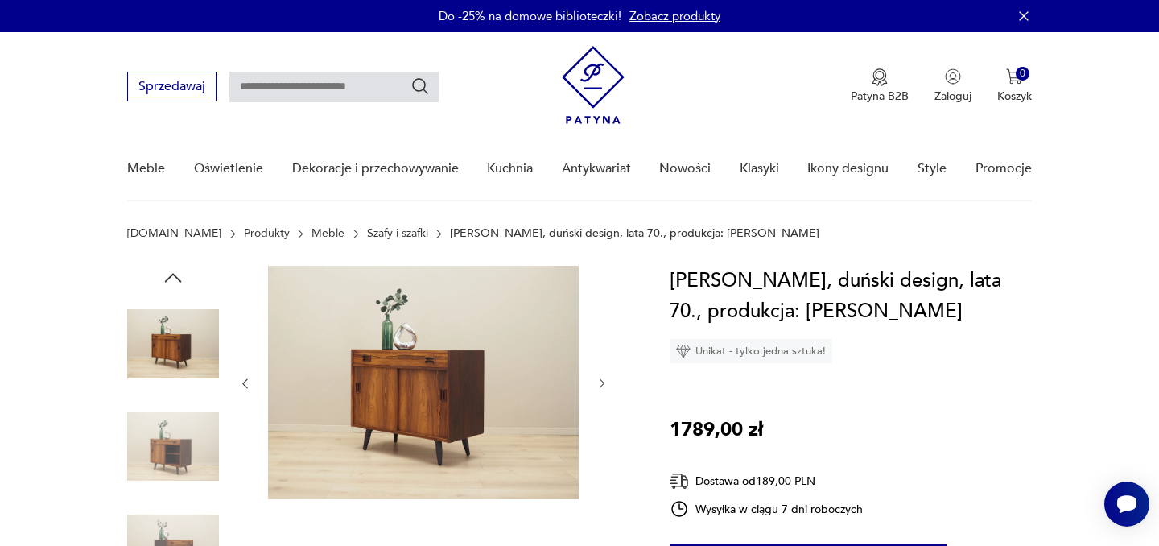
click at [599, 379] on icon "button" at bounding box center [603, 384] width 14 height 14
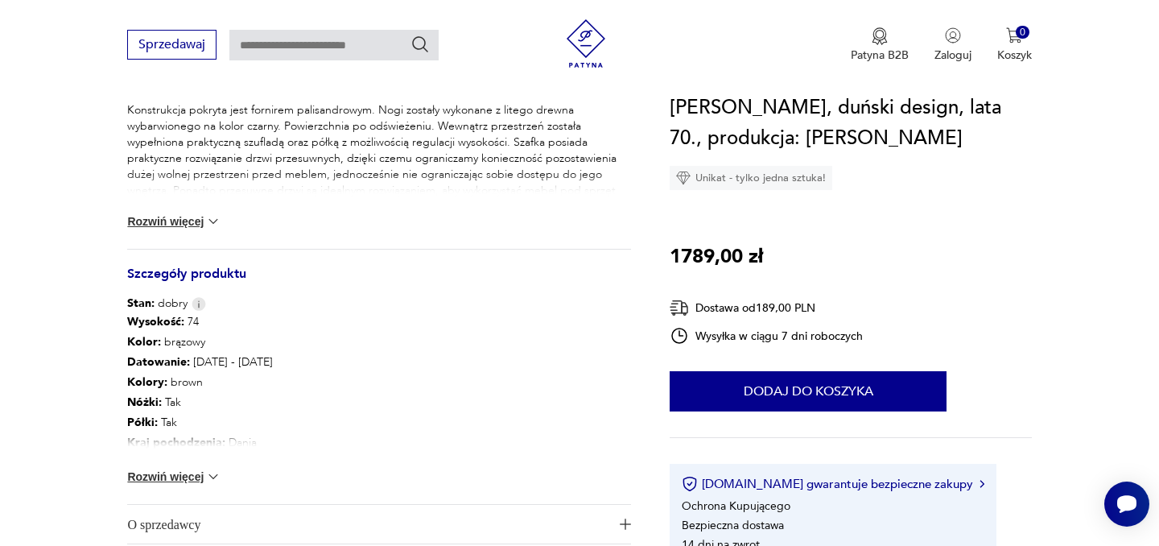
scroll to position [721, 0]
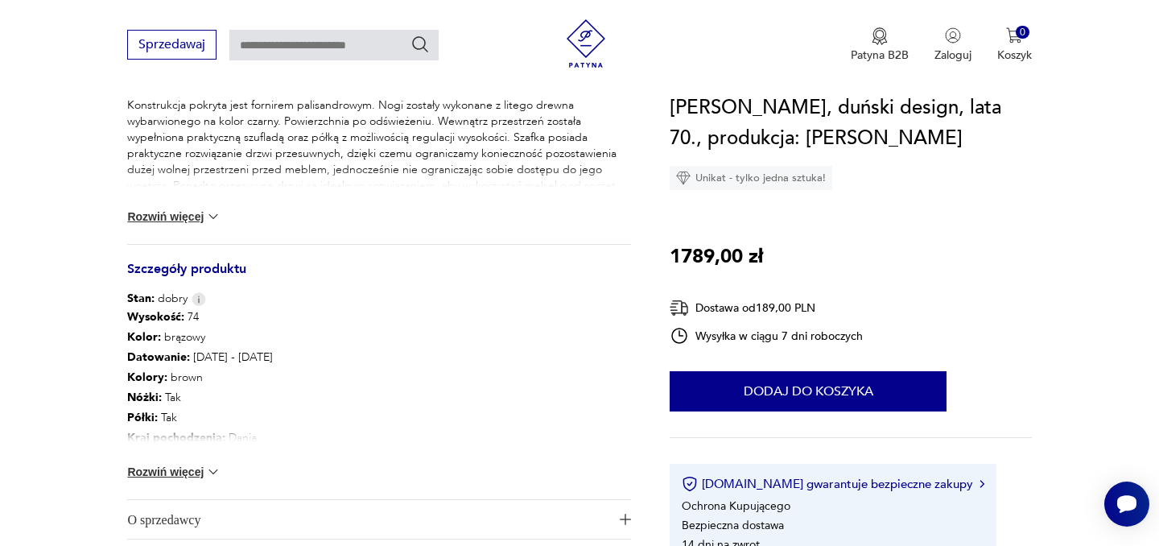
click at [209, 470] on img at bounding box center [213, 472] width 16 height 16
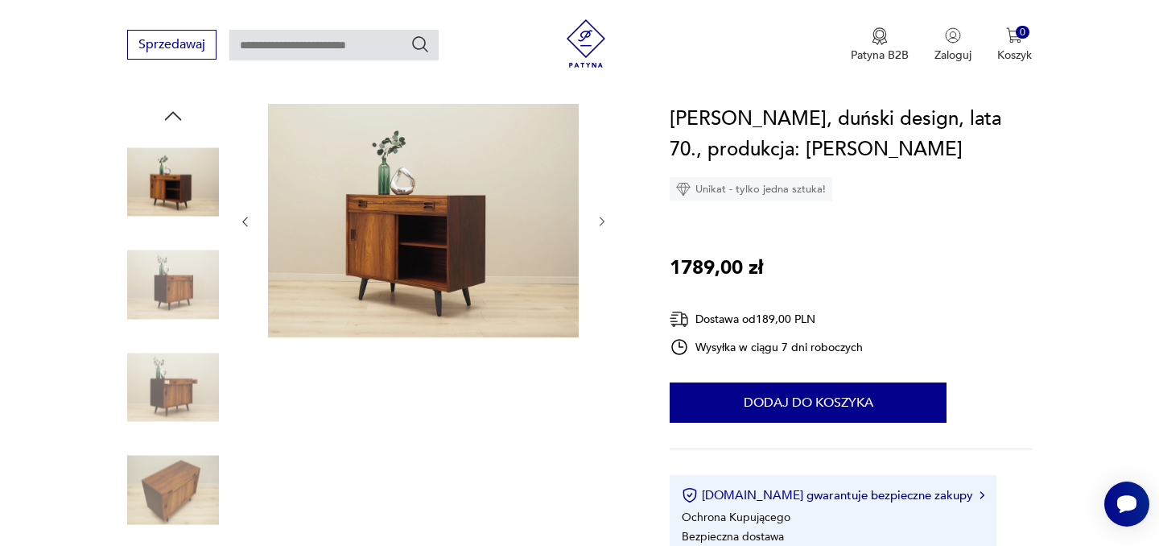
scroll to position [160, 0]
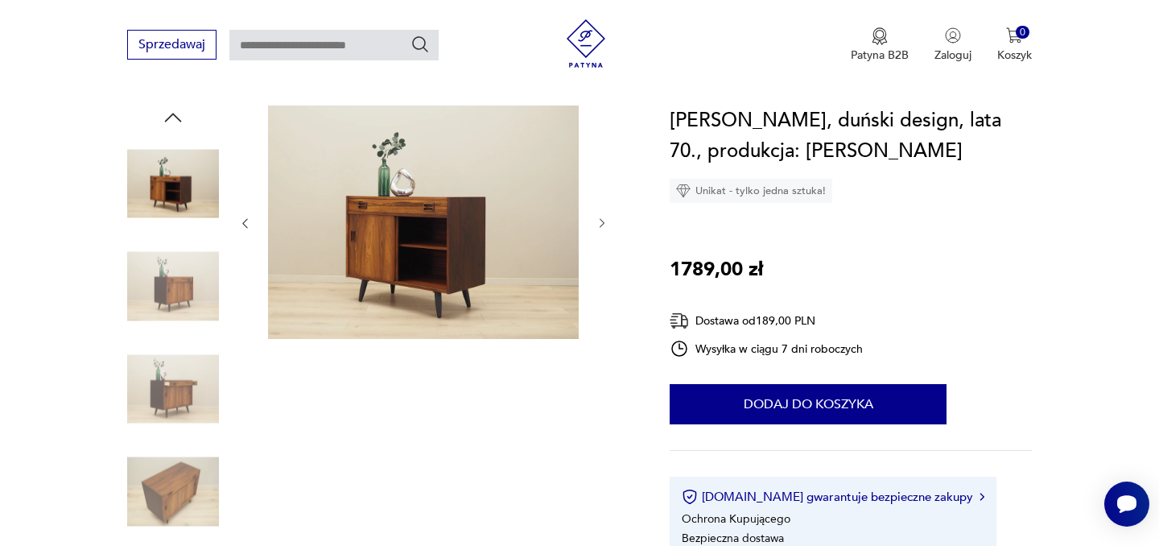
click at [598, 222] on icon "button" at bounding box center [603, 224] width 14 height 14
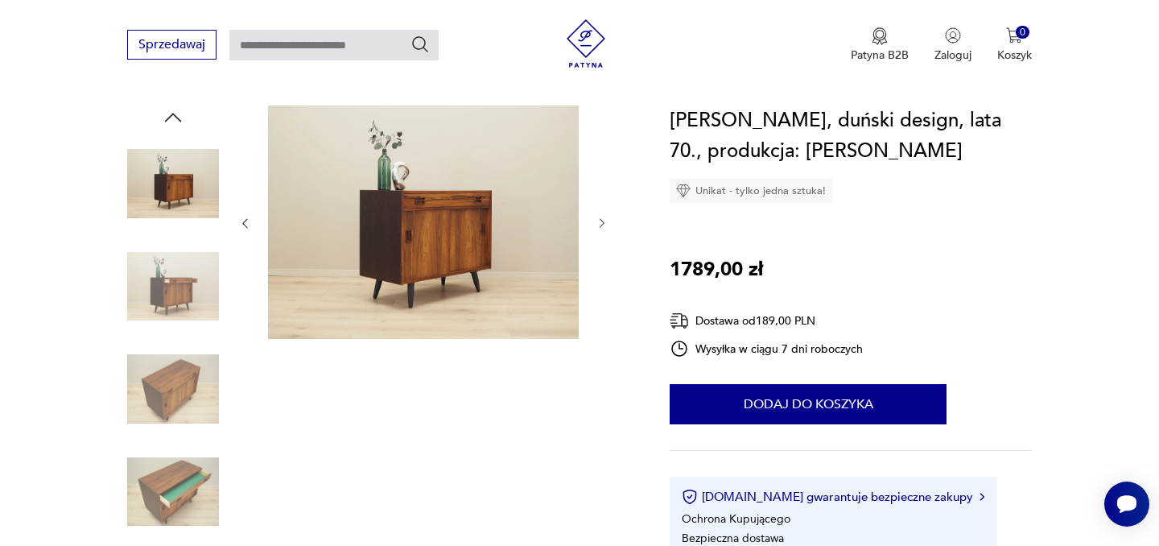
click at [598, 222] on icon "button" at bounding box center [603, 224] width 14 height 14
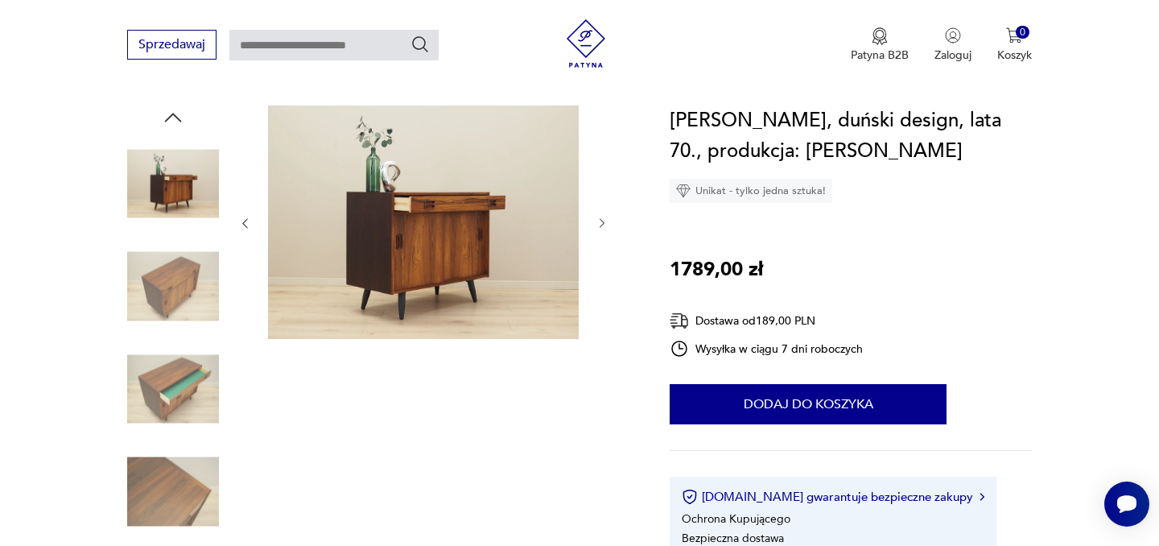
click at [598, 222] on icon "button" at bounding box center [603, 224] width 14 height 14
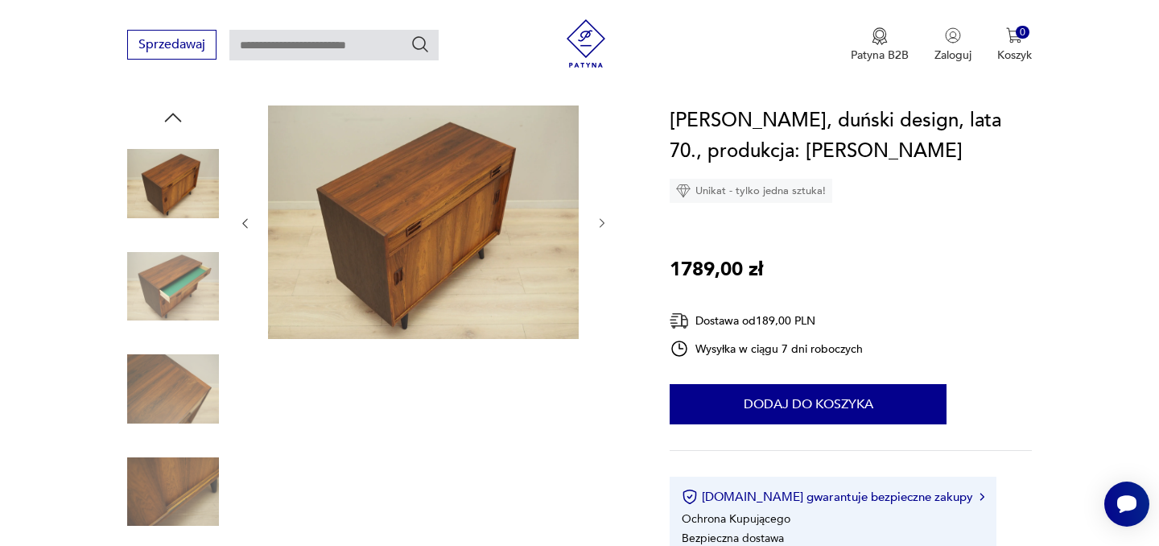
click at [598, 222] on icon "button" at bounding box center [603, 224] width 14 height 14
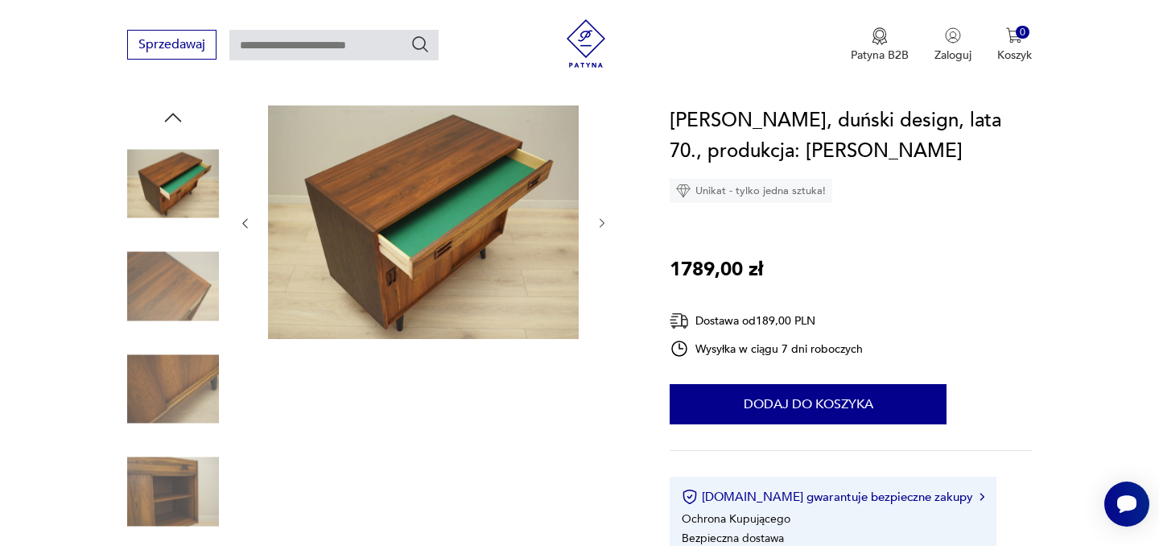
click at [601, 222] on icon "button" at bounding box center [603, 224] width 14 height 14
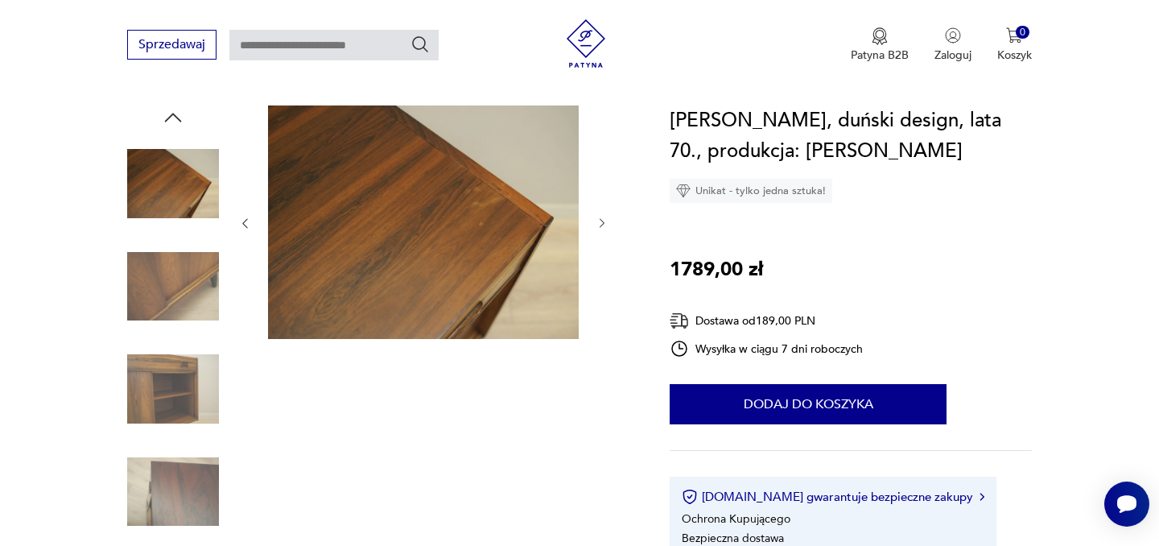
click at [601, 222] on icon "button" at bounding box center [603, 224] width 14 height 14
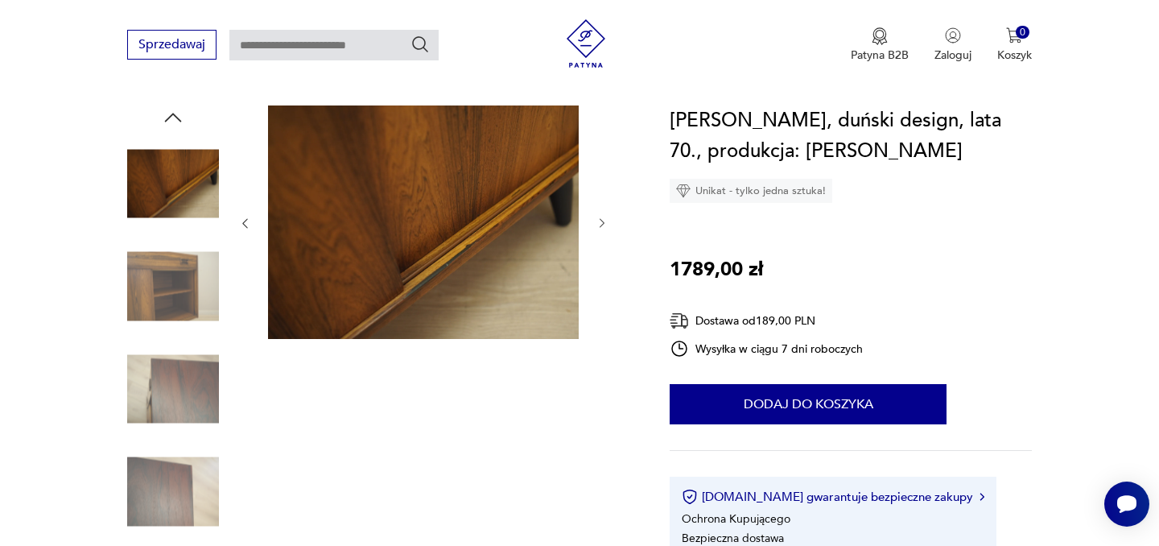
click at [510, 200] on img at bounding box center [423, 221] width 311 height 233
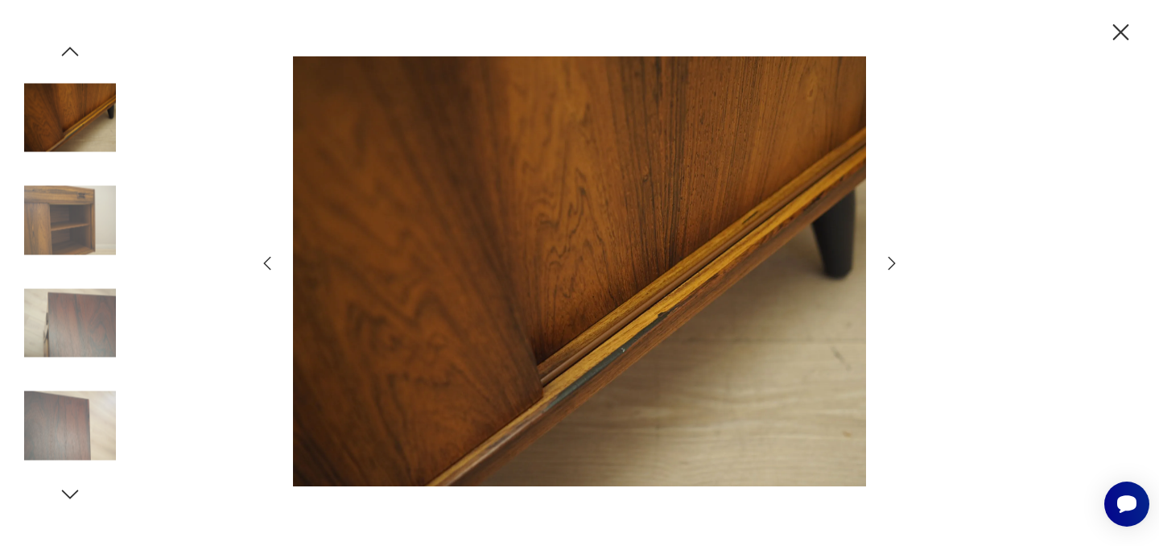
click at [895, 260] on icon "button" at bounding box center [891, 263] width 19 height 19
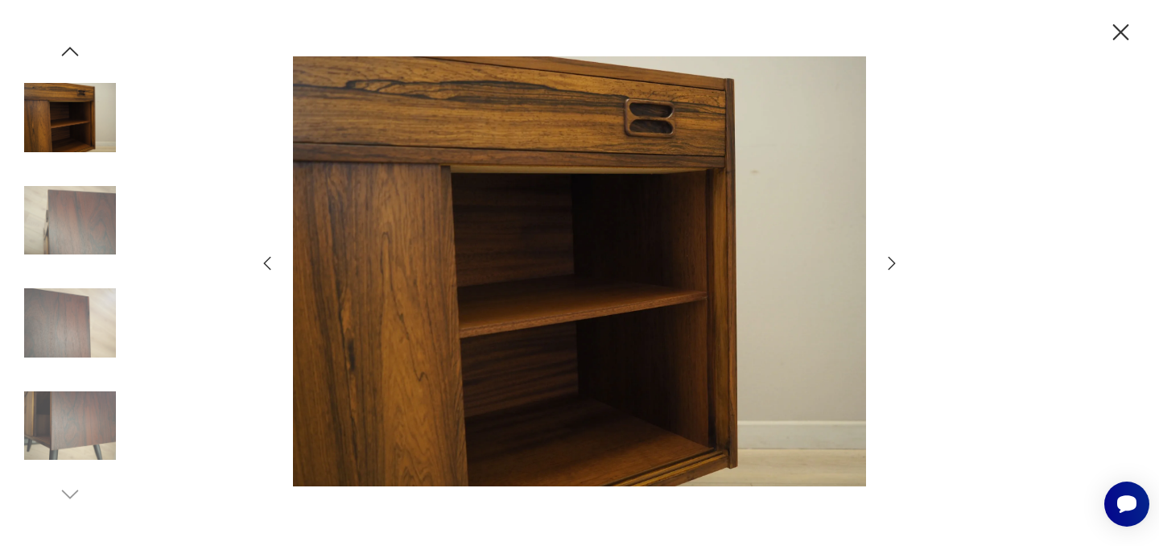
click at [895, 260] on icon "button" at bounding box center [891, 263] width 19 height 19
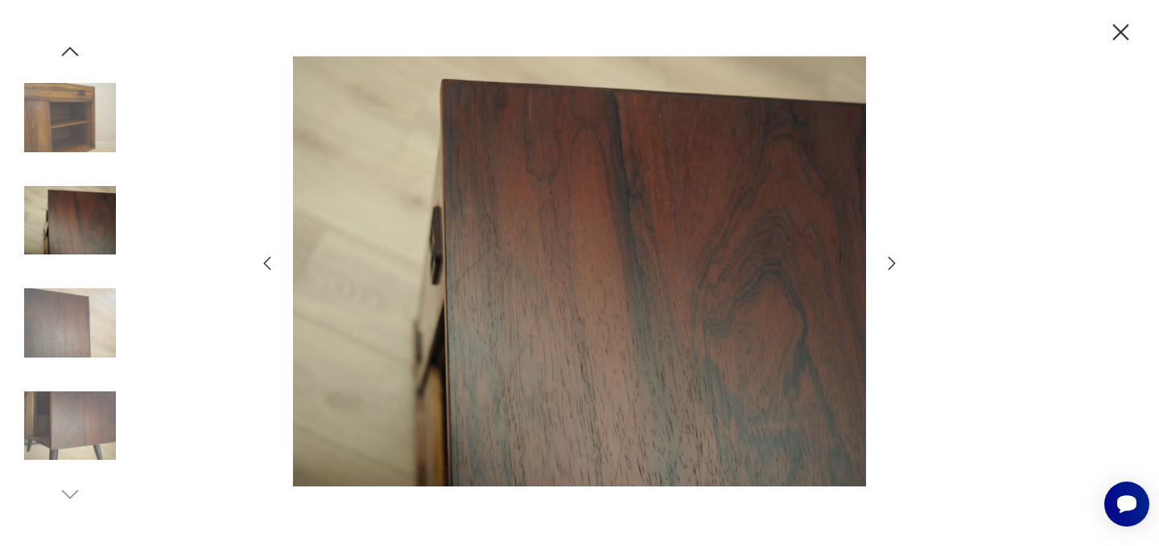
click at [895, 260] on icon "button" at bounding box center [891, 263] width 19 height 19
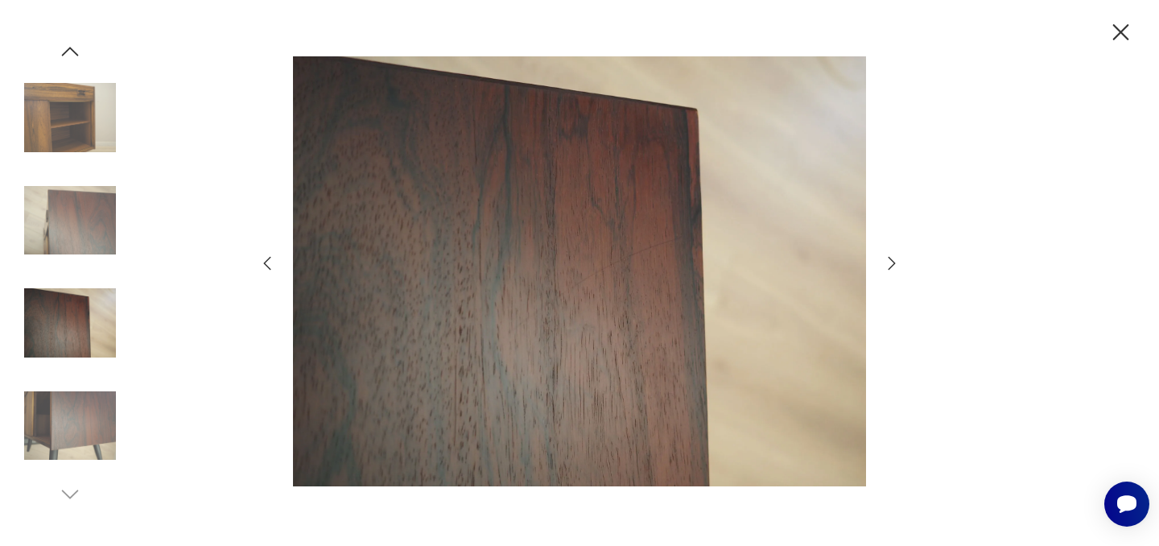
click at [895, 260] on icon "button" at bounding box center [891, 263] width 19 height 19
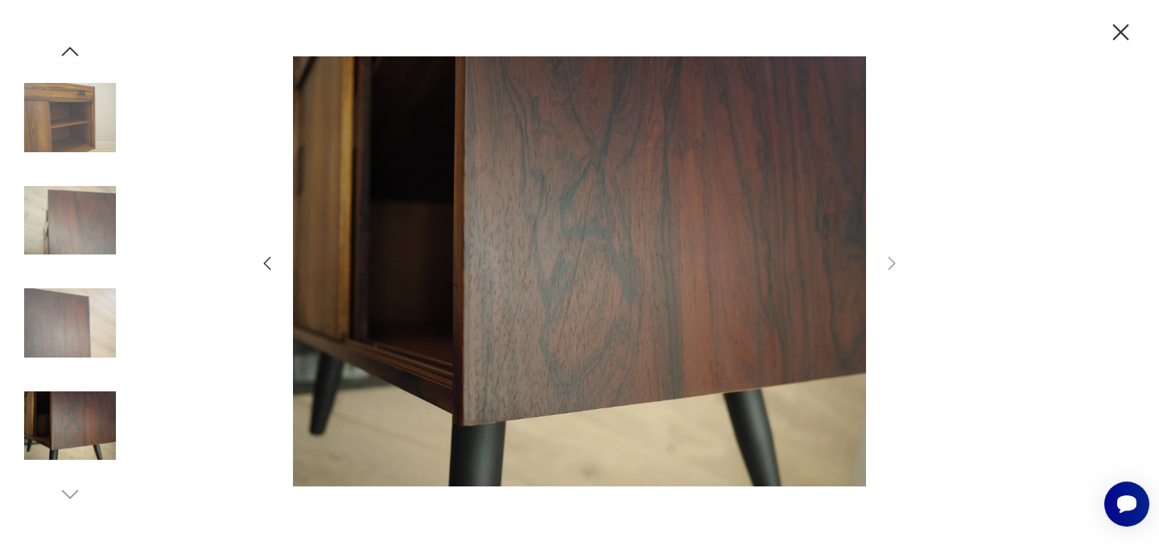
click at [1127, 34] on icon "button" at bounding box center [1121, 33] width 28 height 28
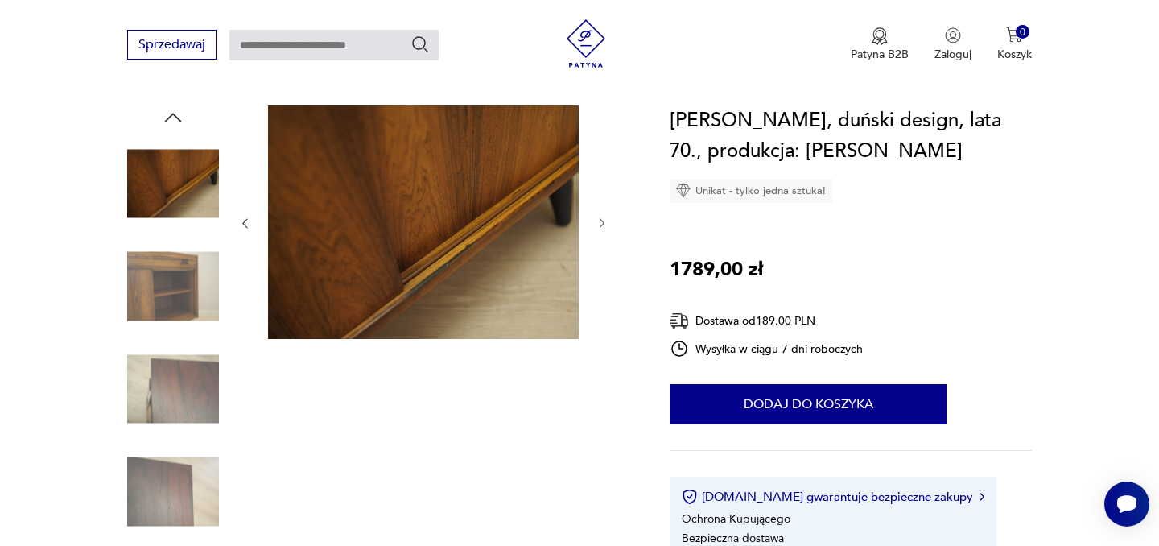
click at [180, 121] on icon "button" at bounding box center [173, 117] width 24 height 24
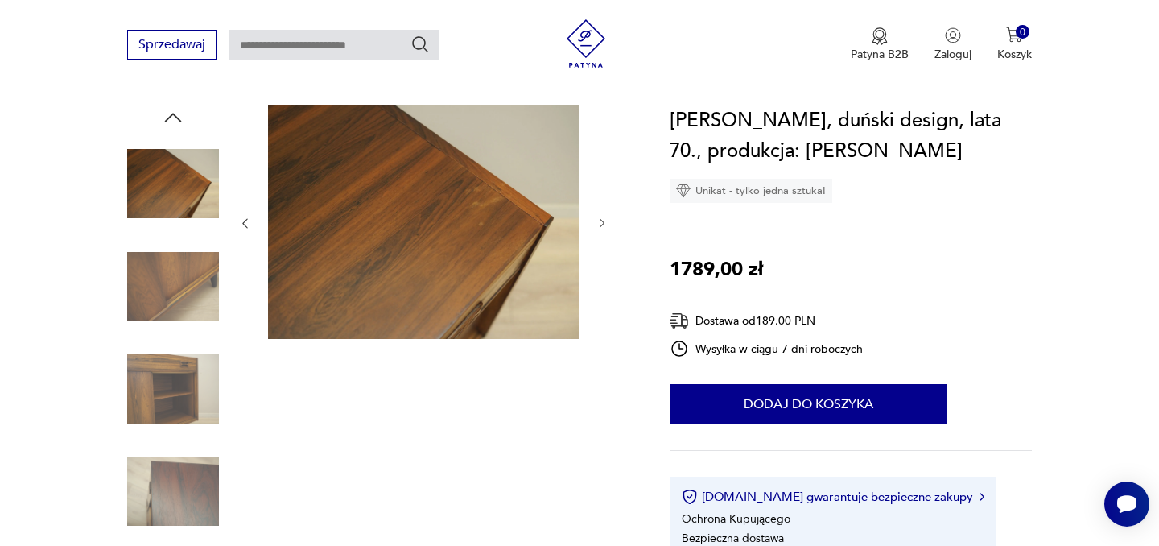
click at [180, 121] on icon "button" at bounding box center [173, 117] width 24 height 24
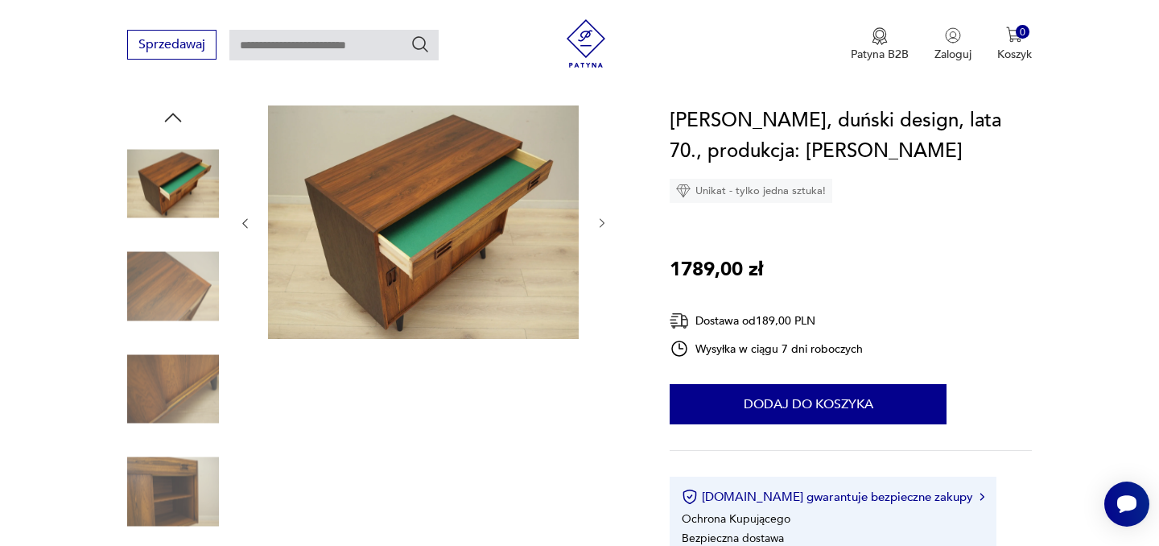
click at [180, 121] on icon "button" at bounding box center [173, 117] width 24 height 24
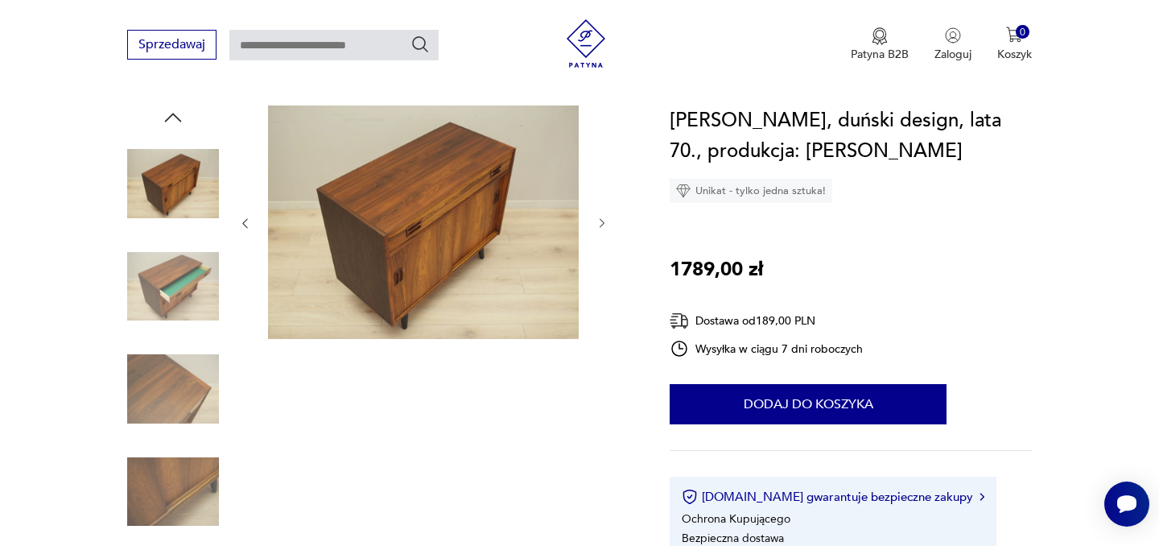
click at [180, 121] on icon "button" at bounding box center [173, 117] width 24 height 24
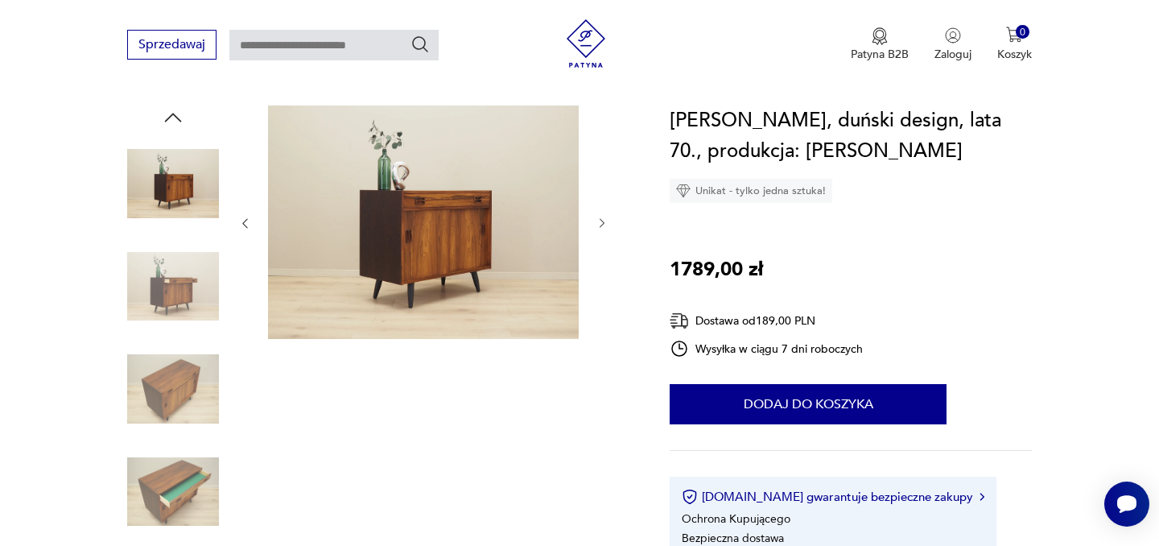
click at [180, 121] on icon "button" at bounding box center [173, 117] width 24 height 24
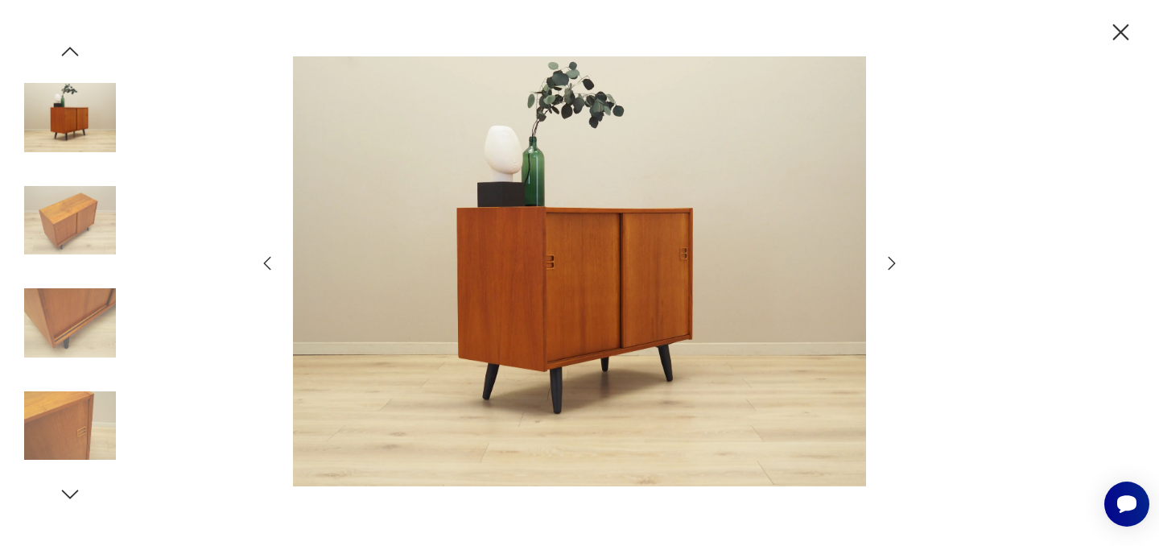
click at [1120, 24] on icon "button" at bounding box center [1121, 33] width 28 height 28
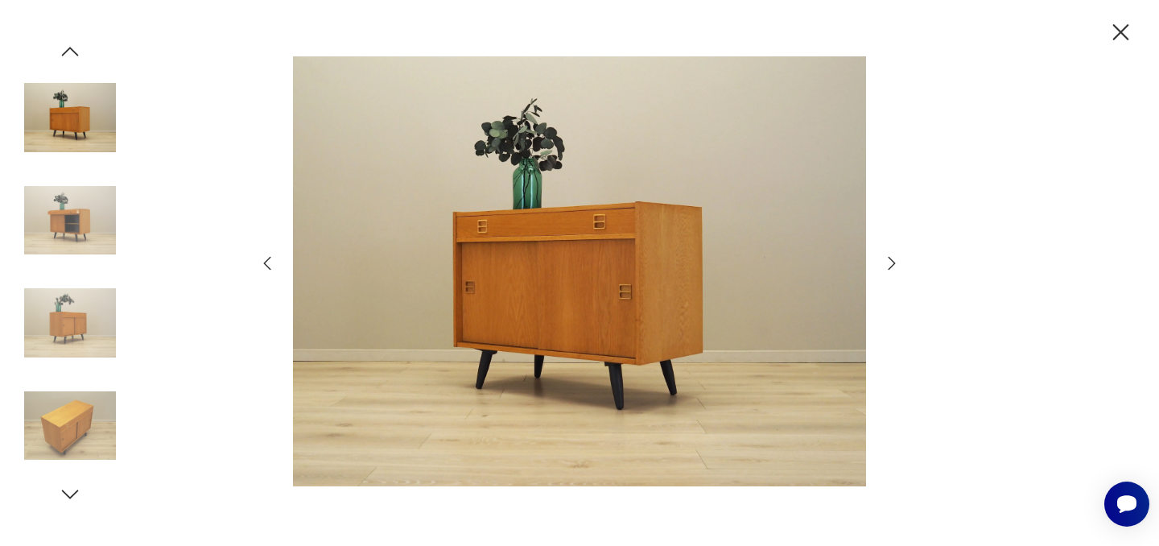
click at [1116, 27] on icon "button" at bounding box center [1121, 32] width 16 height 16
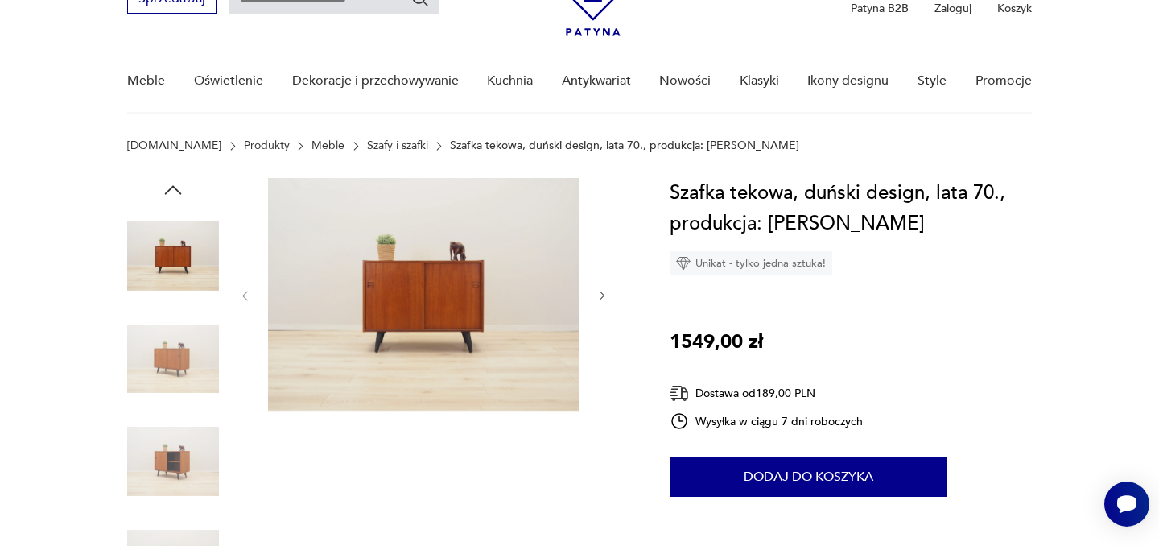
scroll to position [180, 0]
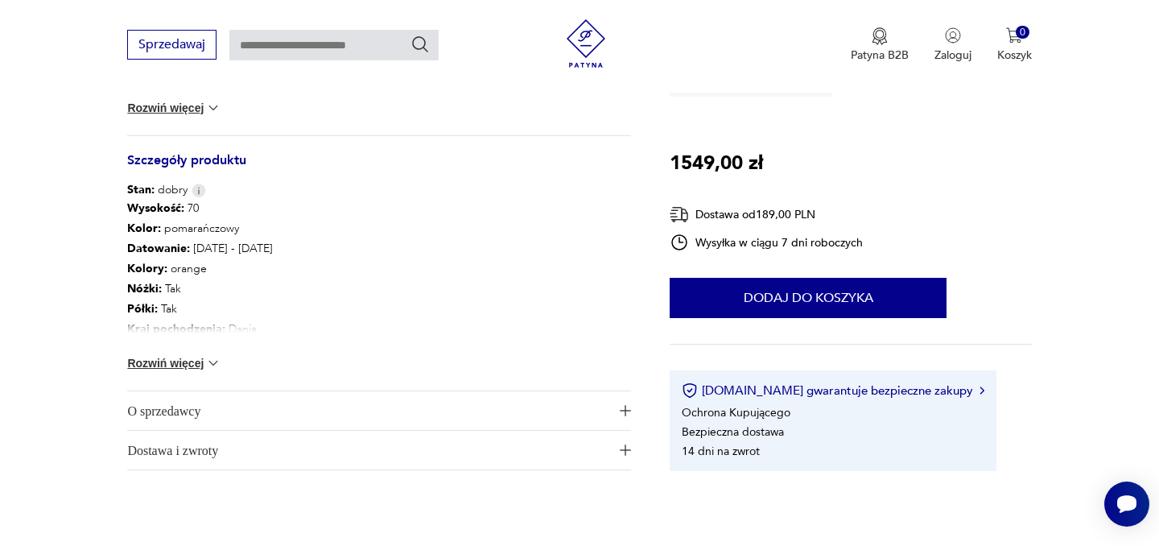
scroll to position [860, 0]
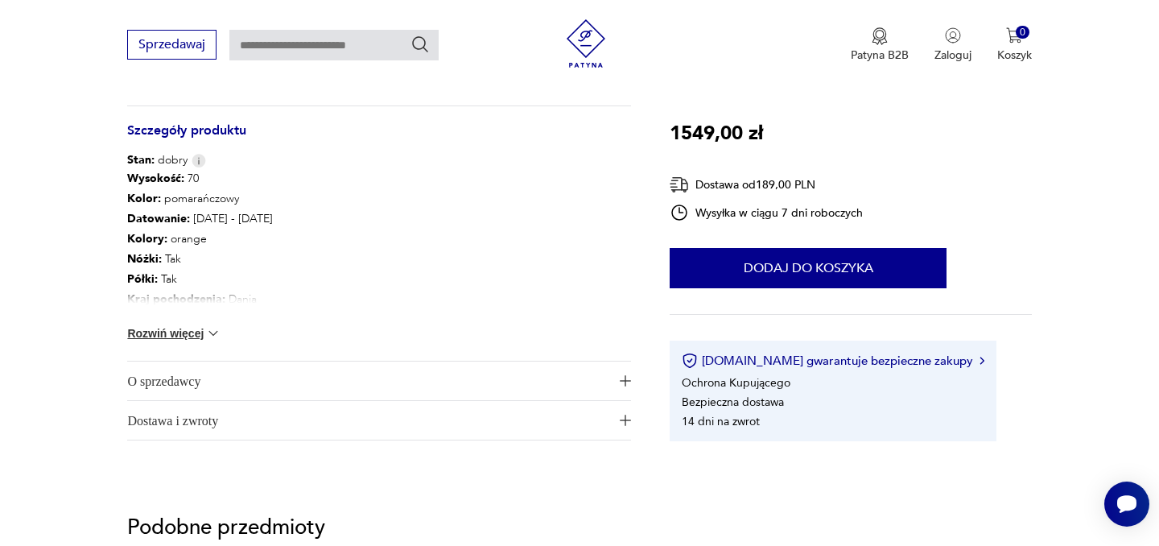
click at [209, 332] on img at bounding box center [213, 333] width 16 height 16
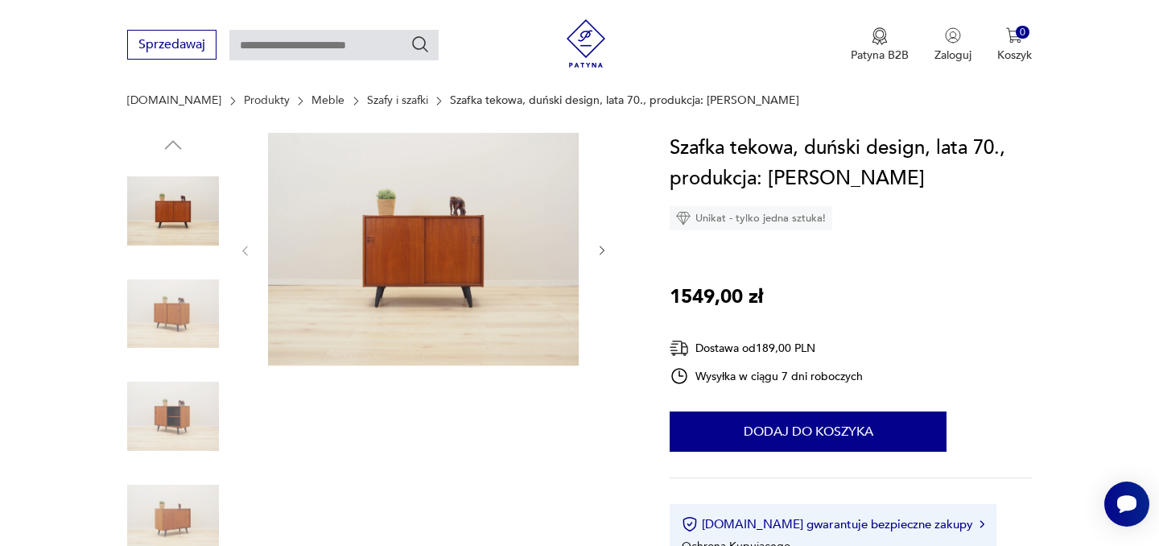
scroll to position [126, 0]
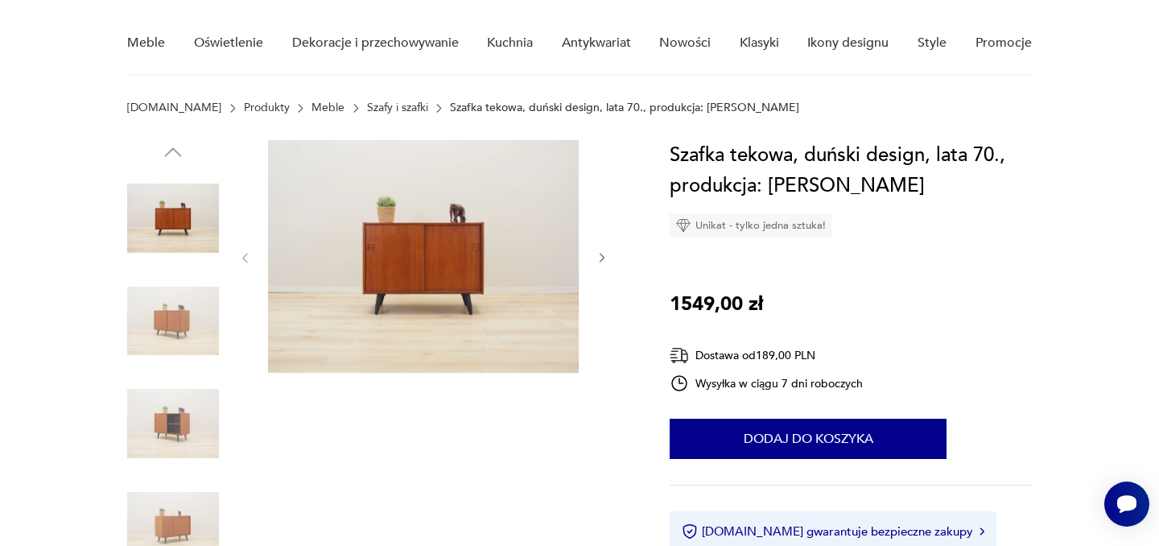
click at [605, 254] on icon "button" at bounding box center [603, 258] width 14 height 14
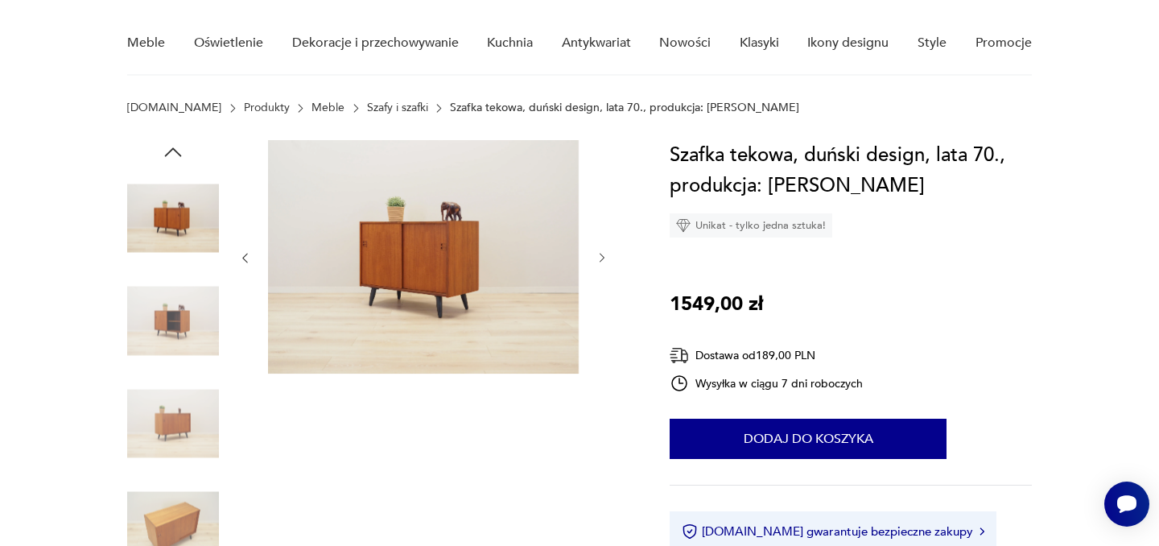
click at [605, 254] on icon "button" at bounding box center [603, 258] width 14 height 14
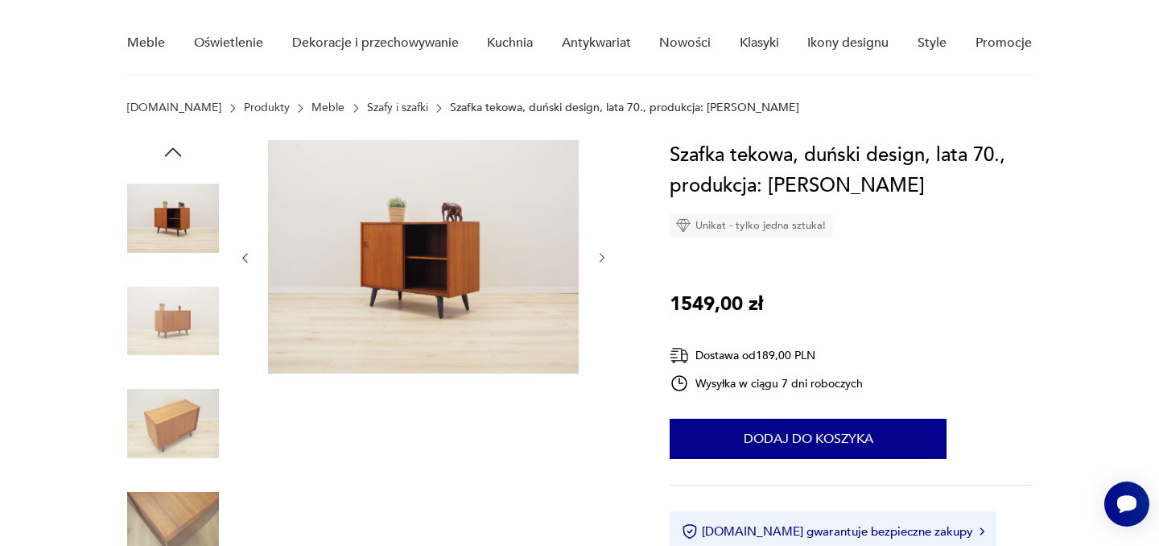
click at [605, 254] on icon "button" at bounding box center [603, 258] width 14 height 14
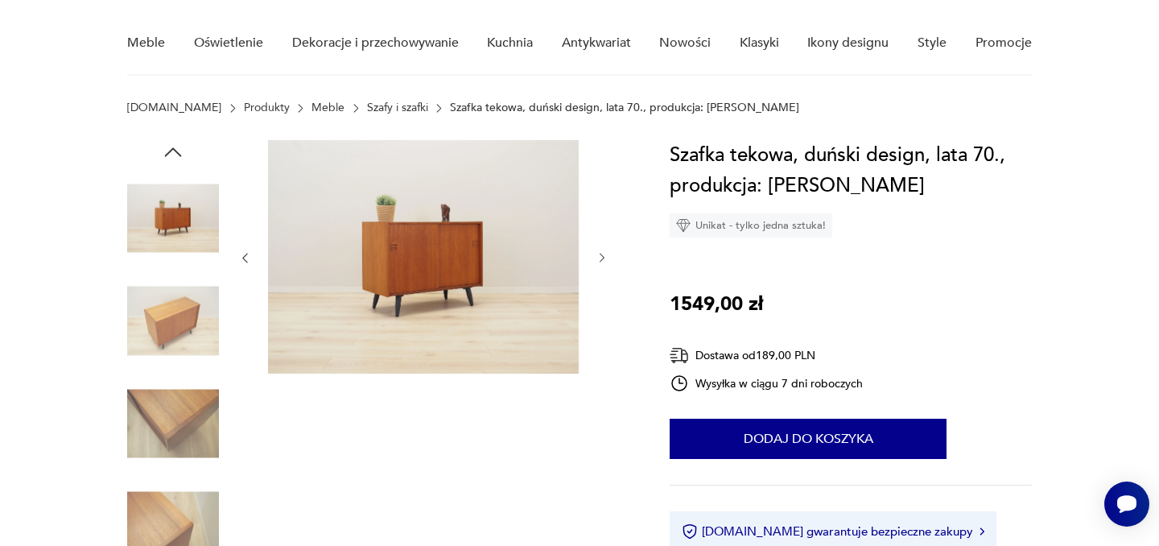
click at [605, 254] on icon "button" at bounding box center [603, 258] width 14 height 14
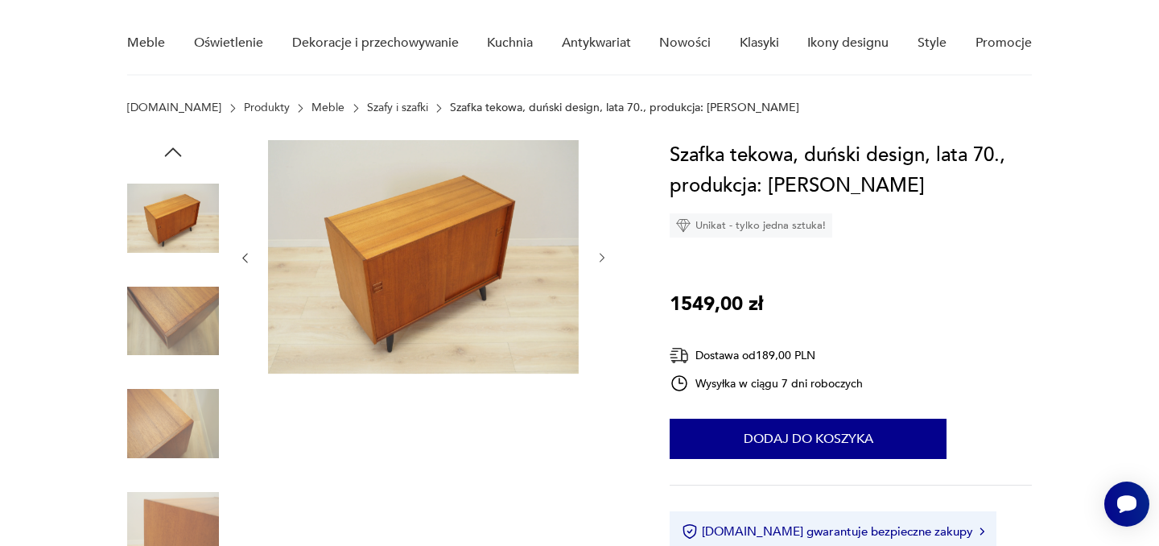
click at [605, 254] on icon "button" at bounding box center [603, 258] width 14 height 14
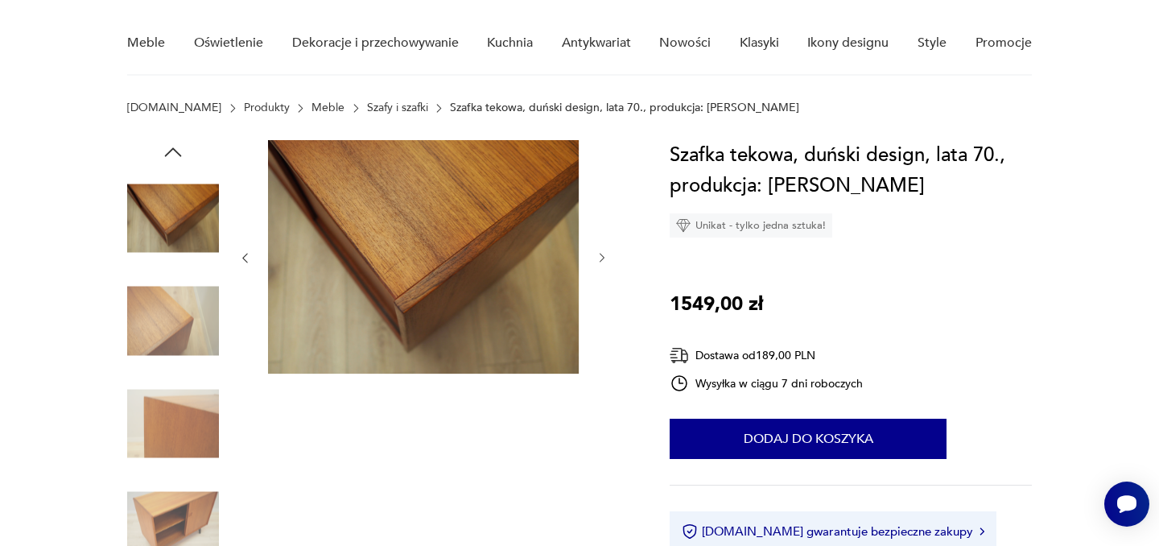
click at [605, 254] on icon "button" at bounding box center [603, 258] width 14 height 14
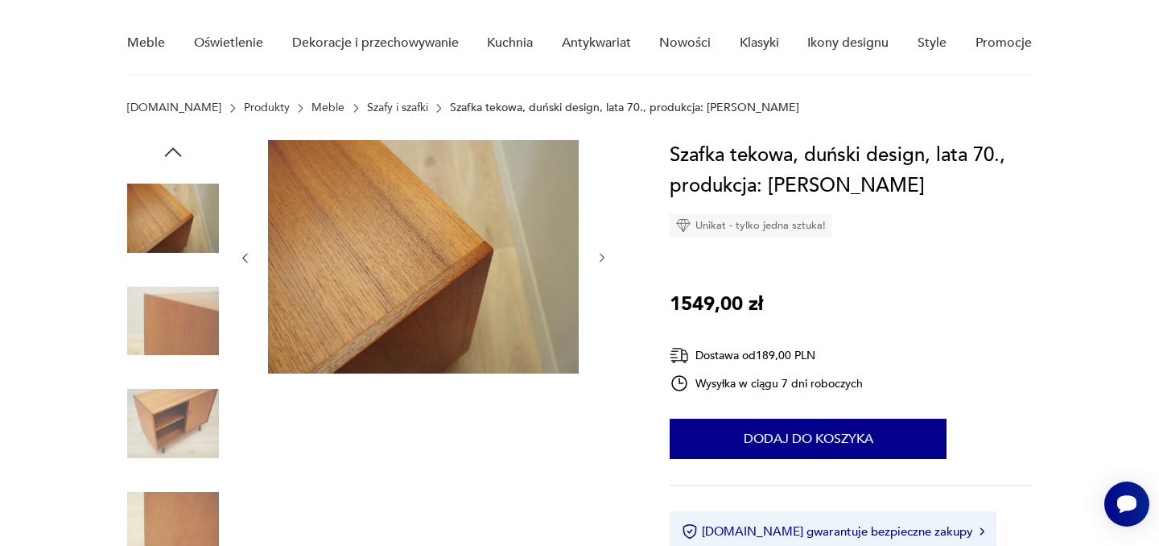
click at [605, 254] on icon "button" at bounding box center [603, 258] width 14 height 14
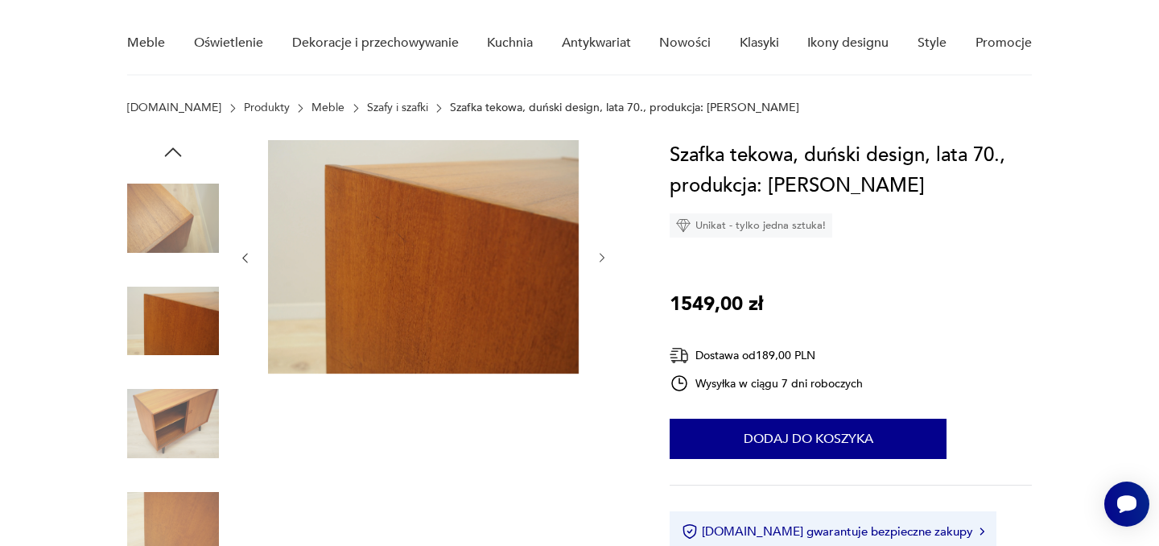
click at [605, 254] on icon "button" at bounding box center [603, 258] width 14 height 14
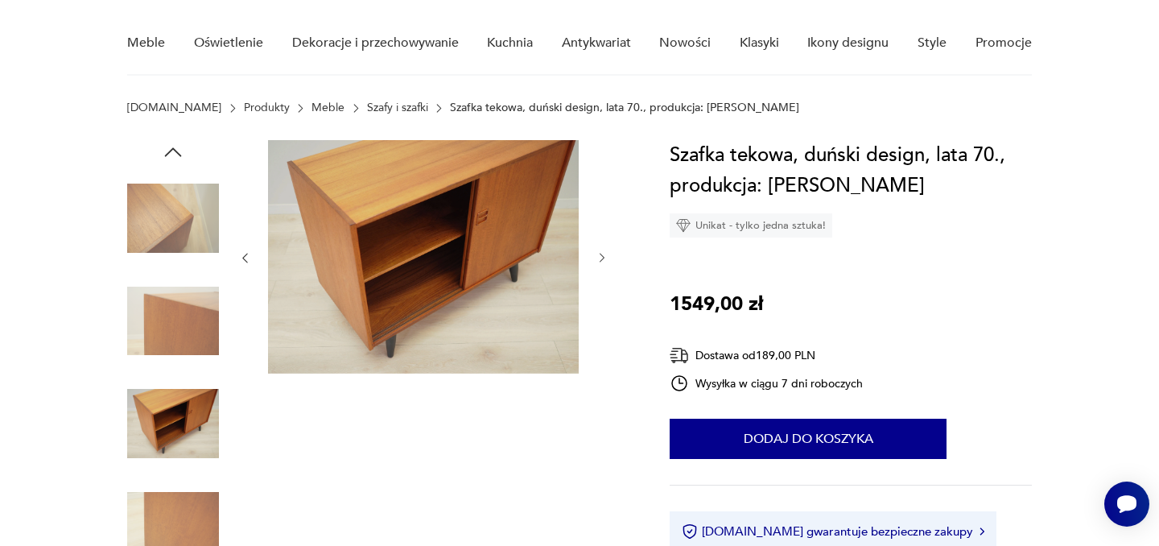
click at [605, 254] on icon "button" at bounding box center [603, 258] width 14 height 14
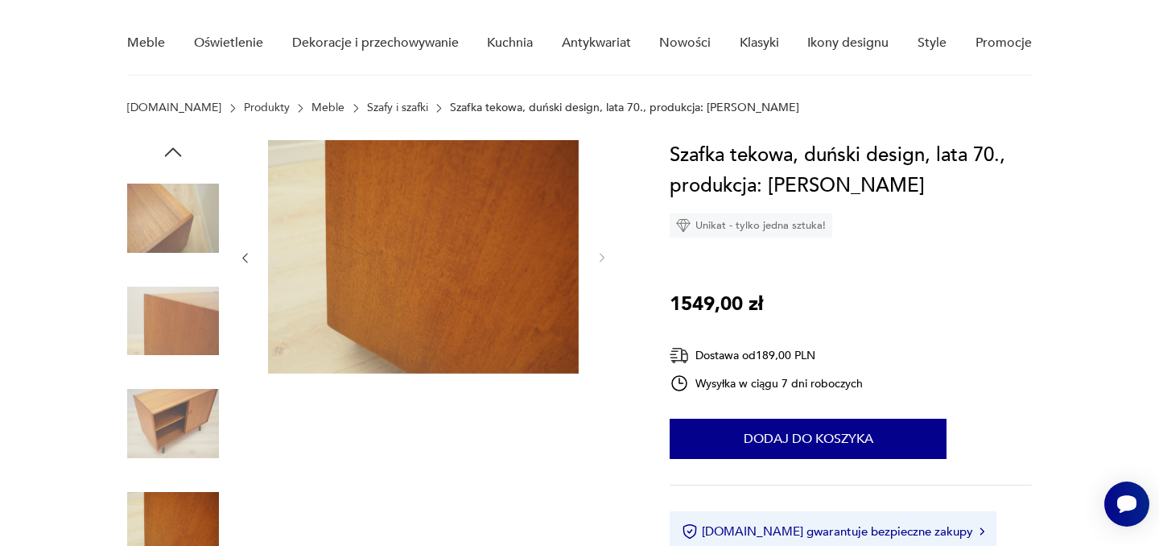
click at [171, 149] on icon "button" at bounding box center [173, 151] width 17 height 9
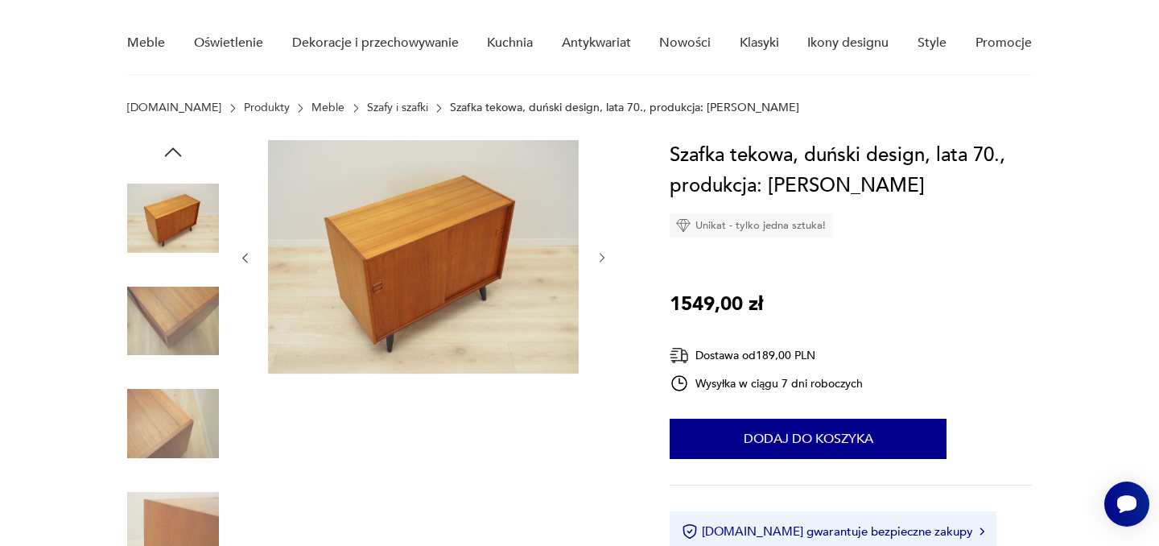
click at [171, 149] on icon "button" at bounding box center [173, 151] width 17 height 9
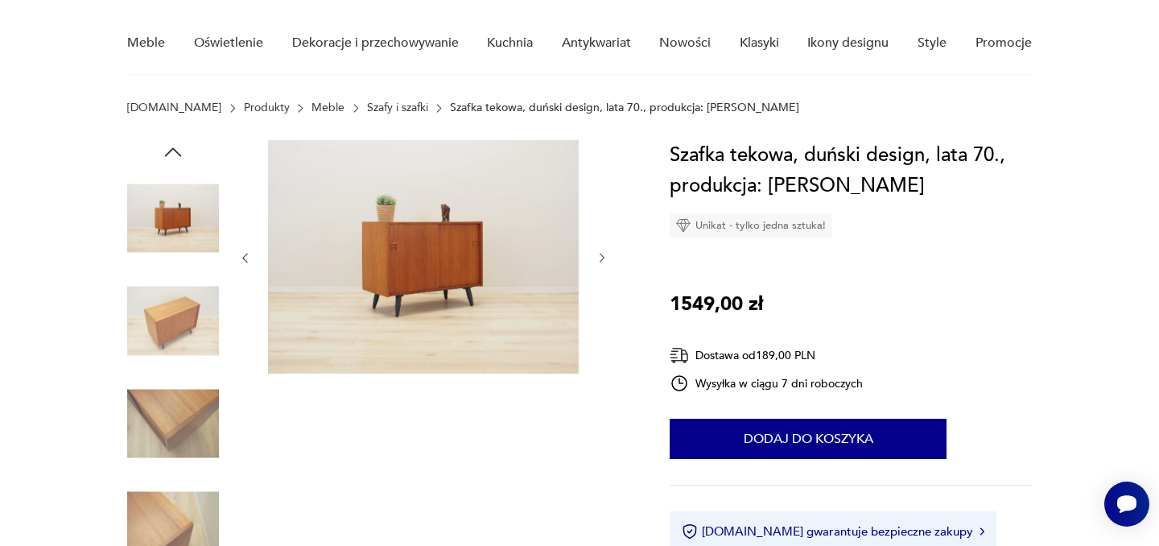
click at [171, 149] on icon "button" at bounding box center [173, 151] width 17 height 9
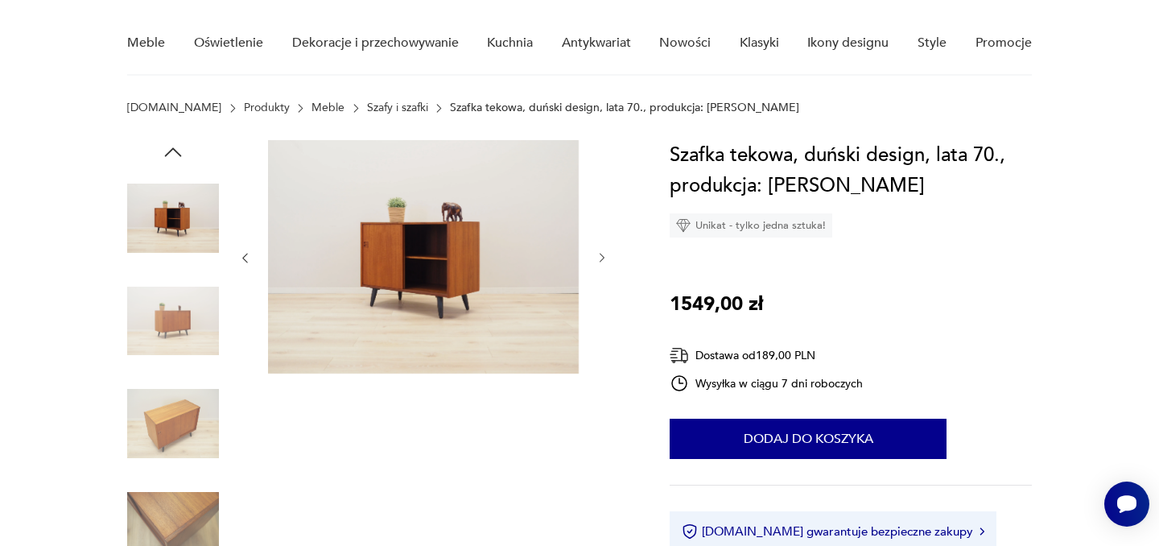
click at [171, 149] on icon "button" at bounding box center [173, 151] width 17 height 9
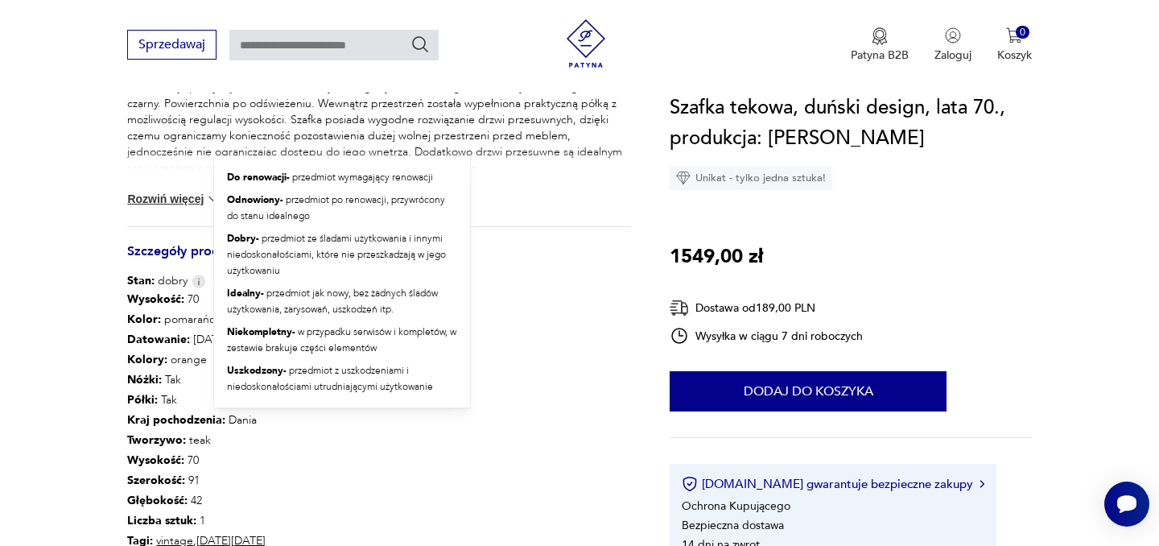
scroll to position [768, 0]
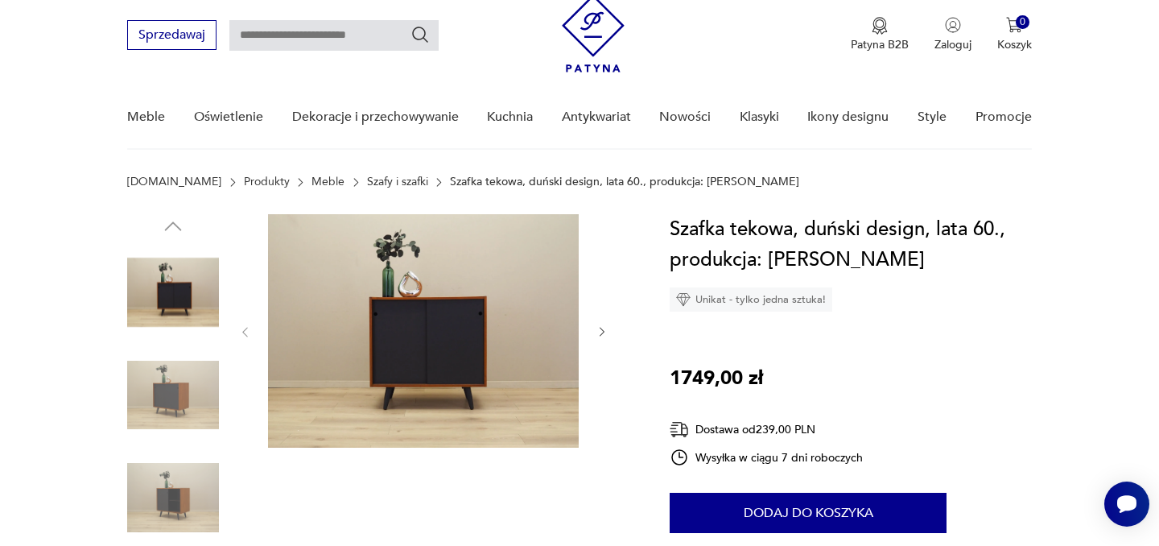
scroll to position [52, 0]
click at [601, 329] on icon "button" at bounding box center [603, 331] width 14 height 14
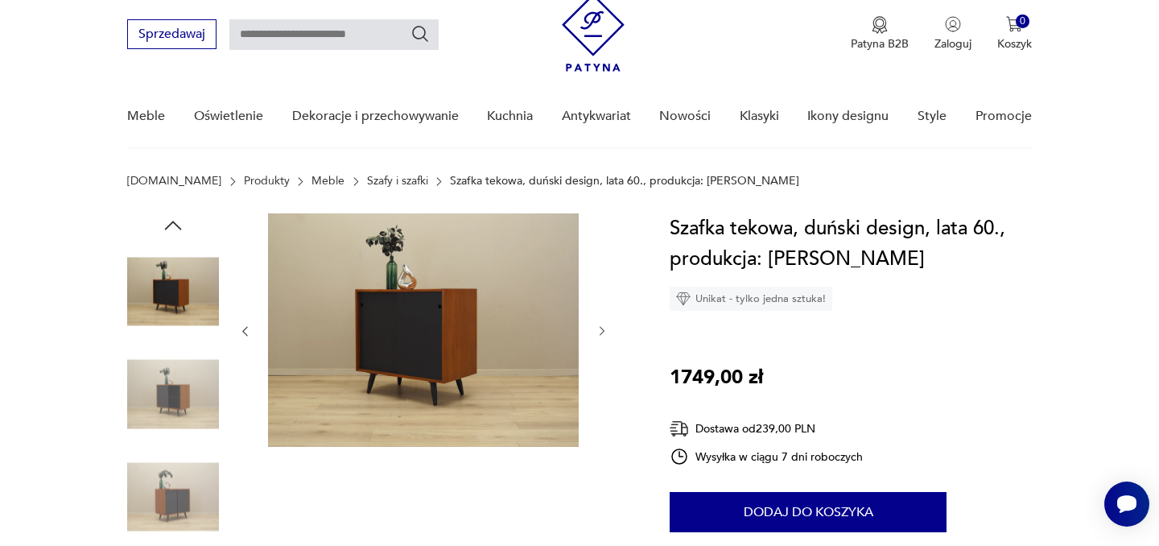
click at [601, 329] on icon "button" at bounding box center [603, 331] width 14 height 14
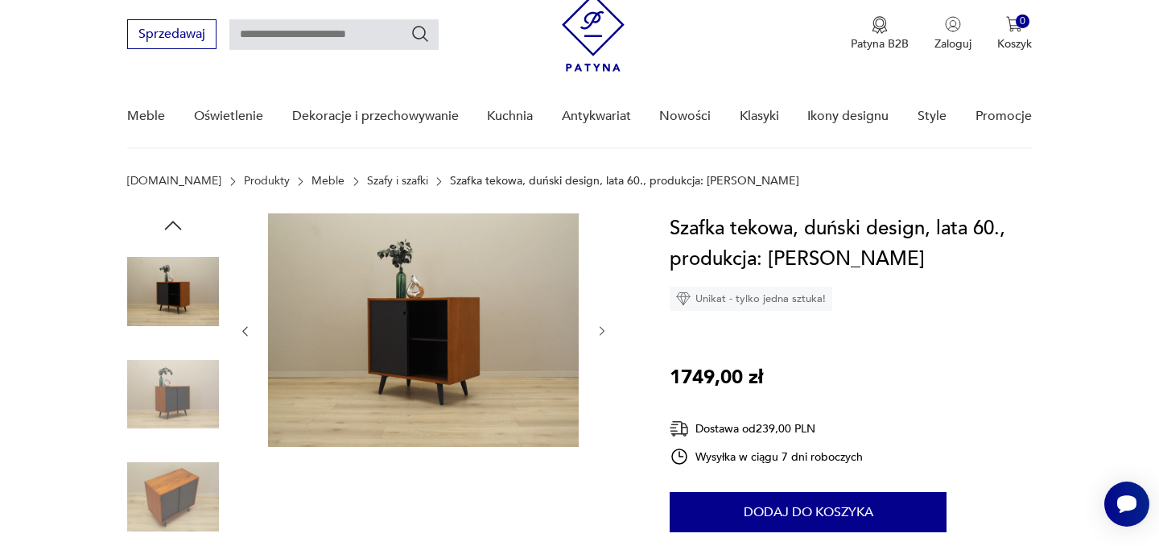
click at [601, 329] on icon "button" at bounding box center [603, 331] width 14 height 14
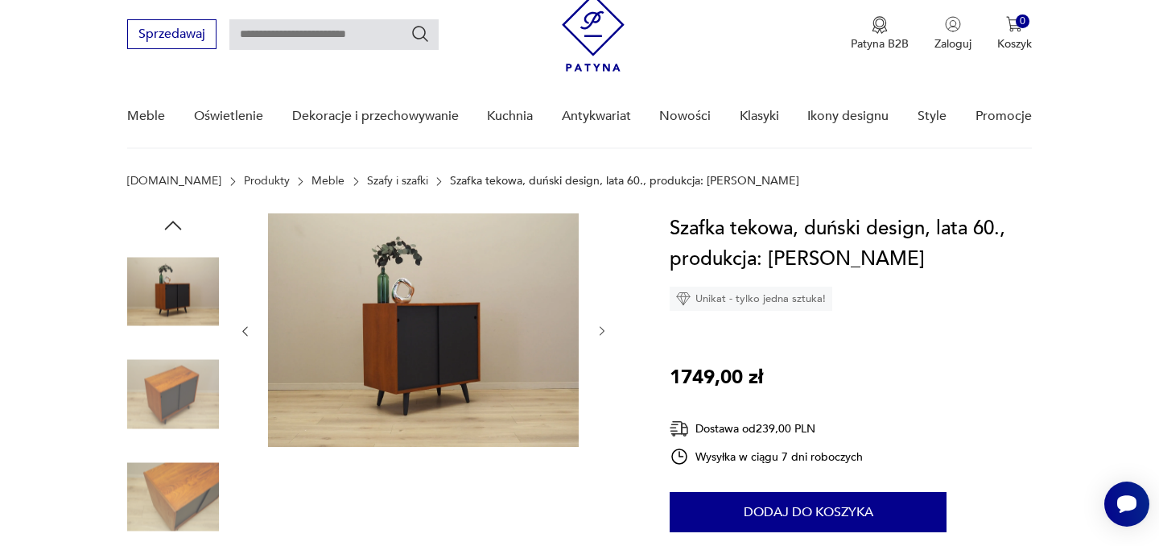
click at [601, 329] on icon "button" at bounding box center [603, 331] width 14 height 14
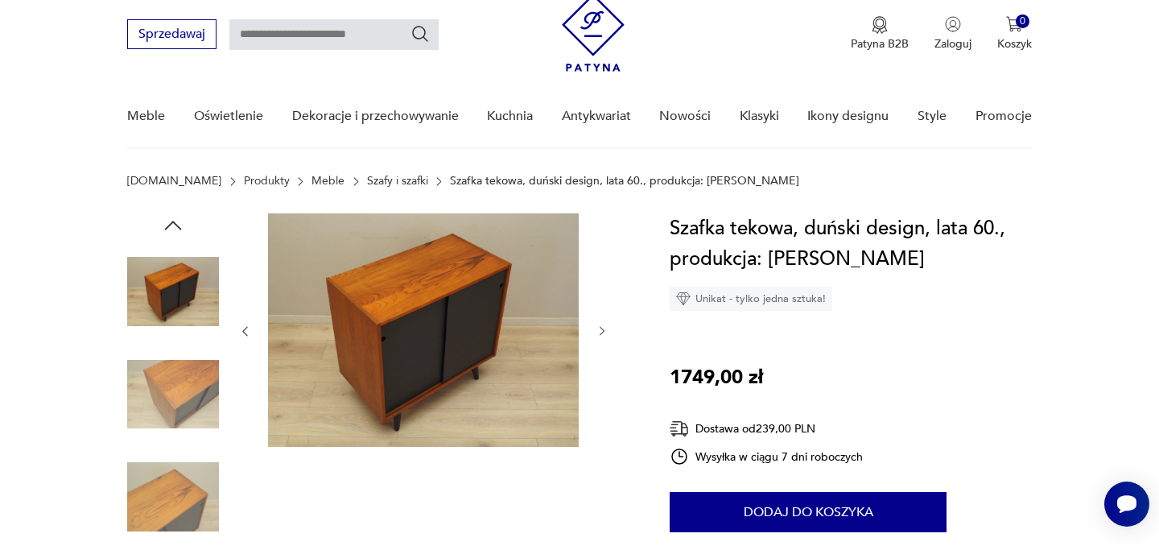
click at [601, 329] on icon "button" at bounding box center [603, 331] width 14 height 14
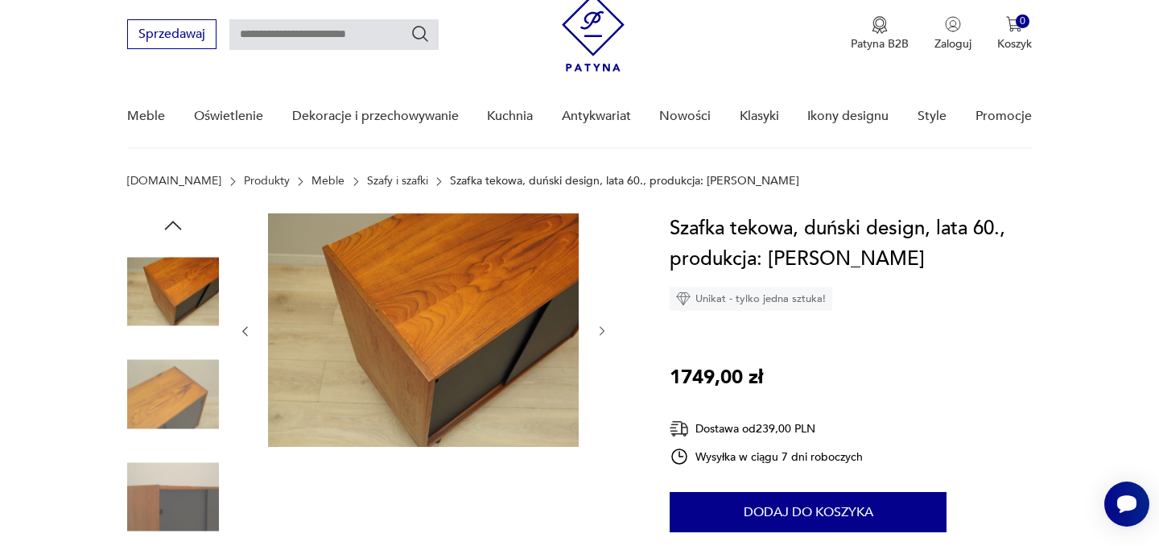
click at [601, 329] on icon "button" at bounding box center [603, 331] width 14 height 14
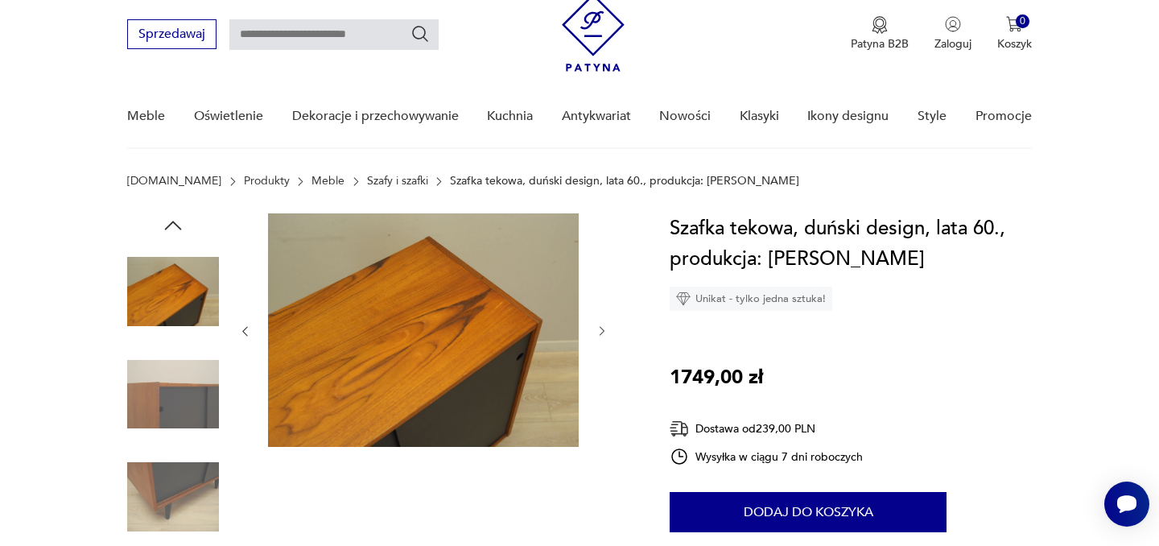
click at [601, 329] on icon "button" at bounding box center [603, 331] width 14 height 14
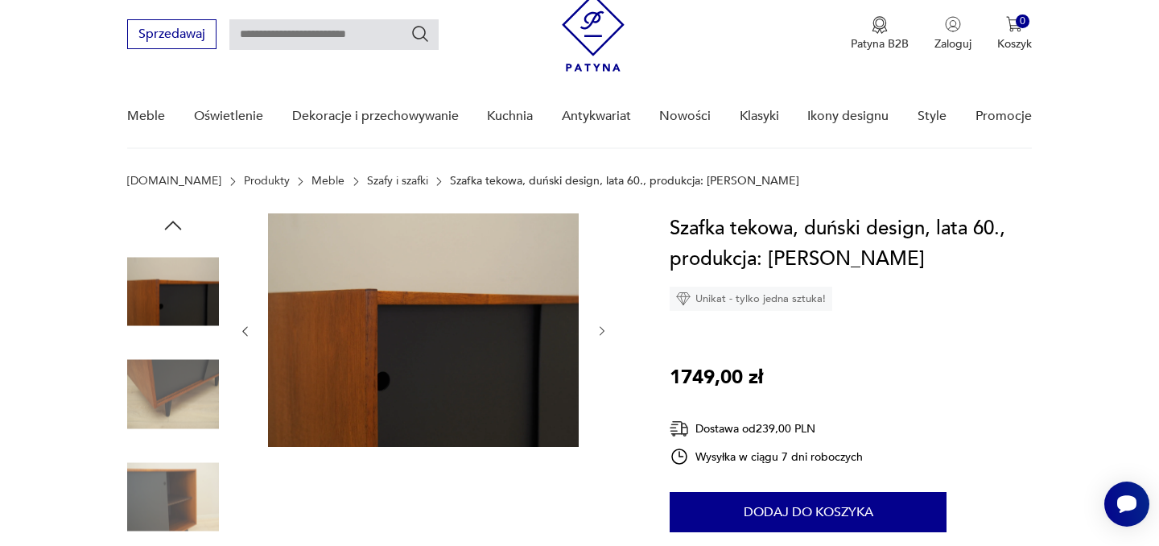
click at [601, 329] on icon "button" at bounding box center [603, 331] width 14 height 14
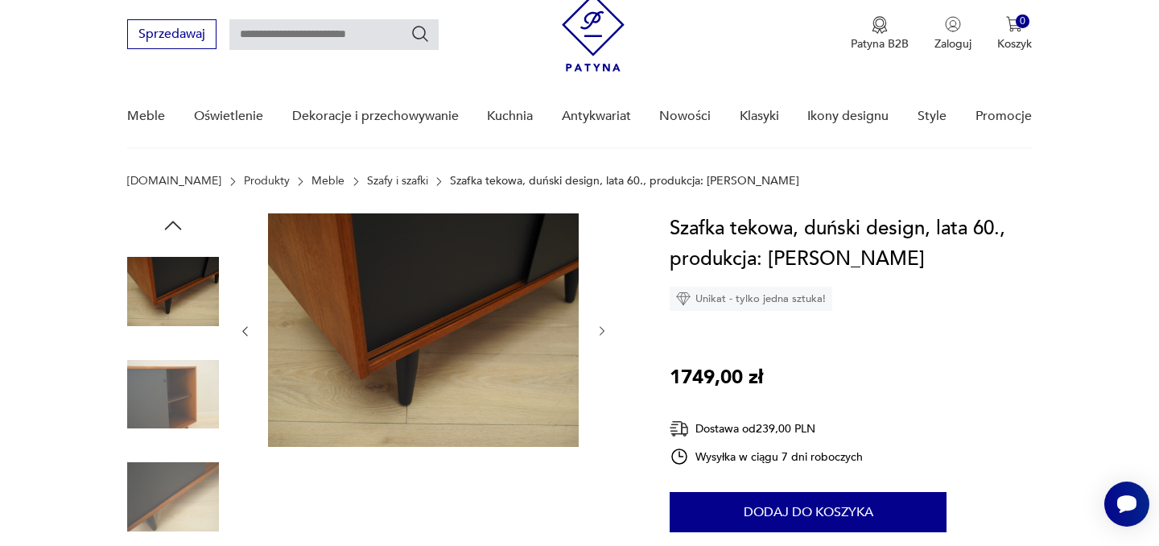
click at [601, 329] on icon "button" at bounding box center [603, 331] width 14 height 14
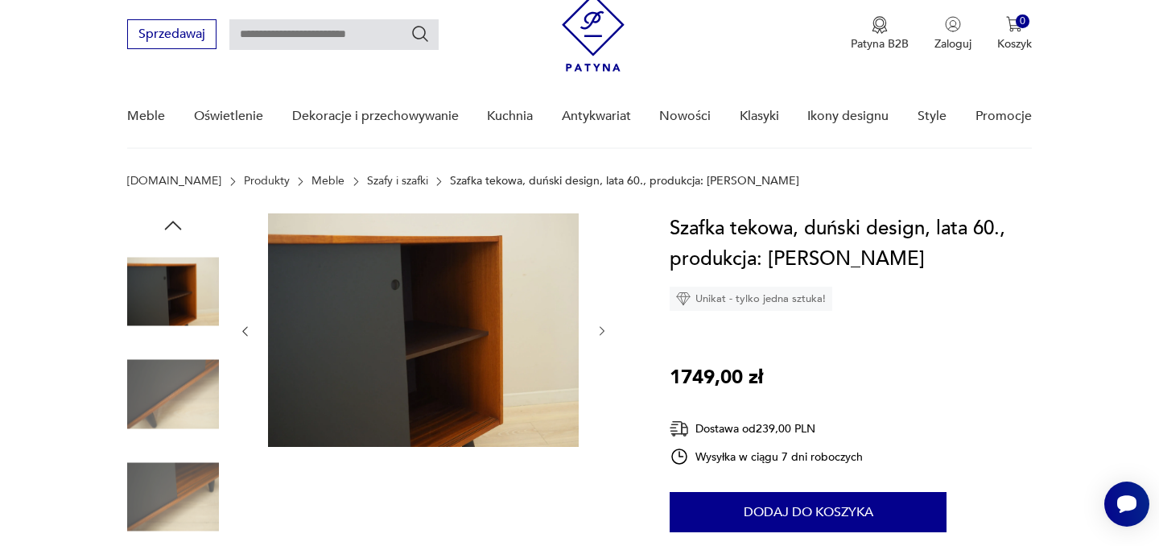
click at [601, 329] on icon "button" at bounding box center [603, 331] width 14 height 14
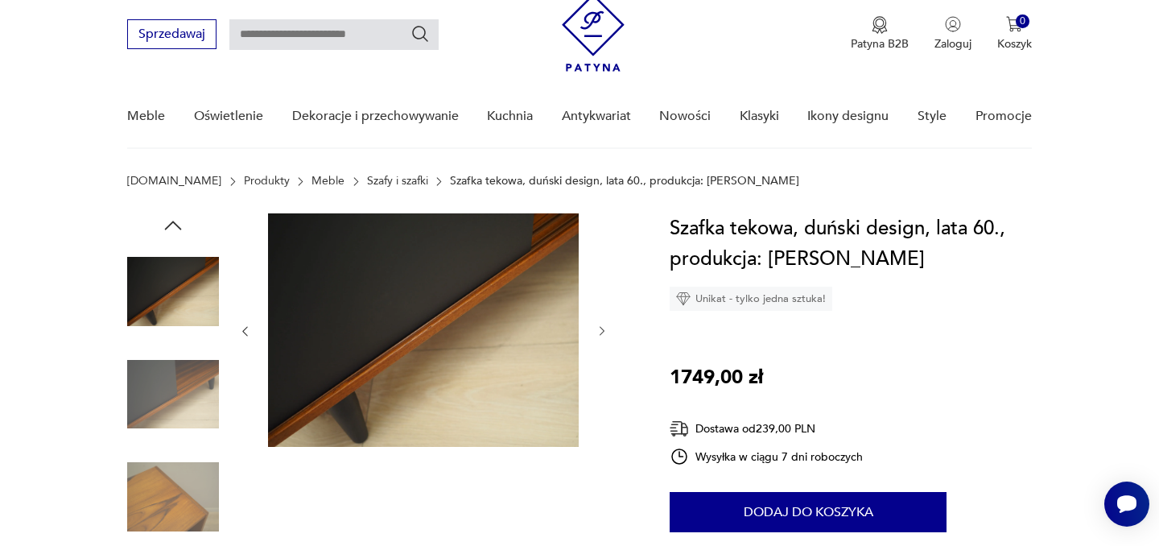
click at [601, 329] on icon "button" at bounding box center [603, 331] width 14 height 14
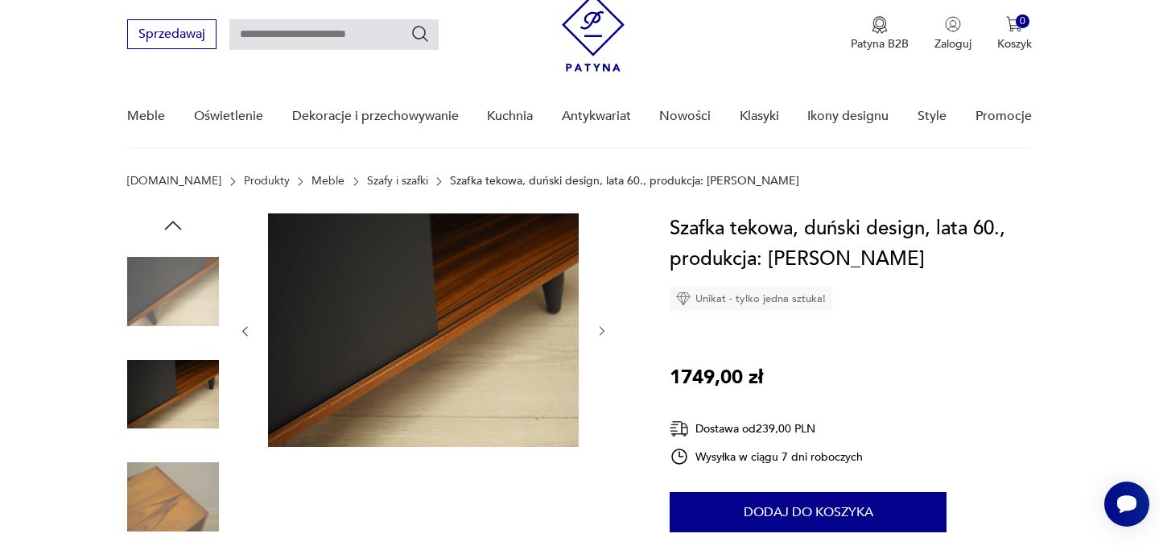
click at [601, 329] on icon "button" at bounding box center [603, 331] width 14 height 14
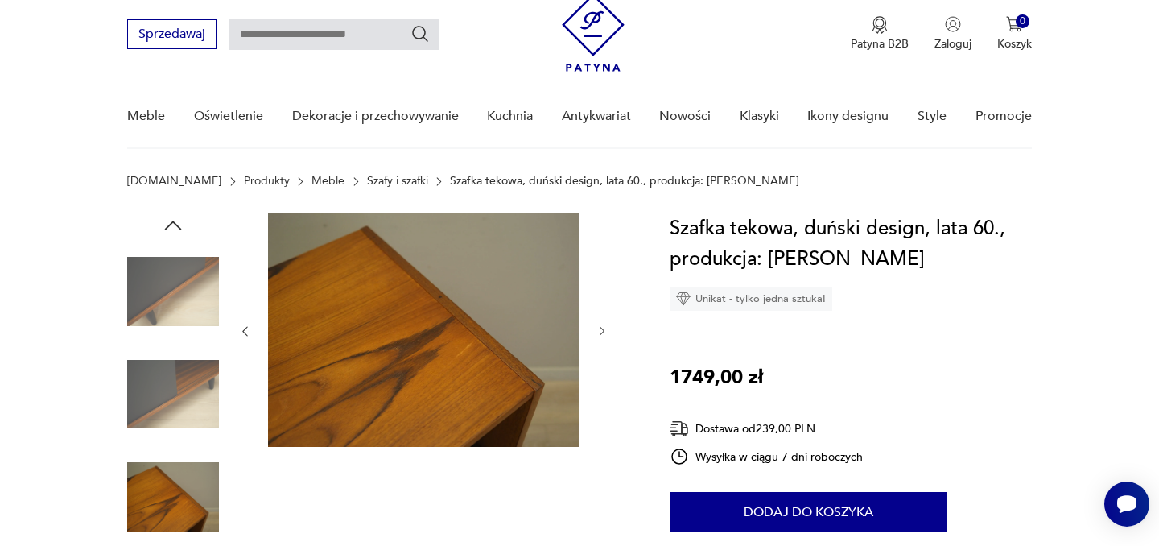
click at [601, 329] on icon "button" at bounding box center [603, 331] width 14 height 14
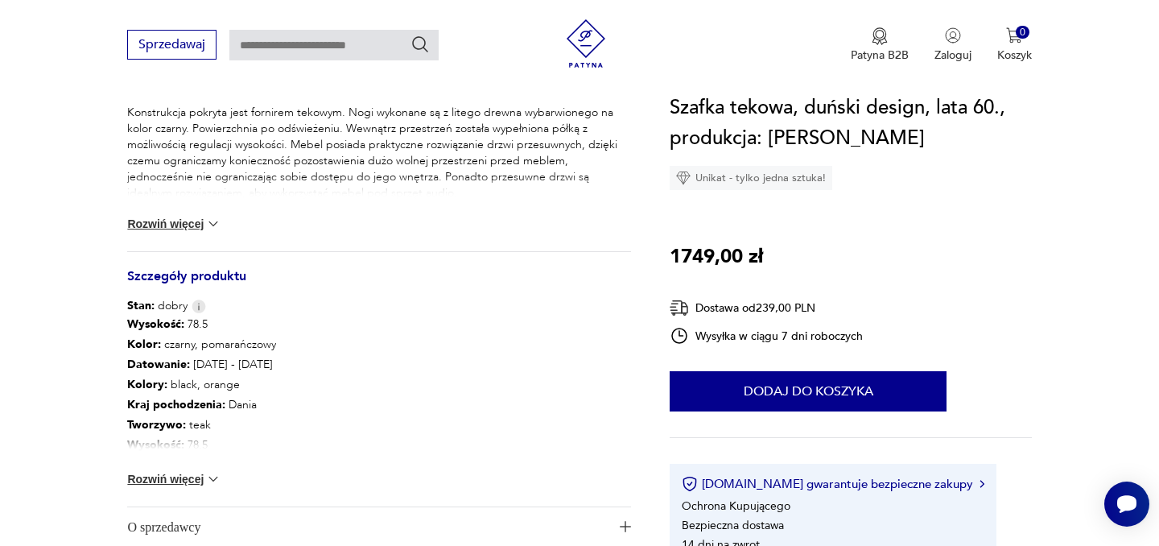
scroll to position [716, 0]
click at [195, 470] on button "Rozwiń więcej" at bounding box center [173, 477] width 93 height 16
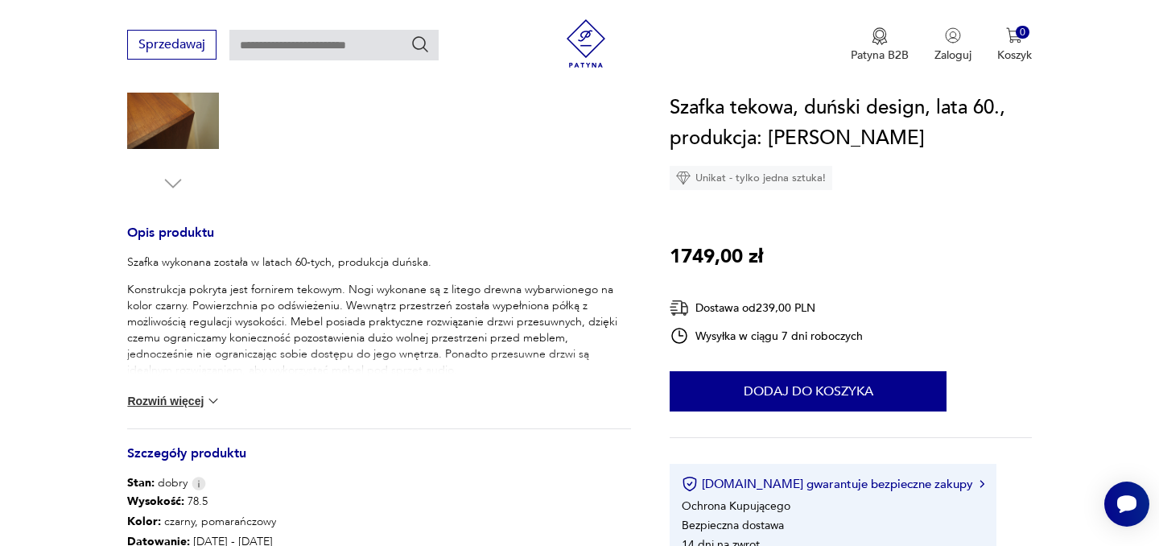
scroll to position [526, 0]
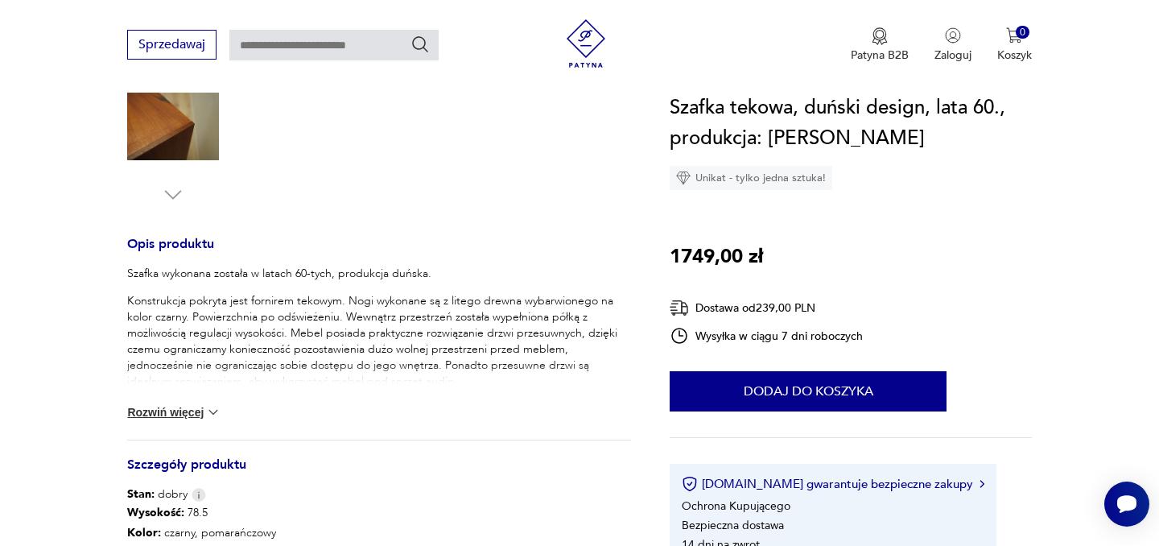
click at [201, 408] on button "Rozwiń więcej" at bounding box center [173, 412] width 93 height 16
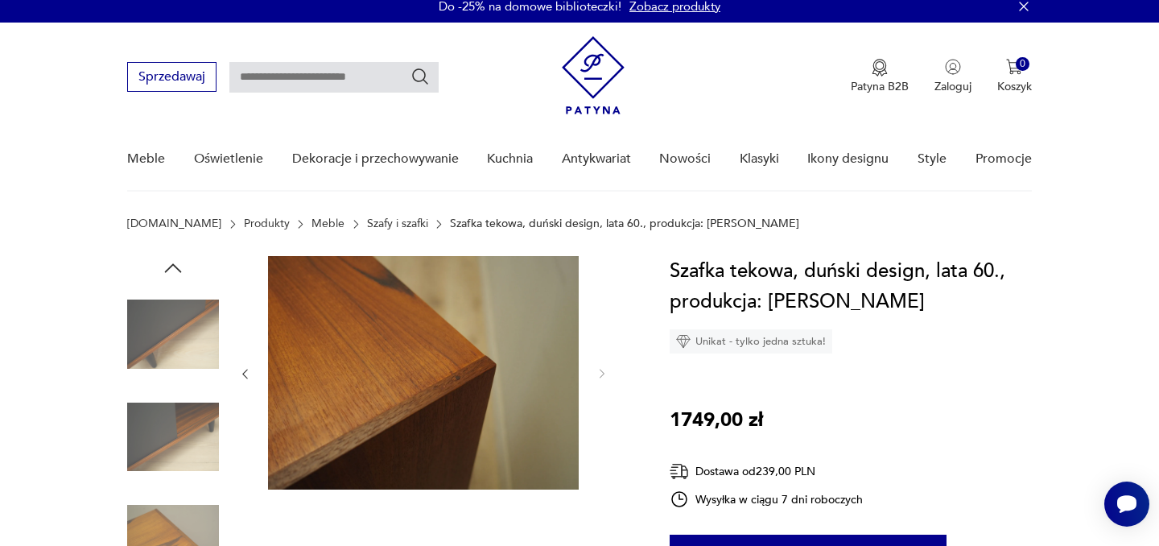
scroll to position [0, 0]
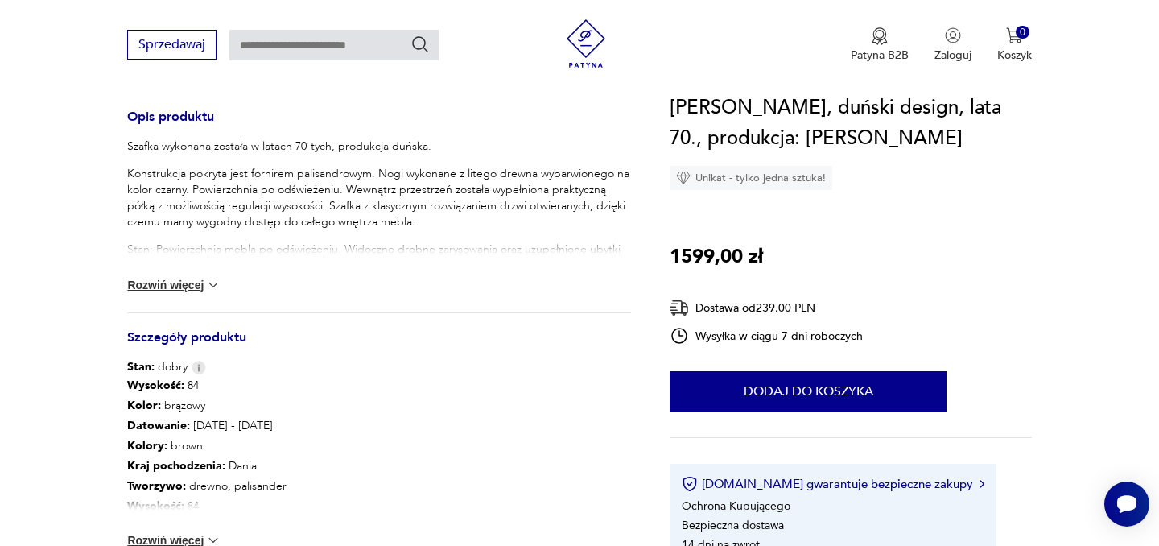
scroll to position [662, 0]
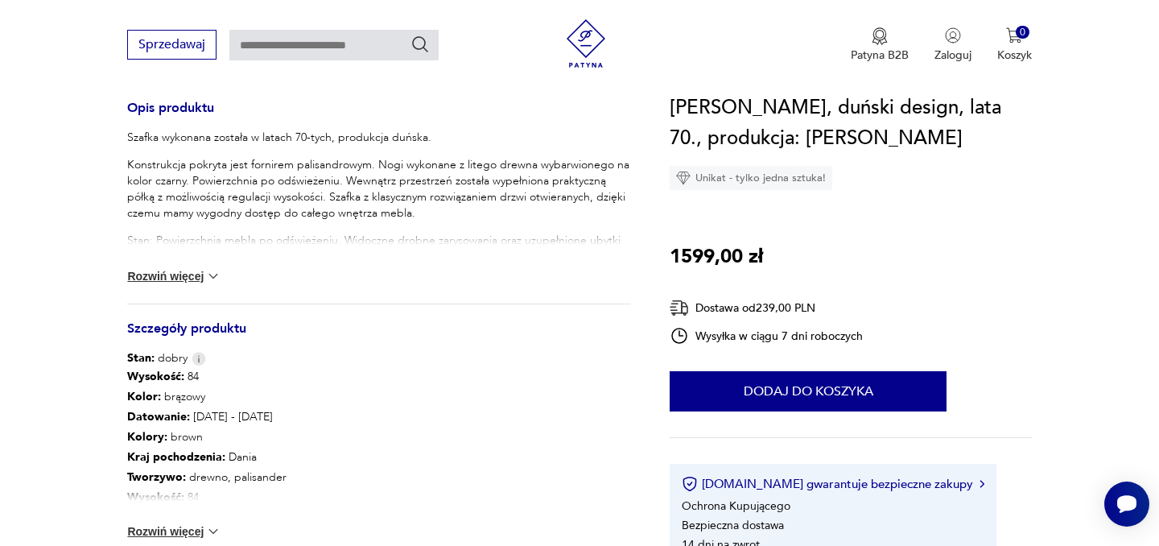
click at [195, 526] on button "Rozwiń więcej" at bounding box center [173, 531] width 93 height 16
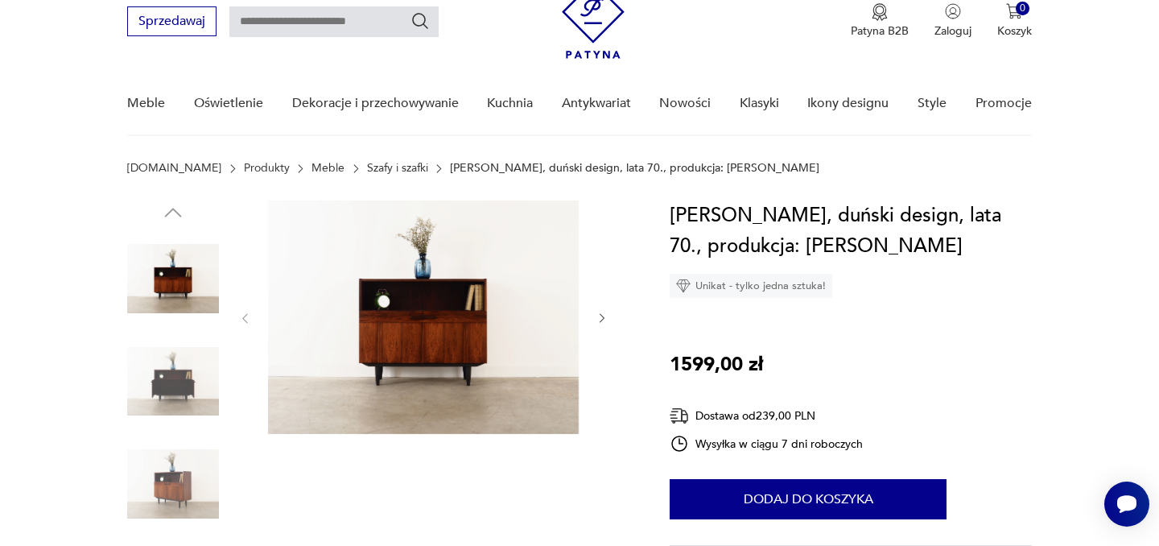
scroll to position [66, 0]
click at [604, 314] on icon "button" at bounding box center [603, 318] width 14 height 14
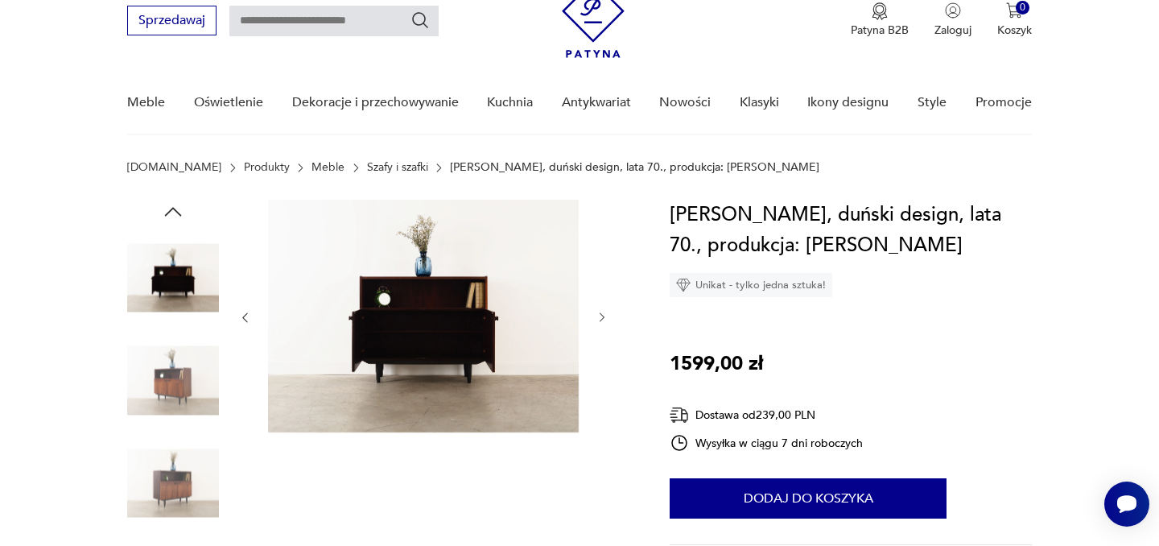
click at [604, 314] on icon "button" at bounding box center [603, 318] width 14 height 14
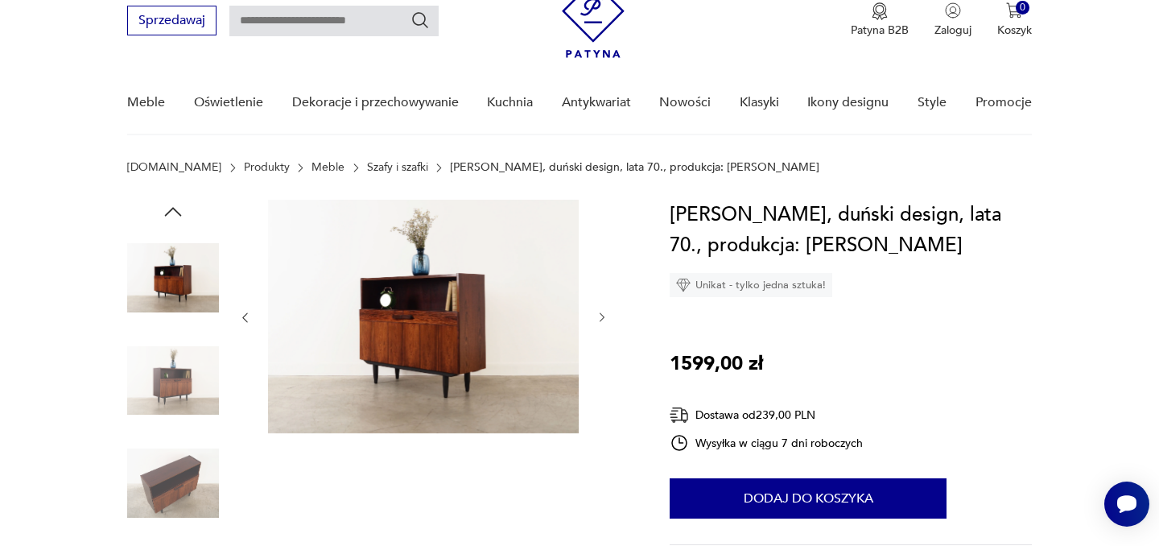
click at [604, 314] on icon "button" at bounding box center [603, 318] width 14 height 14
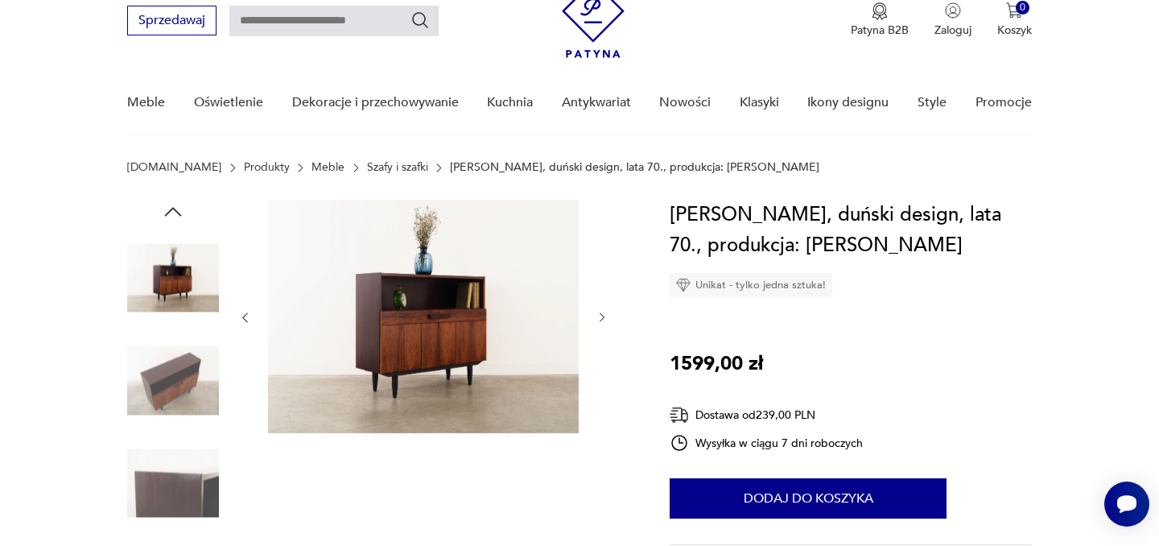
click at [604, 314] on icon "button" at bounding box center [603, 318] width 14 height 14
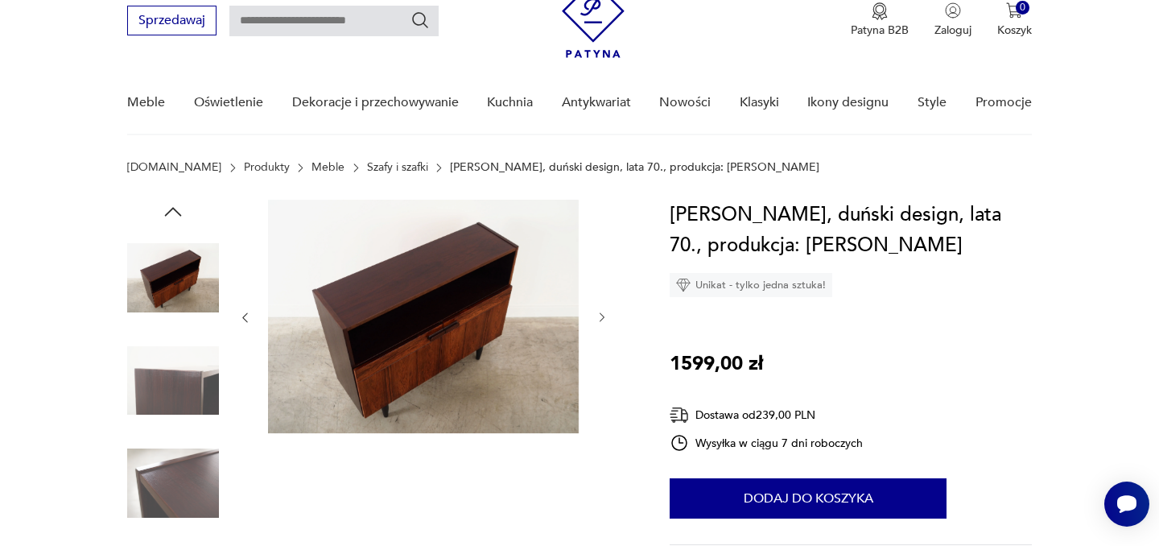
click at [604, 314] on icon "button" at bounding box center [603, 318] width 14 height 14
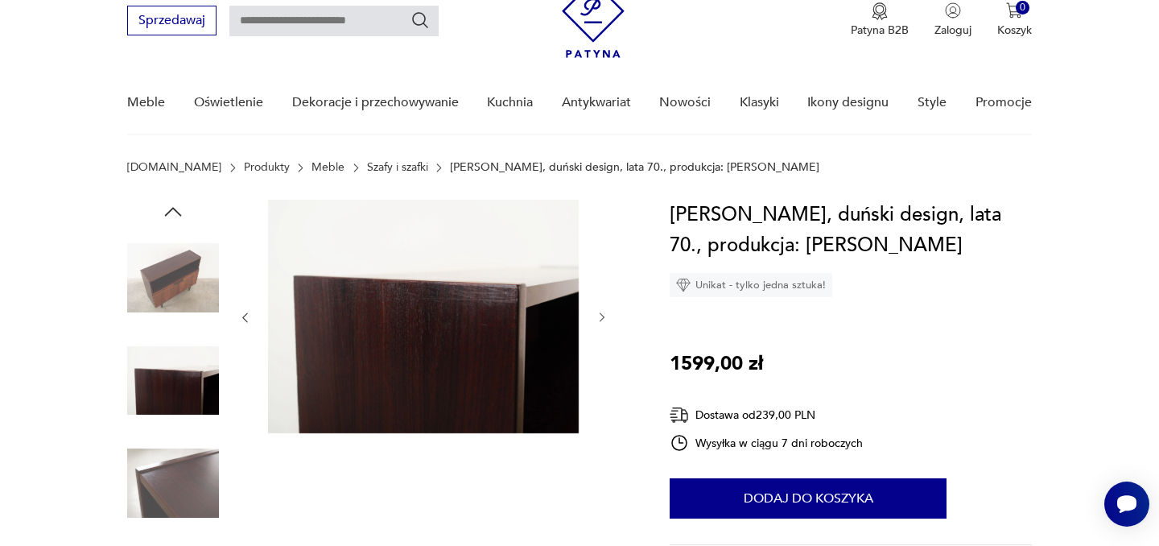
click at [604, 314] on icon "button" at bounding box center [603, 318] width 14 height 14
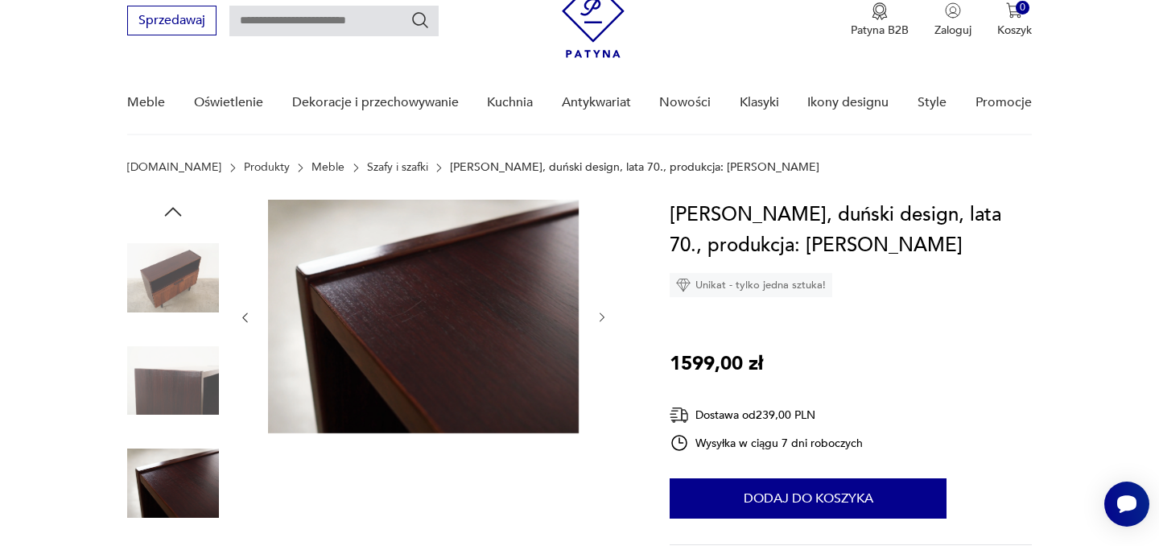
click at [604, 314] on icon "button" at bounding box center [603, 318] width 14 height 14
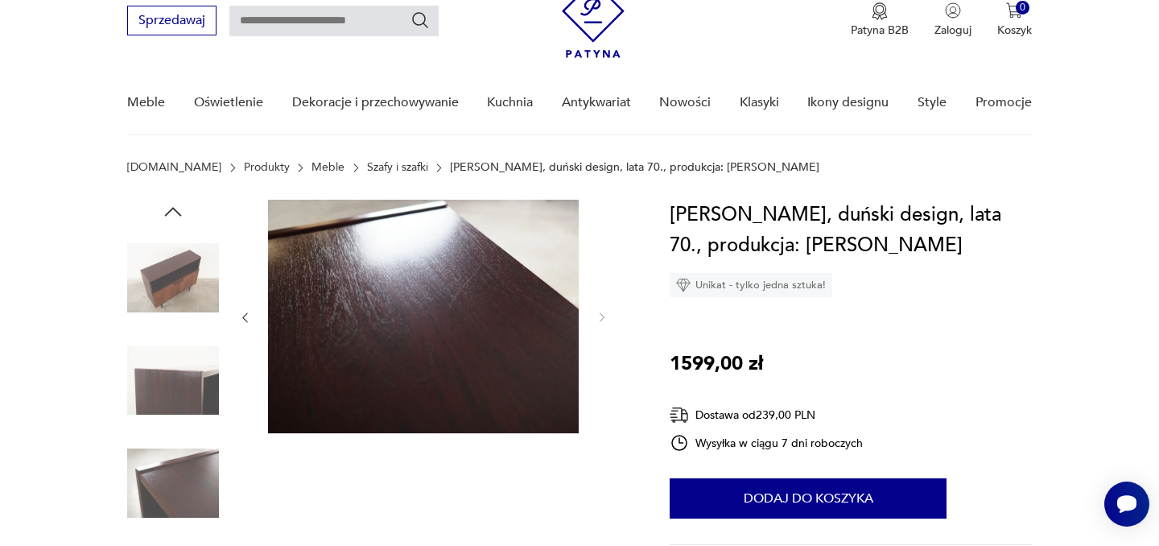
click at [150, 279] on img at bounding box center [173, 278] width 92 height 92
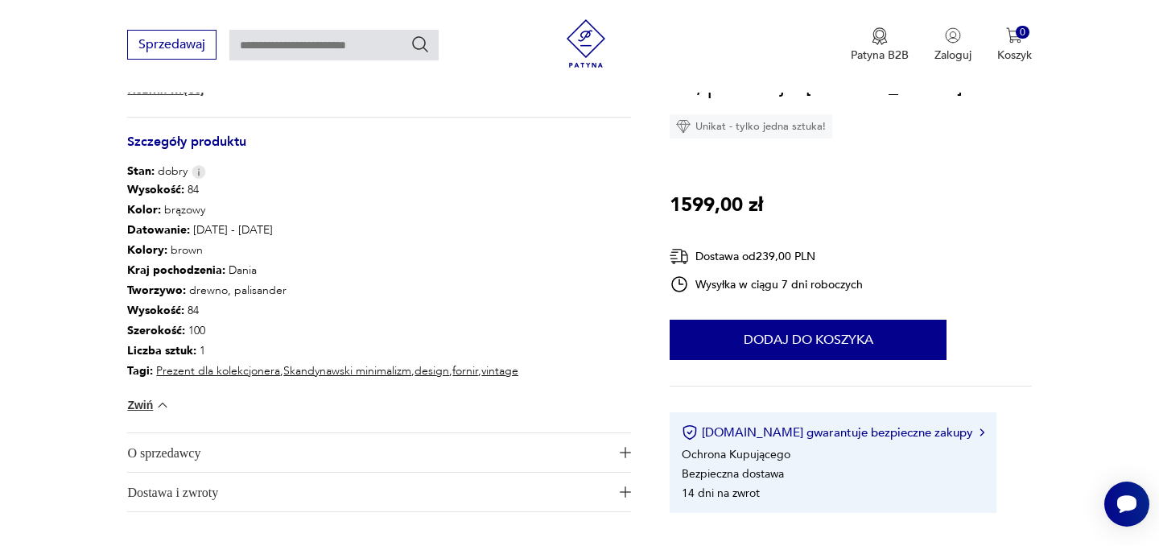
scroll to position [853, 0]
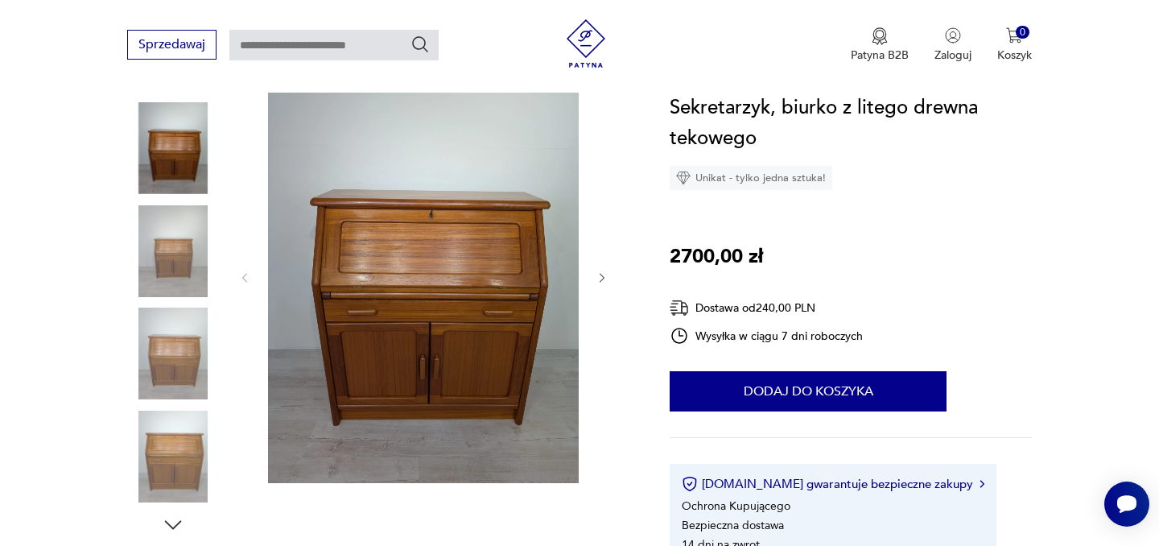
scroll to position [293, 0]
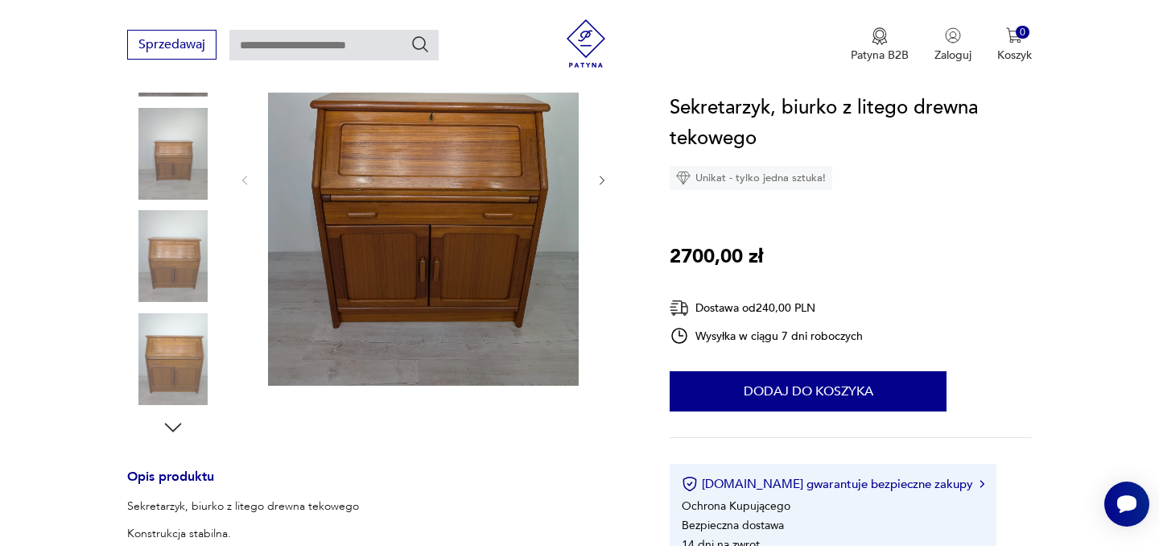
click at [601, 177] on icon "button" at bounding box center [602, 180] width 5 height 10
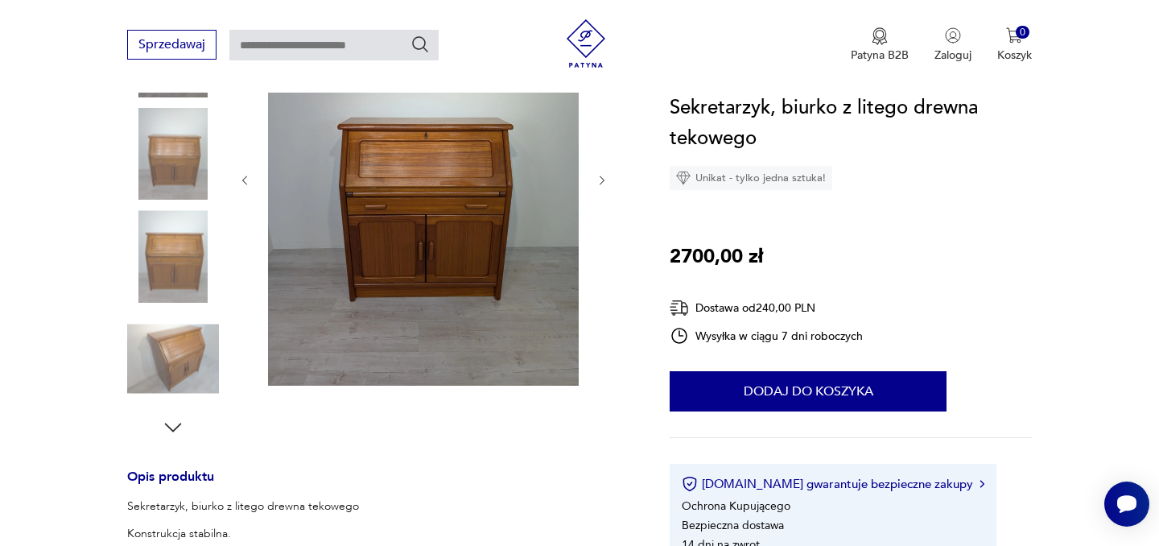
click at [601, 177] on icon "button" at bounding box center [602, 180] width 5 height 10
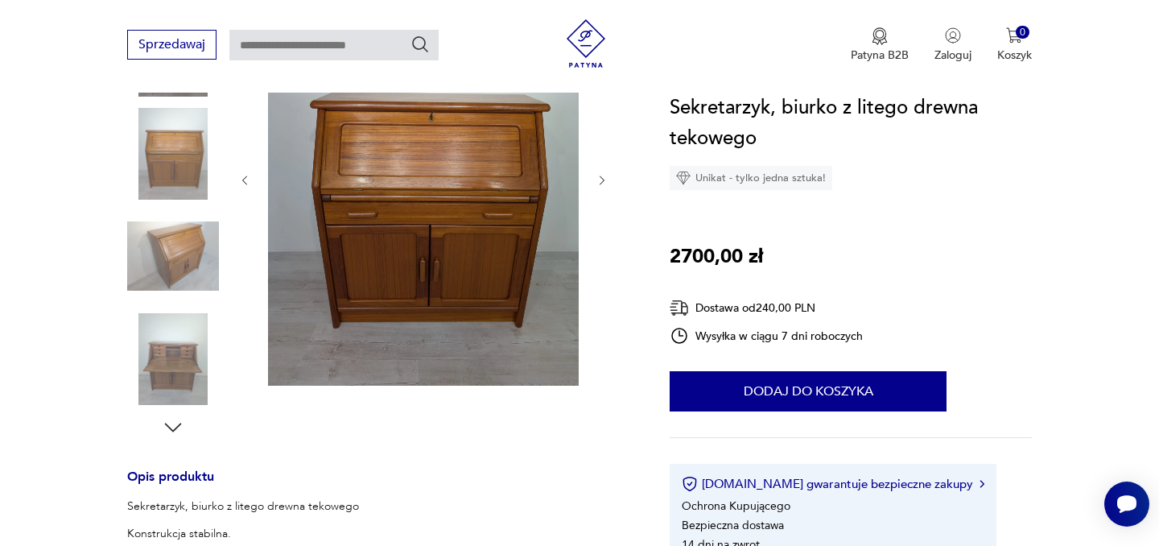
click at [601, 177] on icon "button" at bounding box center [602, 180] width 5 height 10
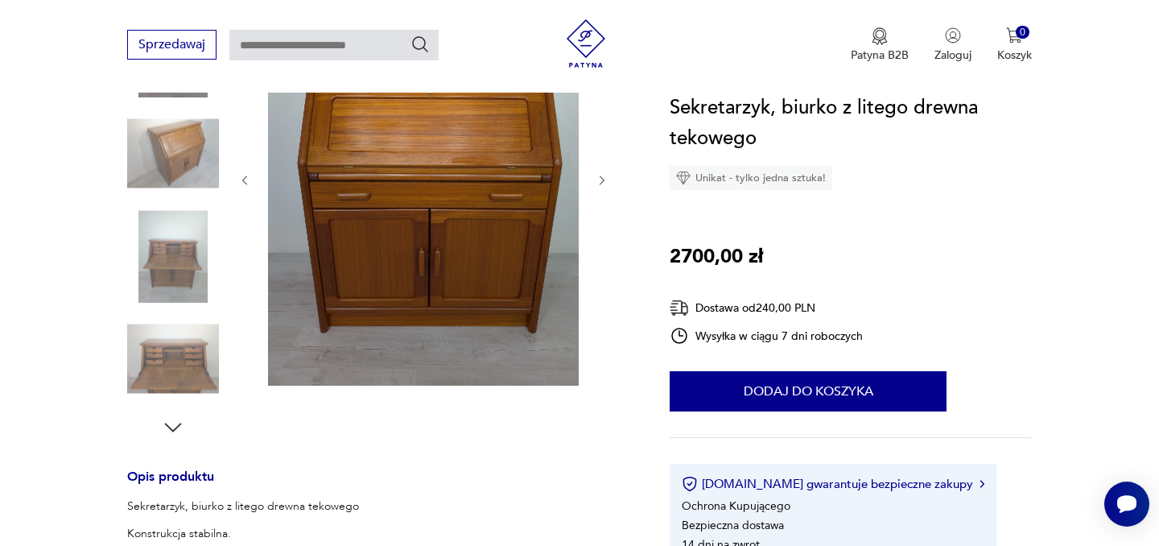
click at [601, 177] on icon "button" at bounding box center [602, 180] width 5 height 10
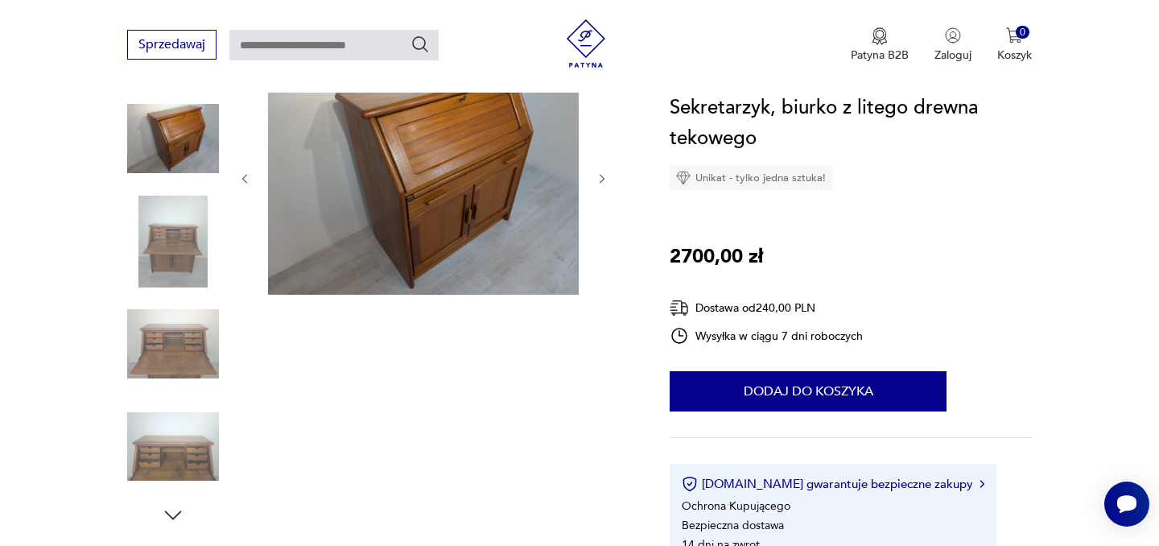
scroll to position [204, 0]
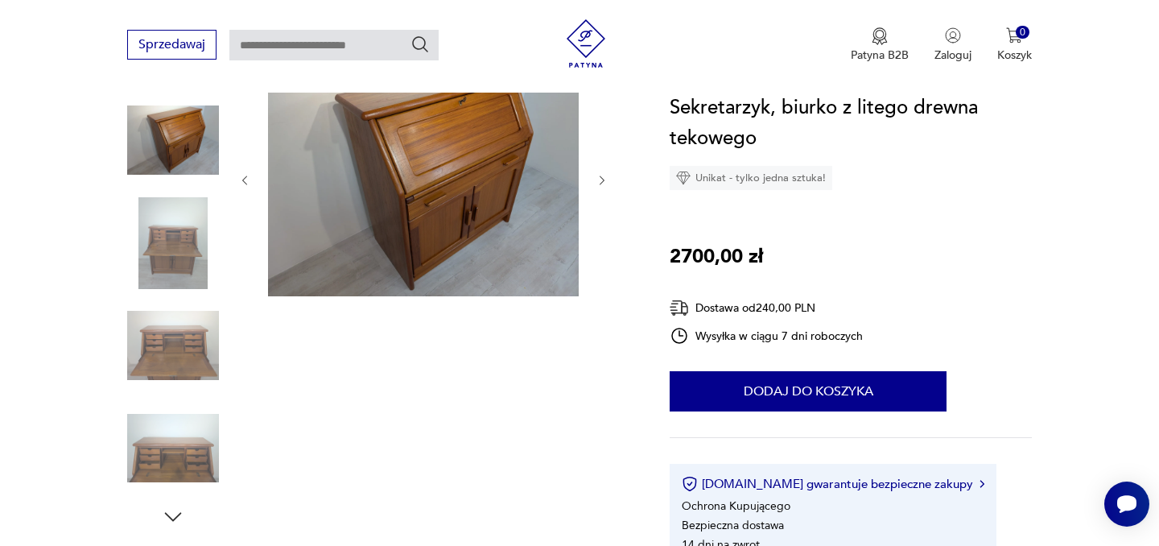
click at [601, 177] on icon "button" at bounding box center [602, 180] width 5 height 10
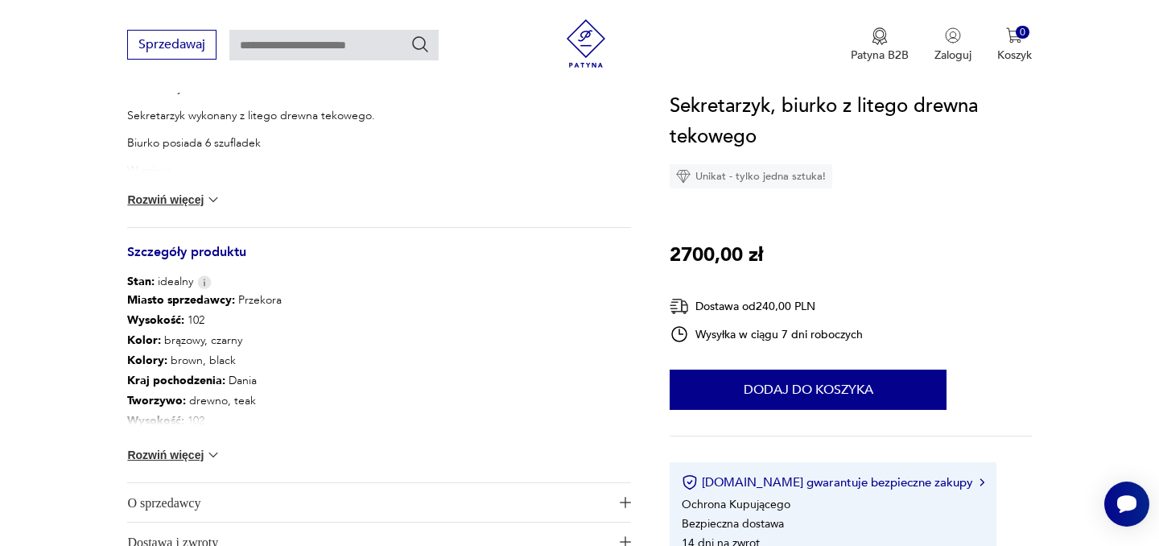
scroll to position [766, 0]
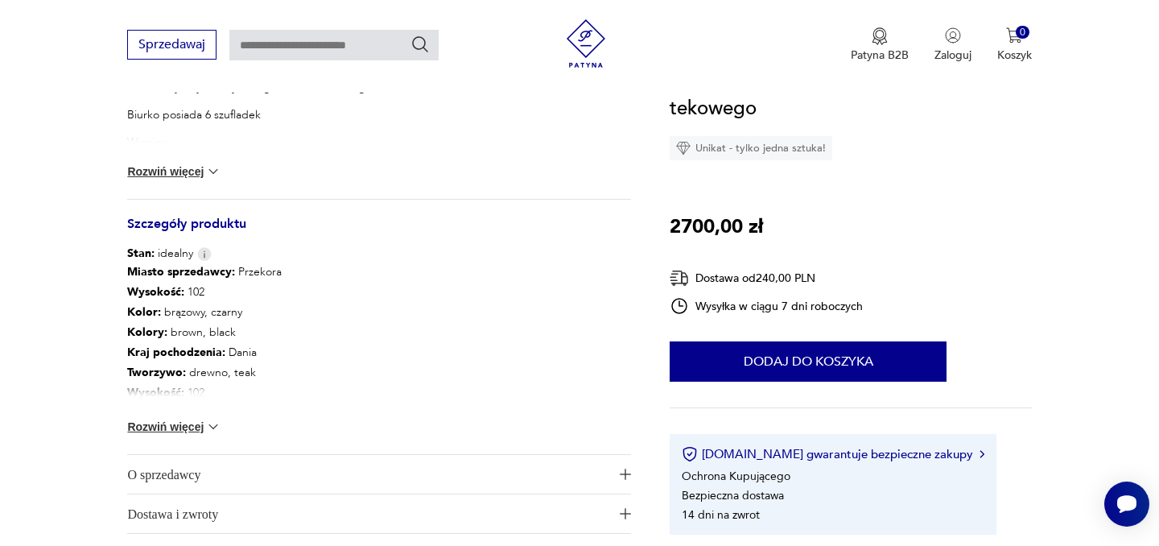
click at [209, 421] on img at bounding box center [213, 427] width 16 height 16
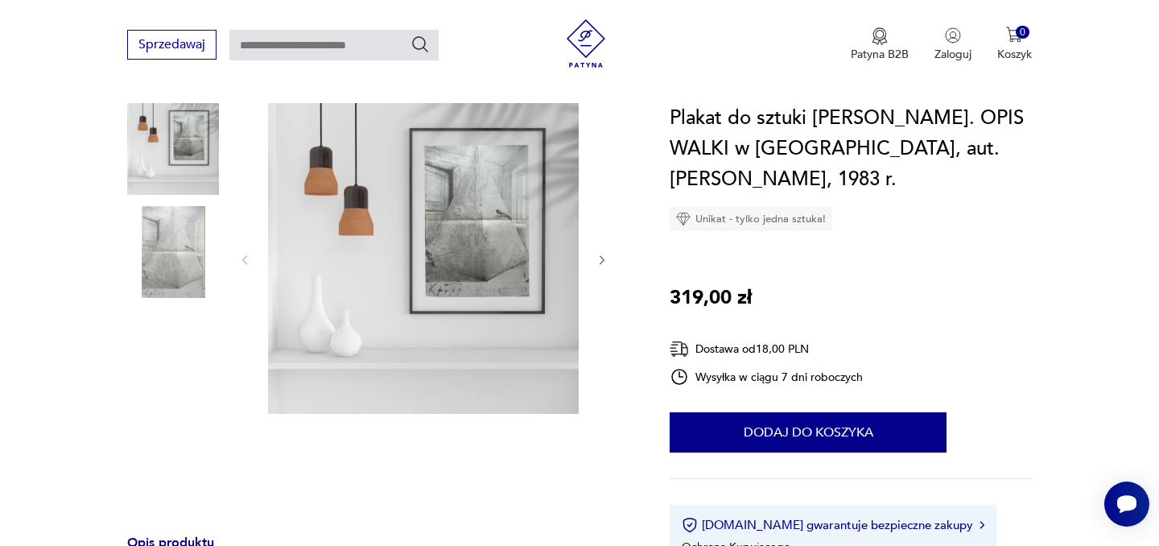
scroll to position [148, 0]
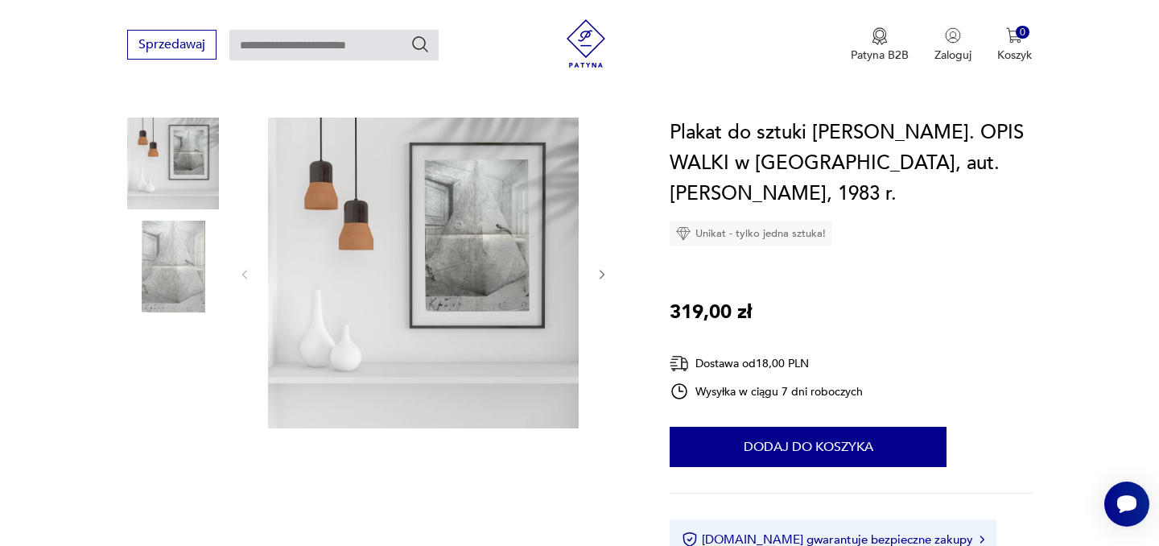
click at [603, 282] on button "button" at bounding box center [603, 274] width 14 height 16
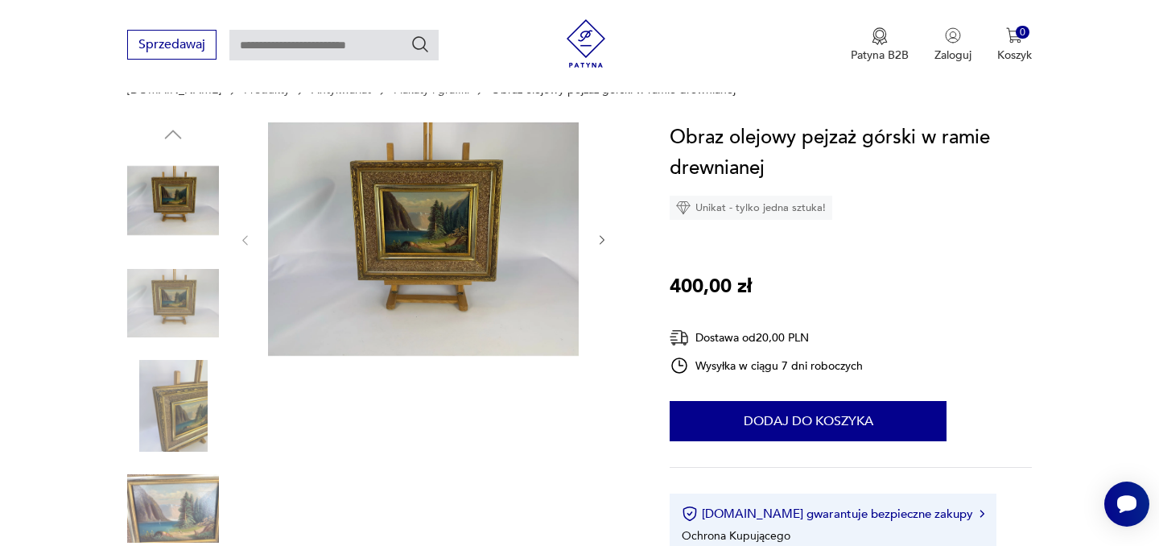
scroll to position [162, 0]
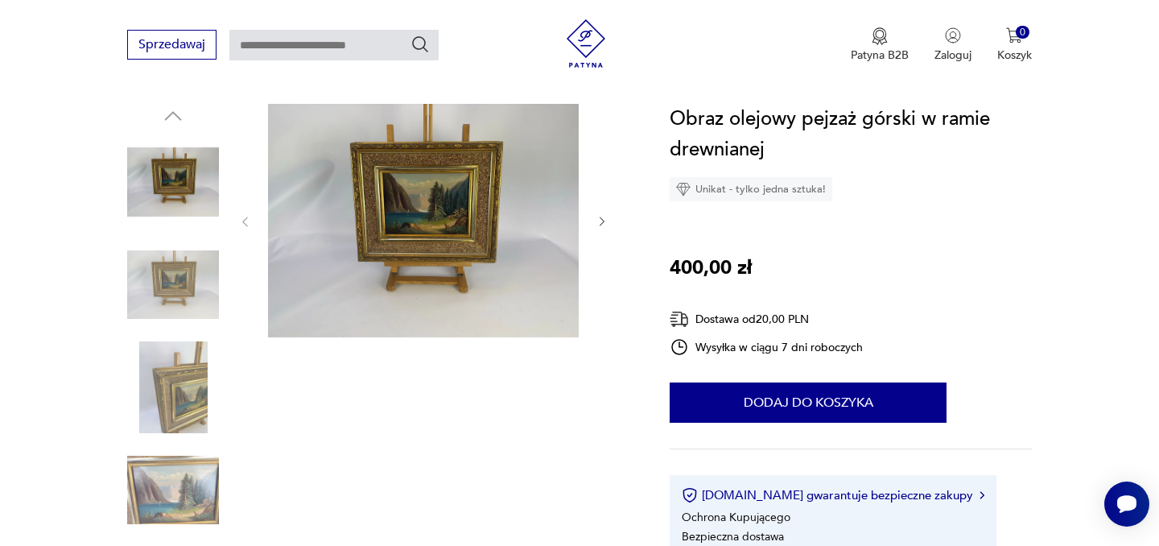
click at [604, 217] on icon "button" at bounding box center [603, 222] width 14 height 14
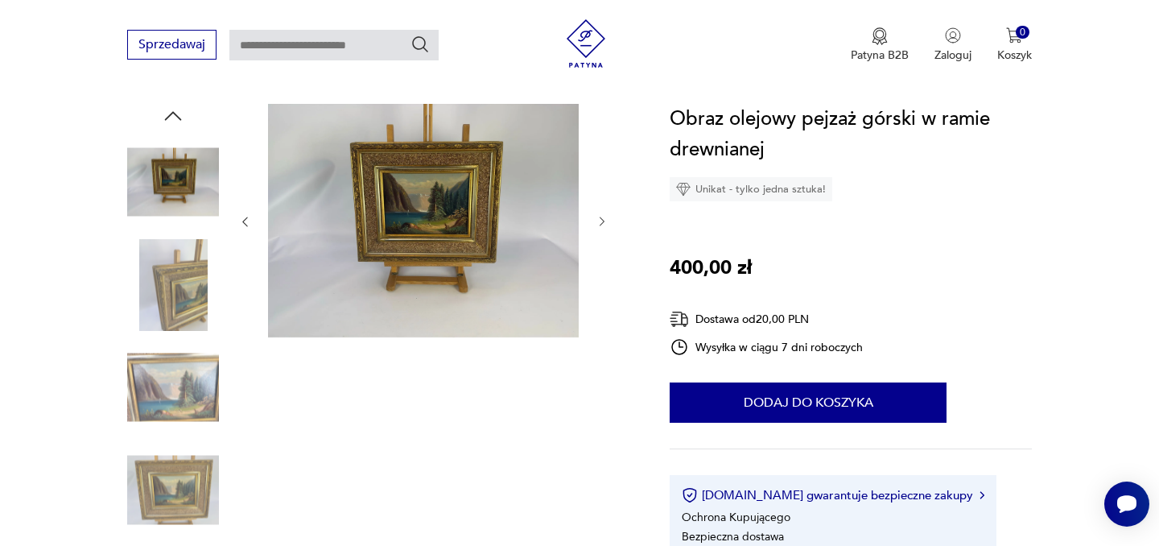
click at [604, 217] on icon "button" at bounding box center [603, 222] width 14 height 14
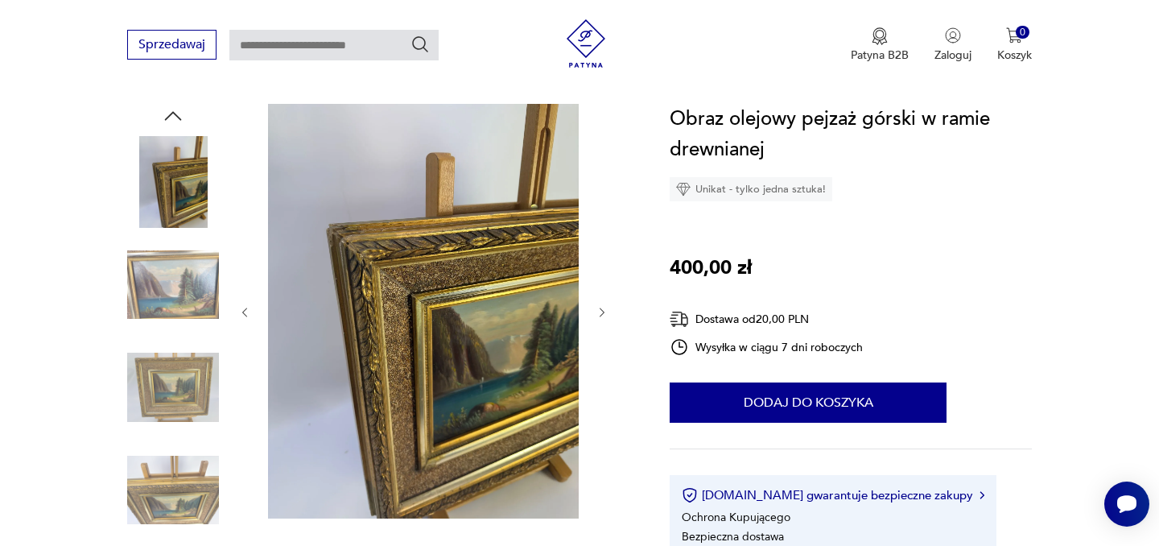
click at [605, 312] on icon "button" at bounding box center [603, 313] width 14 height 14
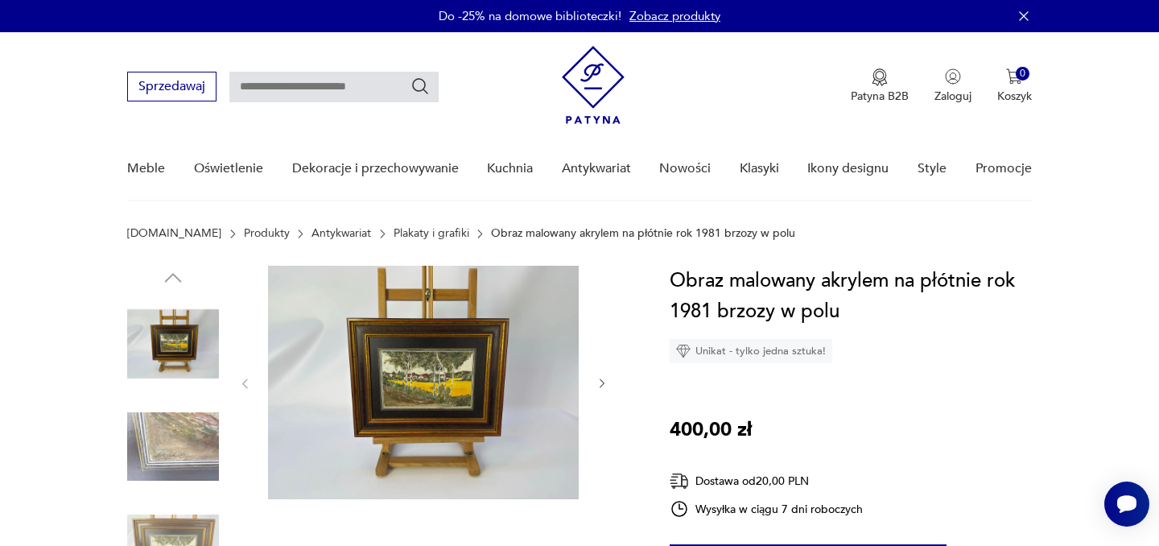
click at [602, 379] on icon "button" at bounding box center [603, 384] width 14 height 14
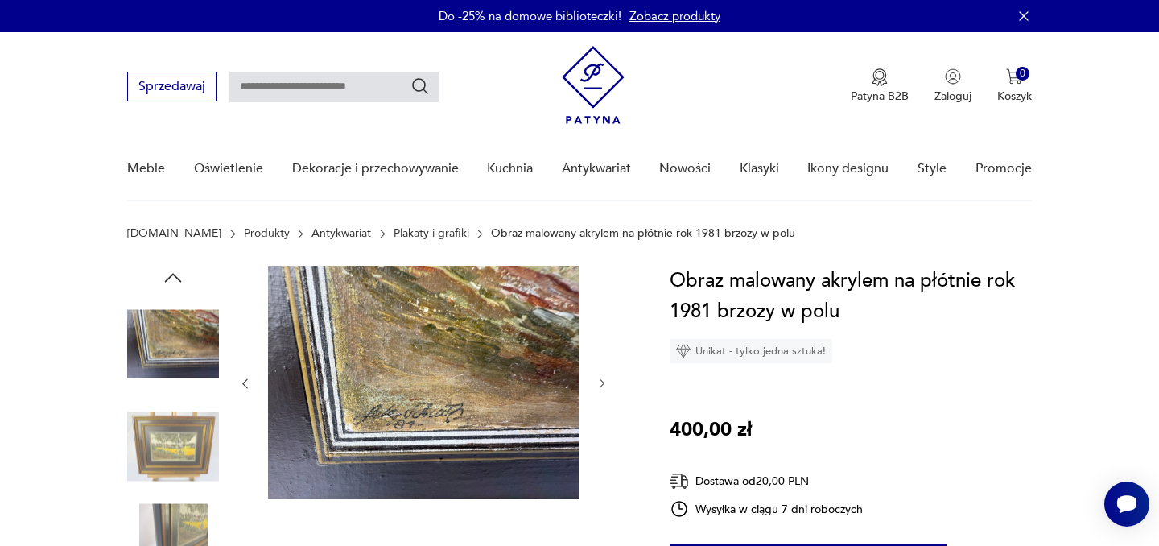
click at [602, 379] on icon "button" at bounding box center [603, 384] width 14 height 14
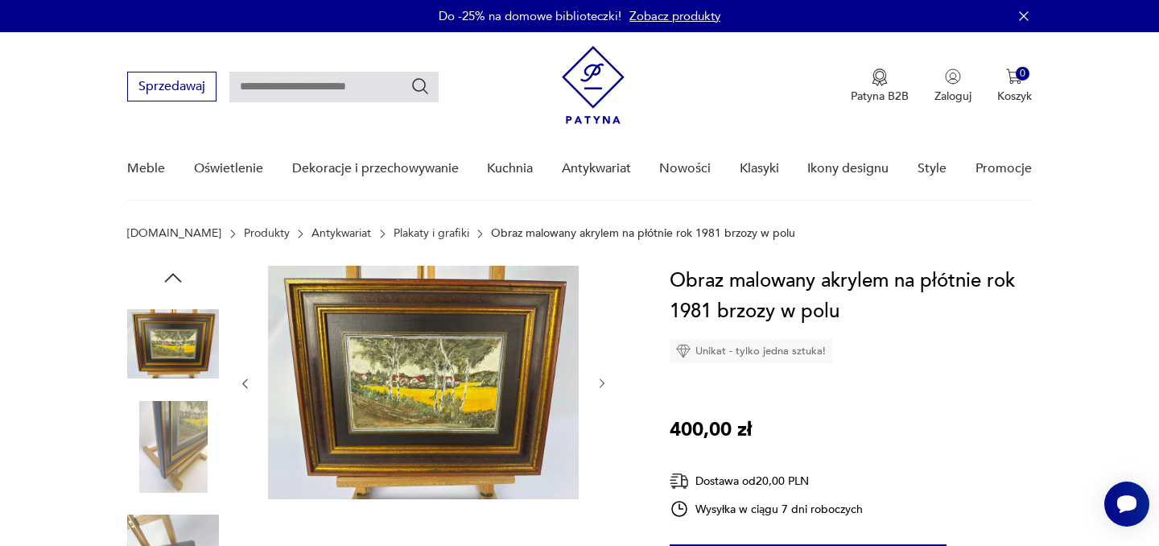
click at [602, 379] on icon "button" at bounding box center [603, 384] width 14 height 14
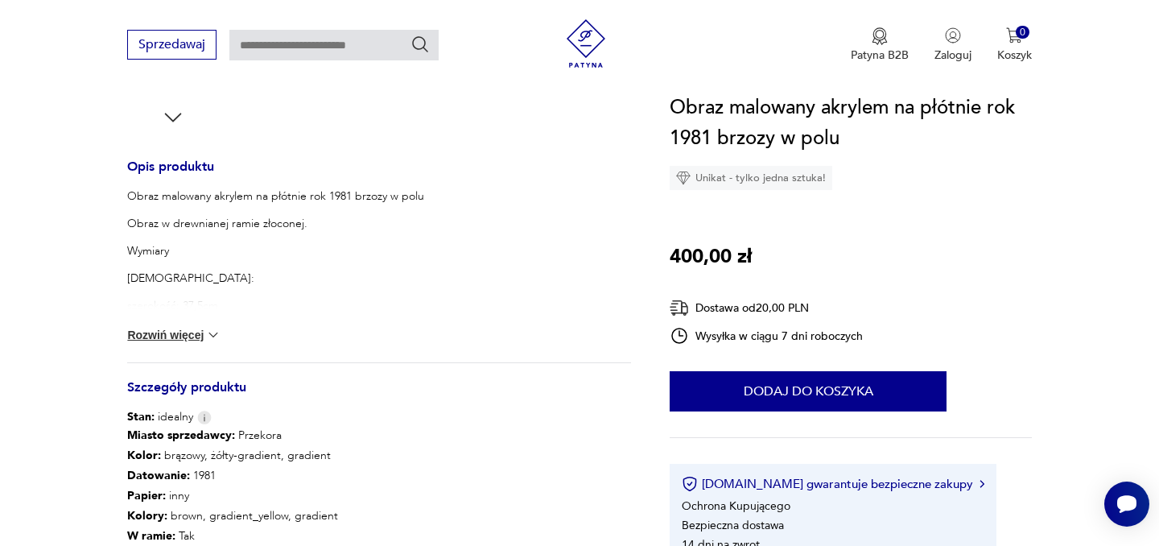
scroll to position [572, 0]
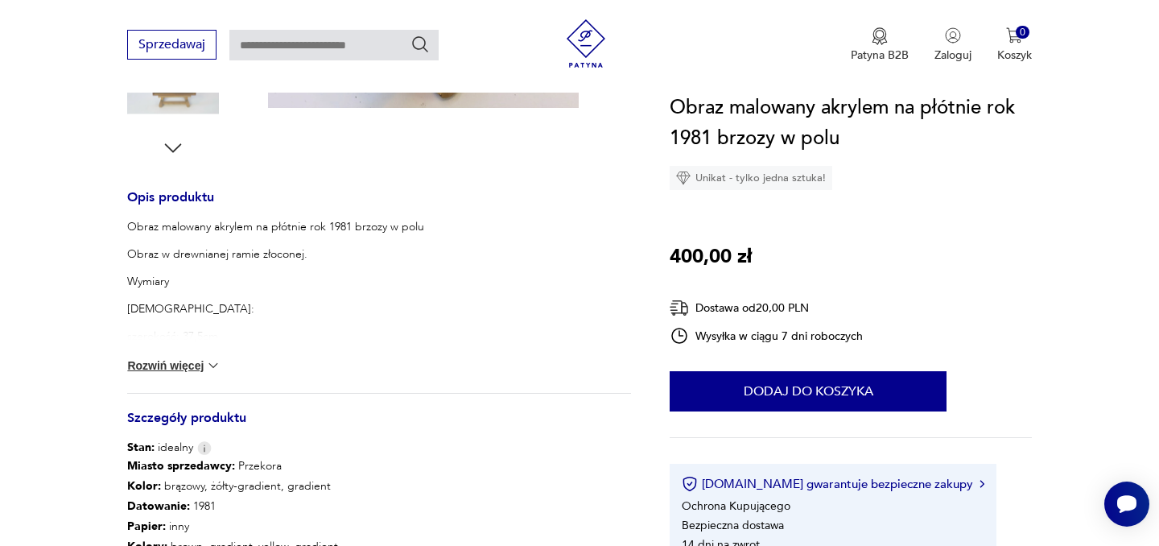
click at [200, 369] on button "Rozwiń więcej" at bounding box center [173, 365] width 93 height 16
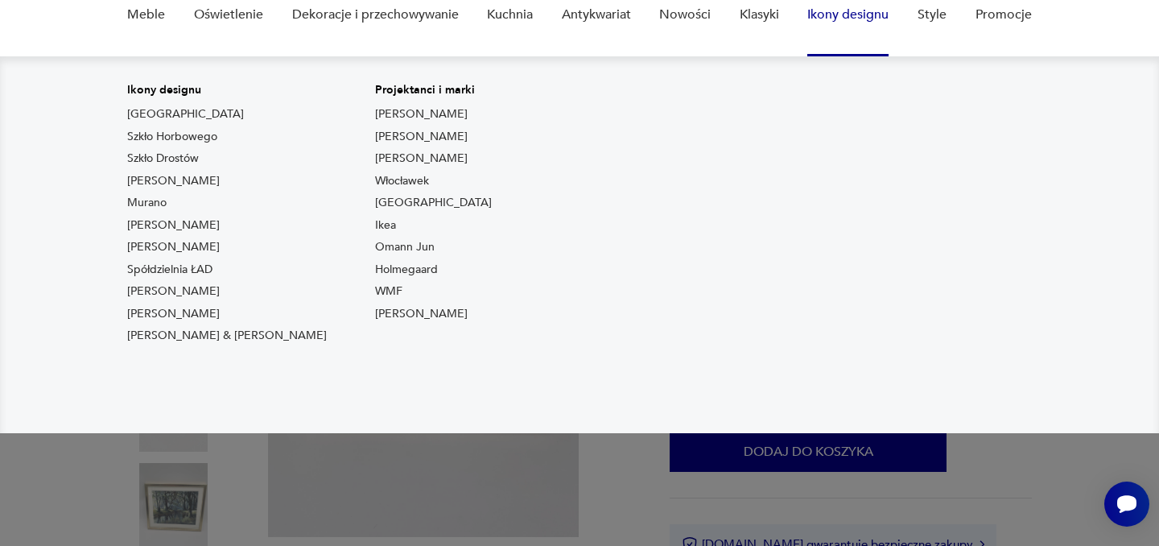
scroll to position [155, 0]
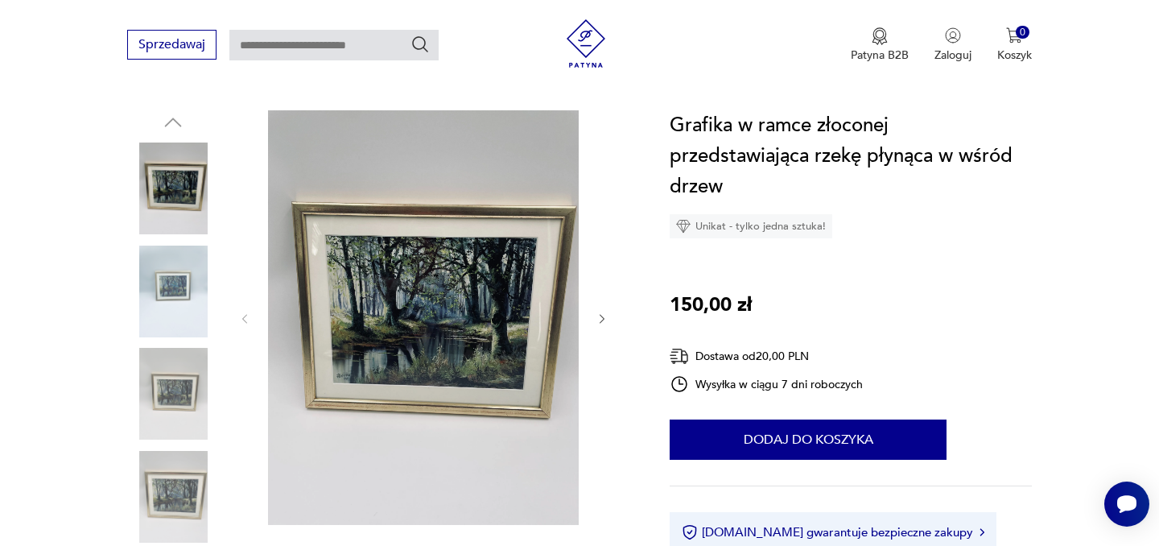
click at [601, 316] on icon "button" at bounding box center [603, 319] width 14 height 14
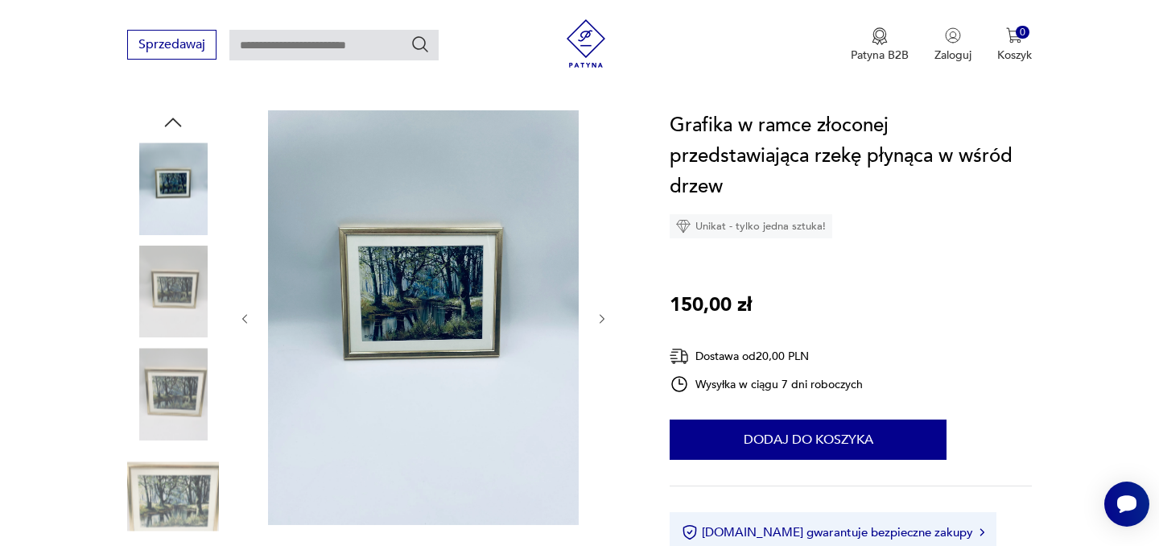
click at [601, 316] on icon "button" at bounding box center [603, 319] width 14 height 14
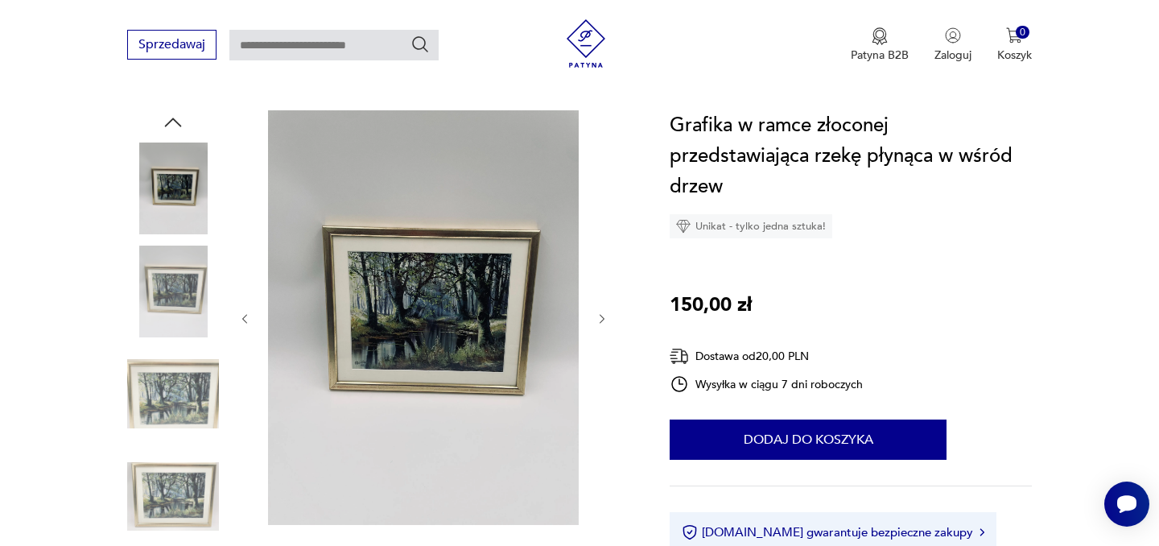
click at [601, 316] on icon "button" at bounding box center [603, 319] width 14 height 14
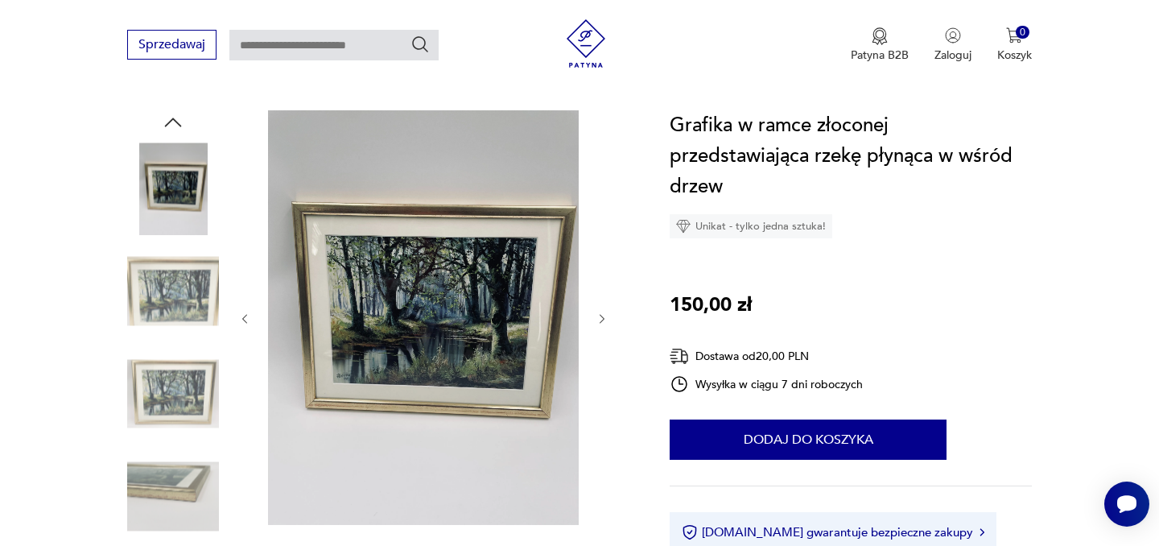
click at [601, 316] on icon "button" at bounding box center [603, 319] width 14 height 14
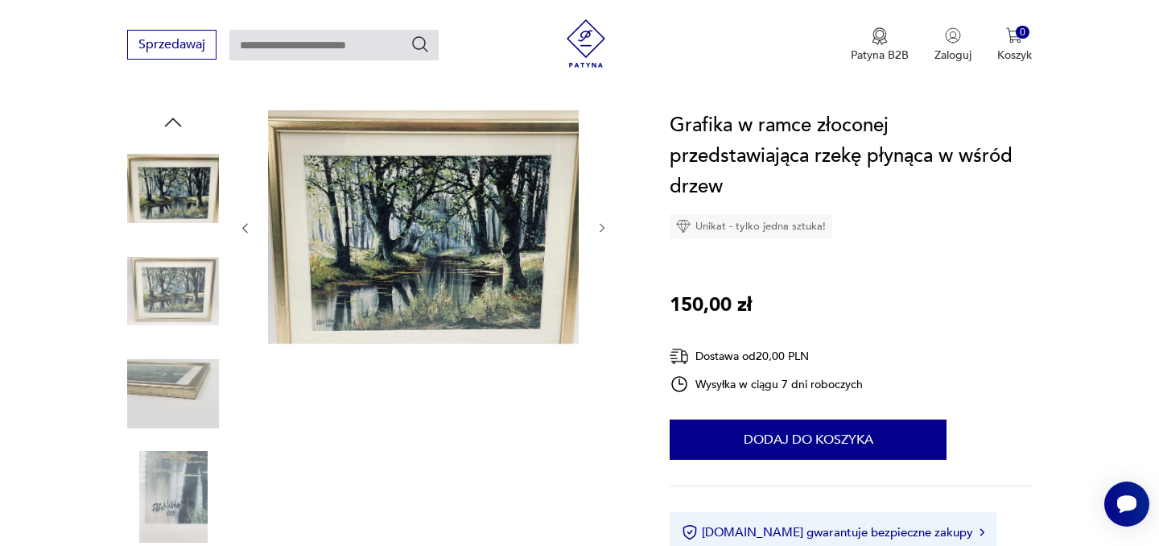
click at [597, 227] on icon "button" at bounding box center [603, 228] width 14 height 14
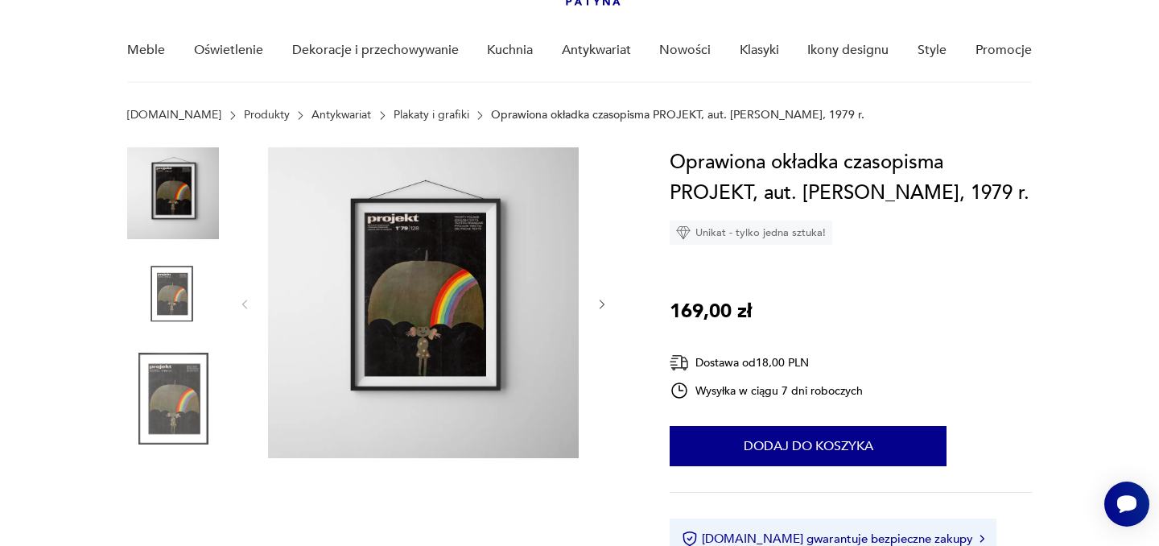
scroll to position [151, 0]
